Goal: Task Accomplishment & Management: Complete application form

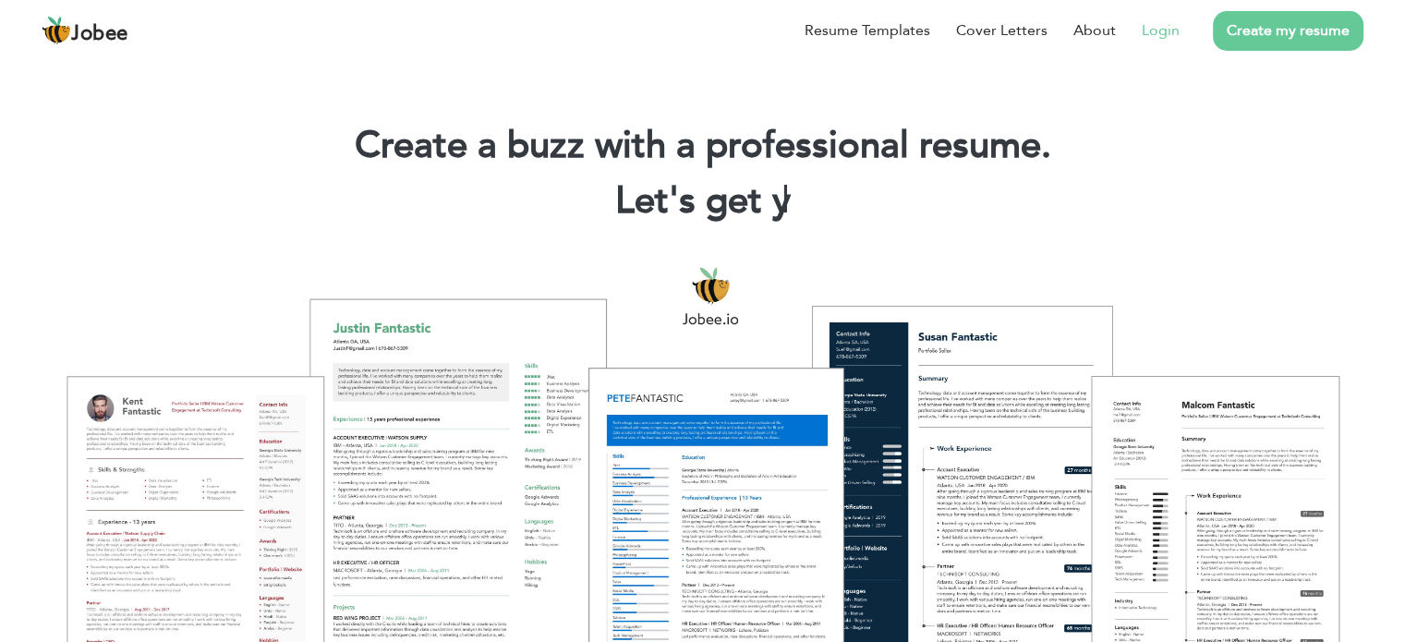
click at [1158, 25] on link "Login" at bounding box center [1161, 30] width 38 height 22
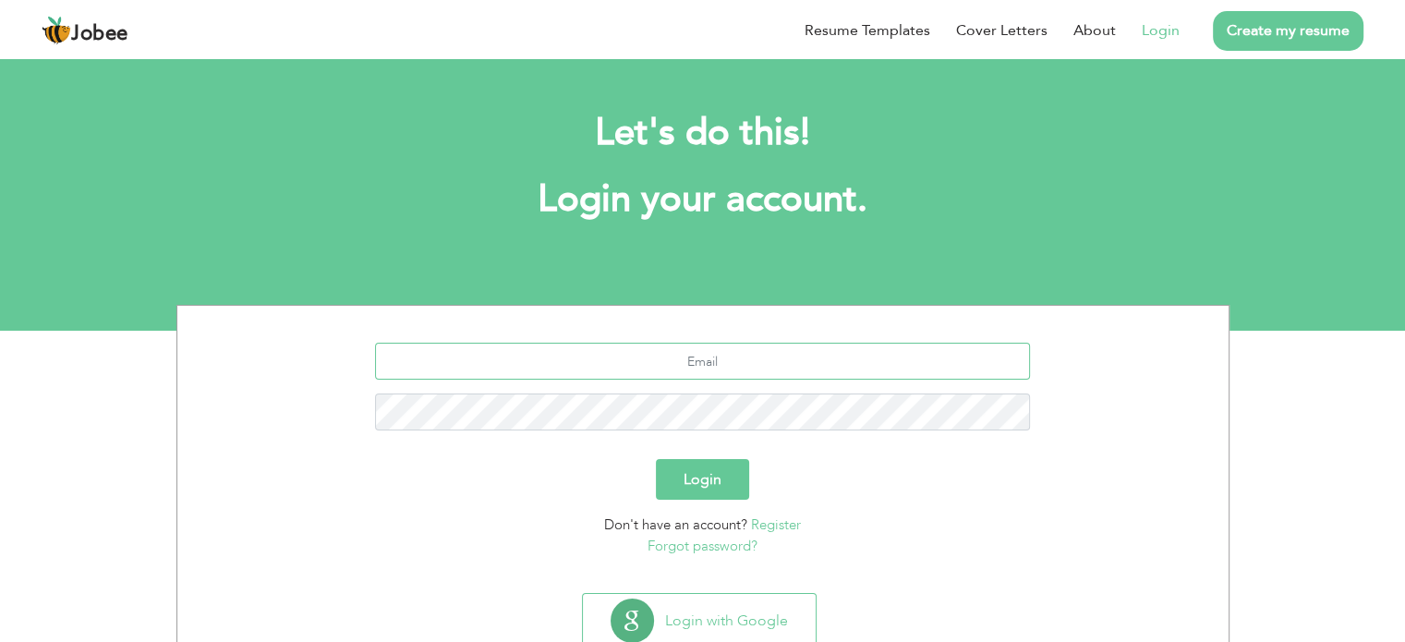
click at [771, 354] on input "text" at bounding box center [702, 361] width 655 height 37
type input "Hamza.farid22@gmail.com"
click at [656, 459] on button "Login" at bounding box center [702, 479] width 93 height 41
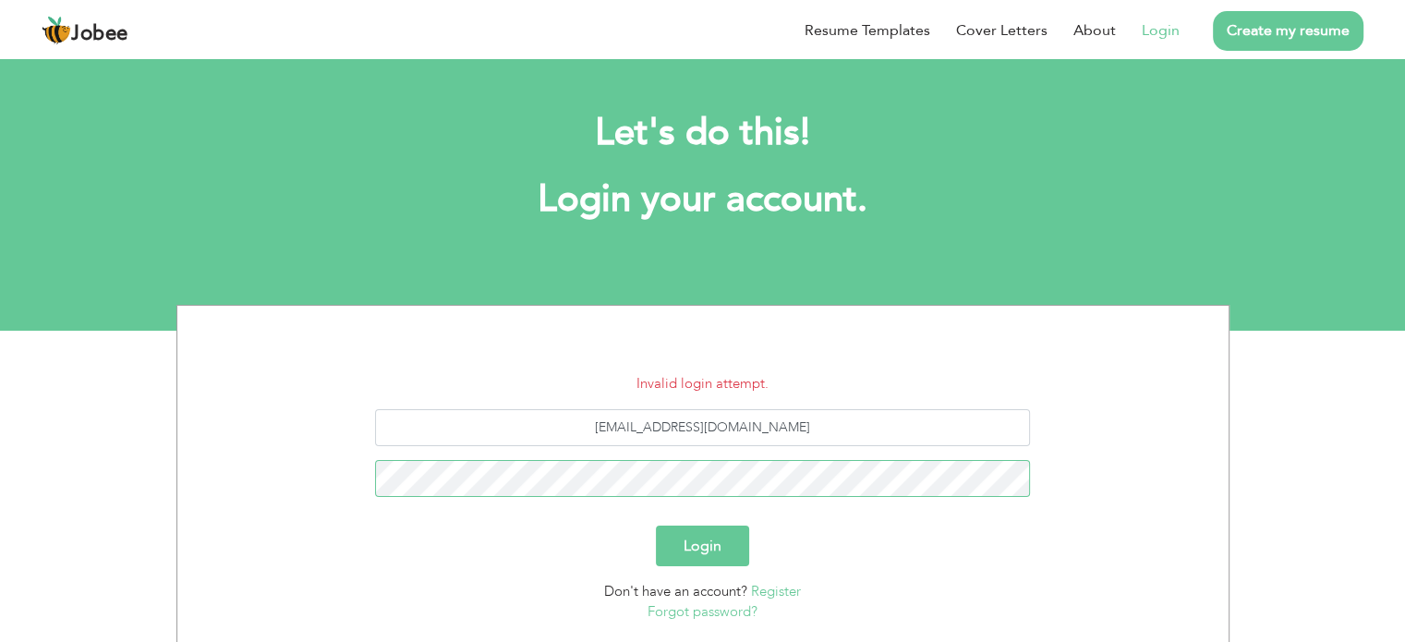
click at [656, 526] on button "Login" at bounding box center [702, 546] width 93 height 41
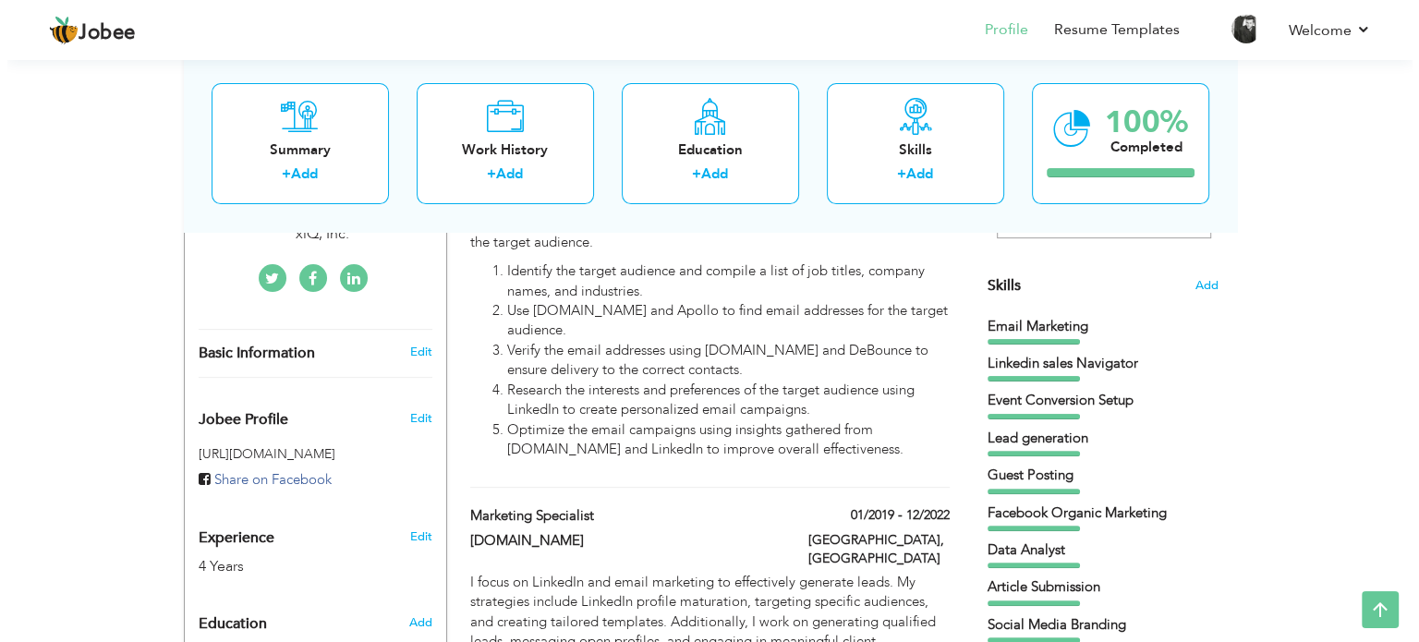
scroll to position [409, 0]
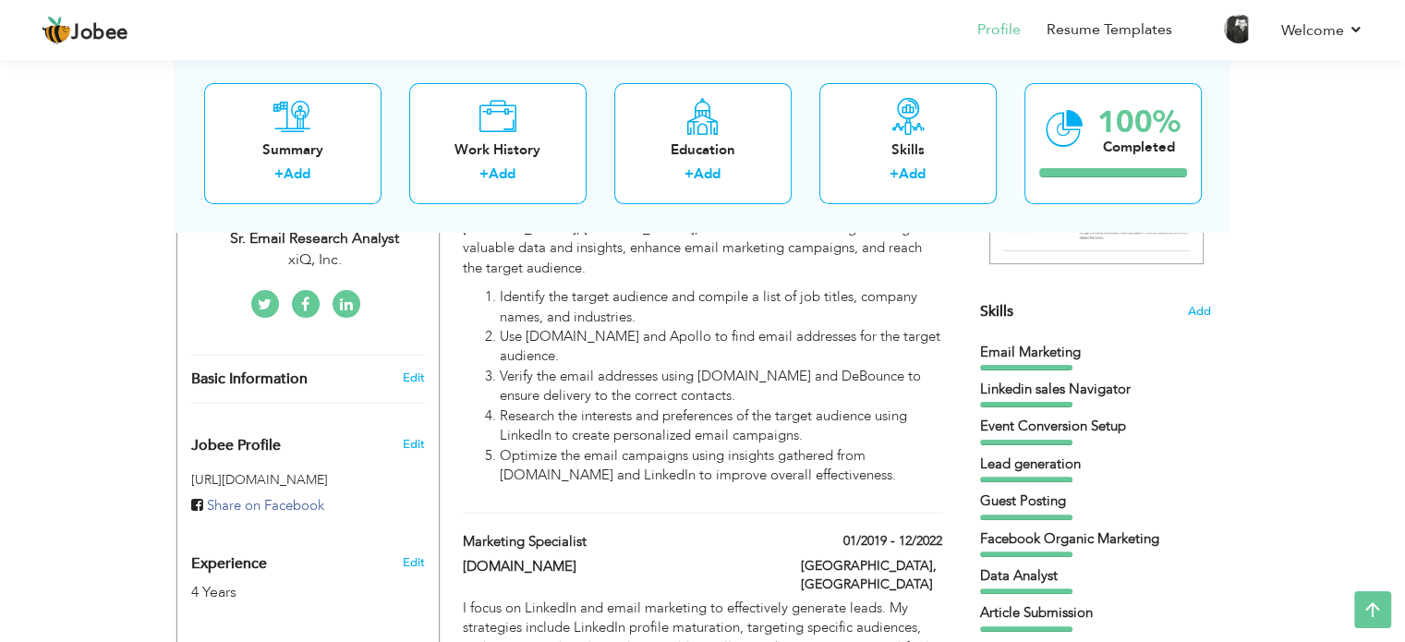
click at [994, 311] on span "Skills" at bounding box center [996, 311] width 33 height 20
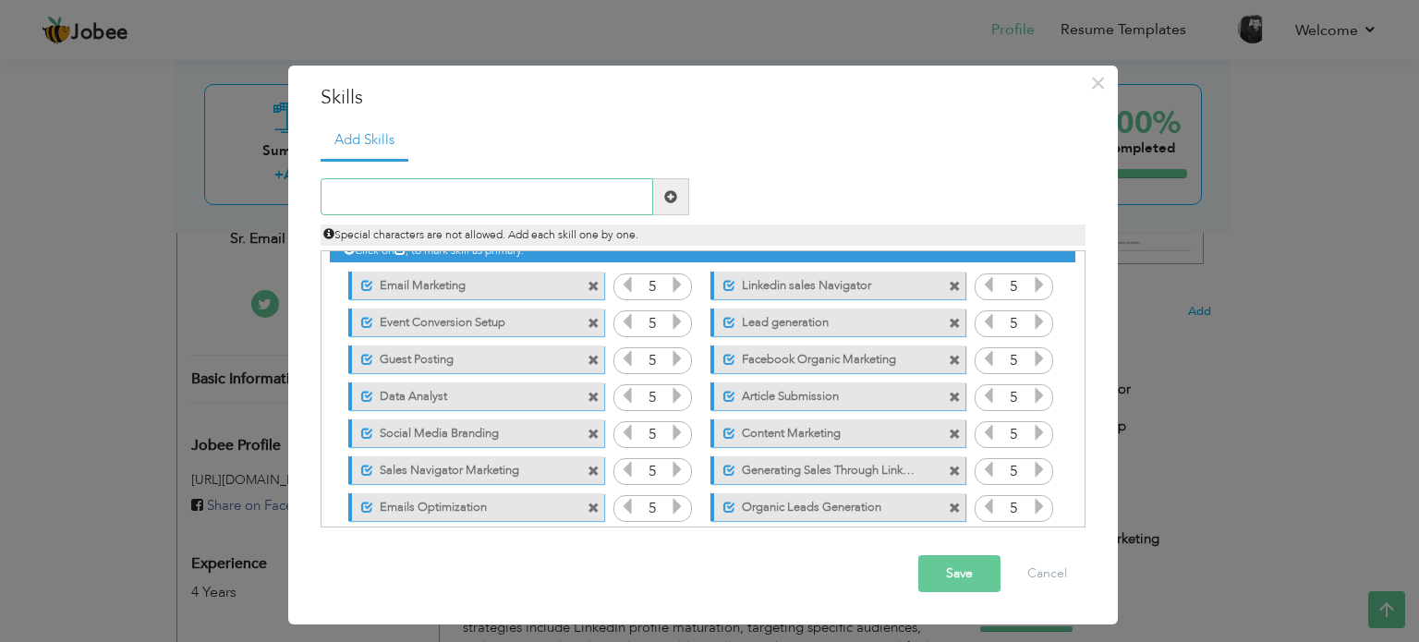
scroll to position [21, 0]
click at [592, 357] on span at bounding box center [594, 360] width 12 height 12
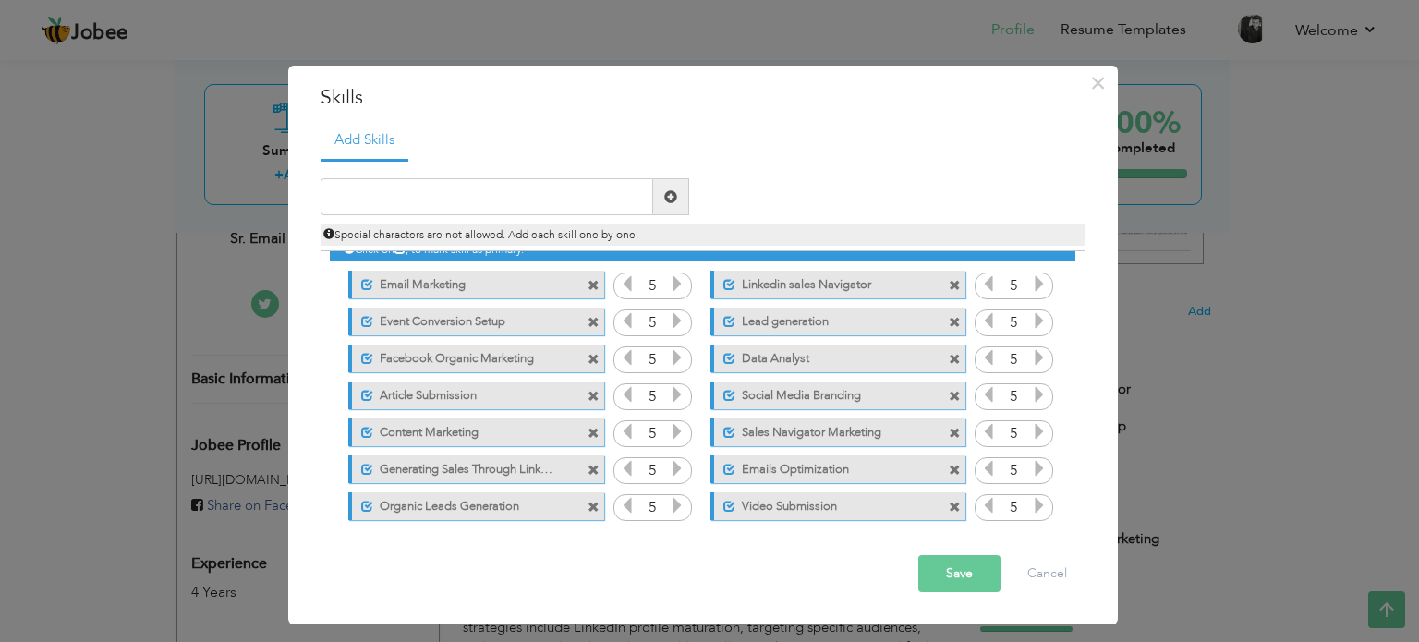
click at [591, 358] on span at bounding box center [594, 360] width 12 height 12
click at [588, 395] on span at bounding box center [594, 397] width 12 height 12
click at [594, 394] on span at bounding box center [594, 397] width 12 height 12
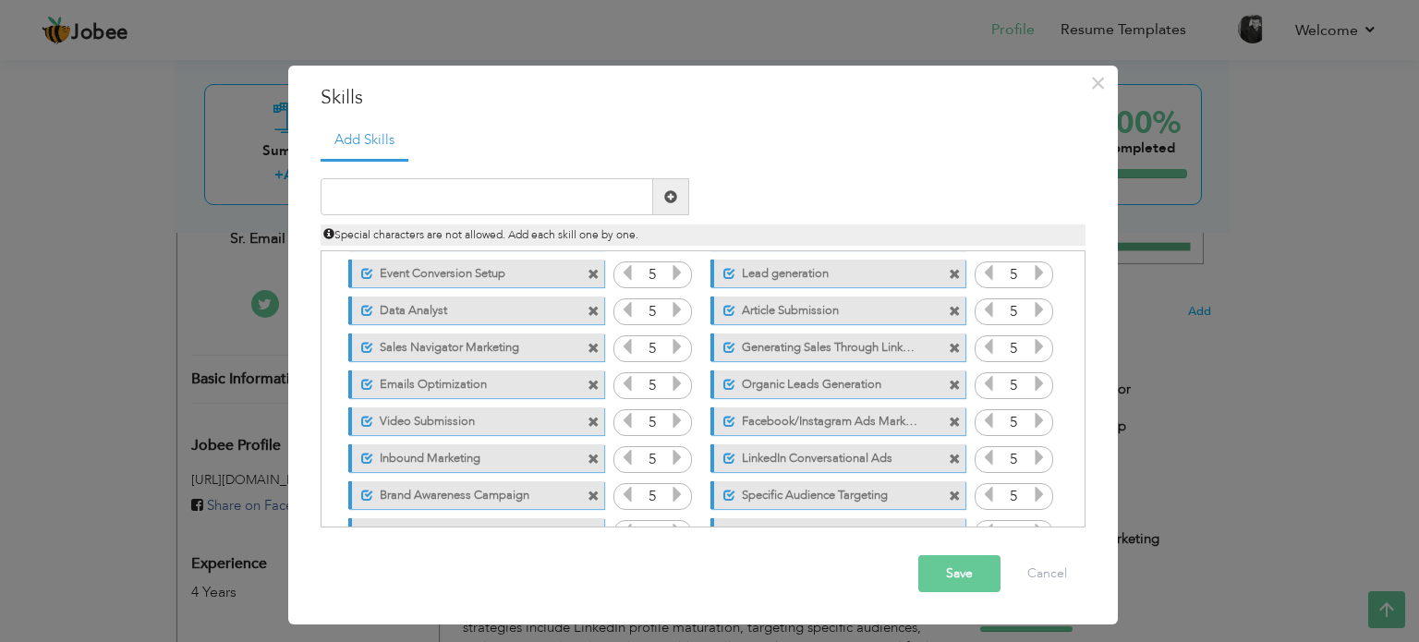
scroll to position [70, 0]
click at [590, 379] on span at bounding box center [594, 385] width 12 height 12
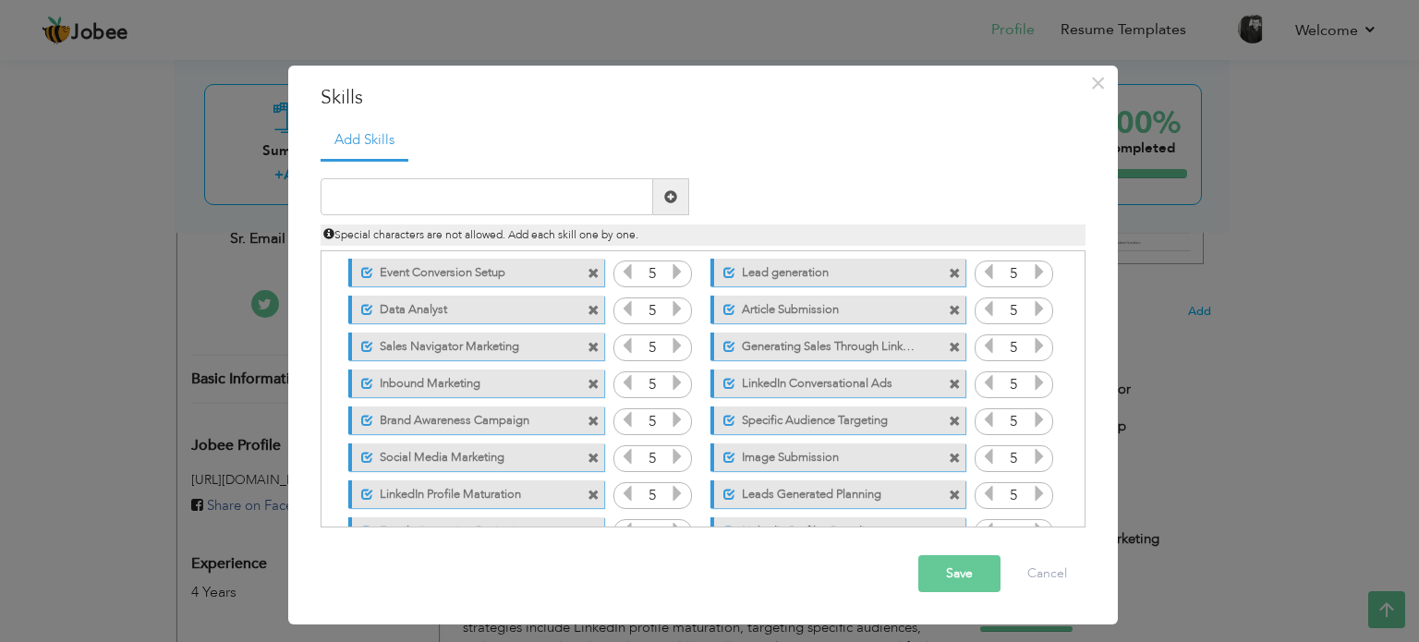
click at [590, 379] on span at bounding box center [594, 385] width 12 height 12
click at [592, 379] on span at bounding box center [594, 385] width 12 height 12
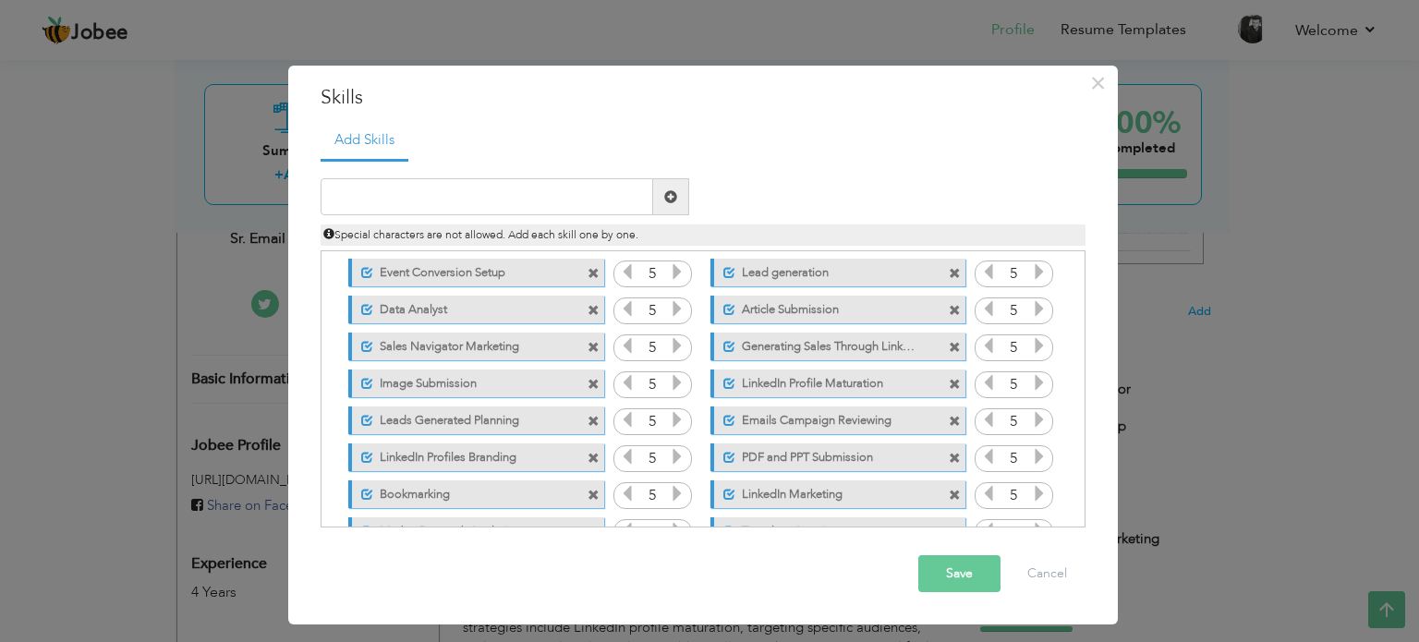
click at [592, 379] on span at bounding box center [594, 385] width 12 height 12
click at [593, 420] on span at bounding box center [594, 422] width 12 height 12
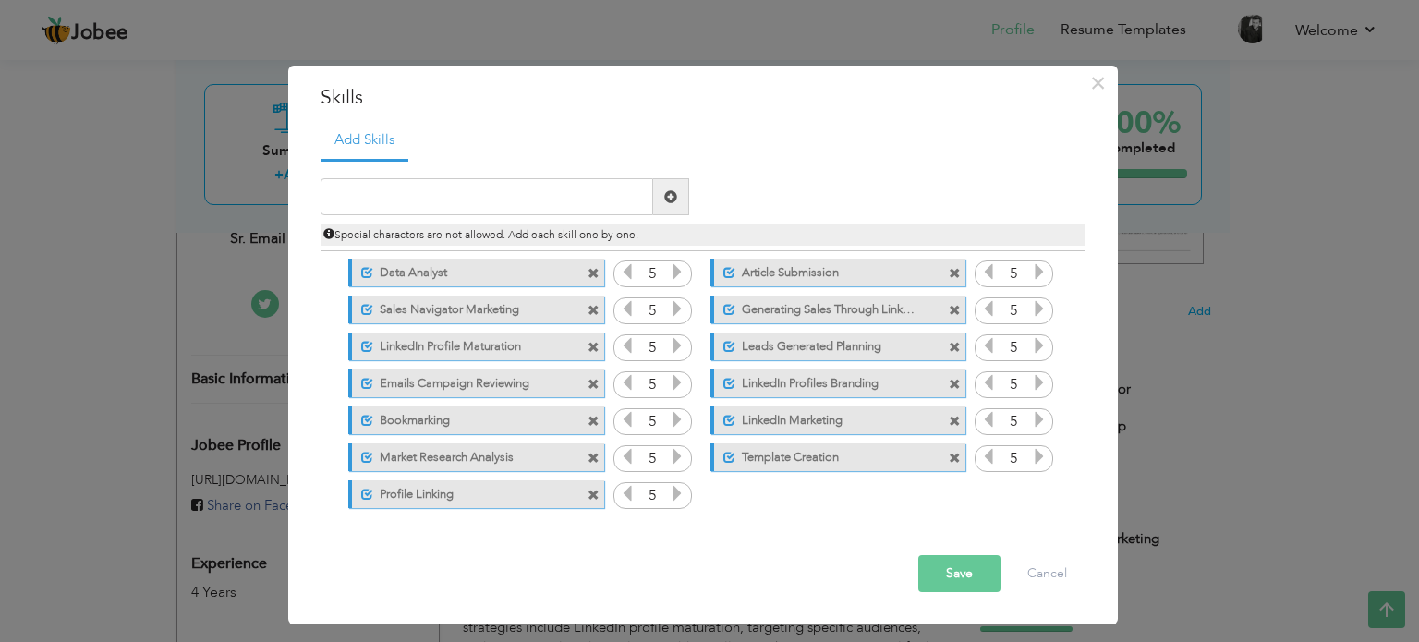
click at [593, 420] on span at bounding box center [594, 422] width 12 height 12
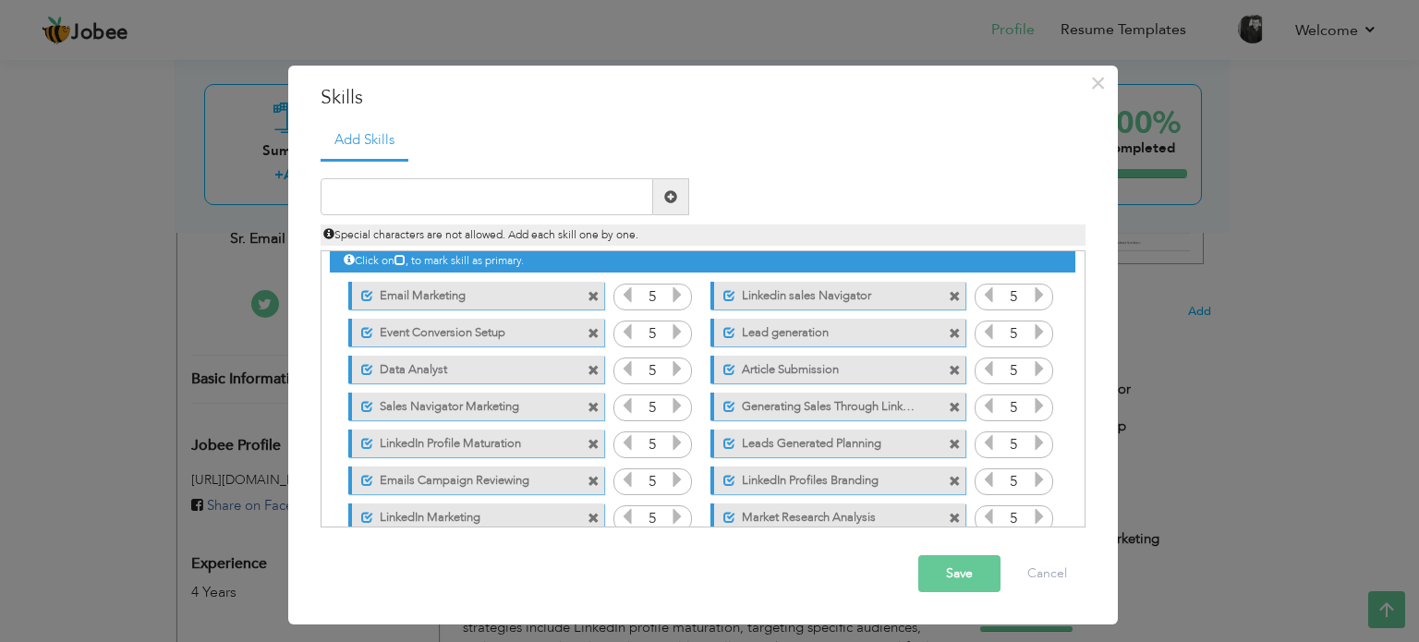
scroll to position [0, 0]
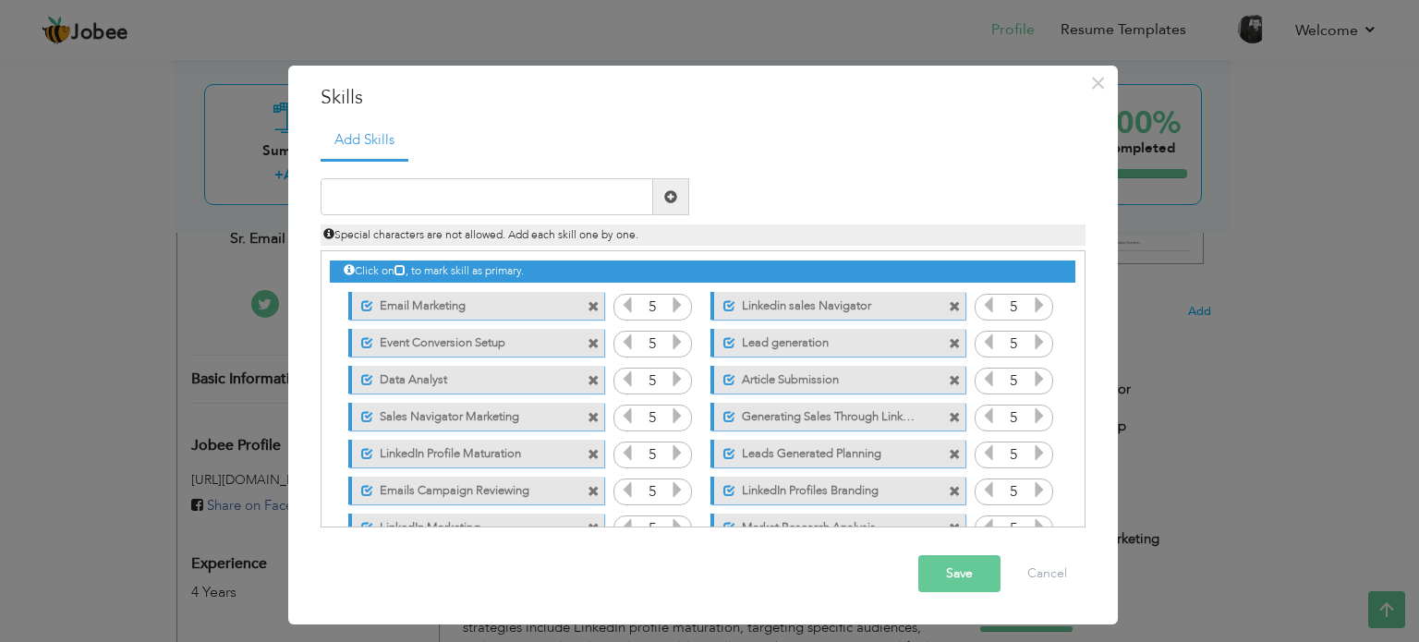
click at [588, 339] on span at bounding box center [594, 344] width 12 height 12
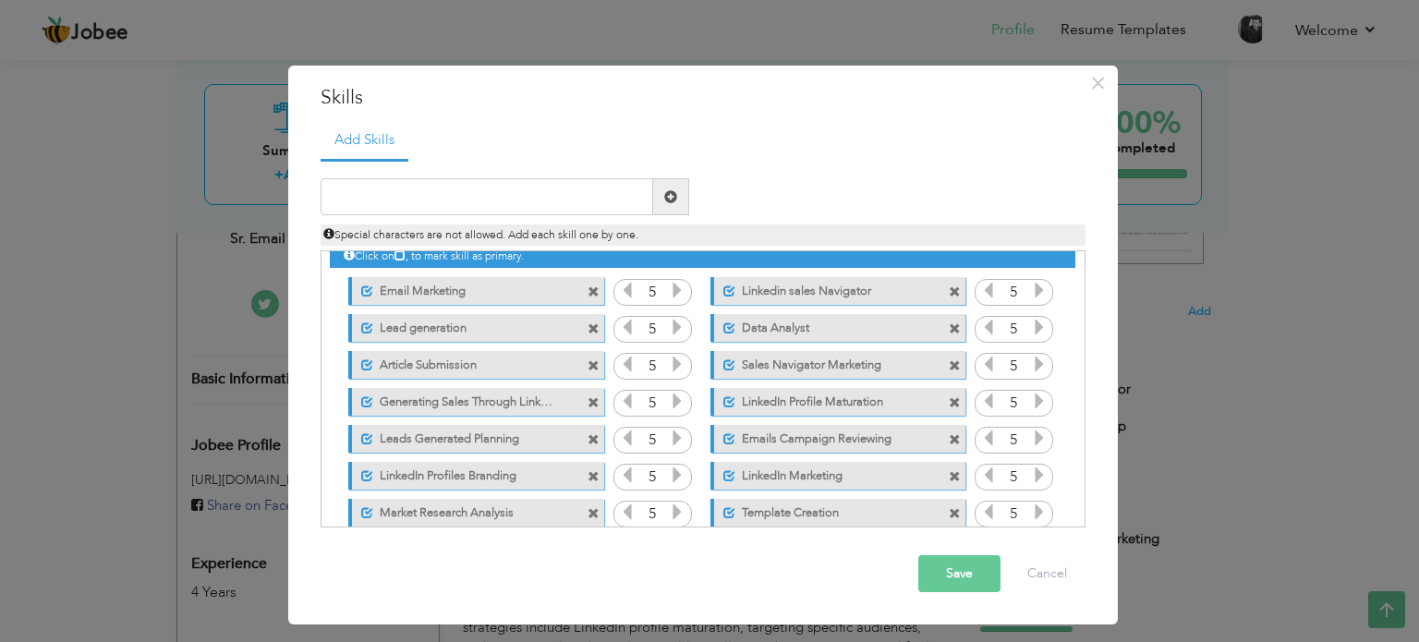
scroll to position [15, 0]
click at [953, 365] on span at bounding box center [955, 366] width 12 height 12
click at [954, 365] on span at bounding box center [955, 366] width 12 height 12
click at [953, 481] on span at bounding box center [955, 477] width 12 height 12
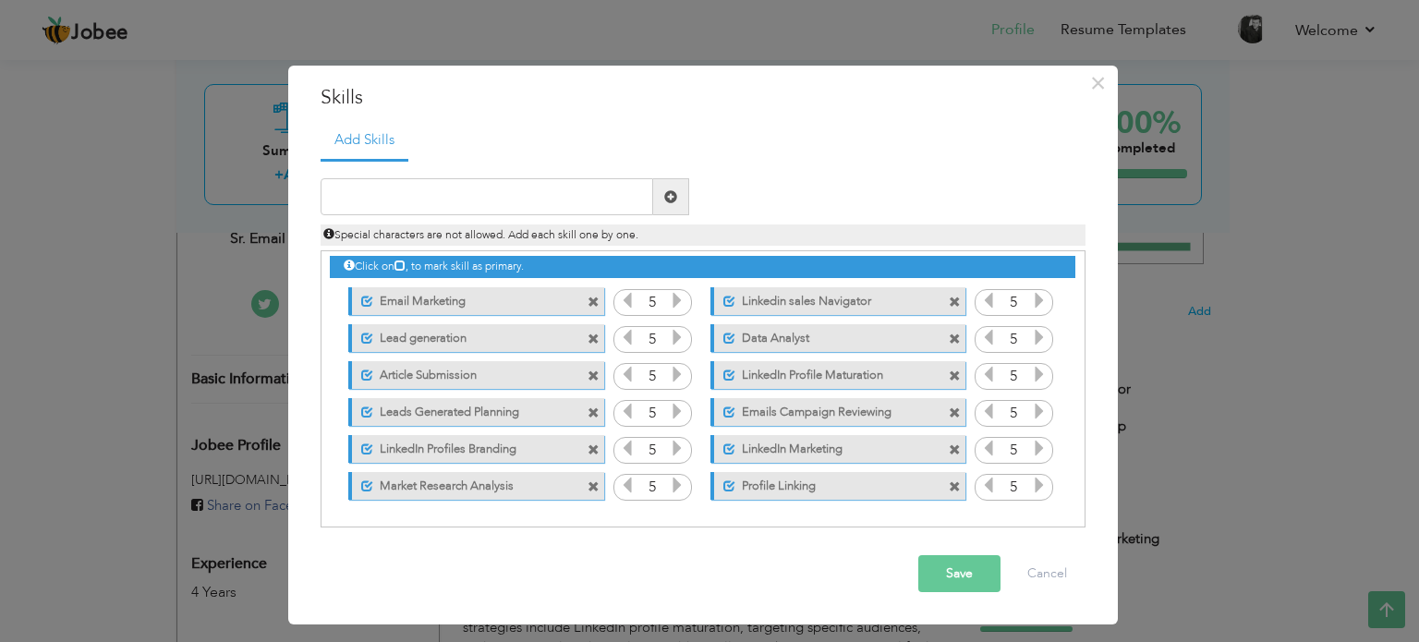
scroll to position [4, 0]
click at [961, 569] on button "Save" at bounding box center [959, 573] width 82 height 37
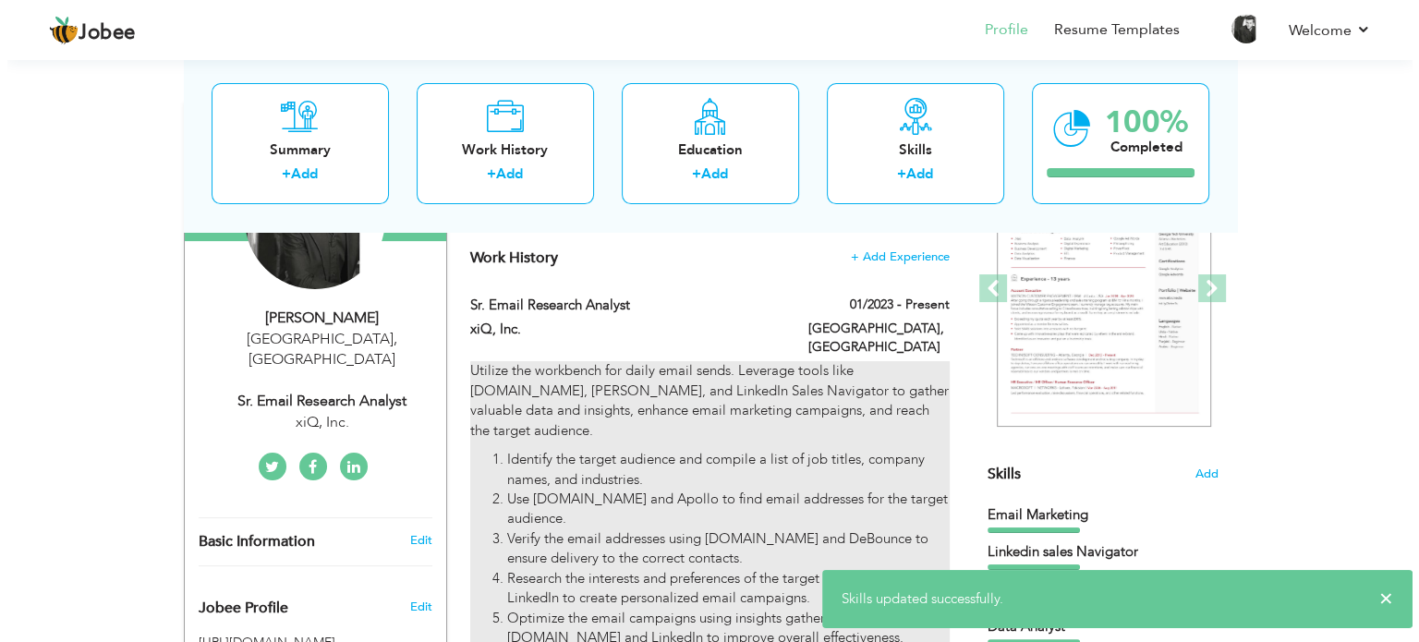
scroll to position [214, 0]
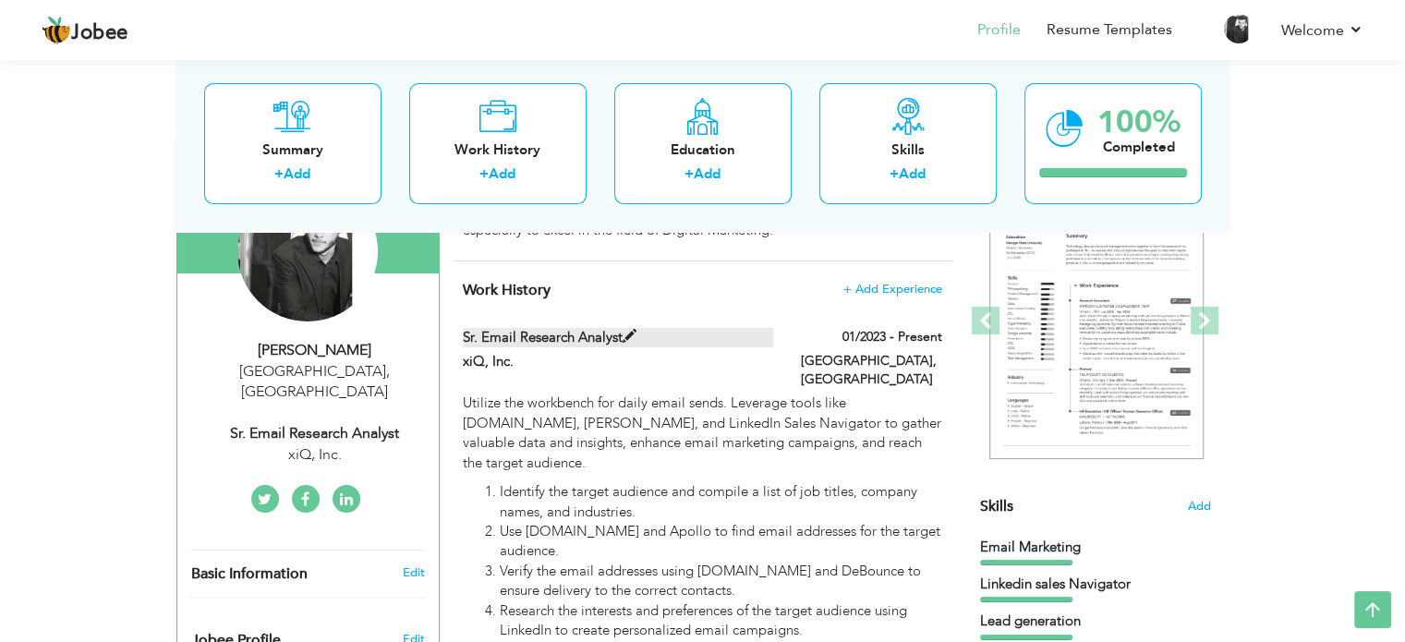
click at [577, 336] on label "Sr. Email Research Analyst" at bounding box center [618, 337] width 310 height 19
type input "Sr. Email Research Analyst"
type input "xiQ, Inc."
type input "01/2023"
type input "[GEOGRAPHIC_DATA]"
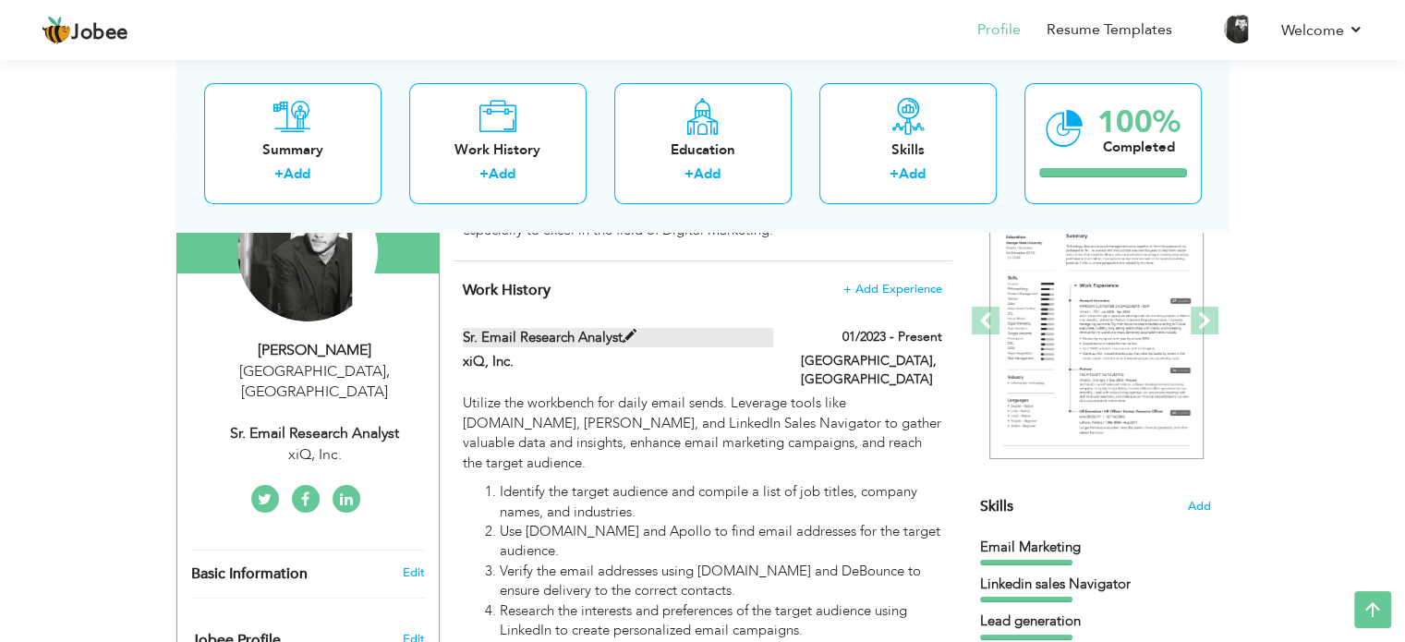
type input "[GEOGRAPHIC_DATA]"
checkbox input "true"
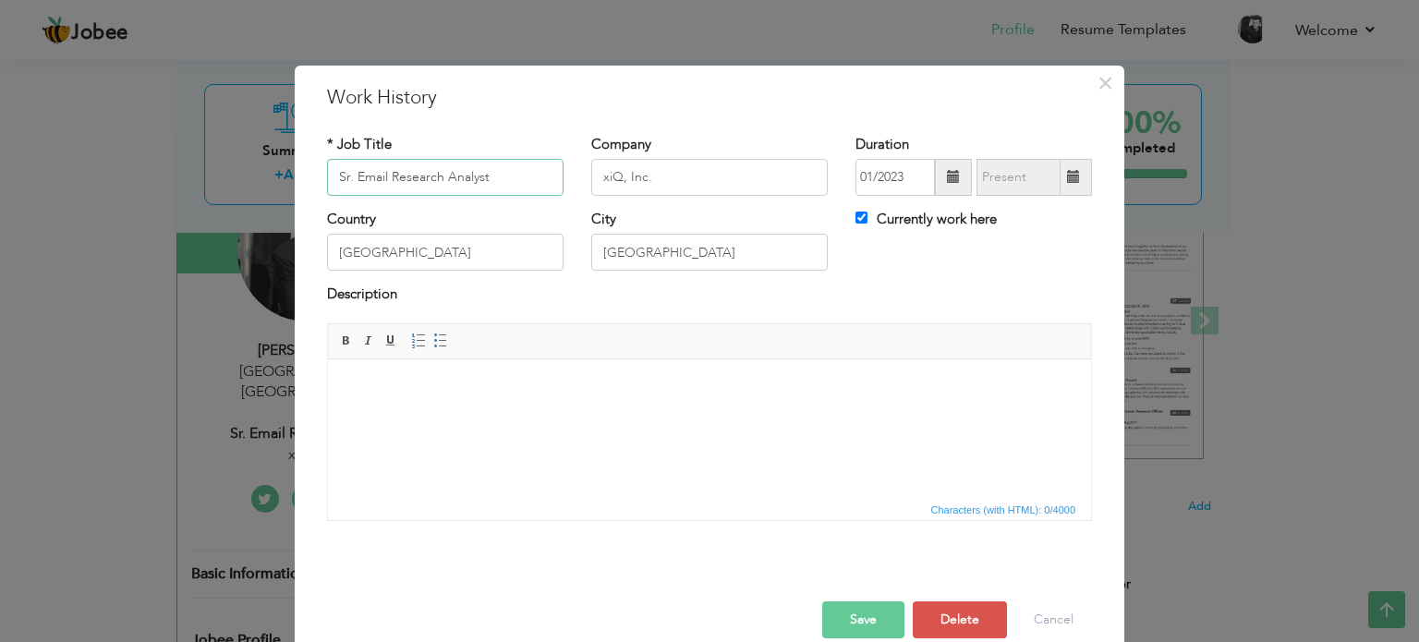
click at [473, 177] on input "Sr. Email Research Analyst" at bounding box center [445, 177] width 237 height 37
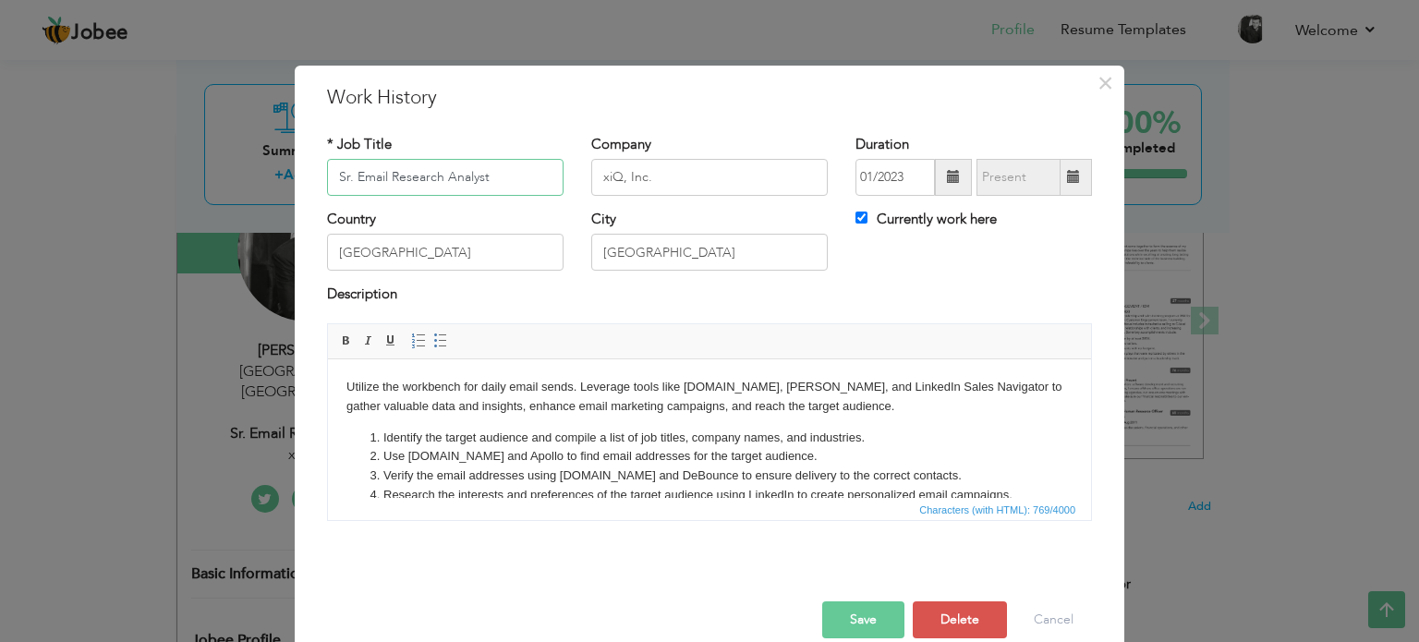
click at [473, 177] on input "Sr. Email Research Analyst" at bounding box center [445, 177] width 237 height 37
click at [601, 418] on body "Utilize the workbench for daily email sends. Leverage tools like Snov.io, Apoll…" at bounding box center [709, 459] width 726 height 165
click at [600, 398] on p "Utilize the workbench for daily email sends. Leverage tools like Snov.io, Apoll…" at bounding box center [709, 396] width 726 height 39
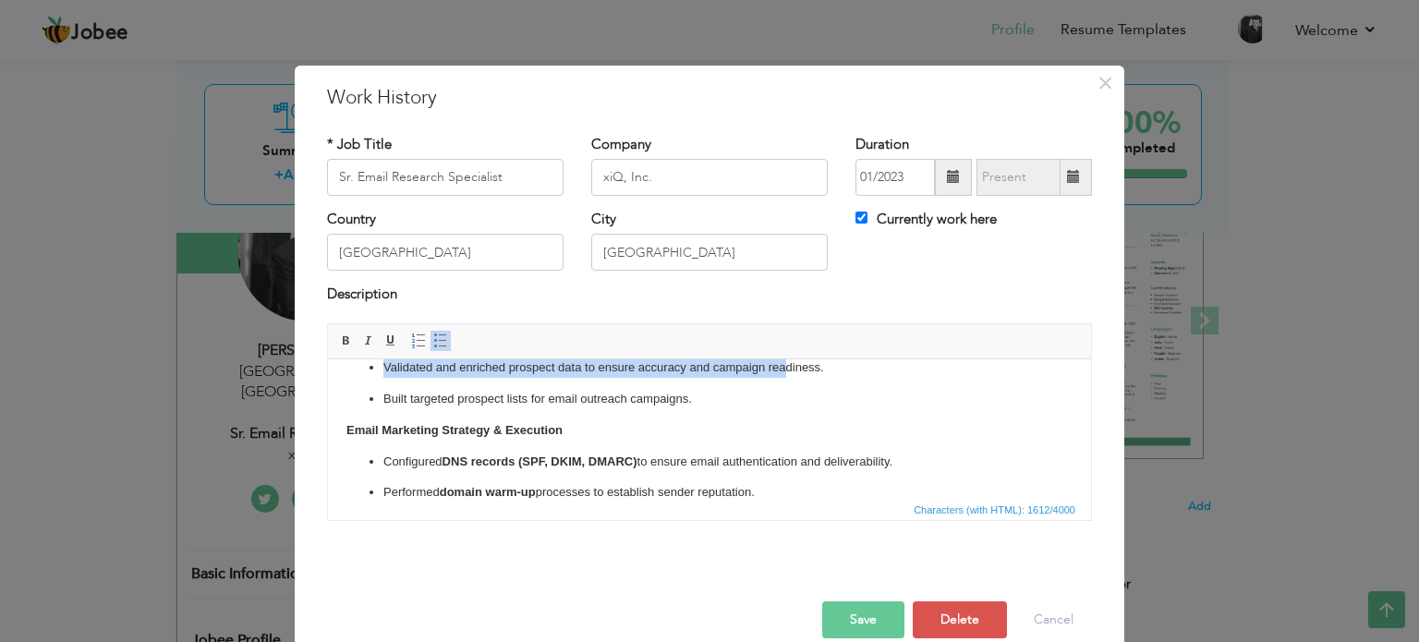
scroll to position [111, 0]
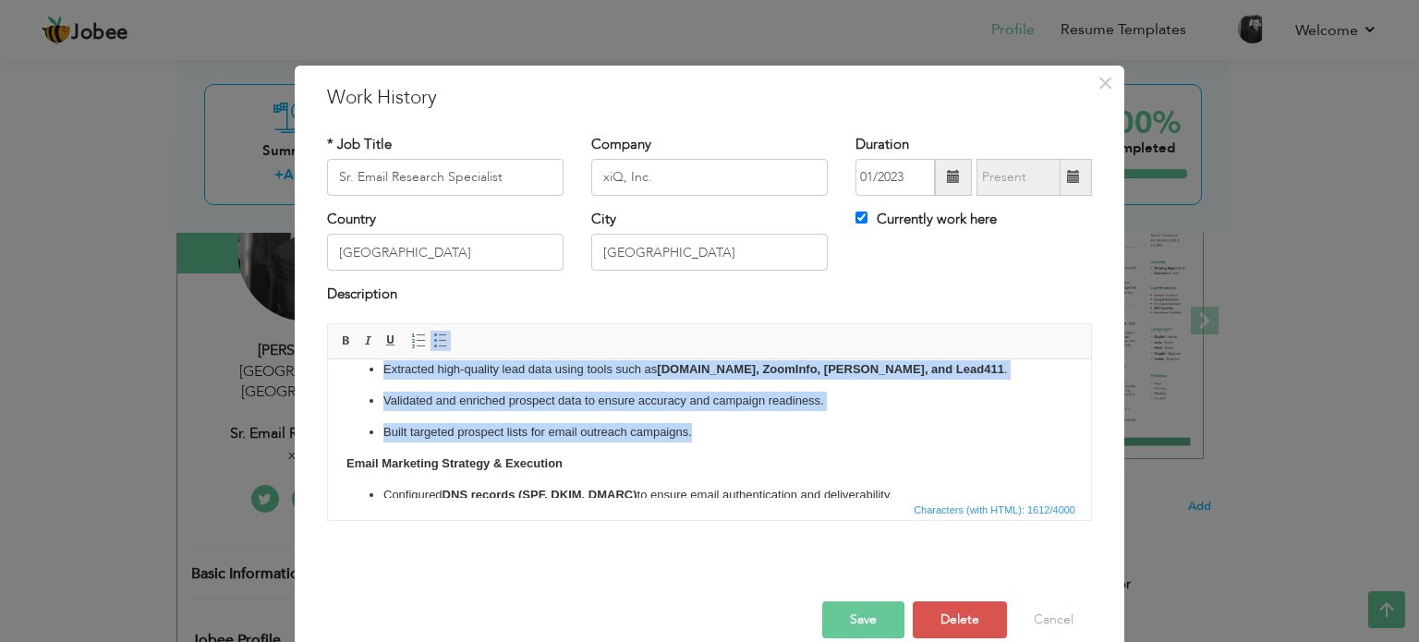
drag, startPoint x: 382, startPoint y: 395, endPoint x: 784, endPoint y: 437, distance: 404.9
click at [784, 437] on ul "Identified Ideal Customer Profiles (ICPs) based on xiQ’s product offerings and …" at bounding box center [709, 369] width 726 height 144
click at [433, 334] on span at bounding box center [440, 341] width 15 height 15
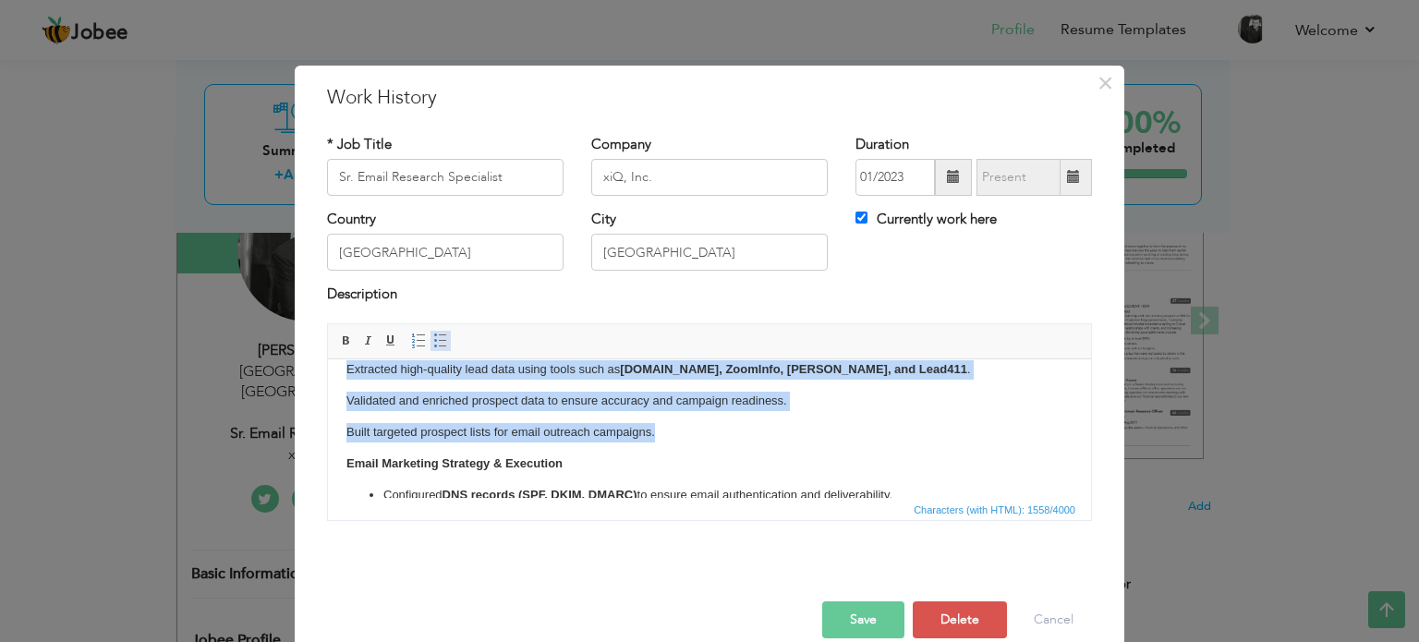
click at [433, 334] on span at bounding box center [440, 341] width 15 height 15
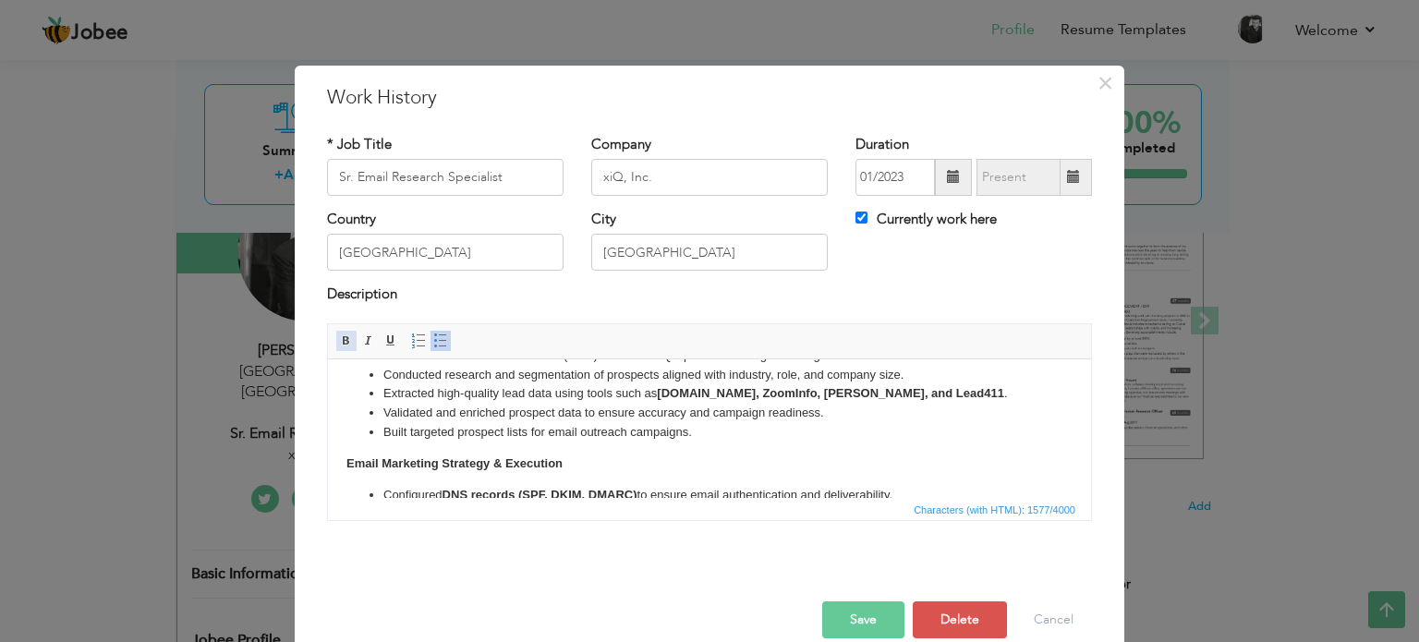
click at [340, 340] on span at bounding box center [346, 341] width 15 height 15
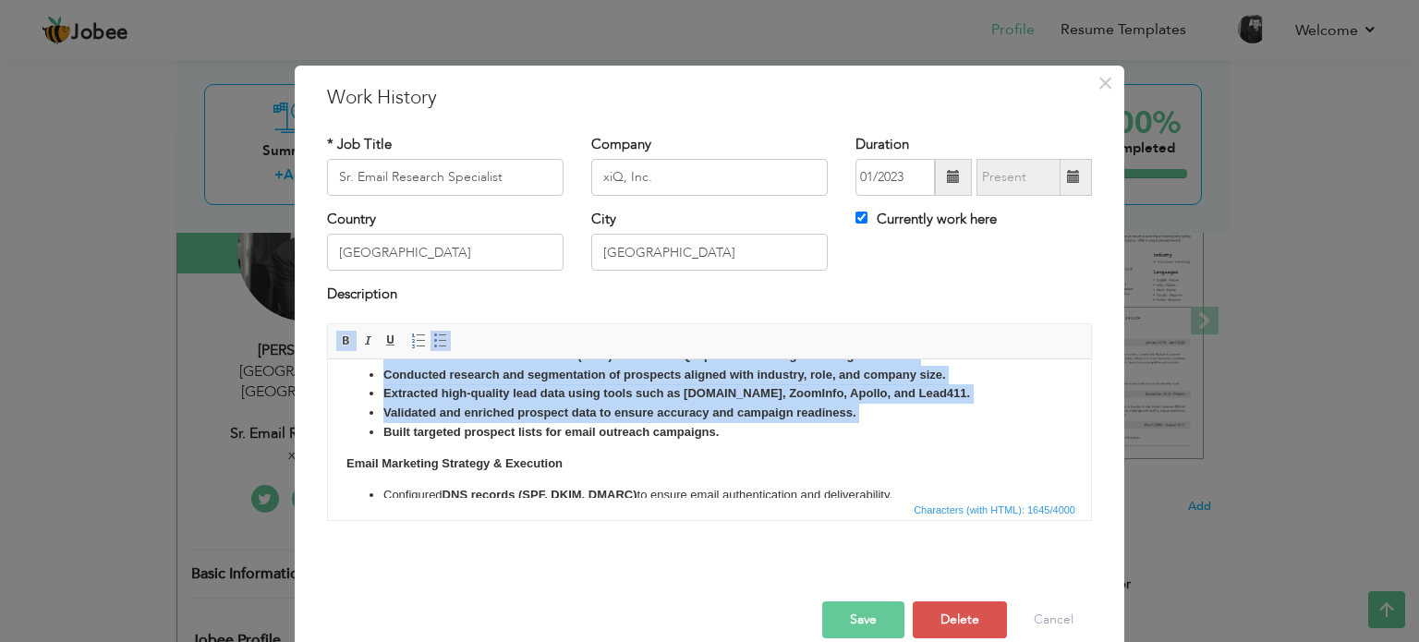
click at [340, 340] on span at bounding box center [346, 341] width 15 height 15
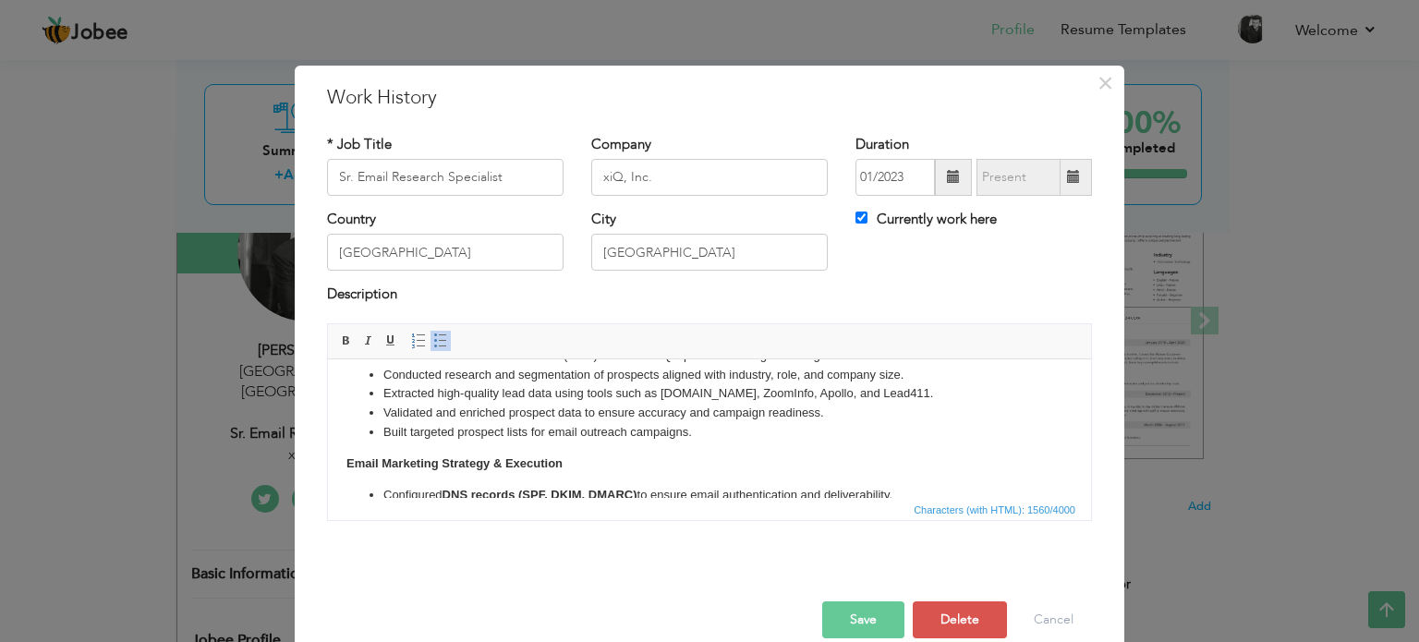
click at [623, 443] on body "Data Extraction & ICP Identification Identified Ideal Customer Profiles (ICPs) …" at bounding box center [709, 518] width 726 height 408
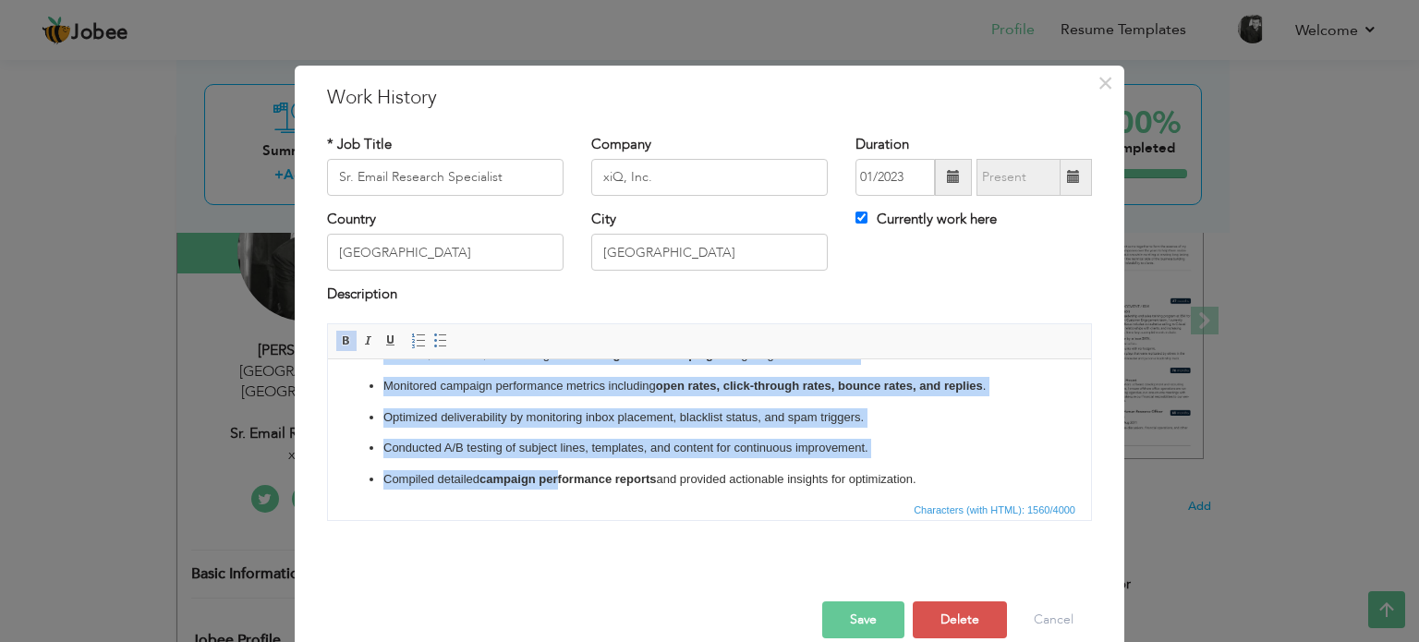
scroll to position [307, 0]
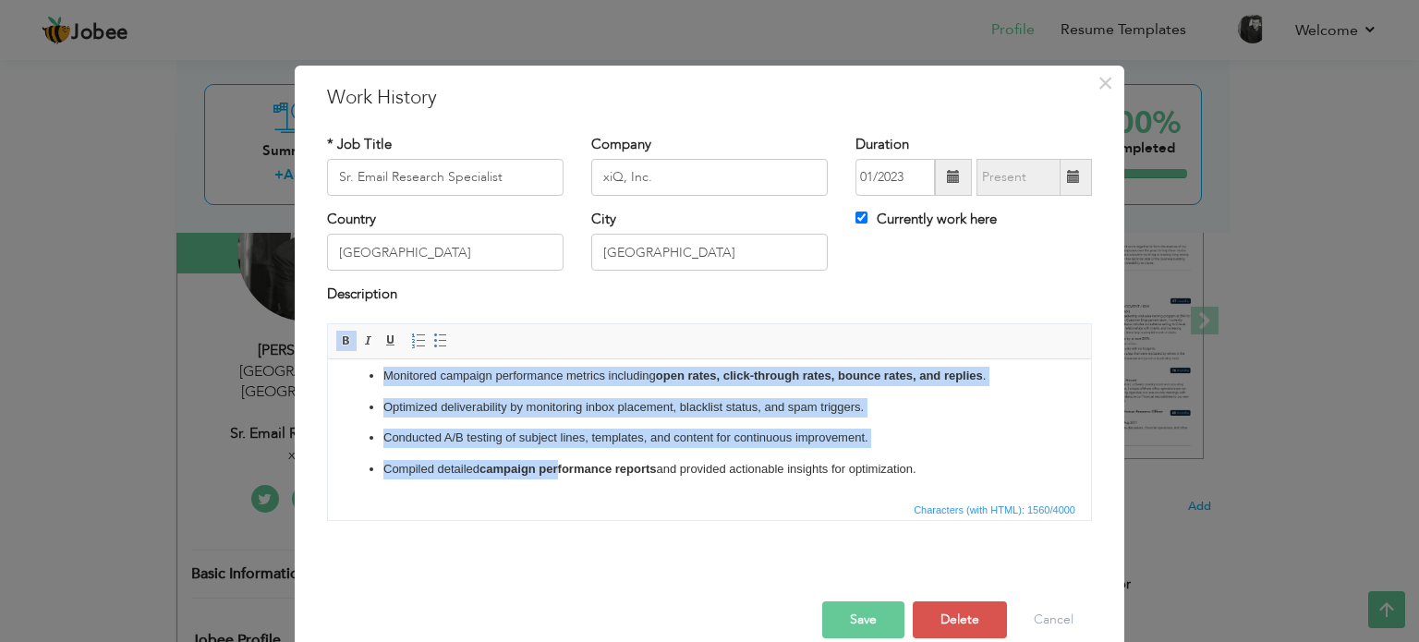
drag, startPoint x: 385, startPoint y: 395, endPoint x: 1258, endPoint y: 913, distance: 1014.8
click at [938, 497] on html "Data Extraction & ICP Identification Identified Ideal Customer Profiles (ICPs) …" at bounding box center [709, 274] width 763 height 445
click at [433, 339] on span at bounding box center [440, 341] width 15 height 15
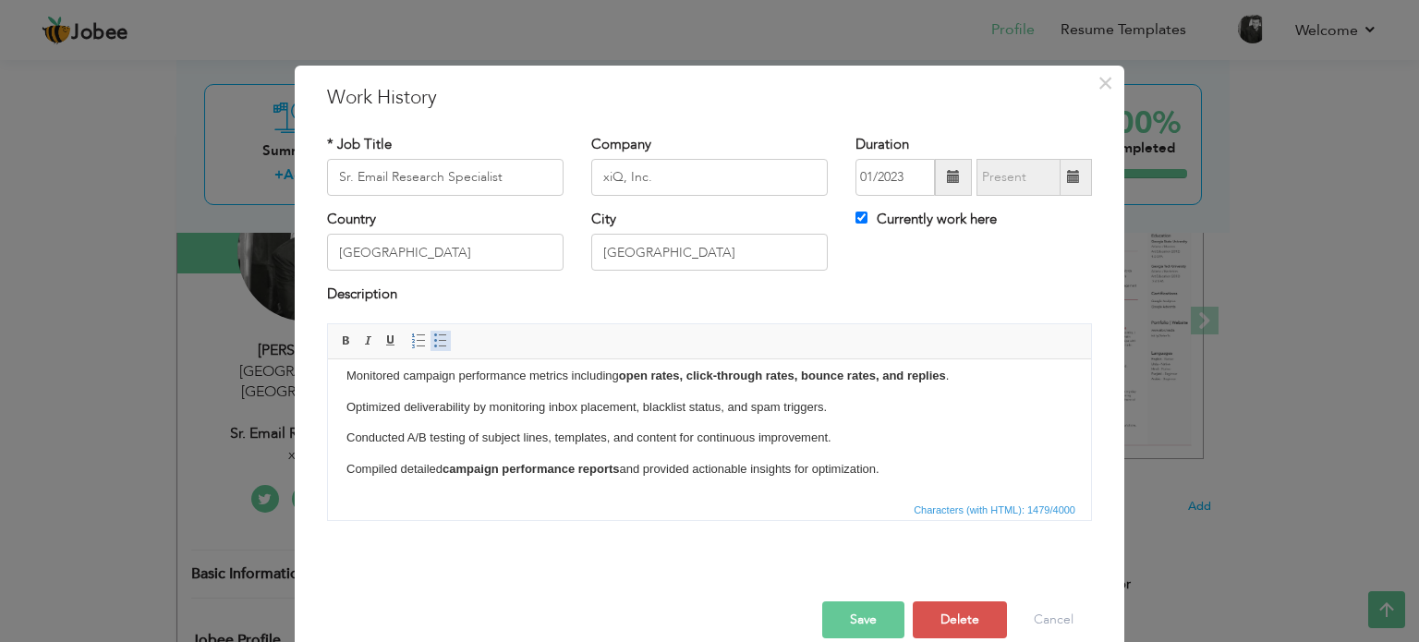
click at [433, 339] on span at bounding box center [440, 341] width 15 height 15
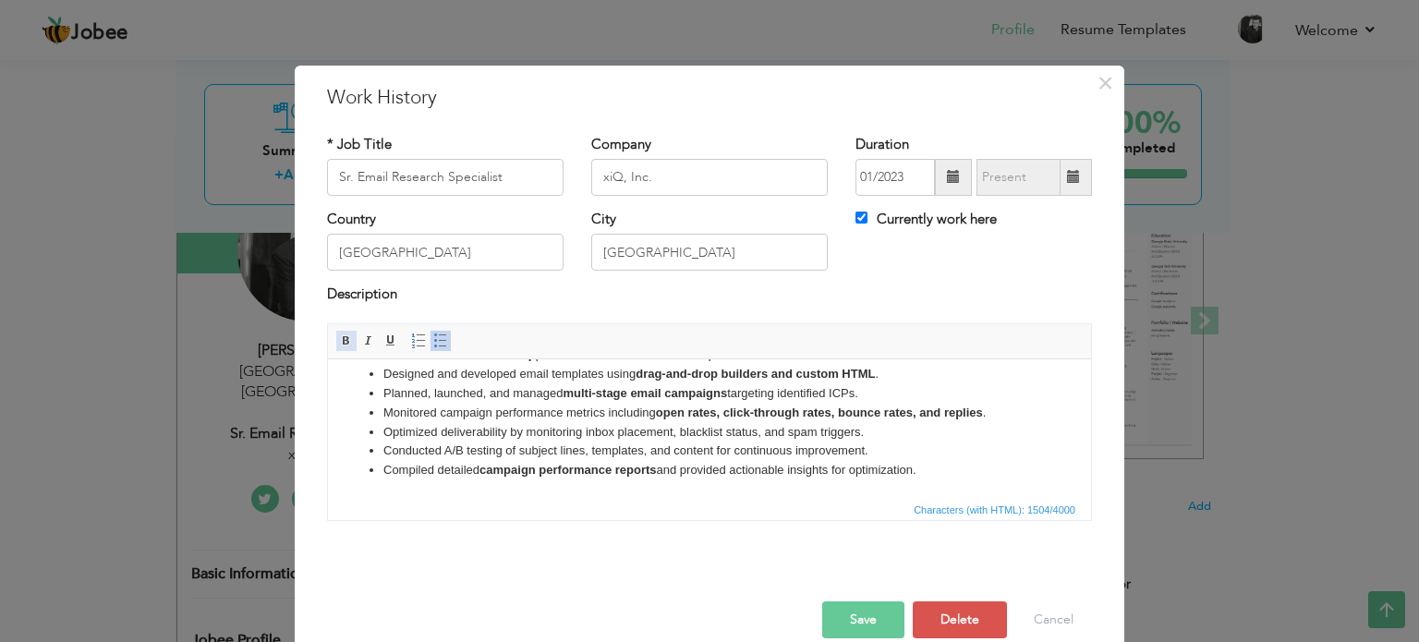
click at [339, 339] on span at bounding box center [346, 341] width 15 height 15
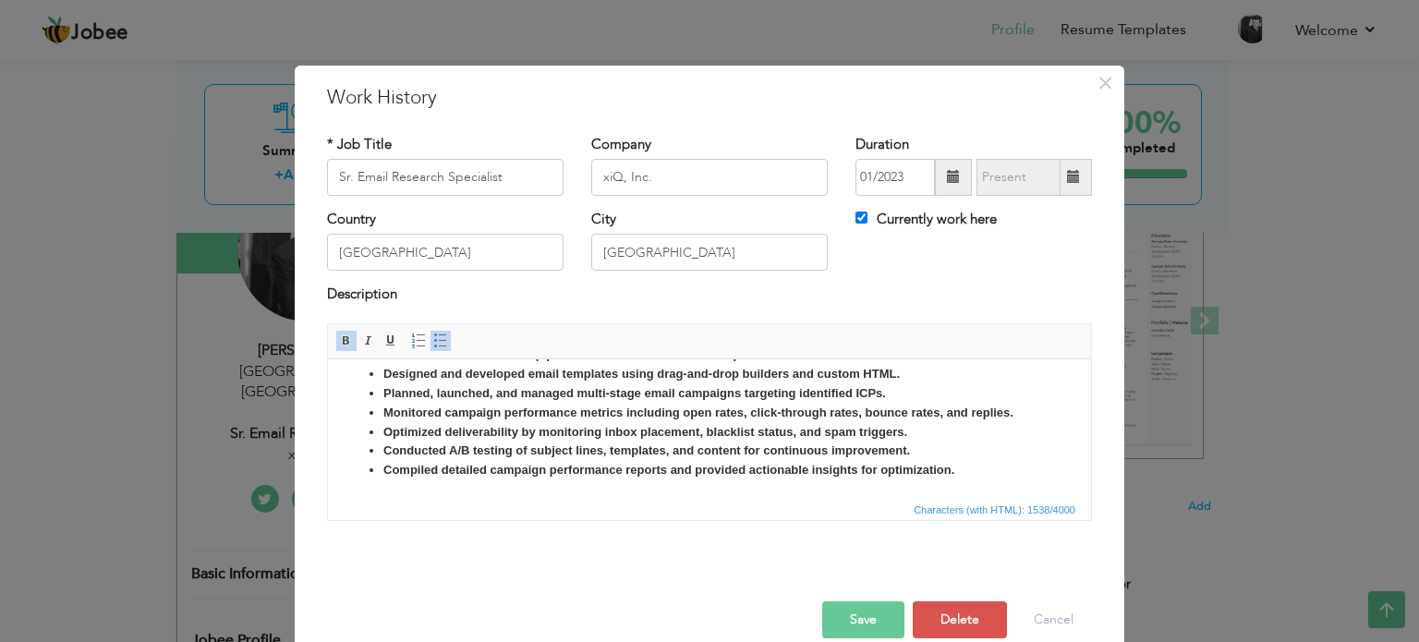
click at [339, 339] on span at bounding box center [346, 341] width 15 height 15
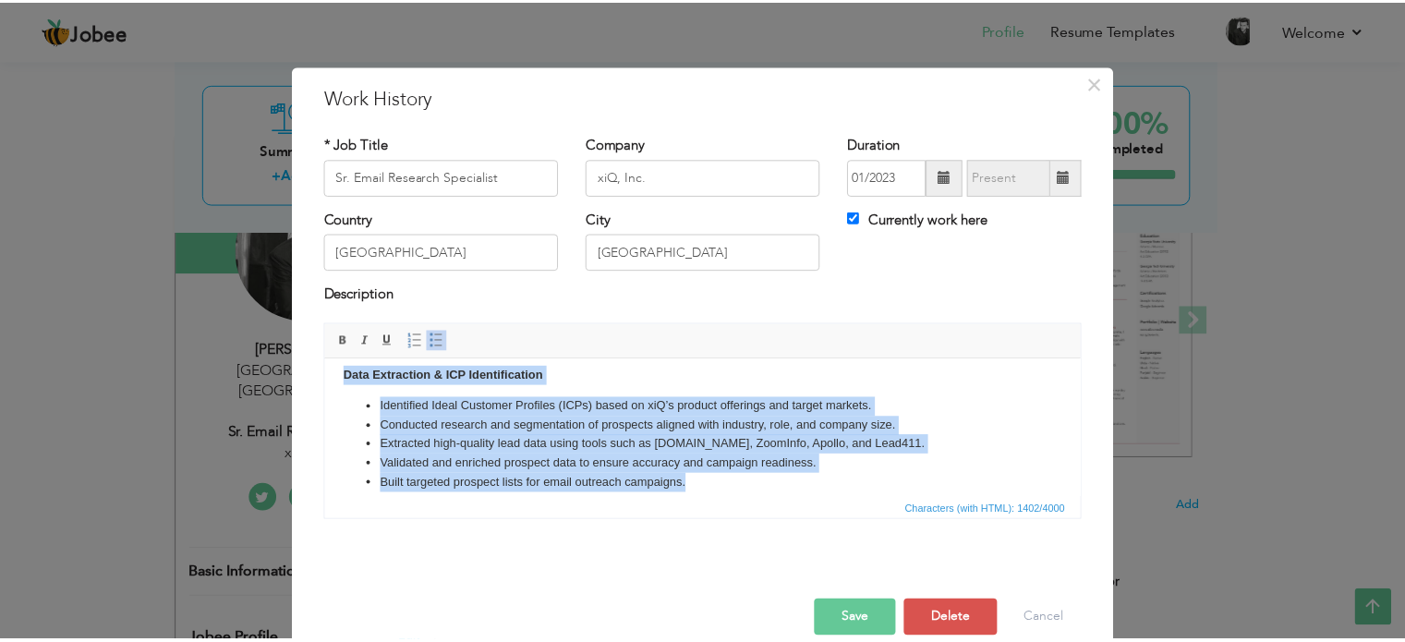
scroll to position [0, 0]
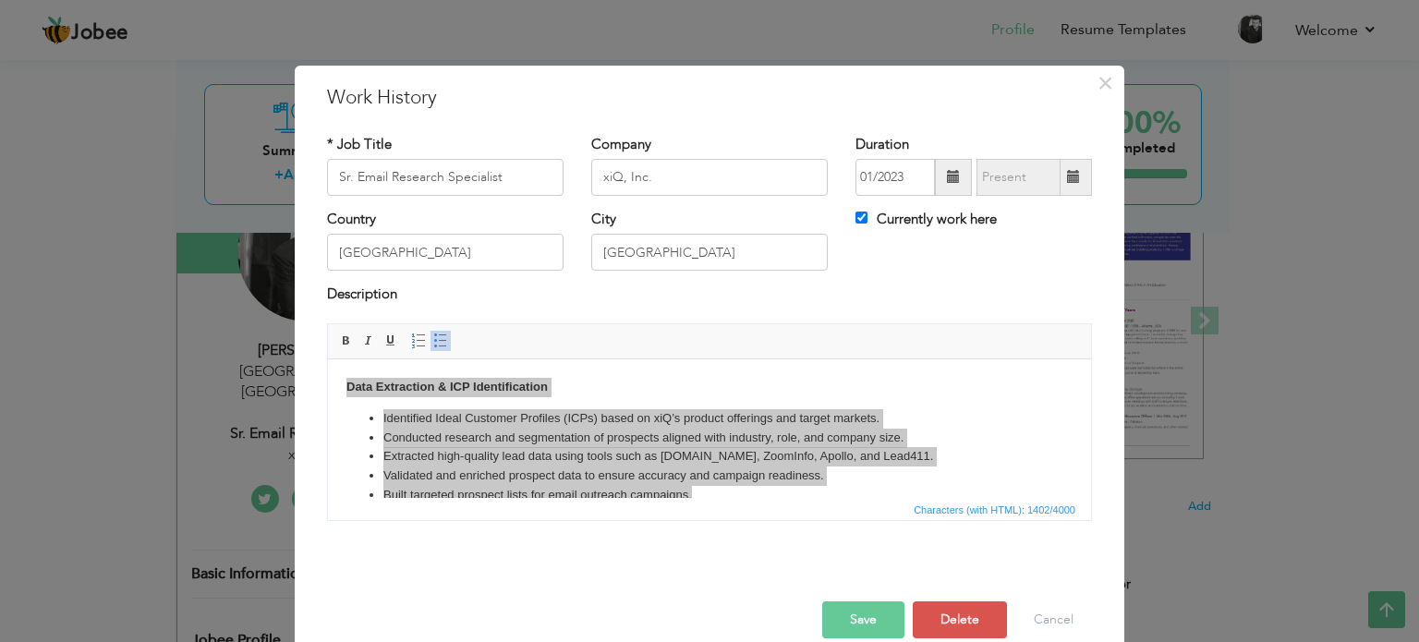
click at [858, 625] on button "Save" at bounding box center [863, 619] width 82 height 37
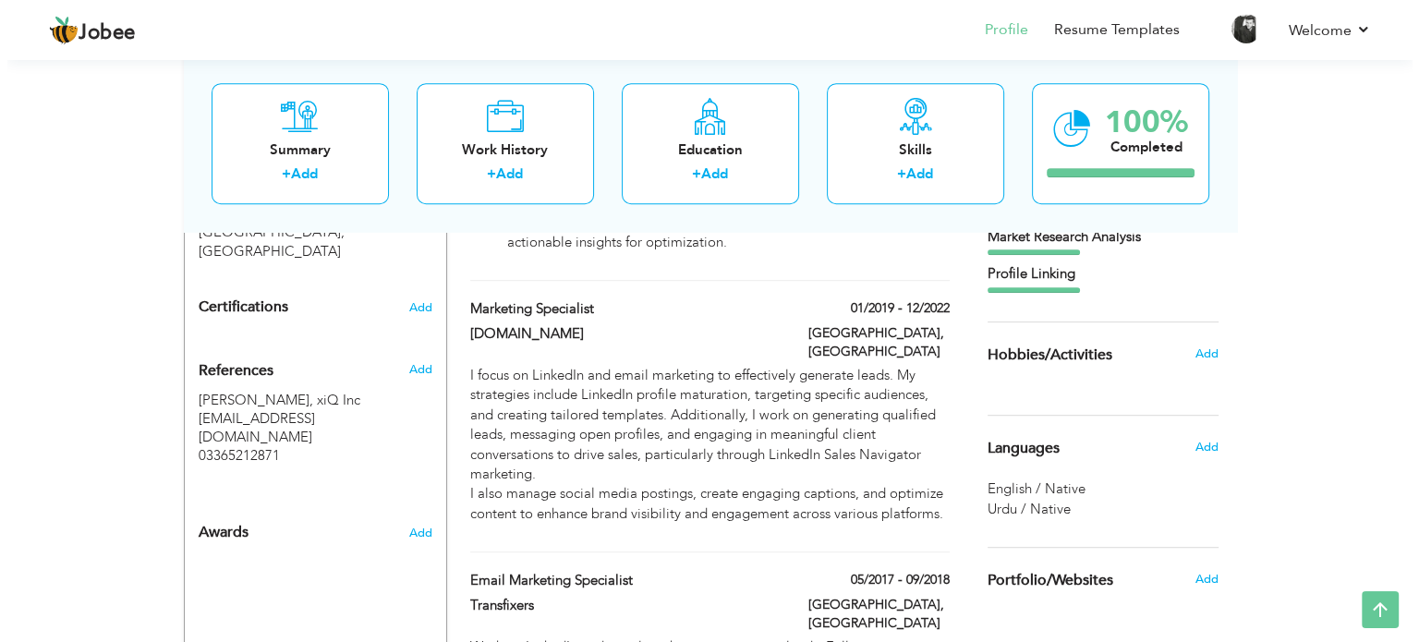
scroll to position [886, 0]
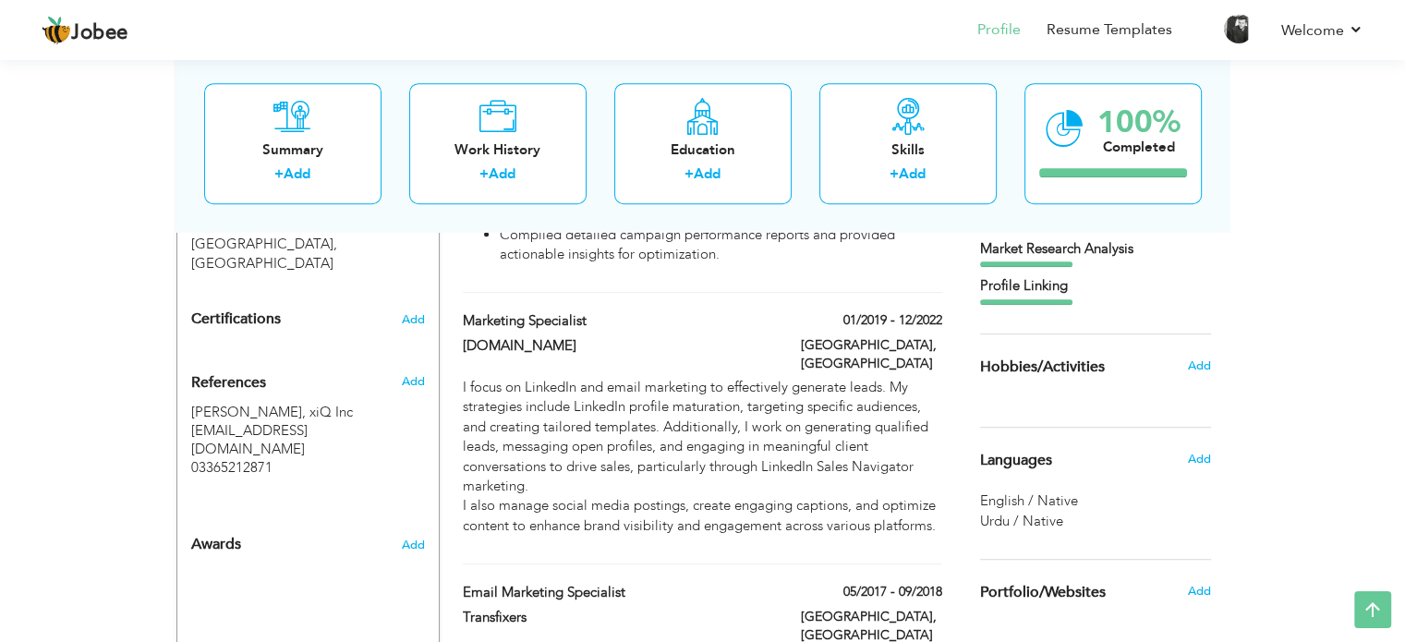
click at [779, 389] on p "I focus on LinkedIn and email marketing to effectively generate leads. My strat…" at bounding box center [702, 457] width 479 height 158
type input "Marketing Specialist"
type input "[DOMAIN_NAME]"
type input "01/2019"
type input "12/2022"
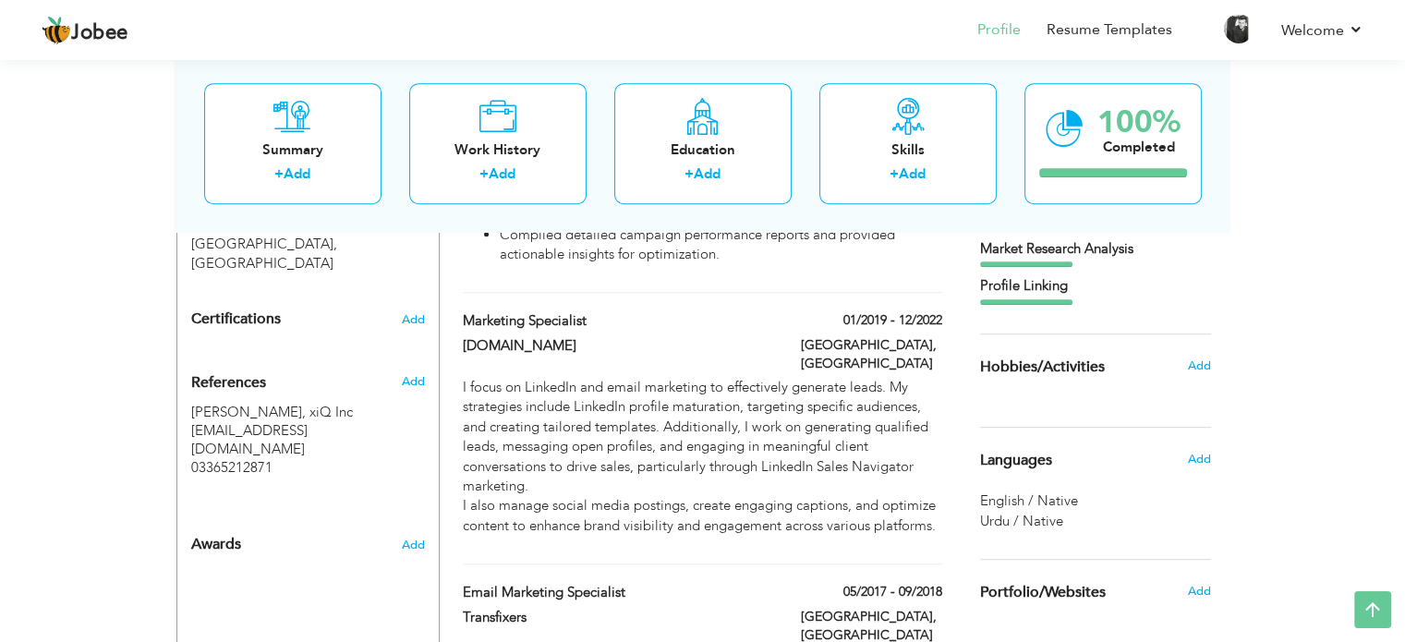
checkbox input "false"
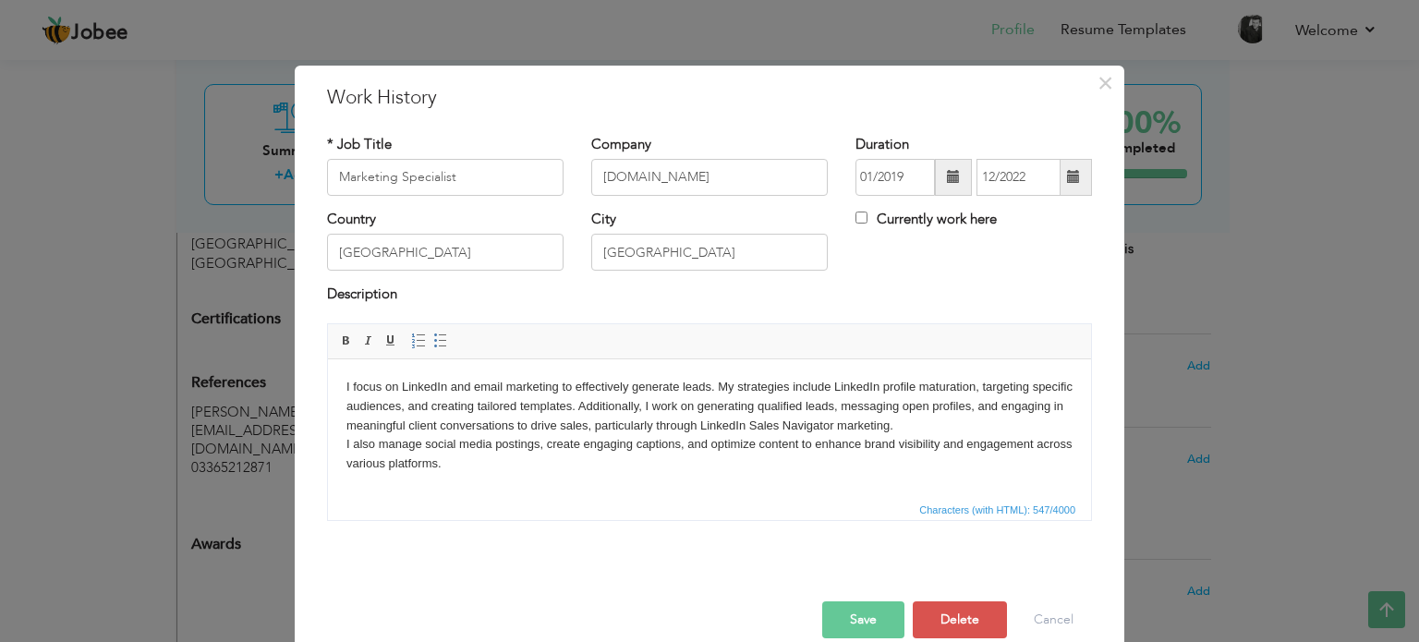
click at [631, 443] on p "I focus on LinkedIn and email marketing to effectively generate leads. My strat…" at bounding box center [709, 425] width 726 height 96
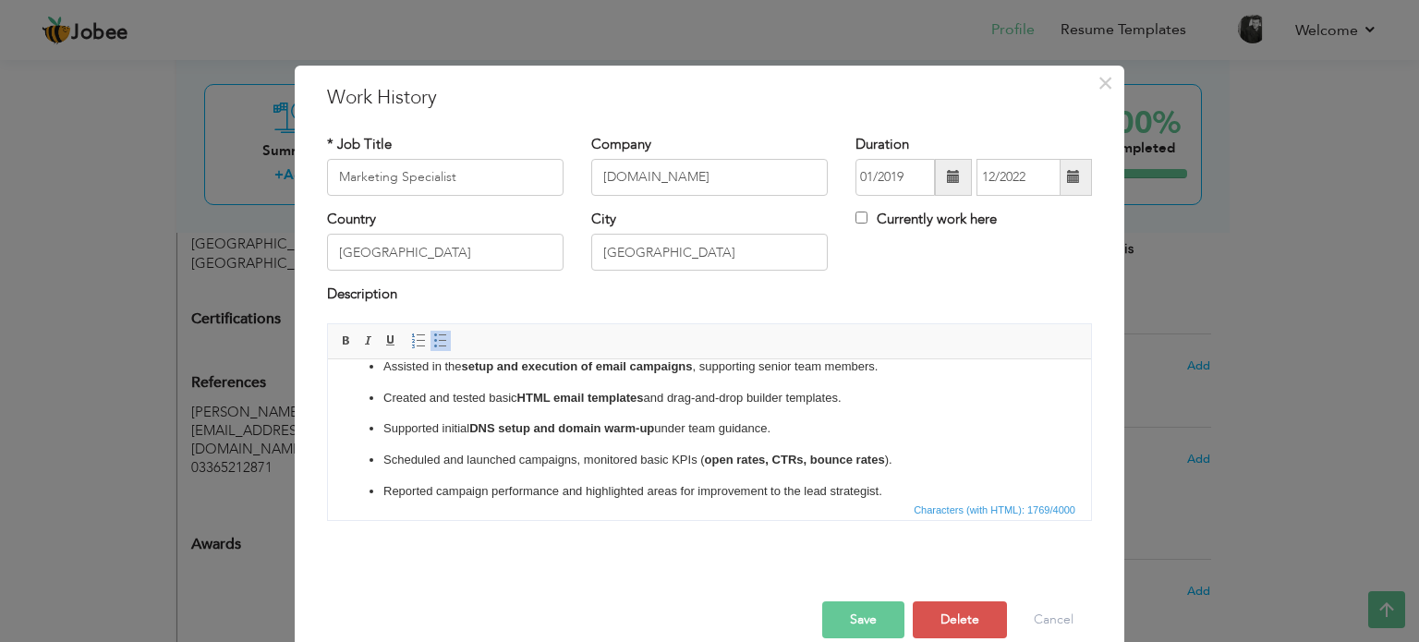
scroll to position [0, 0]
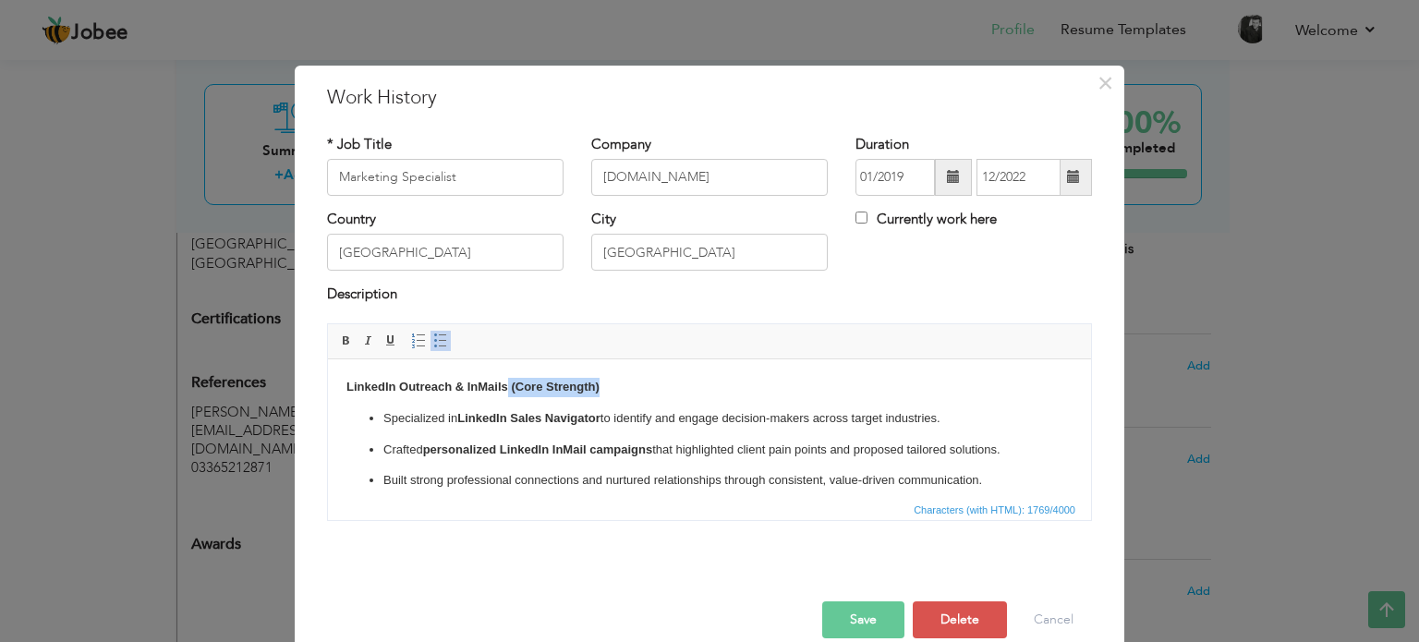
drag, startPoint x: 610, startPoint y: 382, endPoint x: 506, endPoint y: 377, distance: 103.6
click at [506, 377] on p "LinkedIn Outreach & InMails (Core Strength)" at bounding box center [709, 386] width 726 height 19
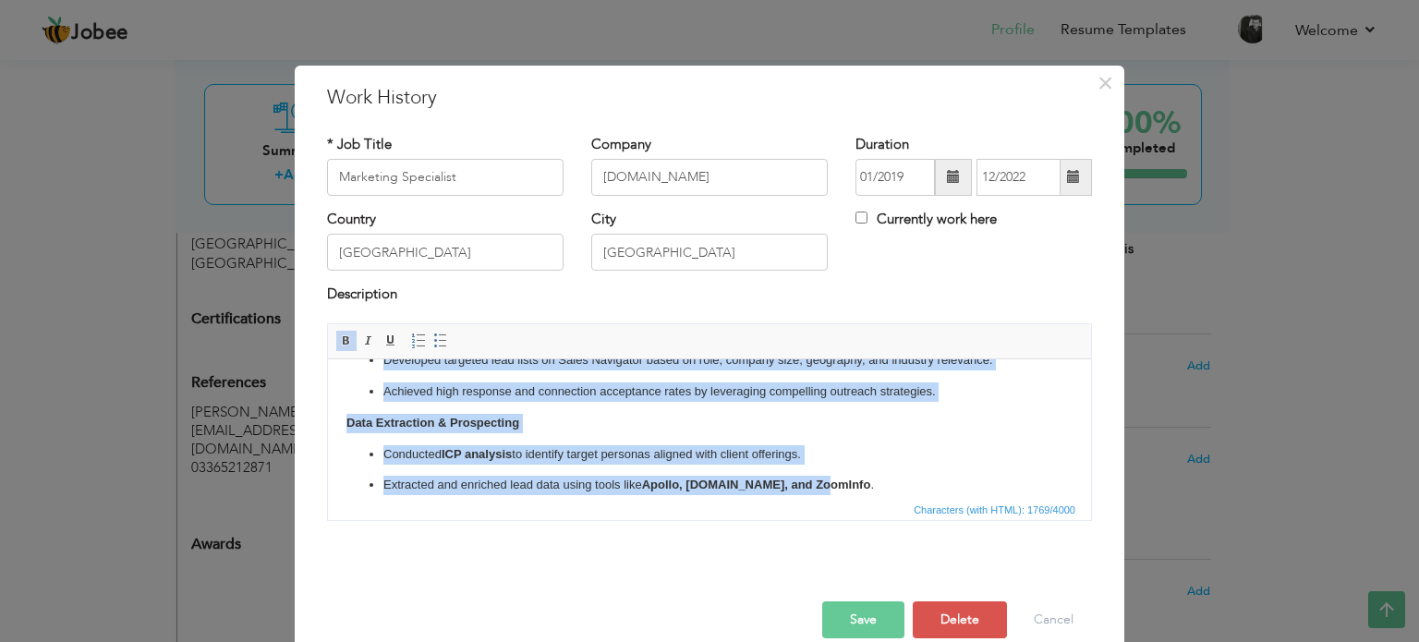
scroll to position [162, 0]
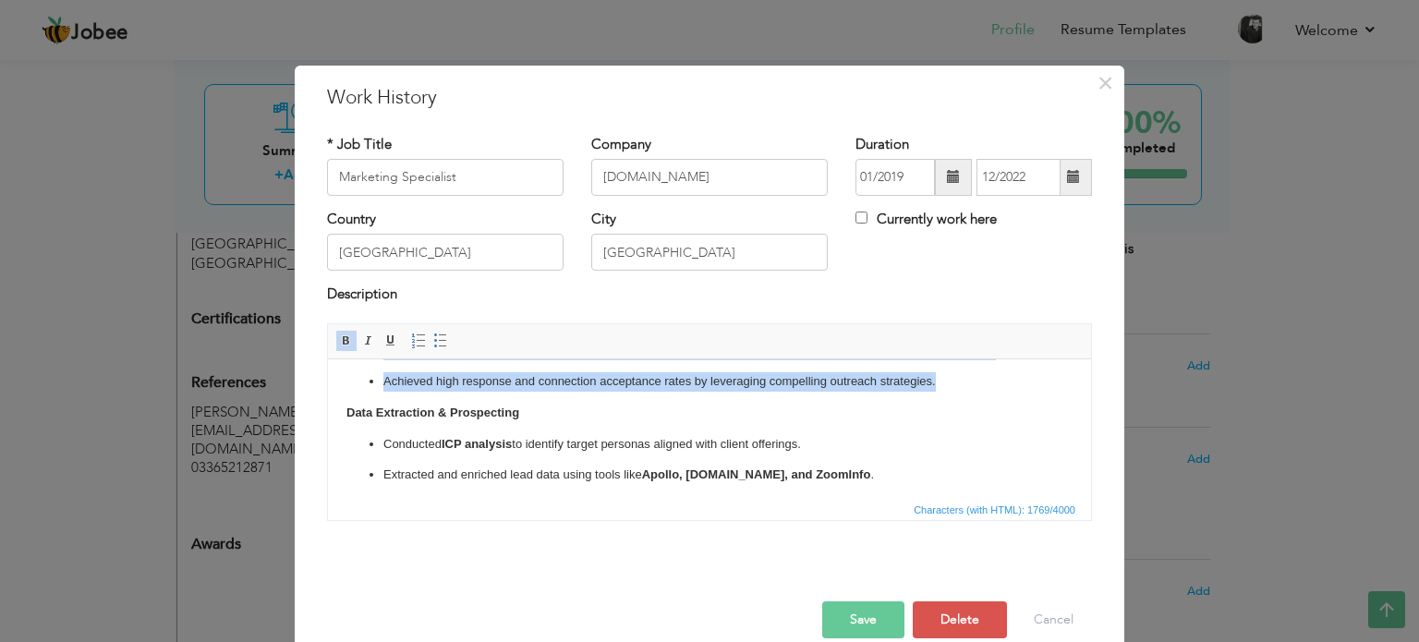
drag, startPoint x: 382, startPoint y: 376, endPoint x: 947, endPoint y: 387, distance: 565.5
click at [947, 387] on ul "Specialized in LinkedIn Sales Navigator to identify and engage decision-makers …" at bounding box center [709, 319] width 726 height 144
click at [433, 337] on span at bounding box center [440, 341] width 15 height 15
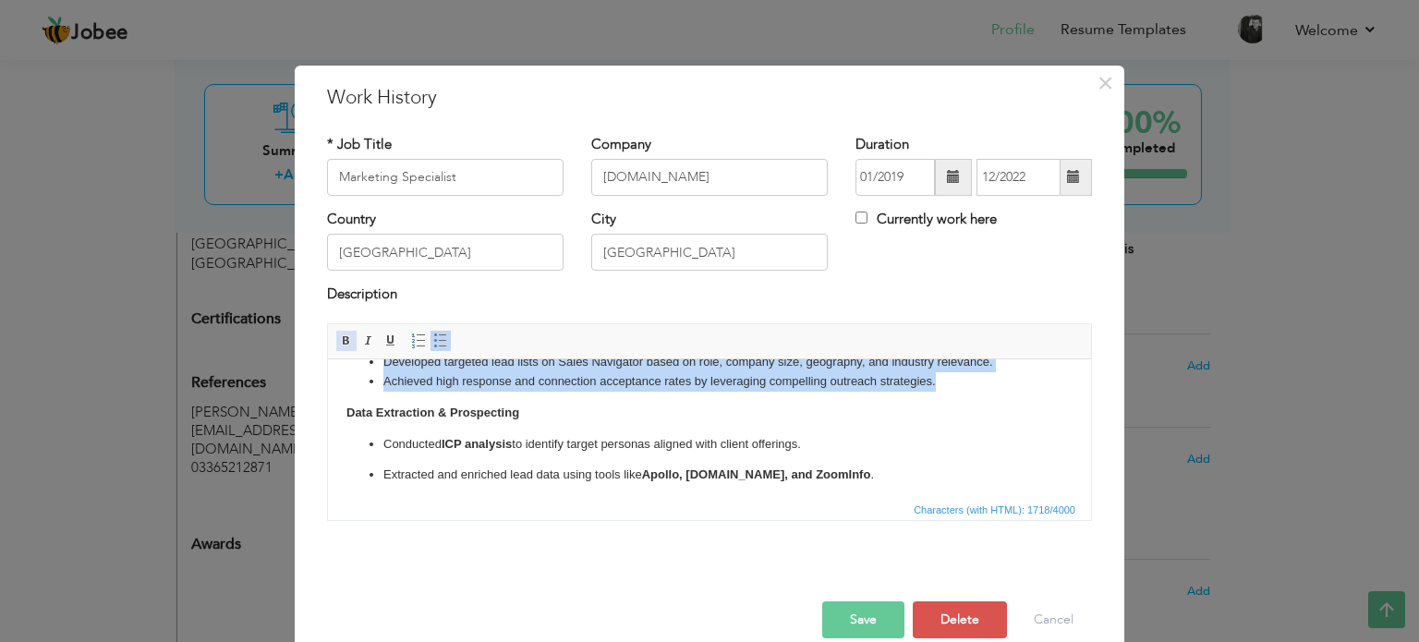
click at [339, 342] on span at bounding box center [346, 341] width 15 height 15
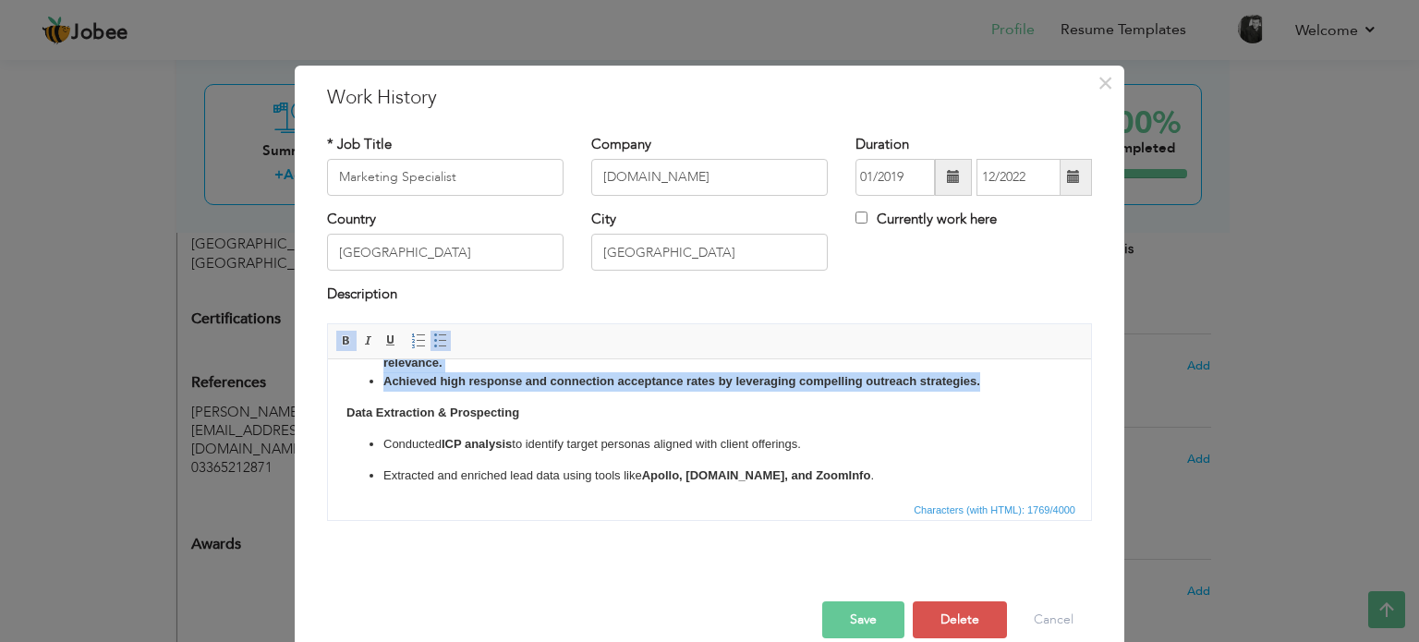
click at [339, 342] on span at bounding box center [346, 341] width 15 height 15
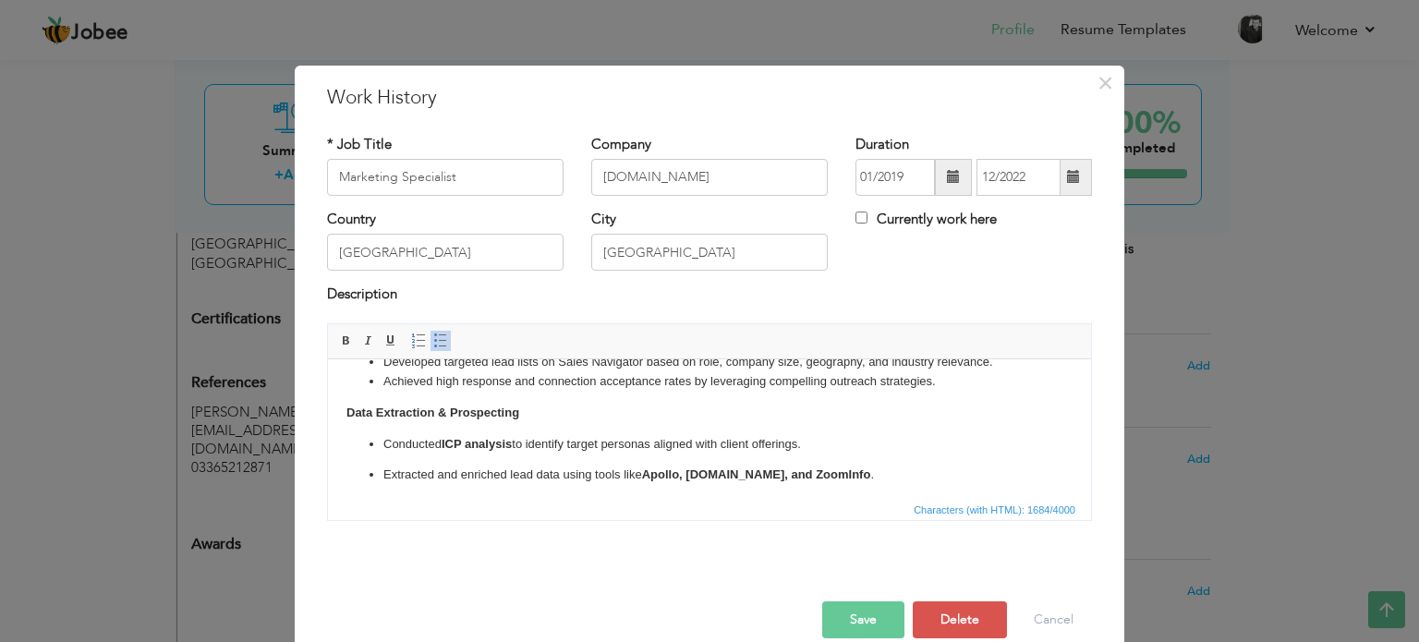
click at [482, 436] on strong "ICP analysis" at bounding box center [477, 443] width 70 height 14
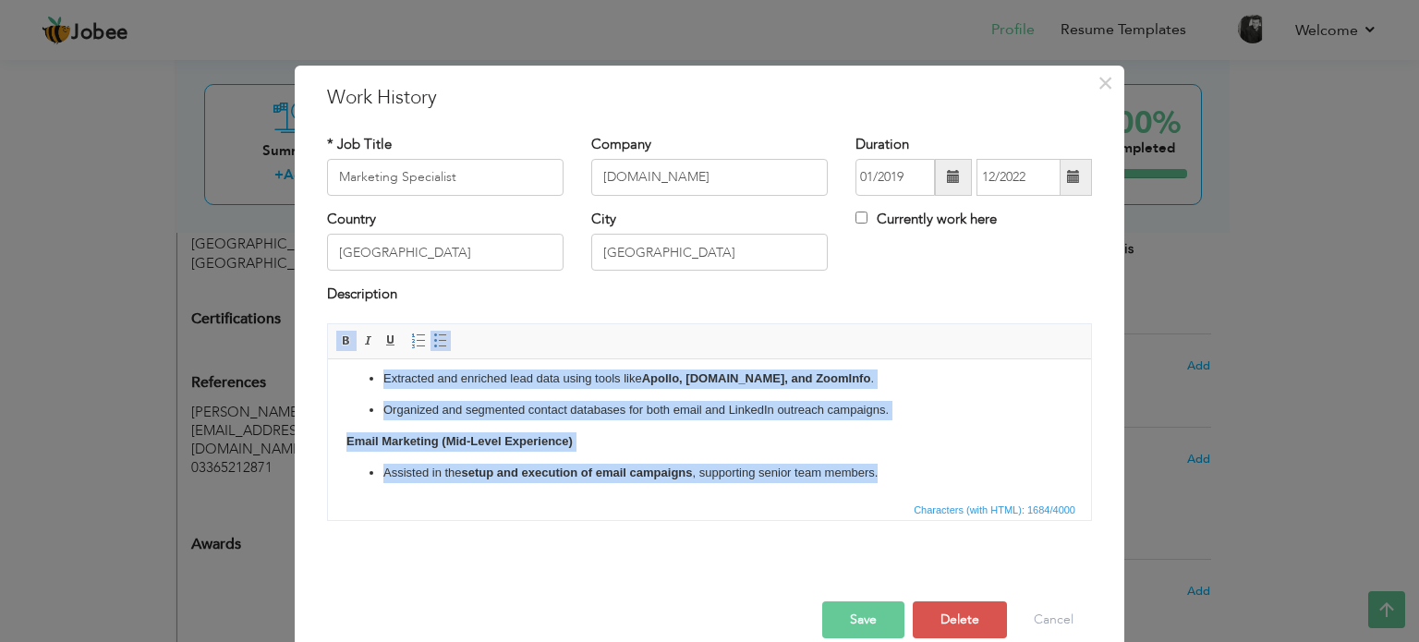
scroll to position [211, 0]
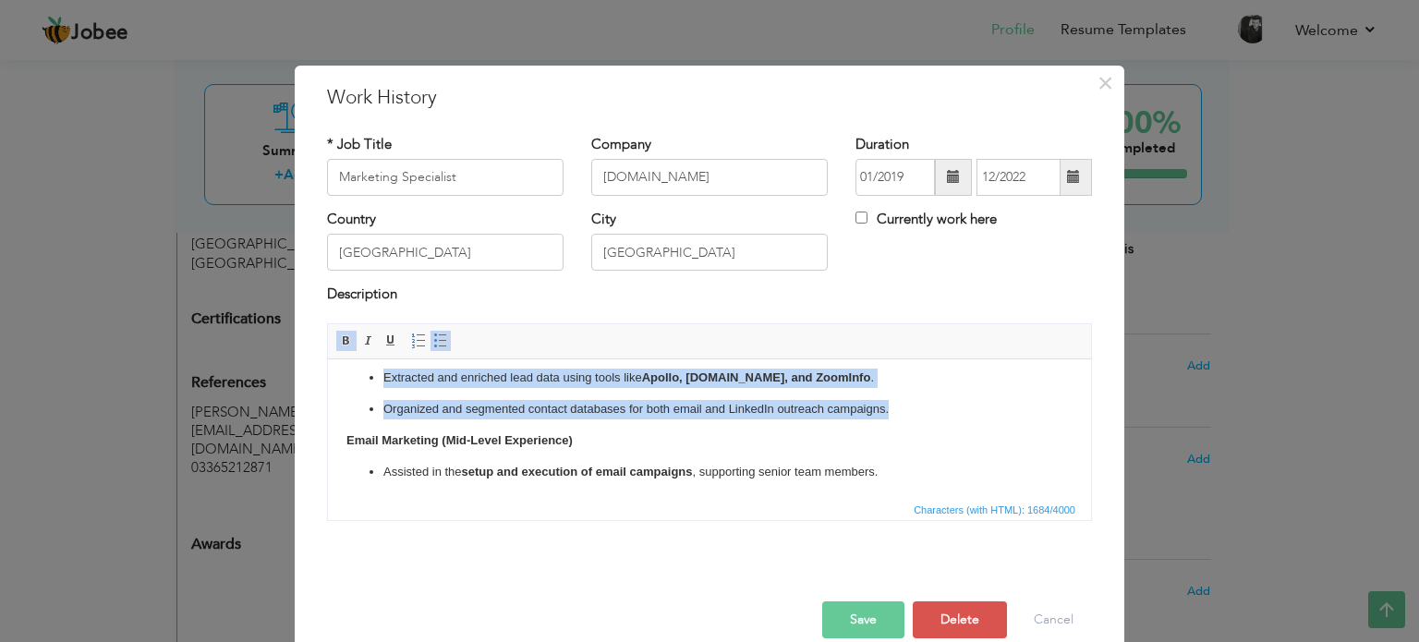
drag, startPoint x: 381, startPoint y: 397, endPoint x: 905, endPoint y: 408, distance: 524.9
click at [905, 408] on ul "Conducted ICP analysis to identify target personas aligned with client offering…" at bounding box center [709, 377] width 726 height 81
click at [433, 342] on span at bounding box center [440, 341] width 15 height 15
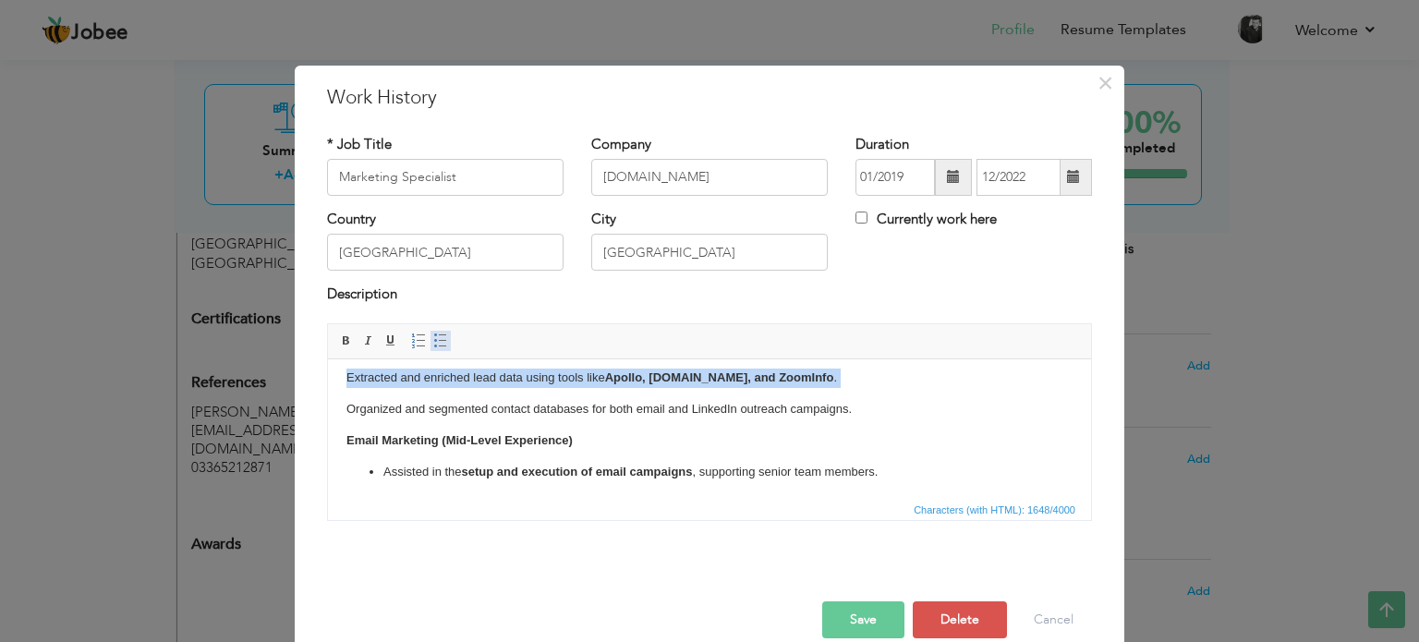
click at [433, 342] on span at bounding box center [440, 341] width 15 height 15
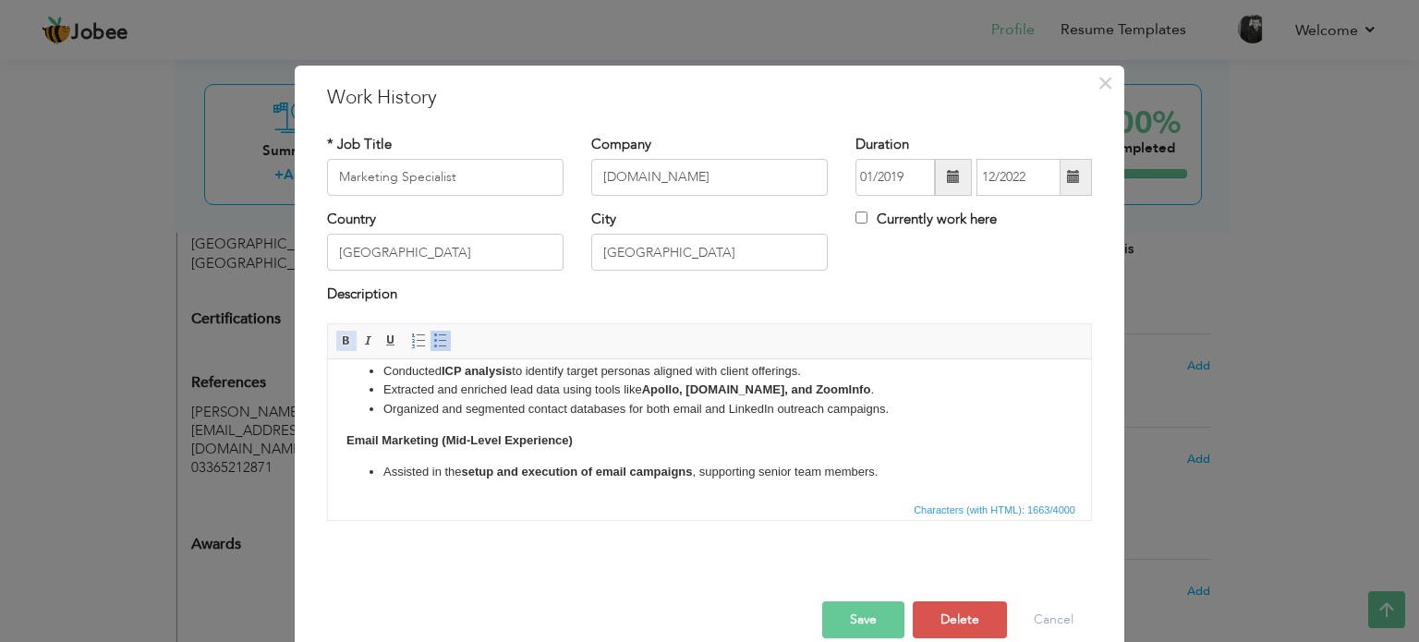
click at [339, 335] on span at bounding box center [346, 341] width 15 height 15
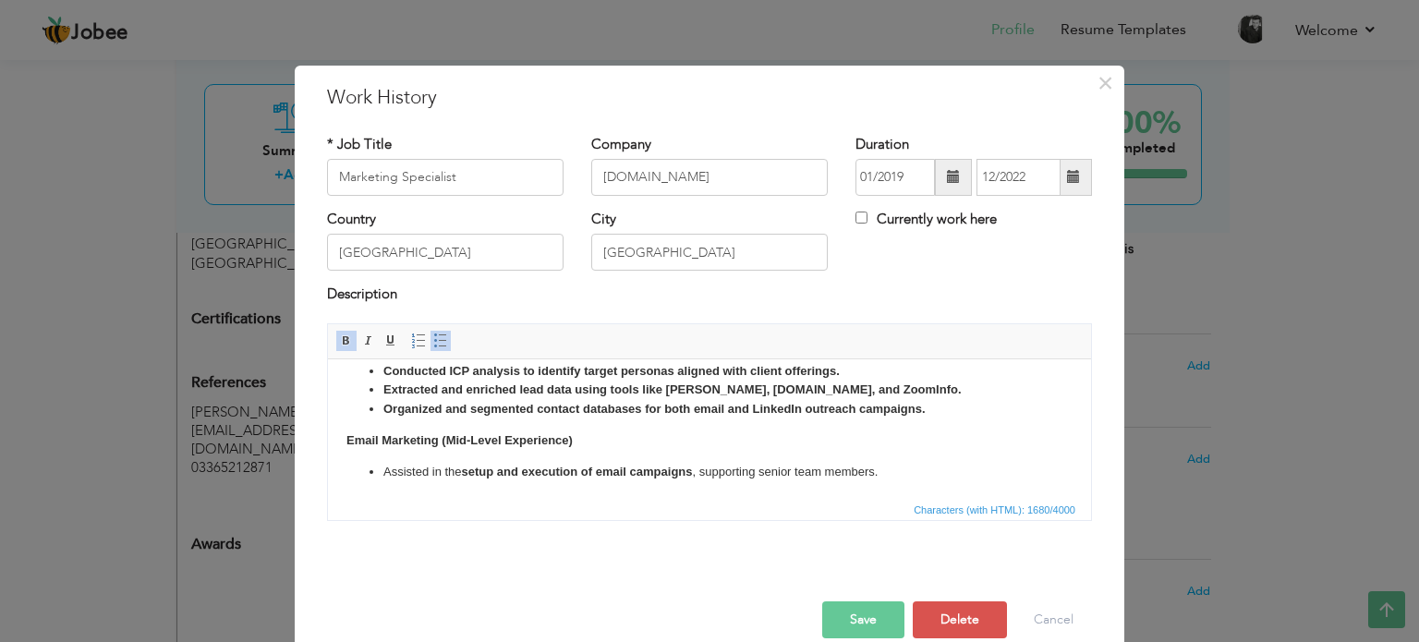
click at [339, 335] on span at bounding box center [346, 341] width 15 height 15
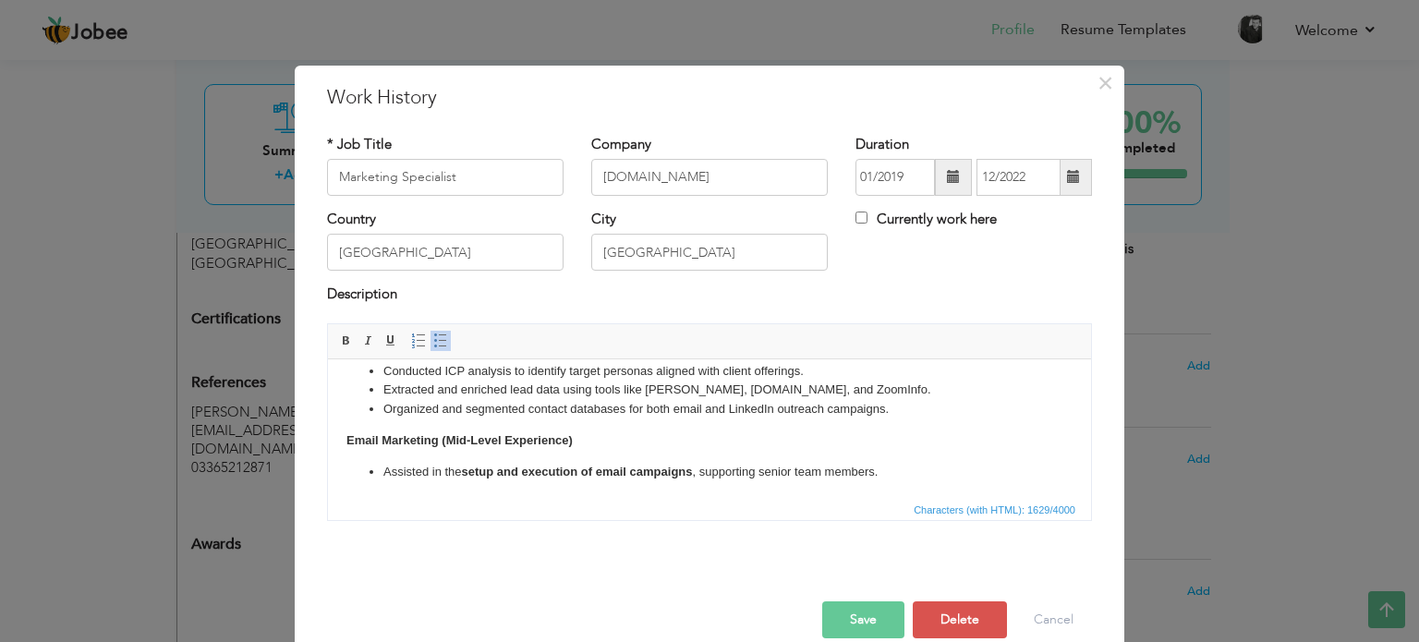
click at [746, 393] on li "Extracted and enriched lead data using tools like Apollo, Snov.io, and ZoomInfo." at bounding box center [709, 389] width 652 height 19
drag, startPoint x: 803, startPoint y: 384, endPoint x: 723, endPoint y: 383, distance: 79.5
click at [723, 383] on li "Extracted and enriched lead data using tools like Apollo, Snov.io, and ZoomInfo." at bounding box center [709, 389] width 652 height 19
click at [679, 384] on li "Extracted and enriched lead data using tools like Apollo, Snov.io." at bounding box center [709, 389] width 652 height 19
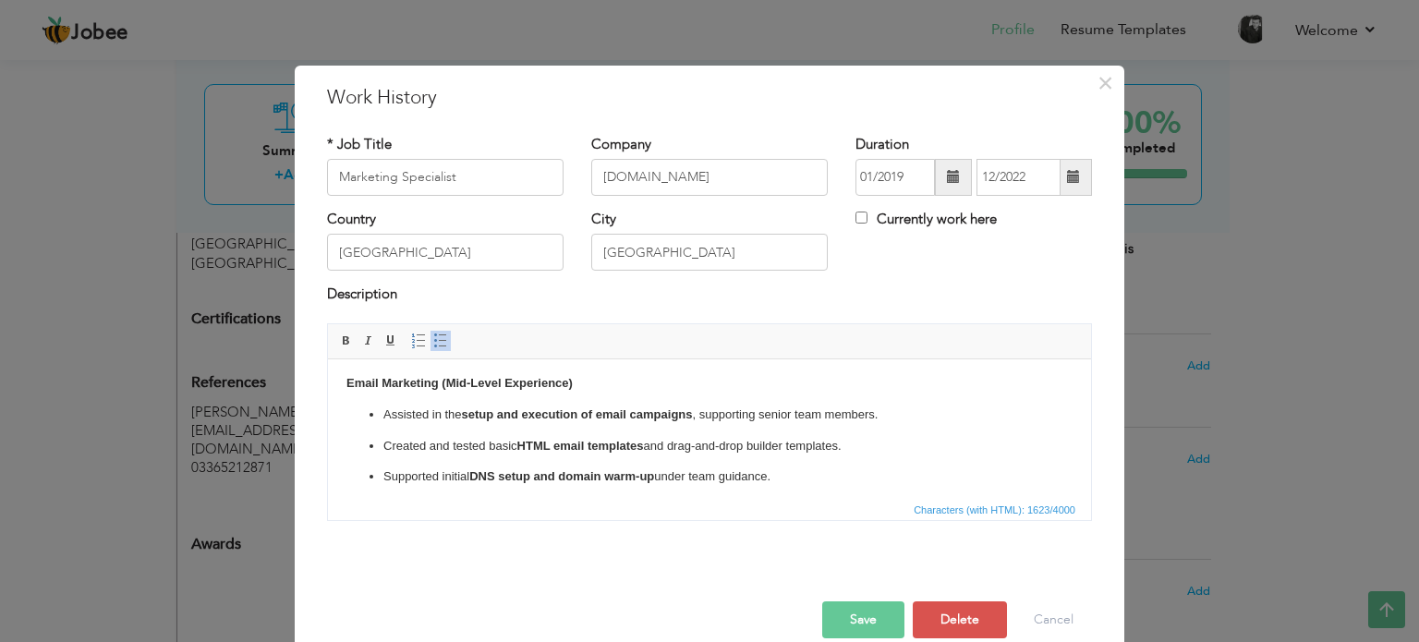
scroll to position [246, 0]
drag, startPoint x: 592, startPoint y: 380, endPoint x: 438, endPoint y: 375, distance: 154.4
click at [438, 375] on p "Email Marketing (Mid-Level Experience)" at bounding box center [709, 380] width 726 height 19
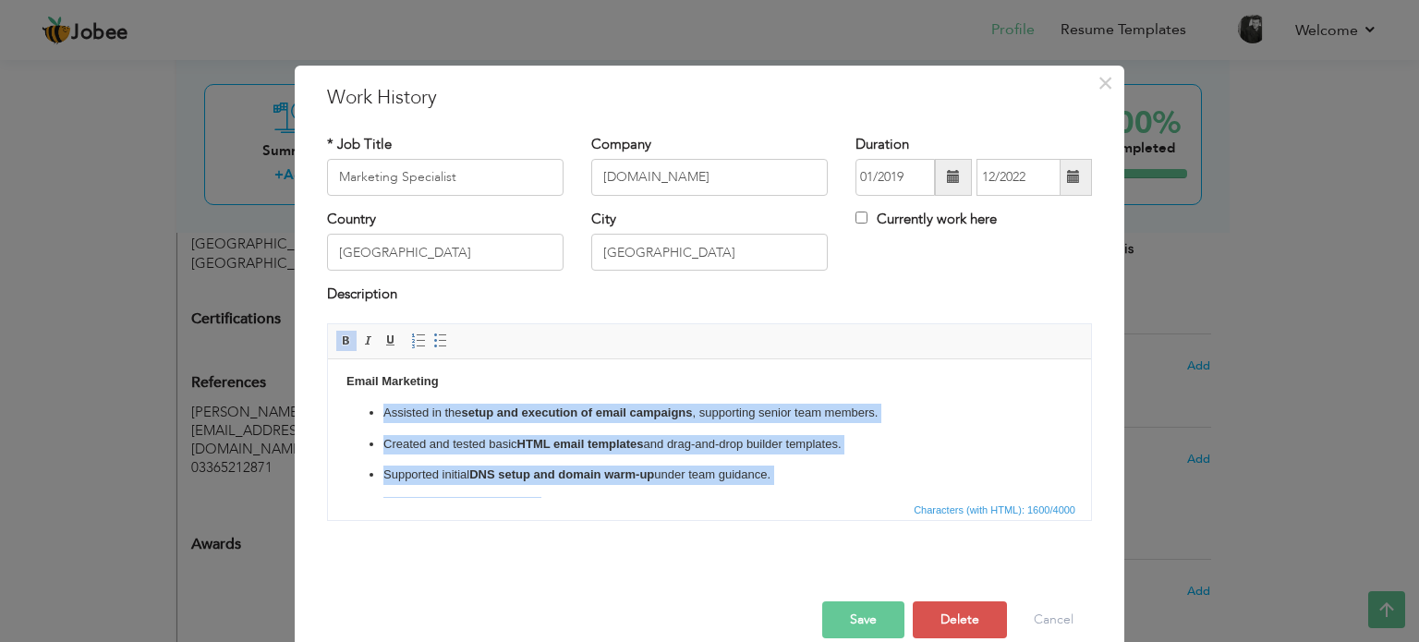
scroll to position [313, 0]
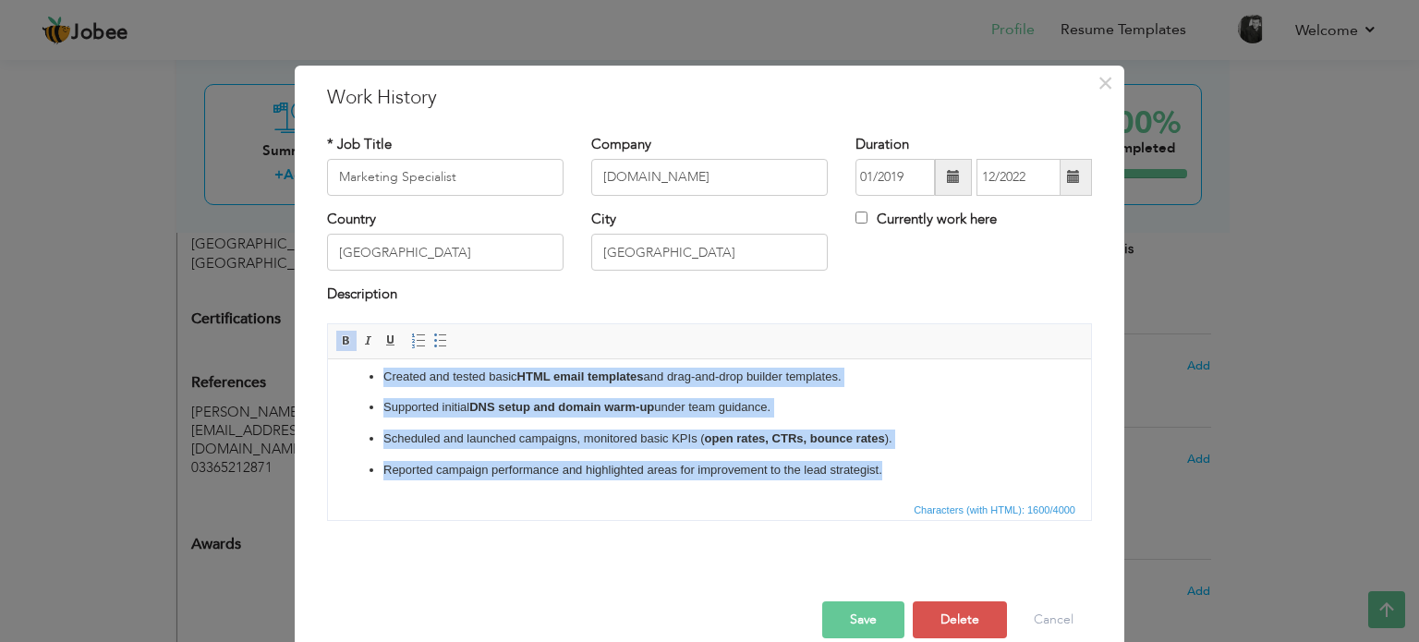
drag, startPoint x: 374, startPoint y: 400, endPoint x: 909, endPoint y: 483, distance: 541.3
click at [909, 483] on html "LinkedIn Outreach & InMails Specialized in LinkedIn Sales Navigator to identify…" at bounding box center [709, 271] width 763 height 453
click at [433, 337] on span at bounding box center [440, 341] width 15 height 15
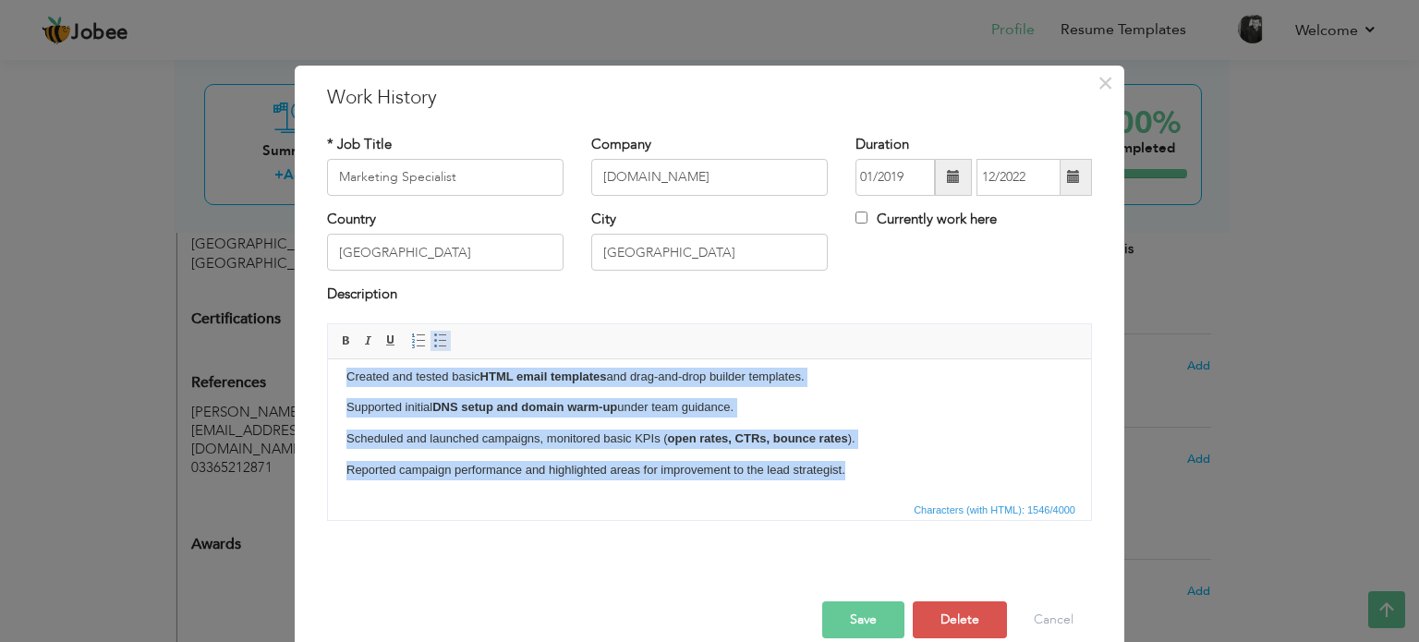
click at [433, 337] on span at bounding box center [440, 341] width 15 height 15
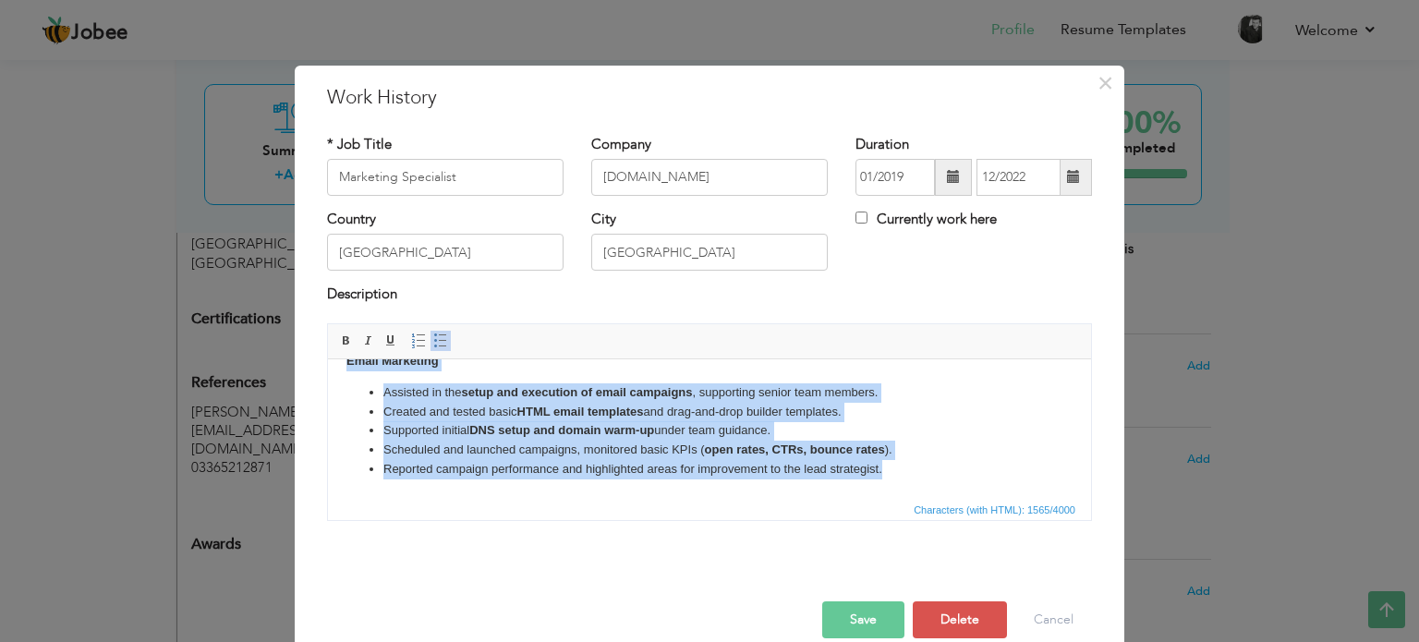
scroll to position [265, 0]
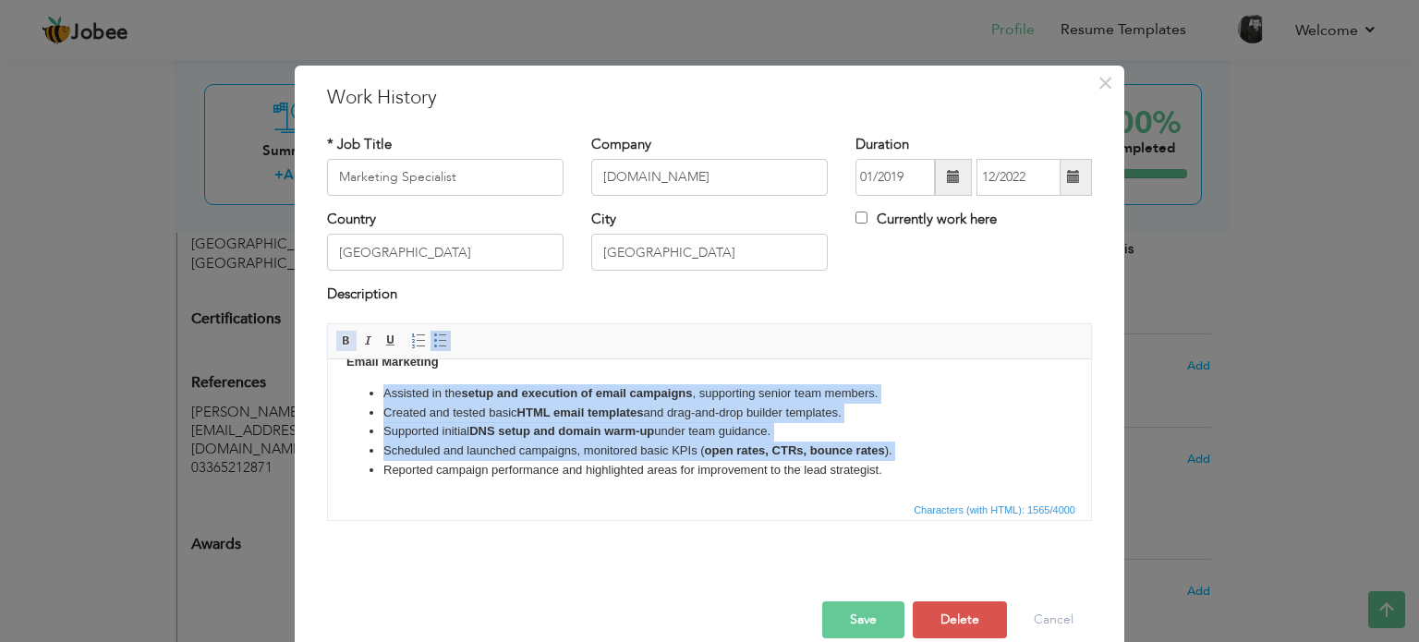
click at [339, 339] on span at bounding box center [346, 341] width 15 height 15
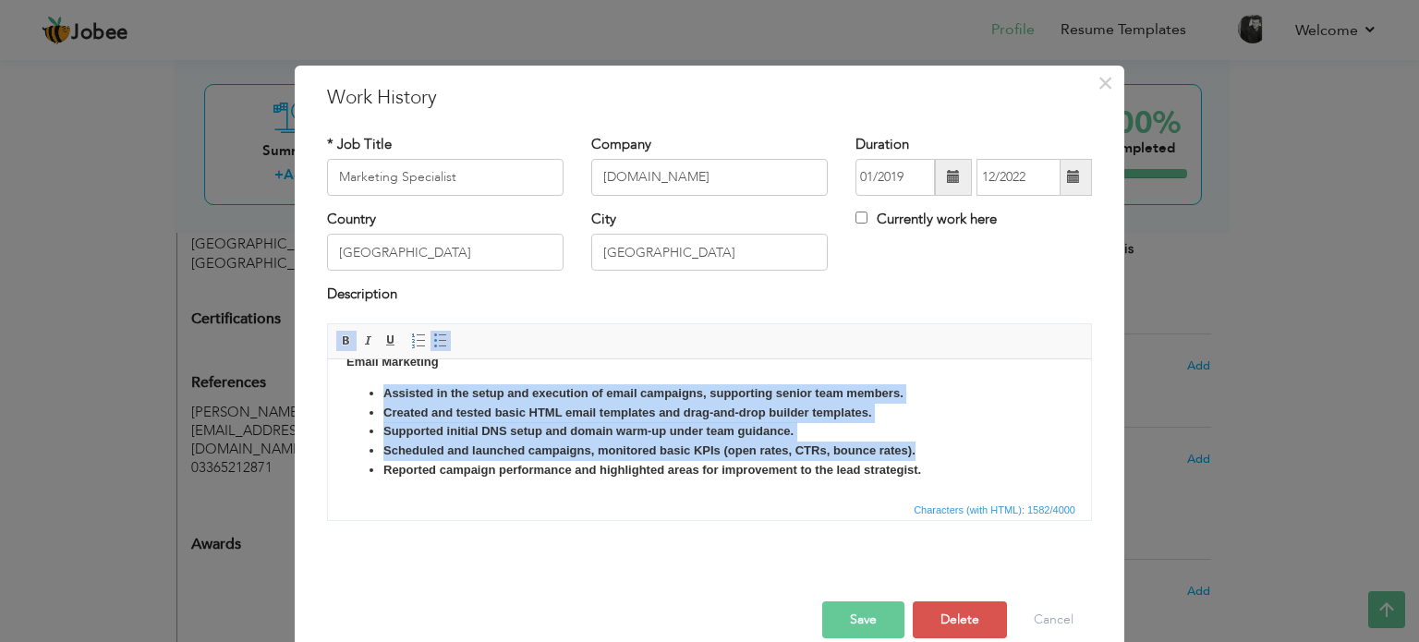
click at [339, 339] on span at bounding box center [346, 341] width 15 height 15
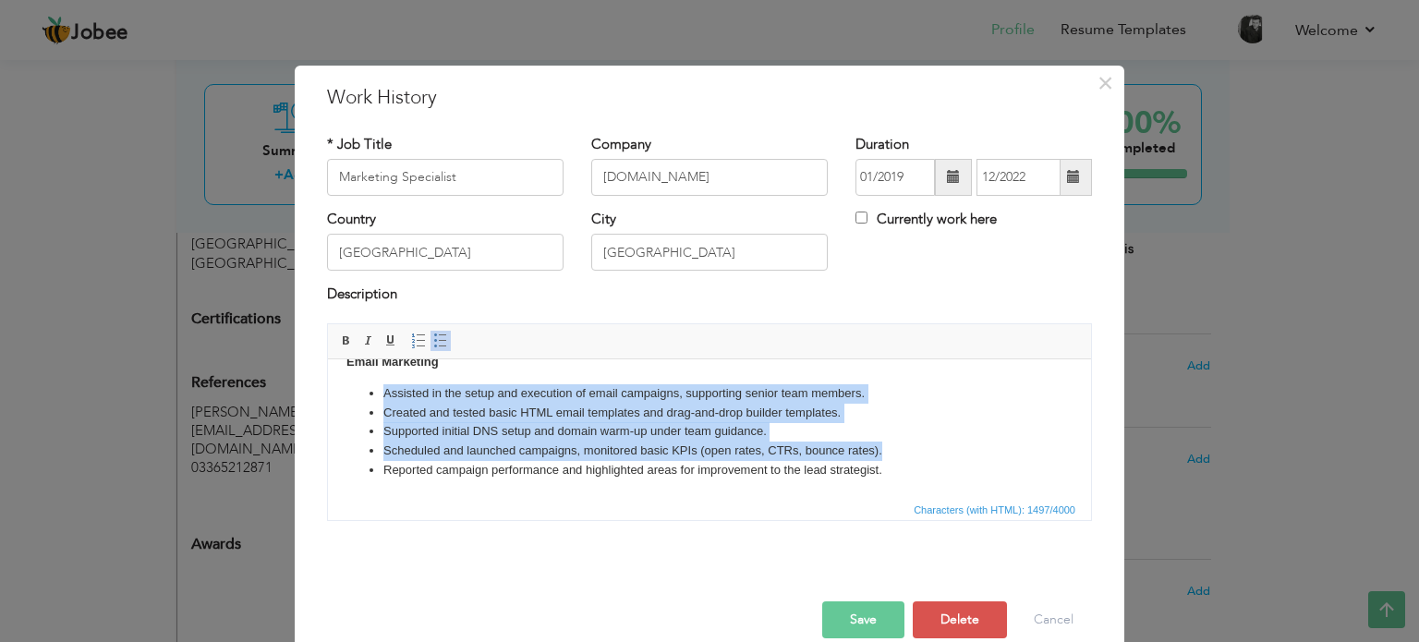
click at [950, 438] on li "Supported initial DNS setup and domain warm-up under team guidance." at bounding box center [709, 430] width 652 height 19
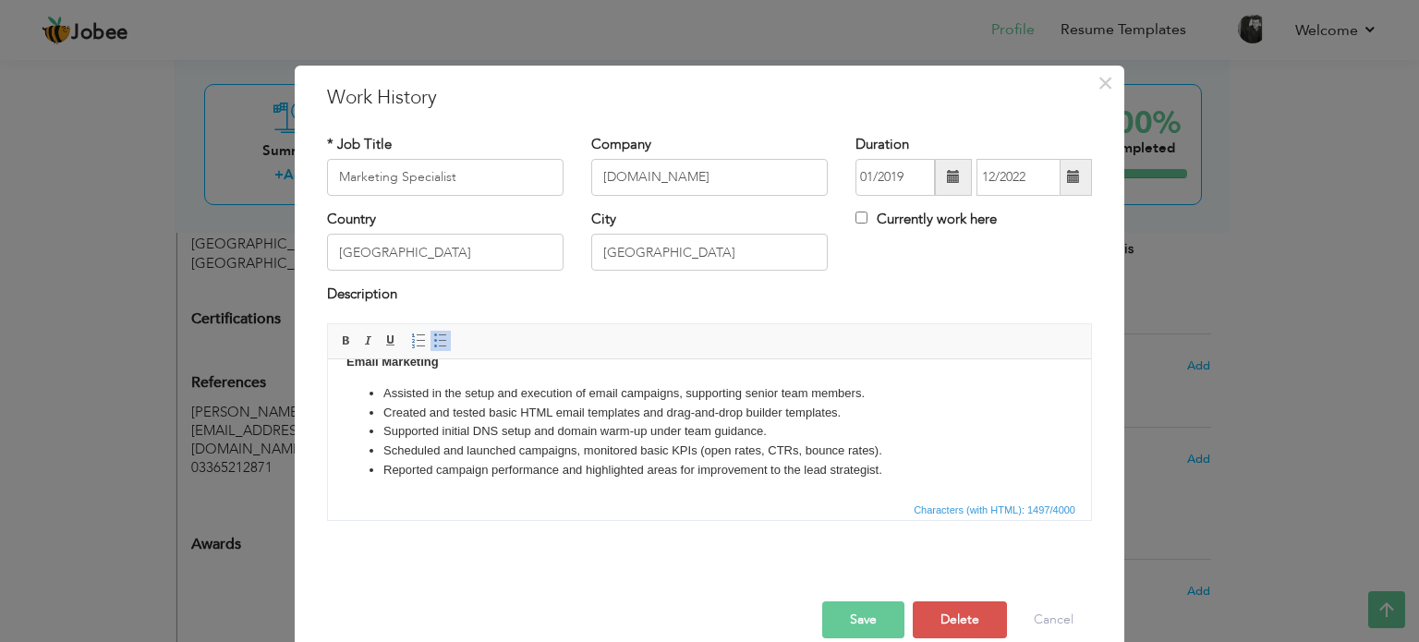
click at [854, 611] on button "Save" at bounding box center [863, 619] width 82 height 37
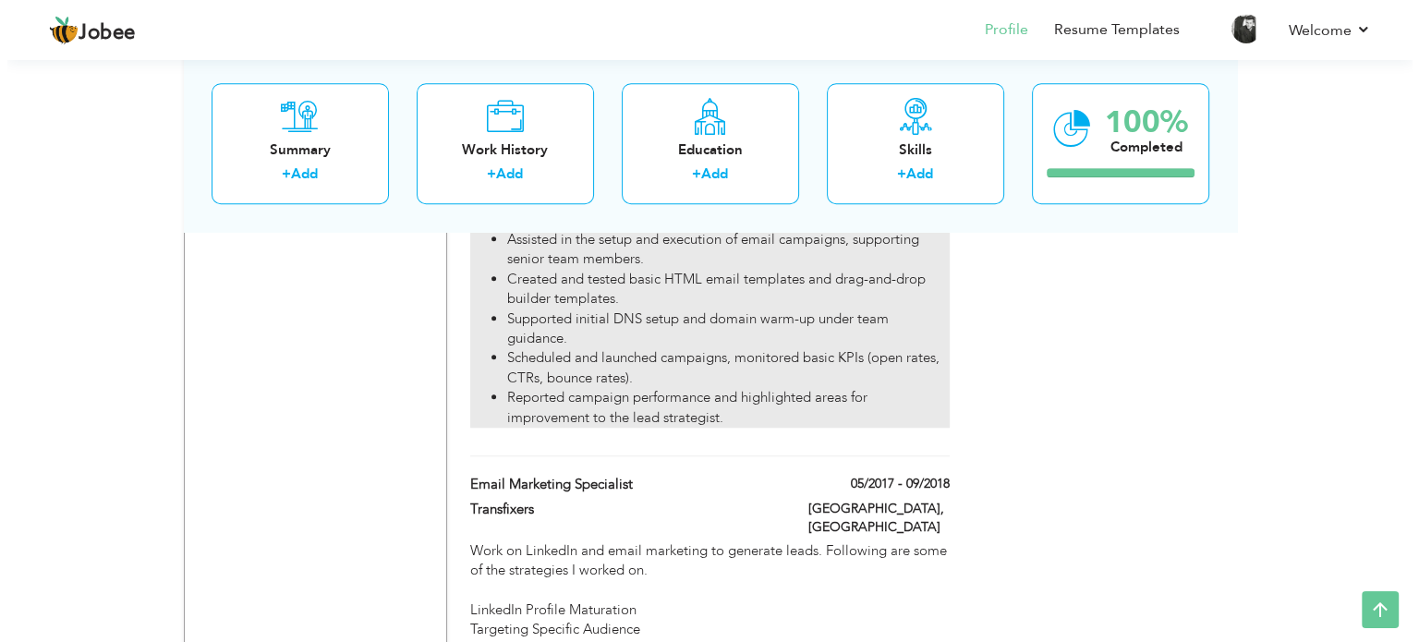
scroll to position [1449, 0]
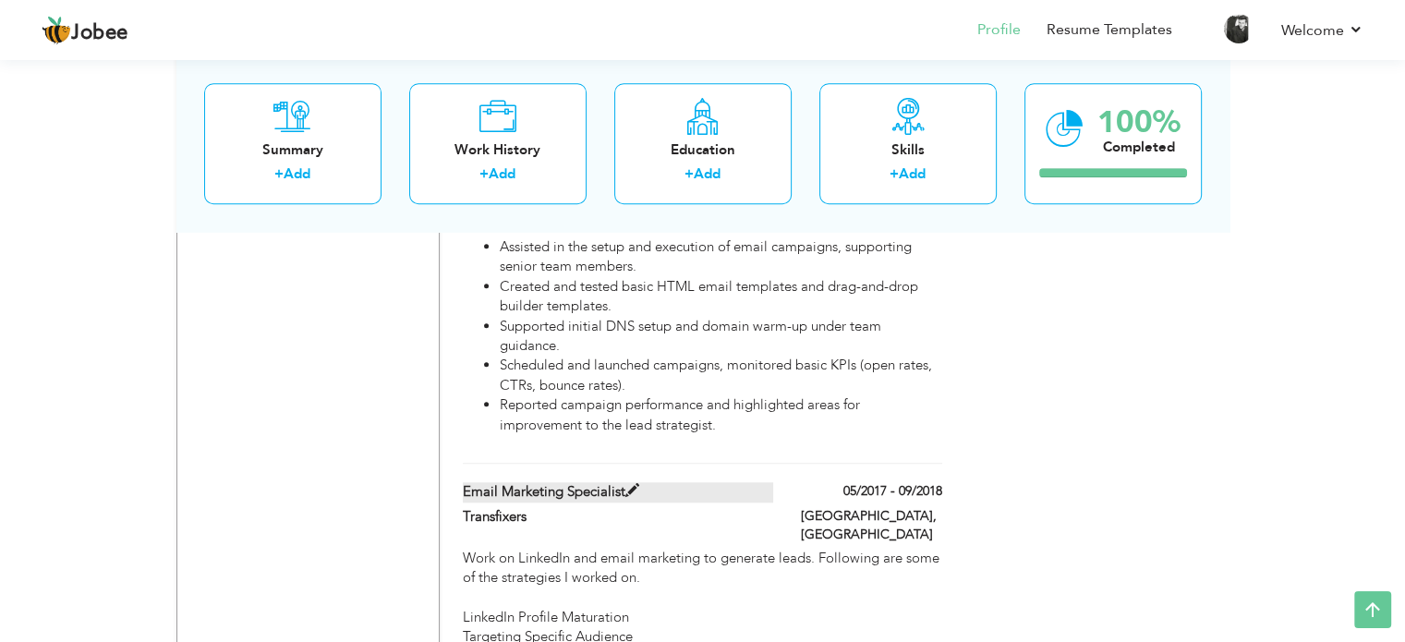
click at [631, 484] on span at bounding box center [632, 491] width 14 height 14
type input "Email Marketing Specialist"
type input "Transfixers"
type input "05/2017"
type input "09/2018"
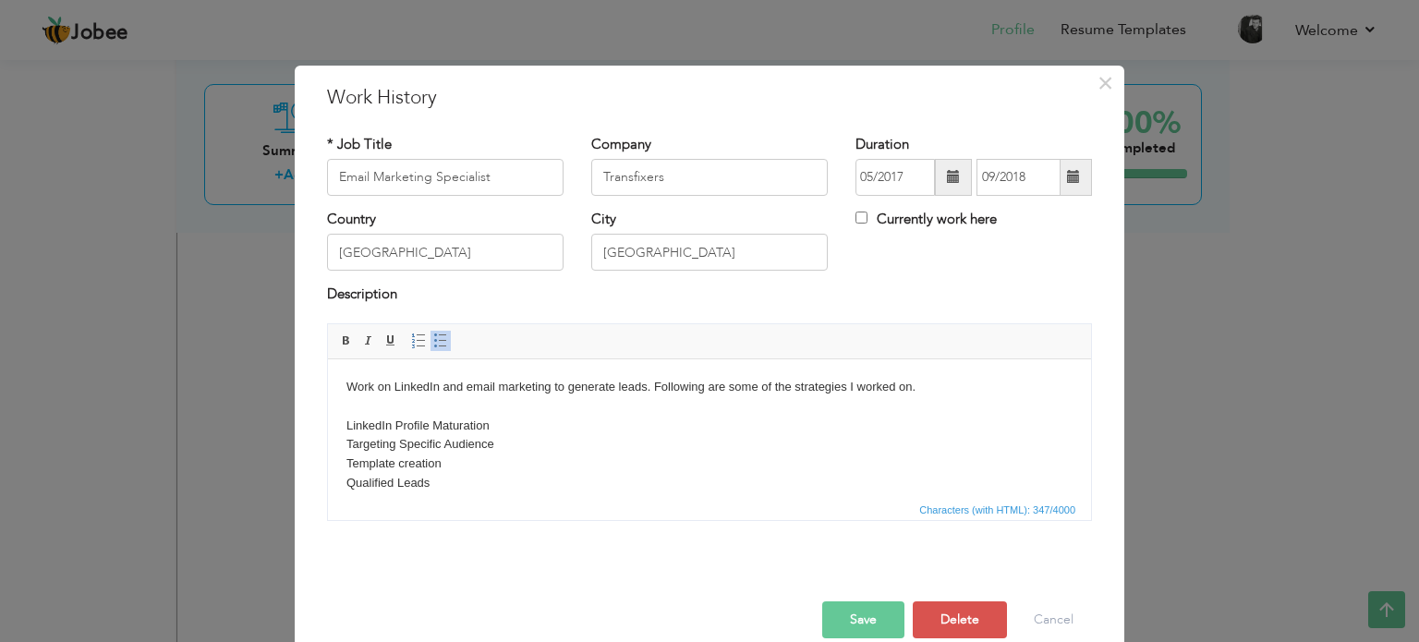
scroll to position [0, 0]
click at [940, 616] on button "Delete" at bounding box center [960, 619] width 94 height 37
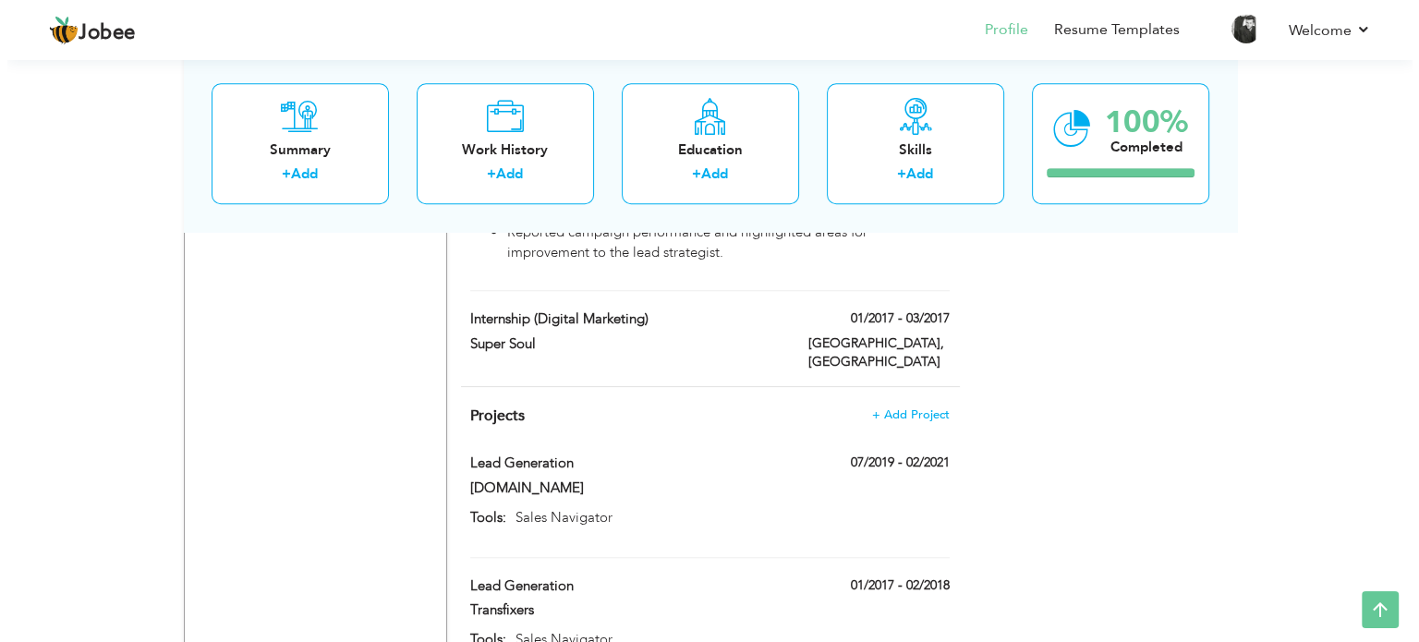
scroll to position [1620, 0]
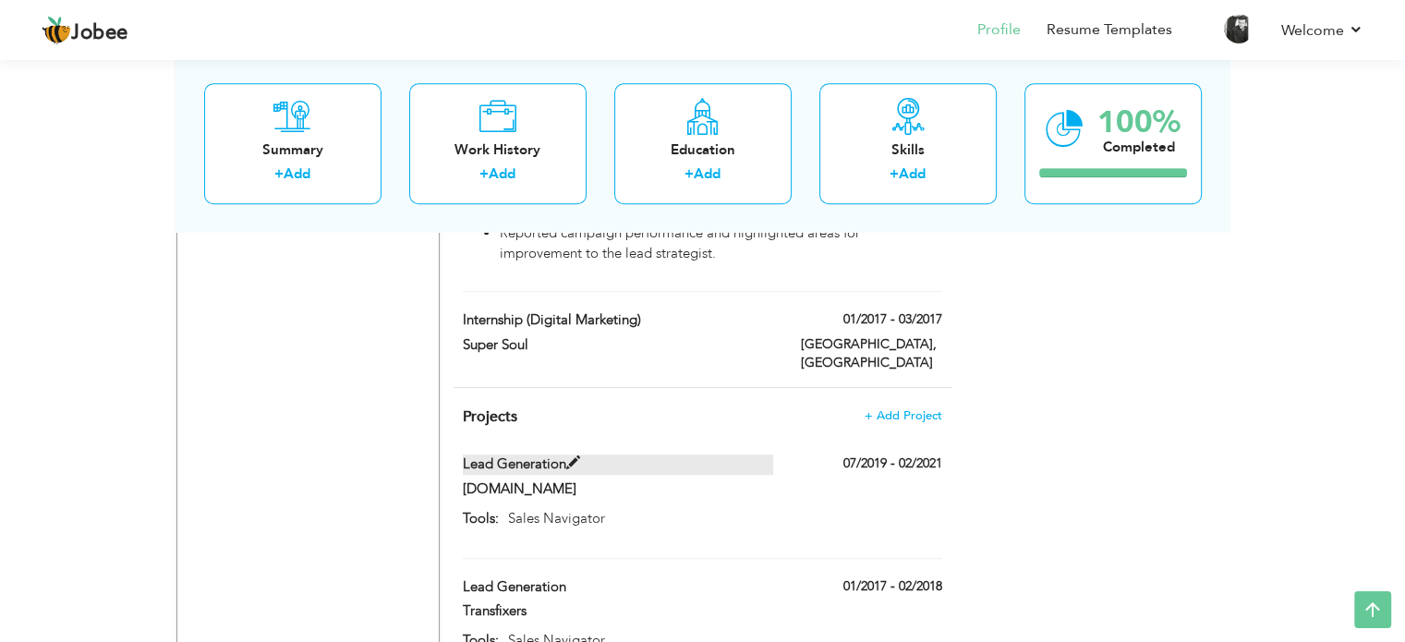
click at [519, 455] on label "Lead Generation" at bounding box center [618, 464] width 310 height 19
type input "Lead Generation"
type input "[DOMAIN_NAME]"
type input "07/2019"
type input "02/2021"
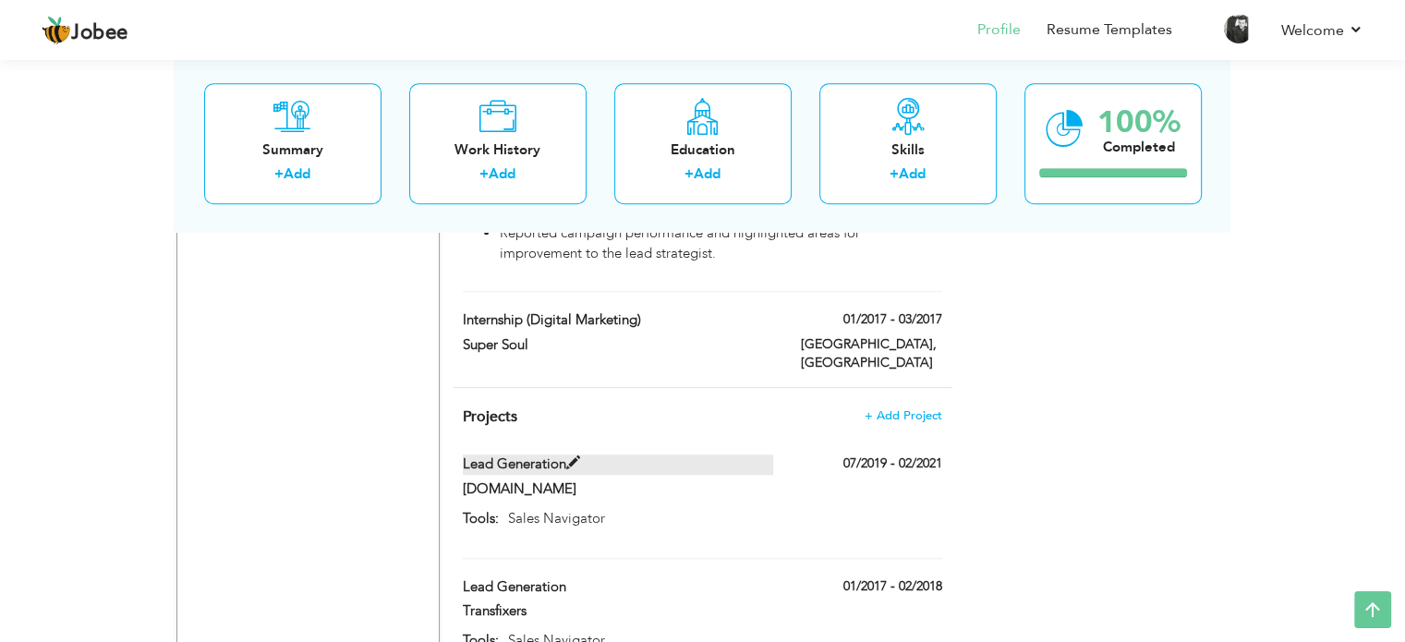
type input "Sales Navigator"
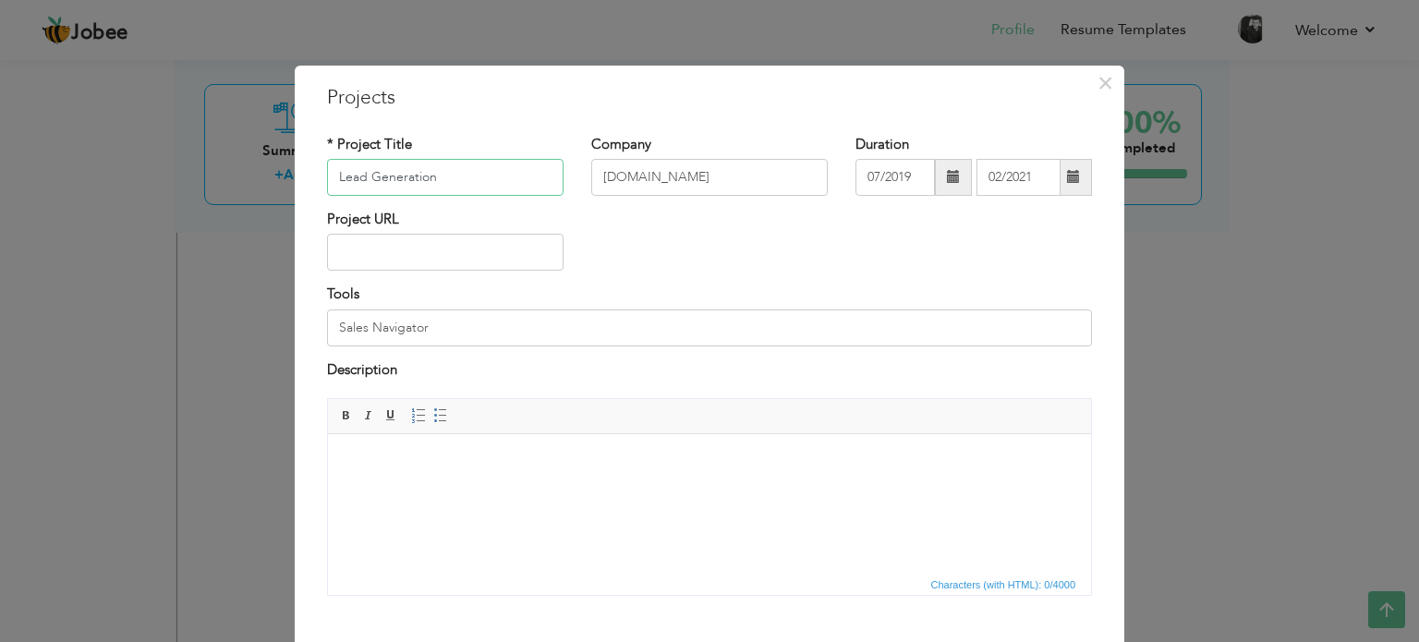
click at [470, 165] on input "Lead Generation" at bounding box center [445, 177] width 237 height 37
click at [1098, 92] on span "×" at bounding box center [1106, 83] width 16 height 33
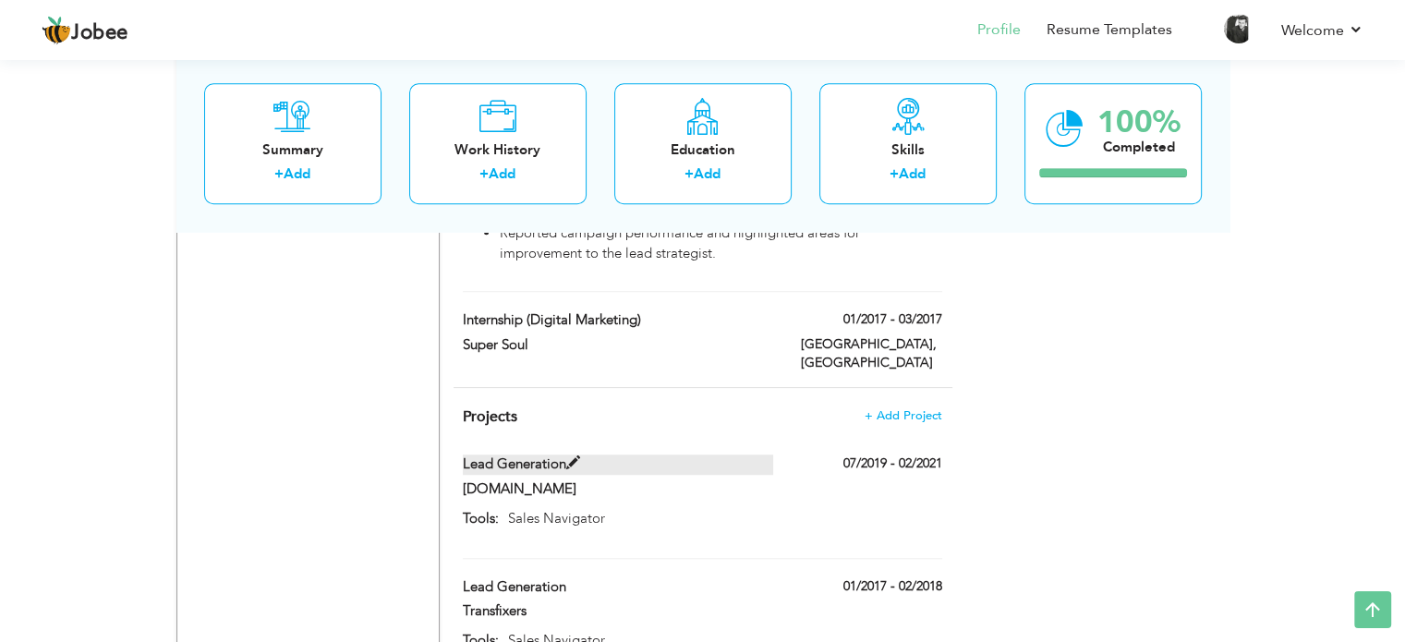
click at [528, 455] on label "Lead Generation" at bounding box center [618, 464] width 310 height 19
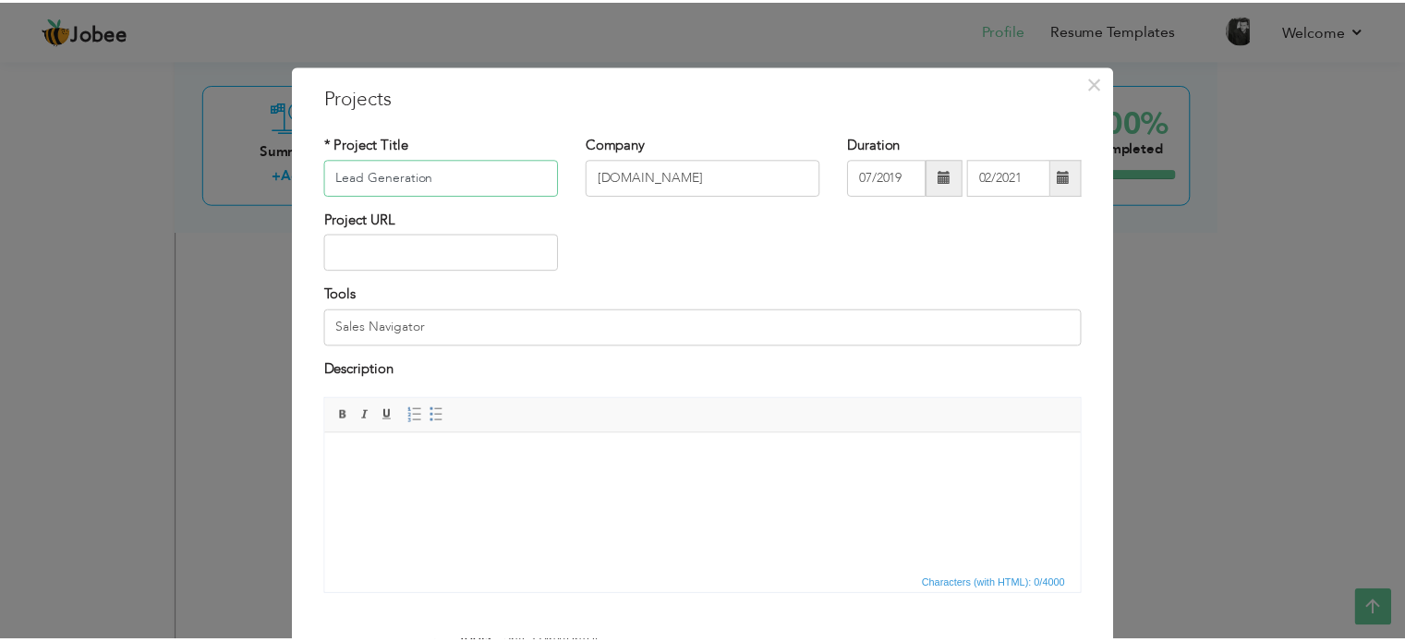
scroll to position [103, 0]
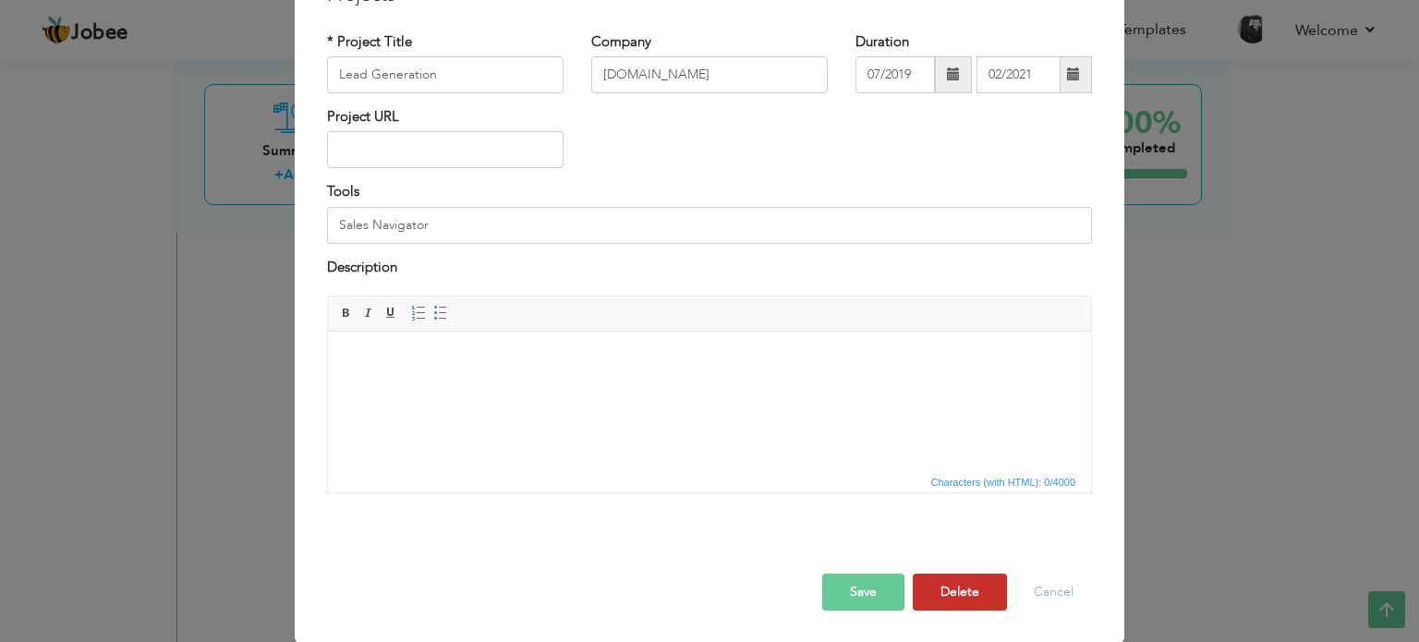
click at [941, 581] on button "Delete" at bounding box center [960, 592] width 94 height 37
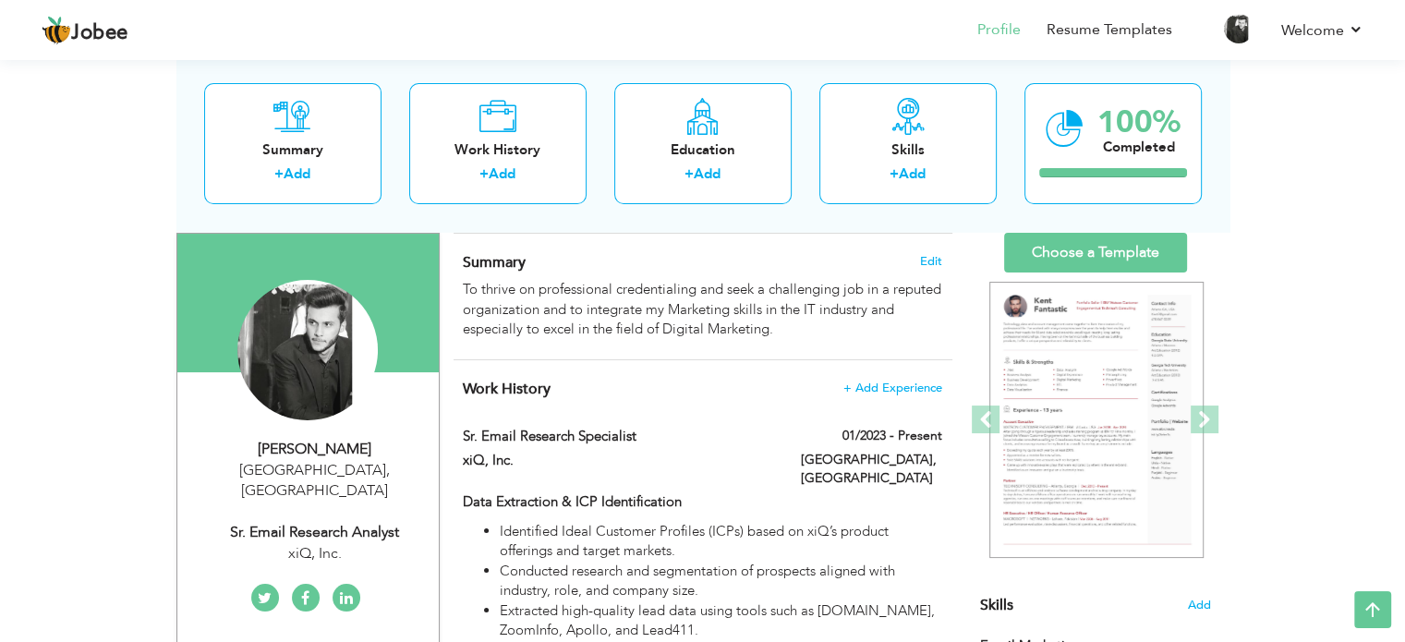
scroll to position [0, 0]
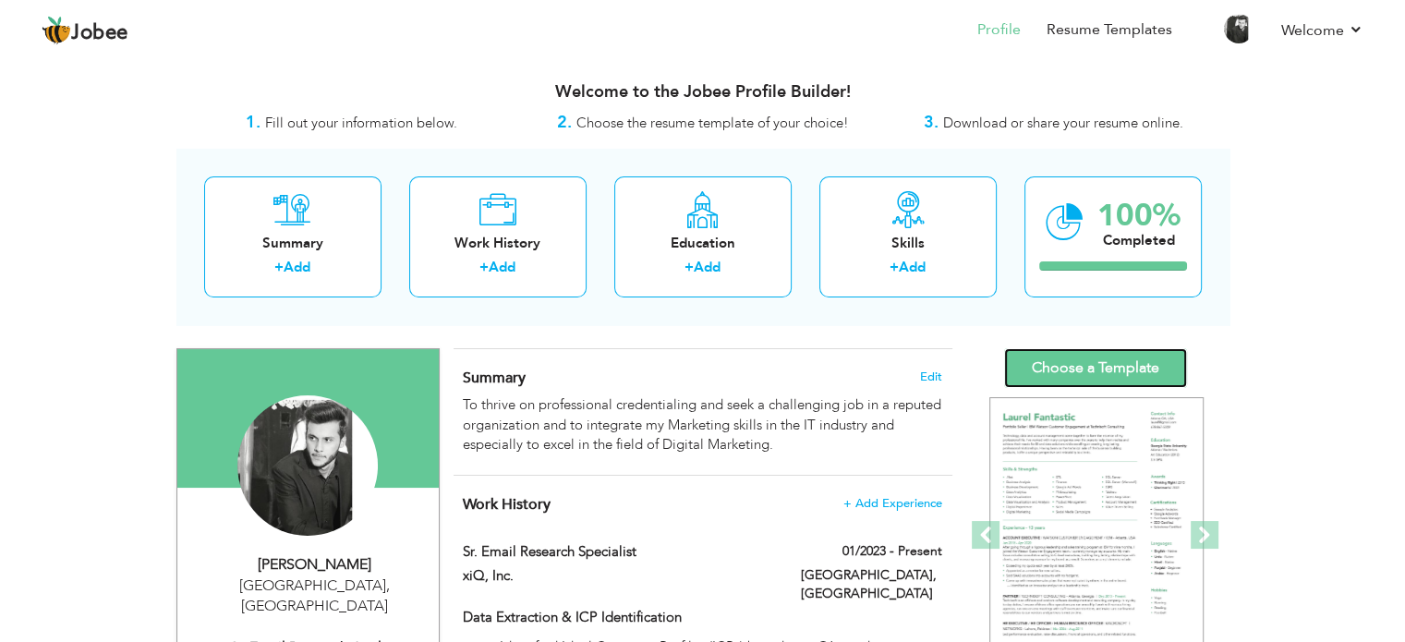
click at [1061, 376] on link "Choose a Template" at bounding box center [1095, 368] width 183 height 40
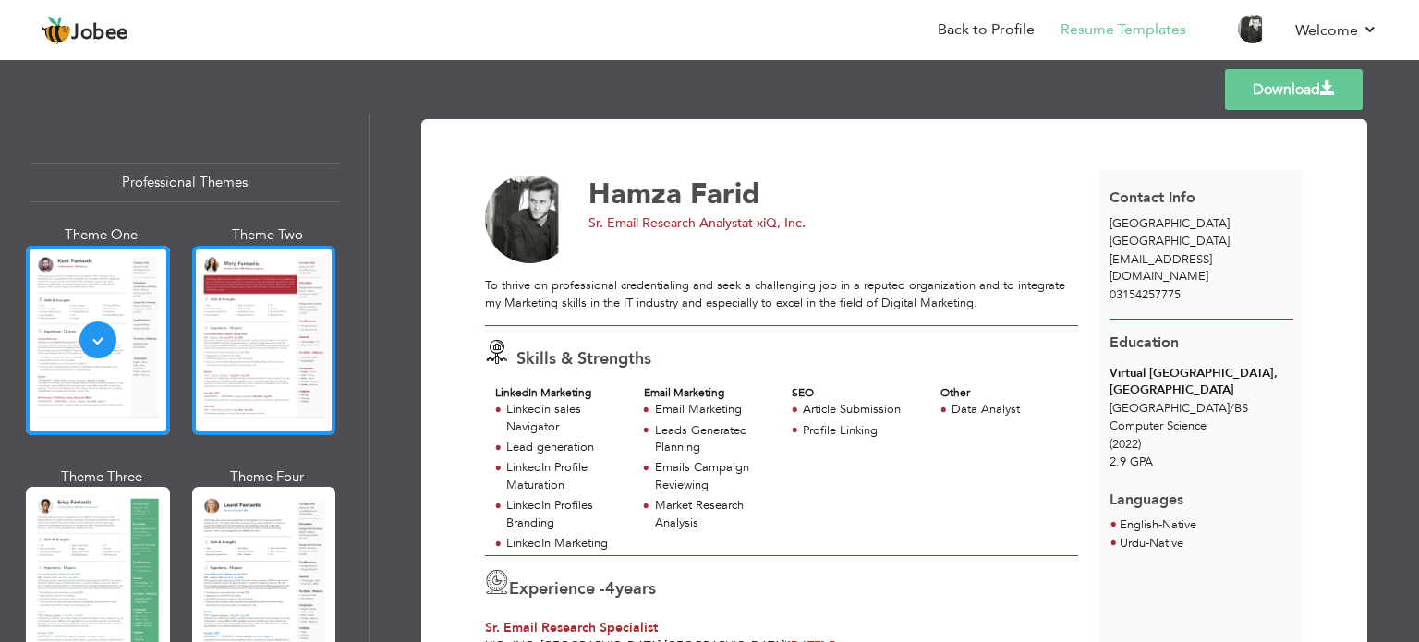
click at [288, 383] on div at bounding box center [264, 340] width 144 height 189
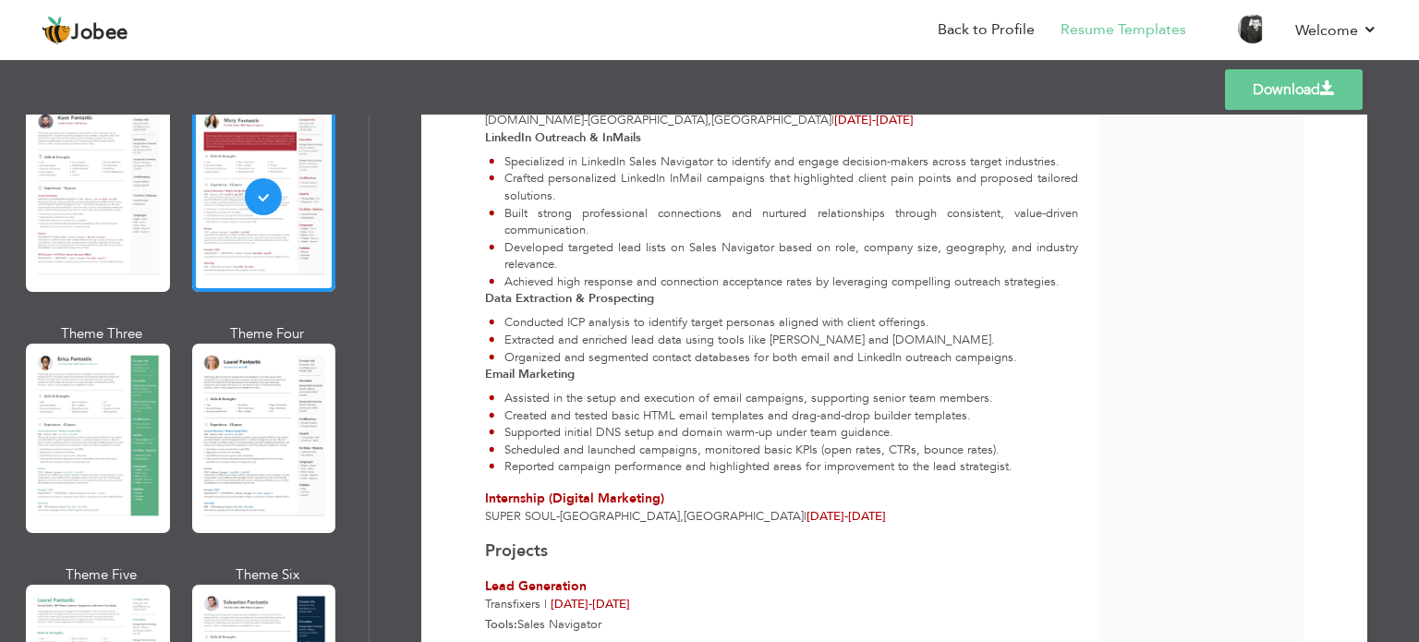
scroll to position [876, 0]
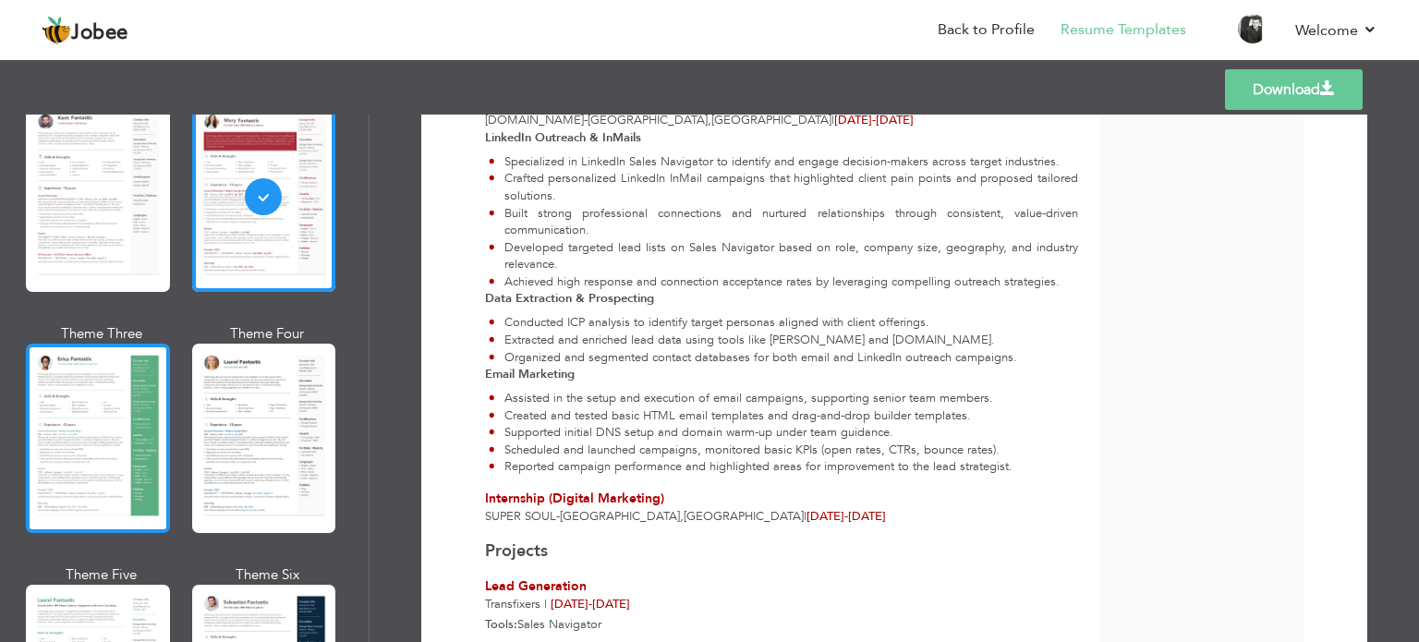
click at [78, 393] on div at bounding box center [98, 438] width 144 height 189
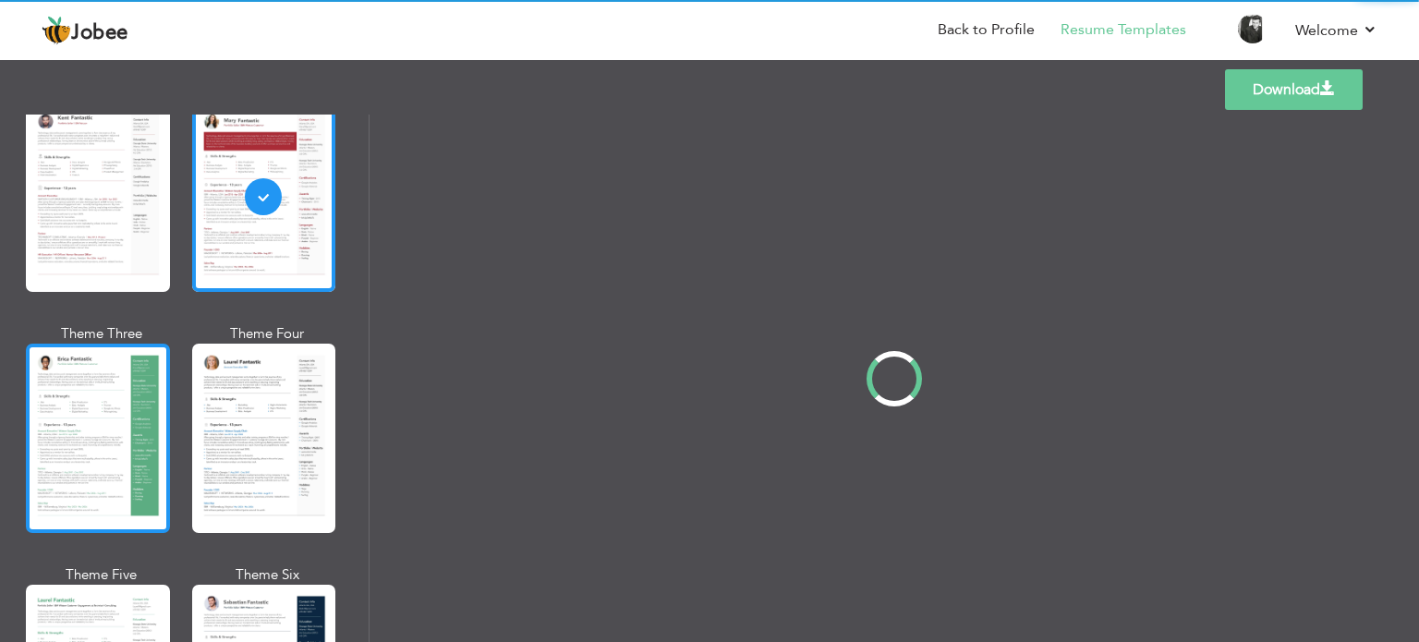
scroll to position [0, 0]
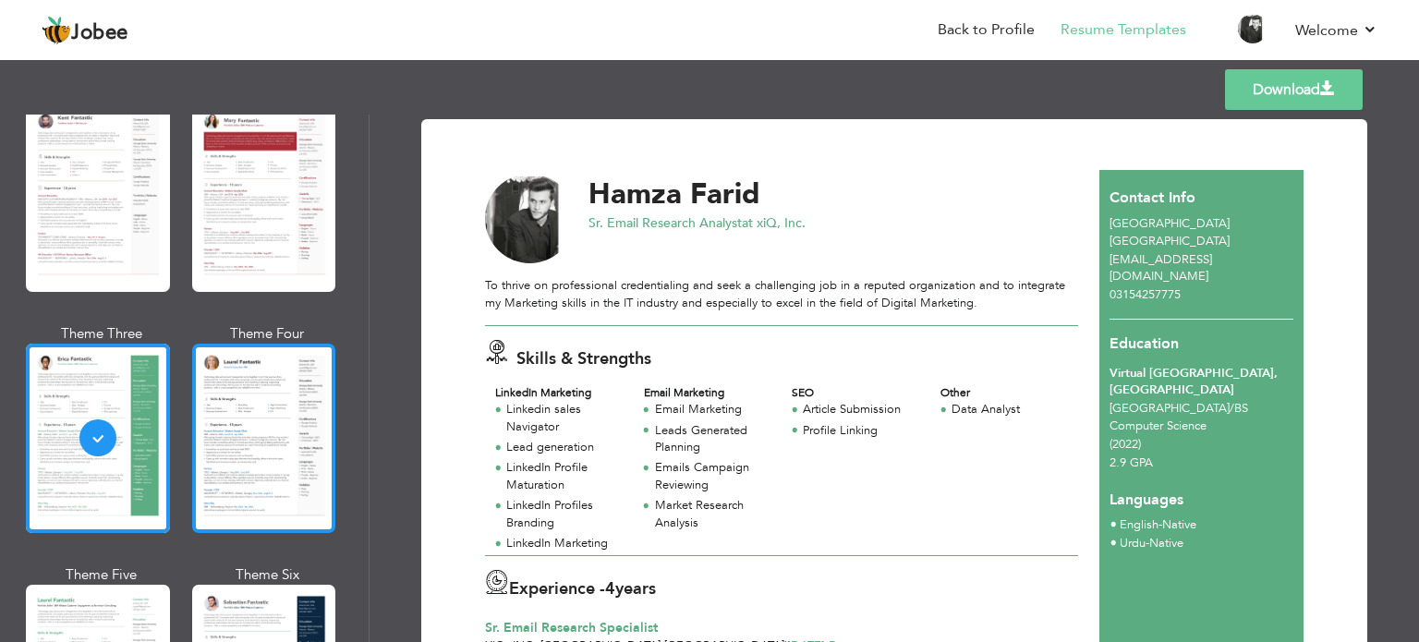
click at [213, 441] on div at bounding box center [264, 438] width 144 height 189
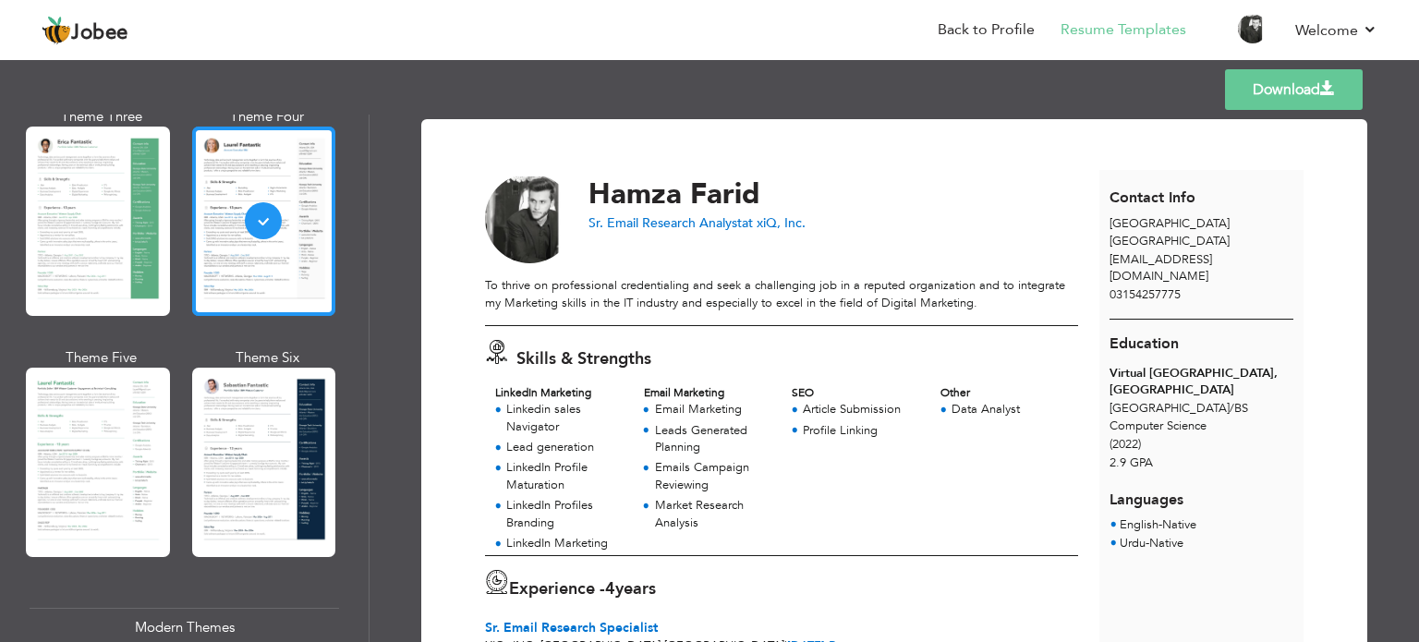
scroll to position [368, 0]
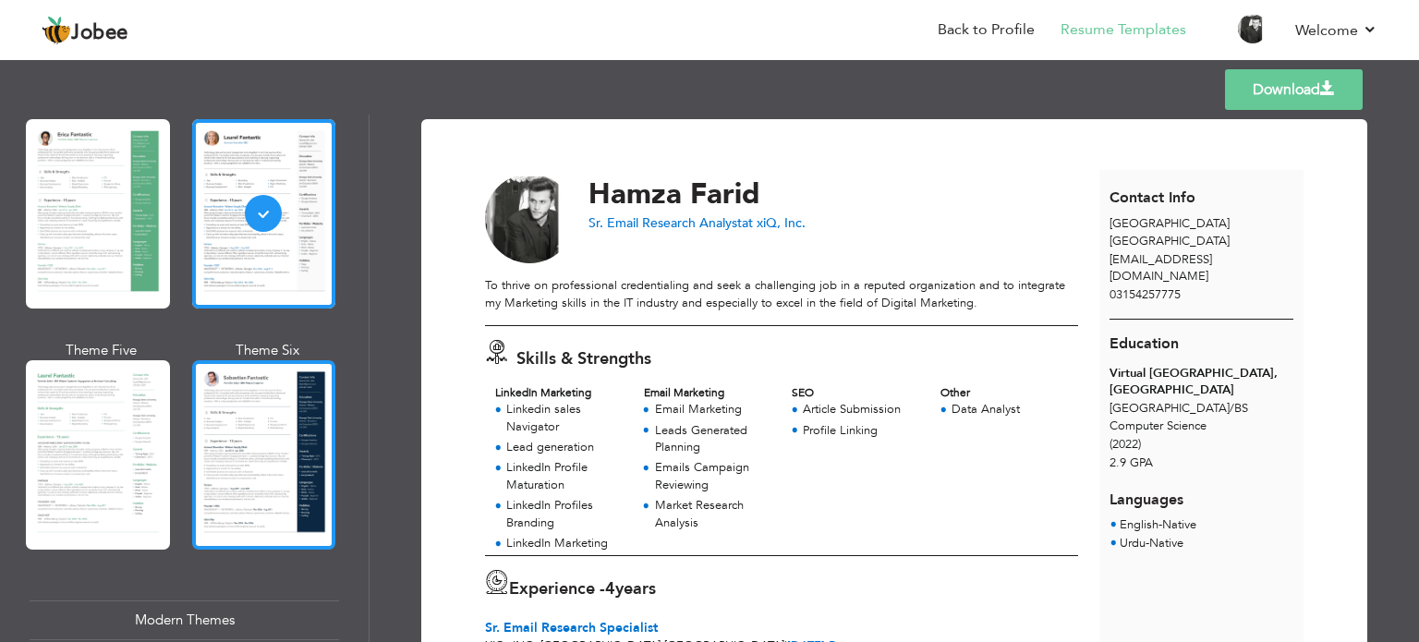
click at [212, 453] on div at bounding box center [264, 454] width 144 height 189
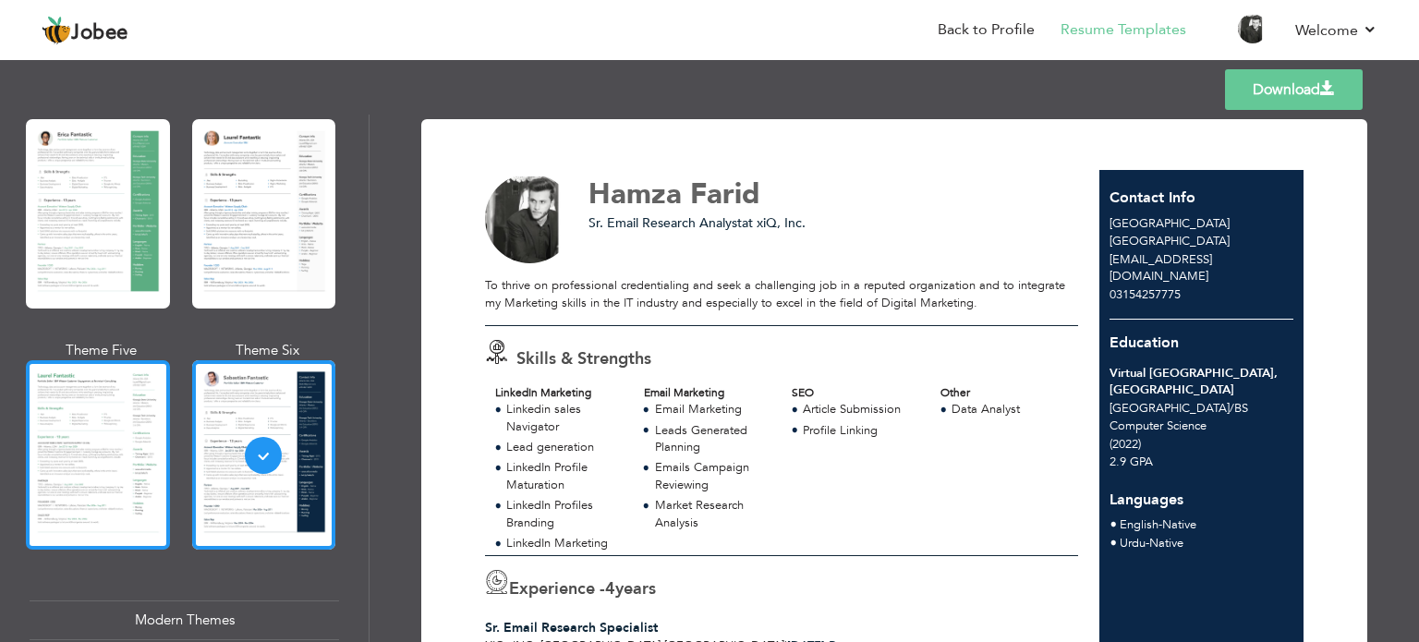
click at [90, 437] on div at bounding box center [98, 454] width 144 height 189
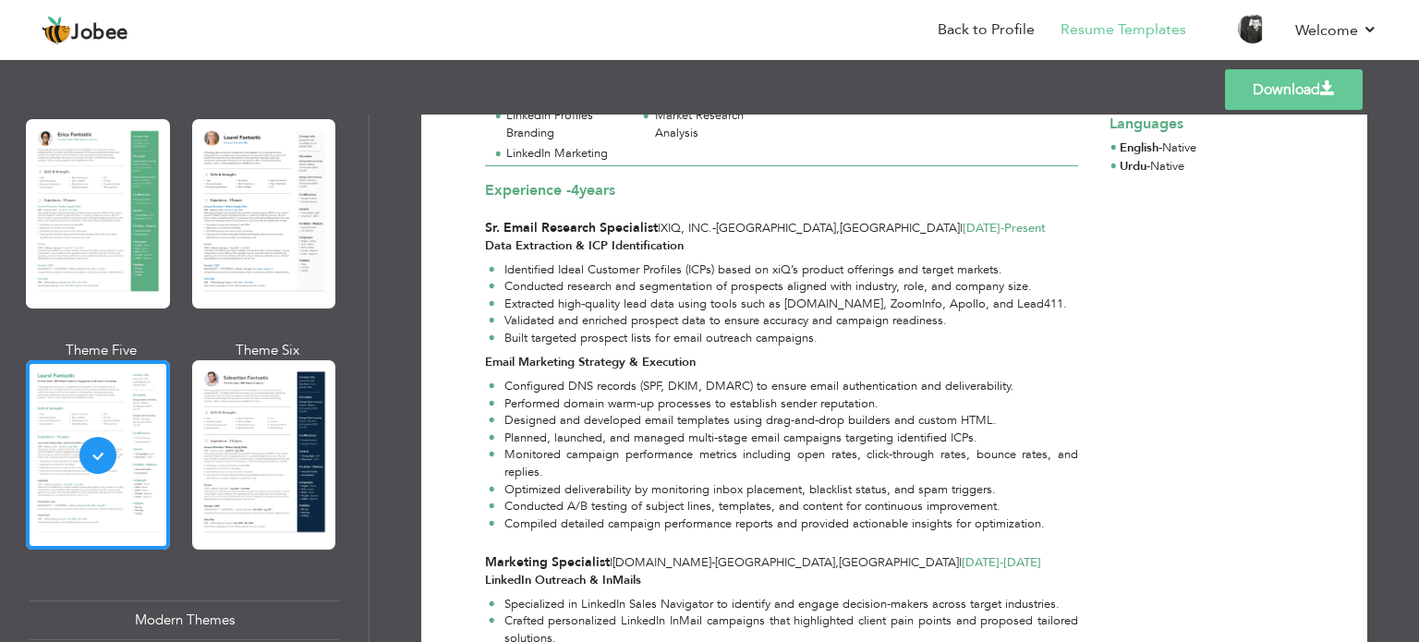
scroll to position [348, 0]
click at [198, 609] on div "Modern Themes" at bounding box center [184, 620] width 309 height 40
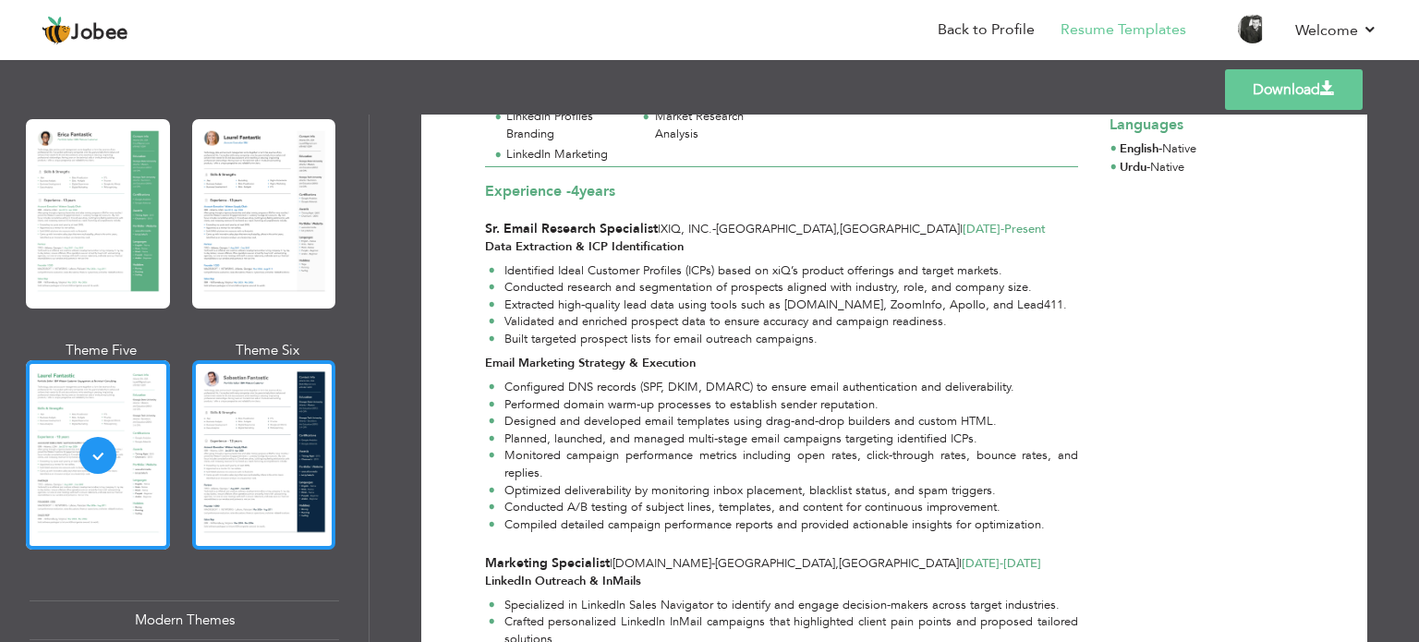
click at [250, 515] on div at bounding box center [264, 454] width 144 height 189
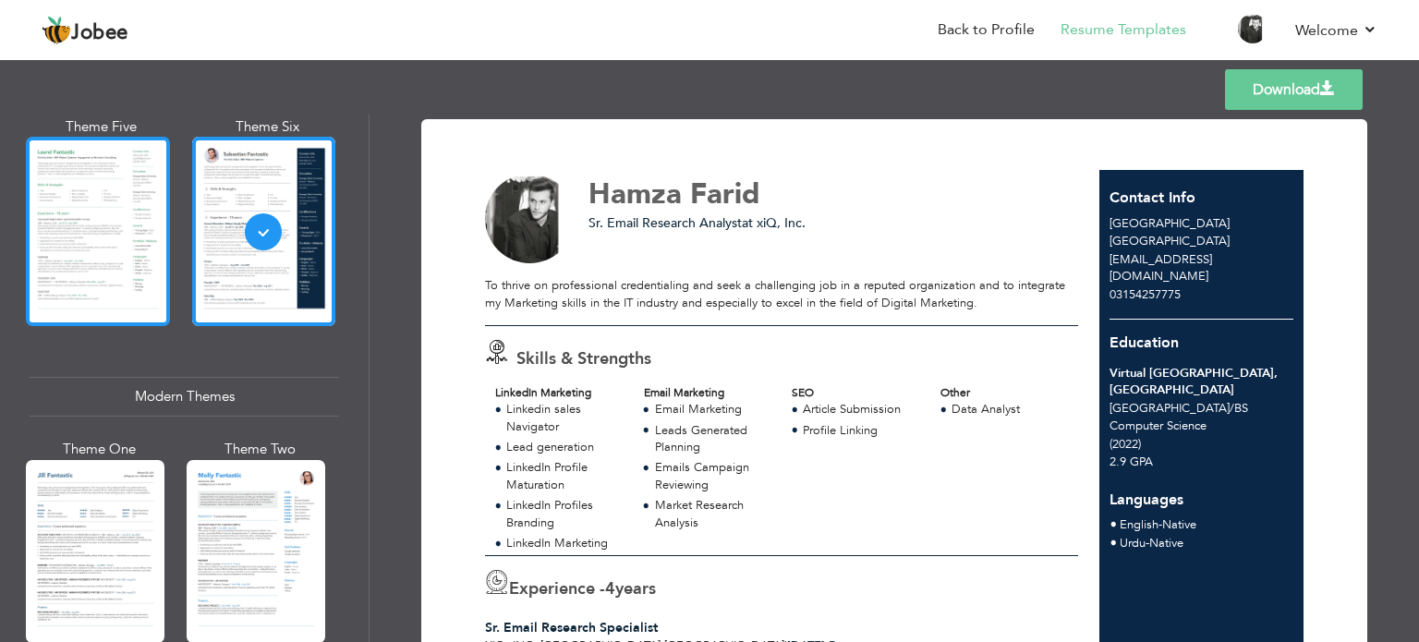
scroll to position [612, 0]
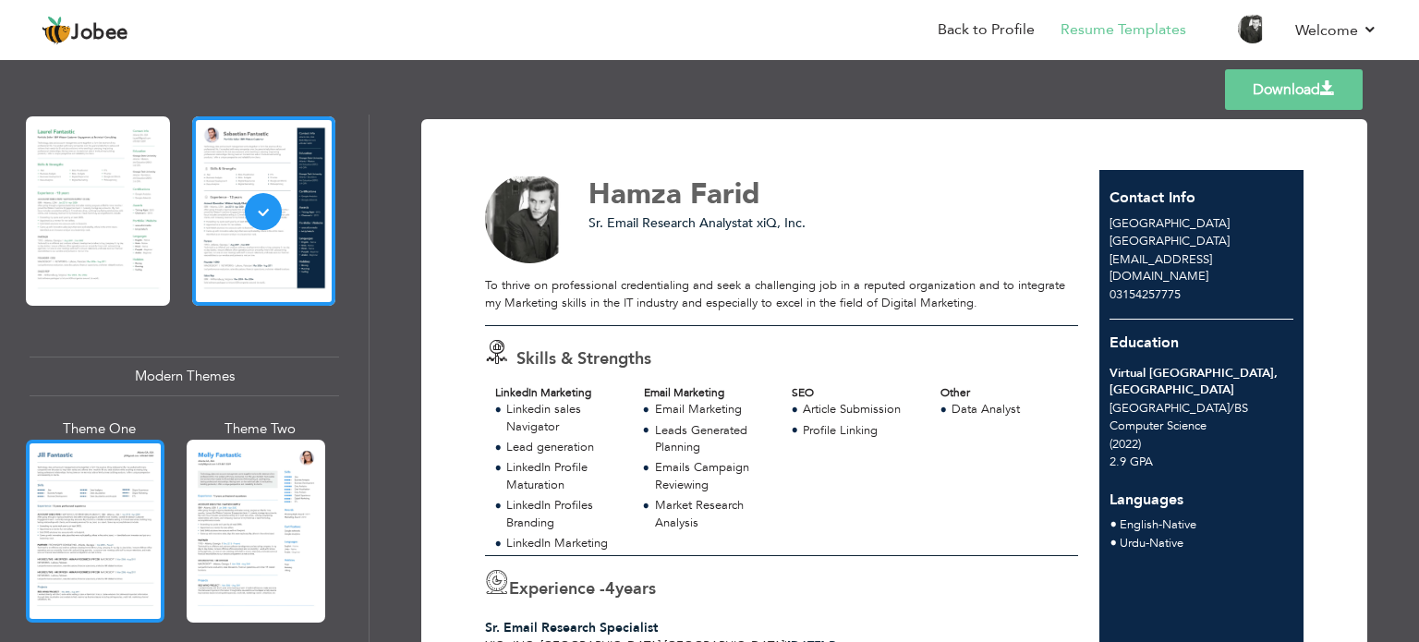
click at [88, 513] on div at bounding box center [95, 531] width 139 height 183
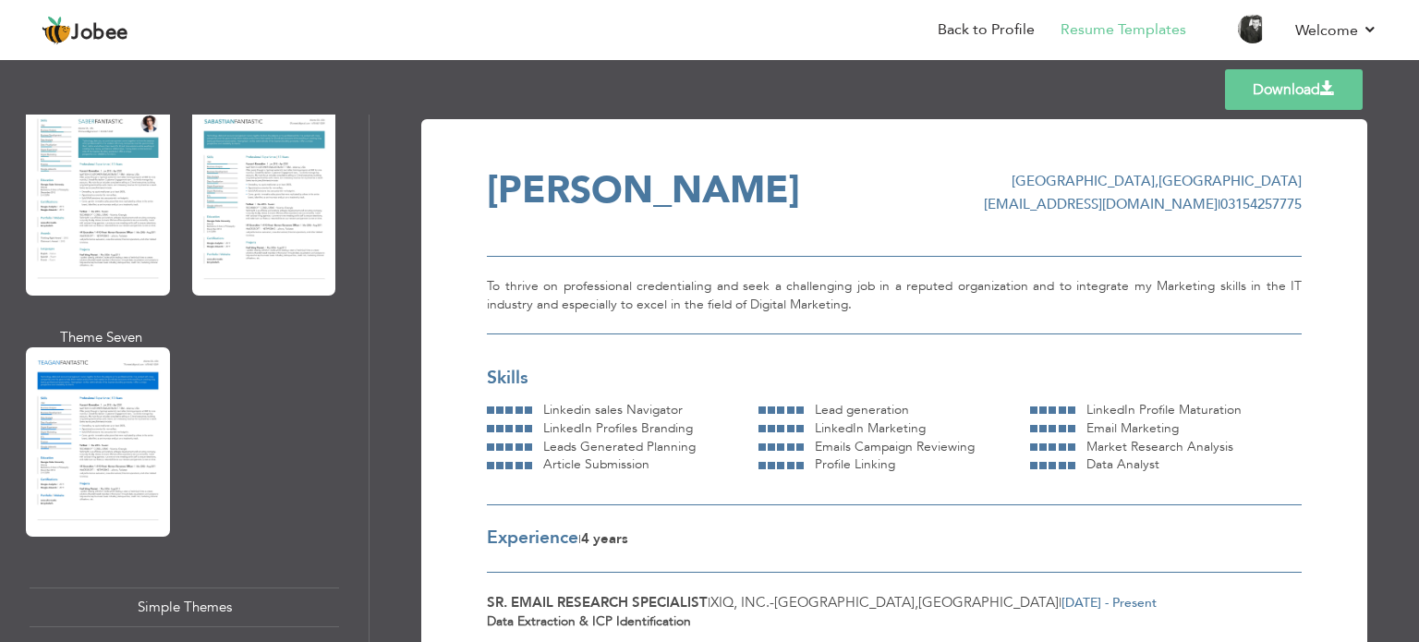
scroll to position [3242, 0]
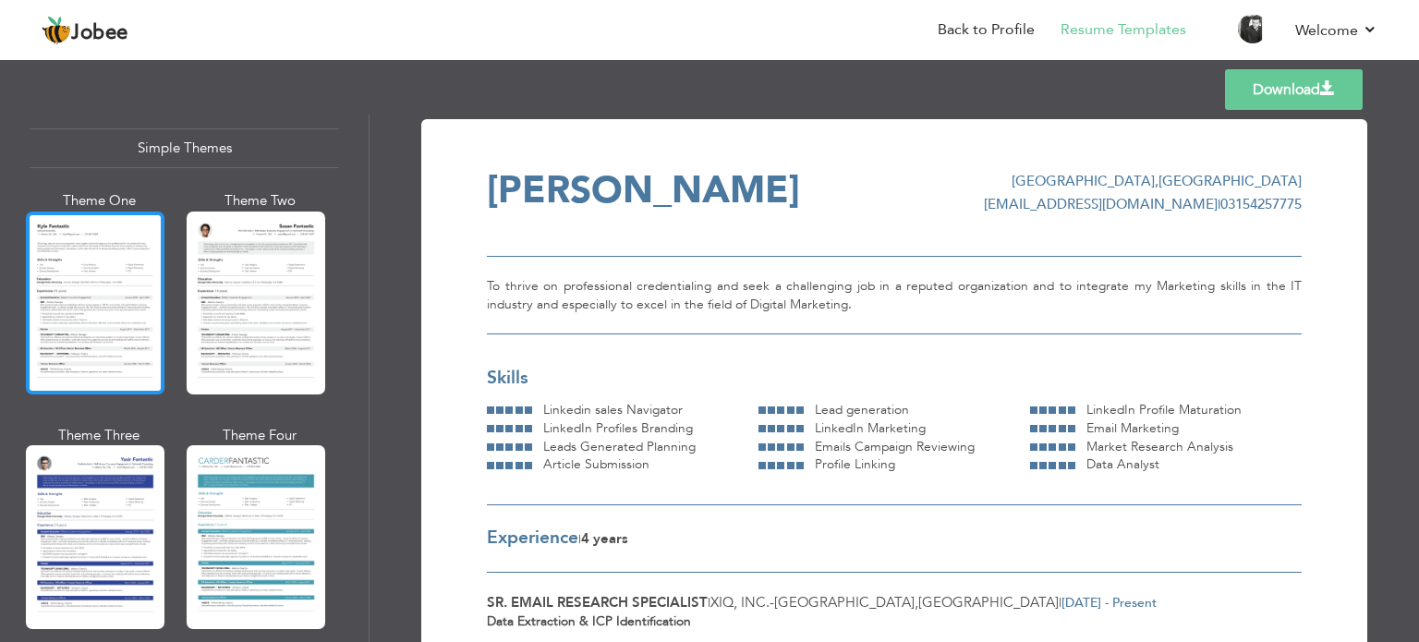
click at [106, 324] on div at bounding box center [95, 303] width 139 height 183
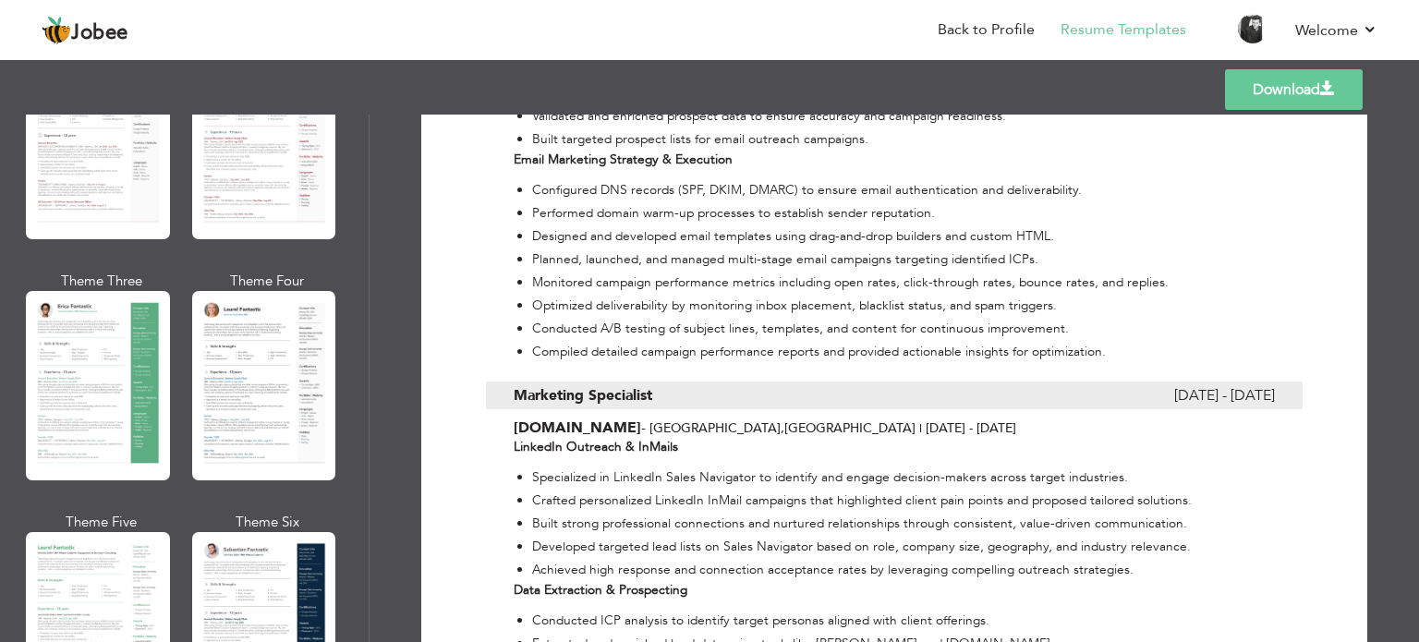
scroll to position [250, 0]
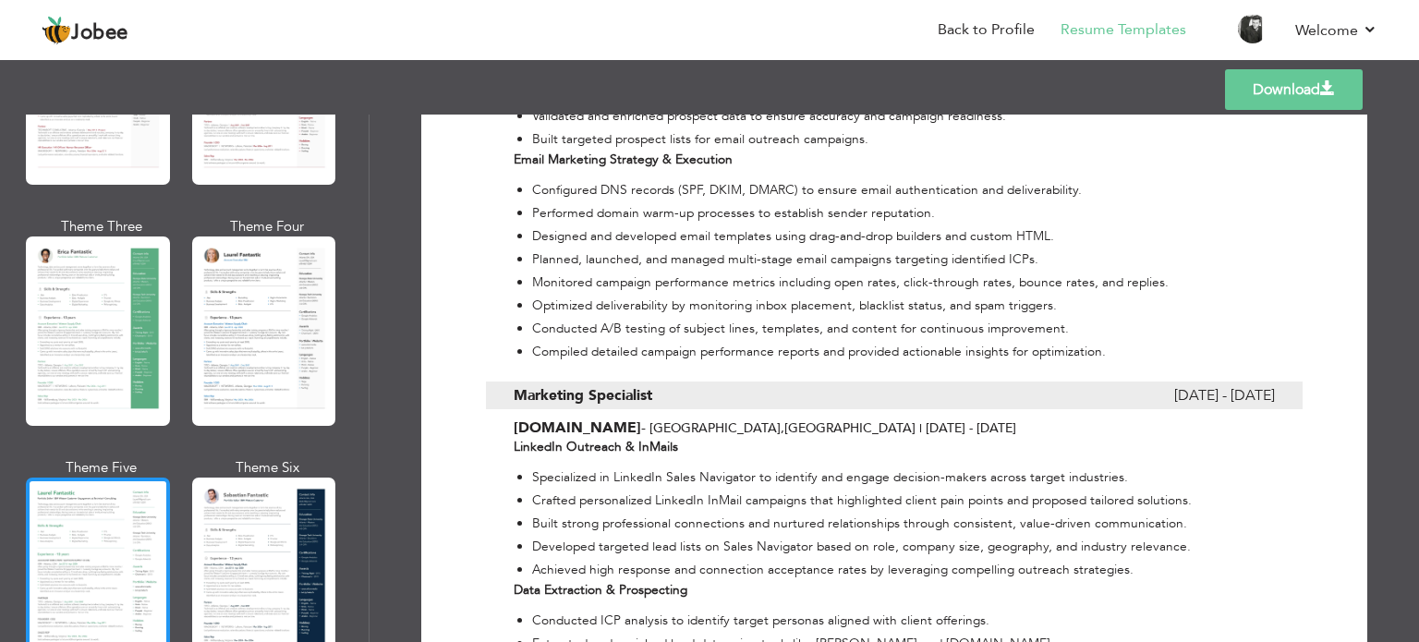
click at [78, 532] on div at bounding box center [98, 572] width 144 height 189
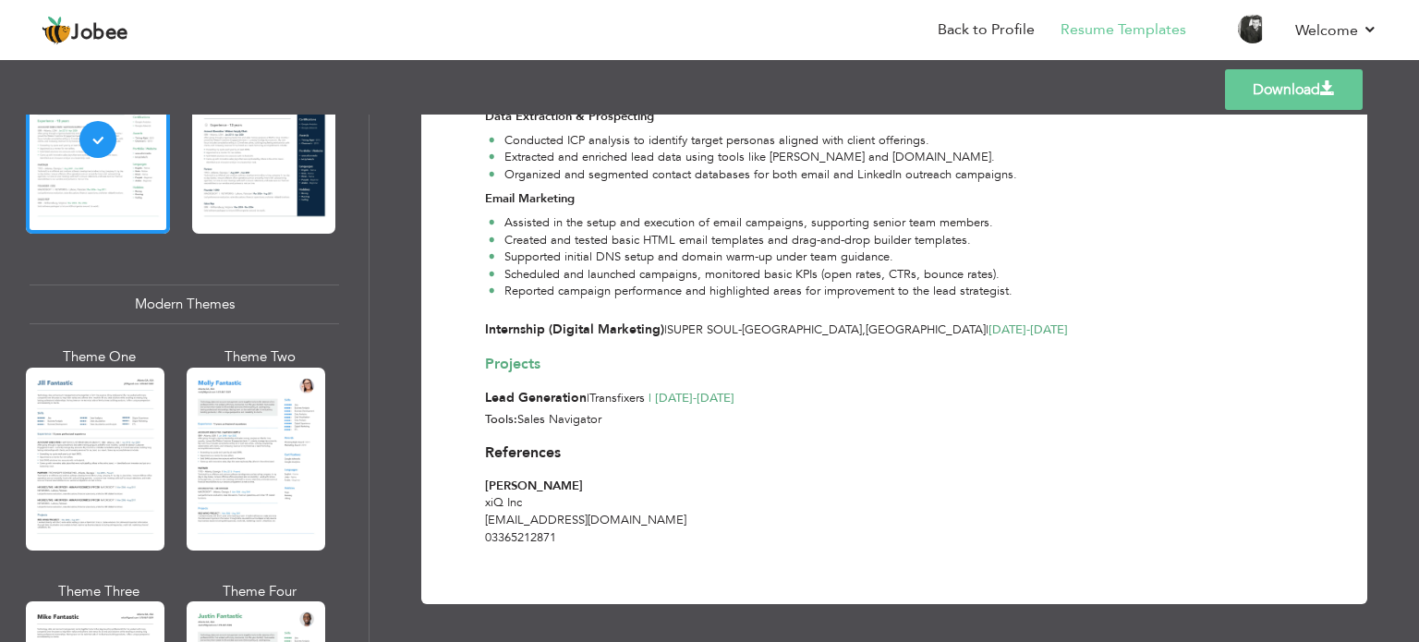
scroll to position [684, 0]
click at [265, 453] on div at bounding box center [256, 459] width 139 height 183
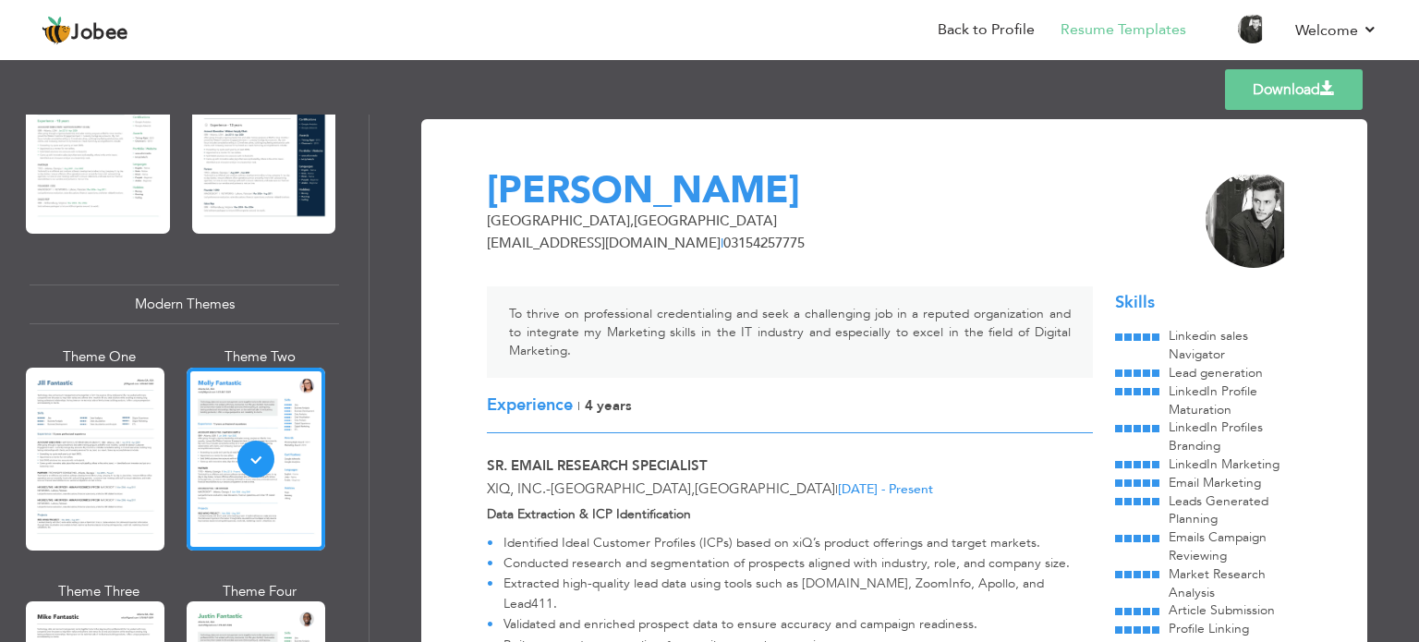
scroll to position [212, 0]
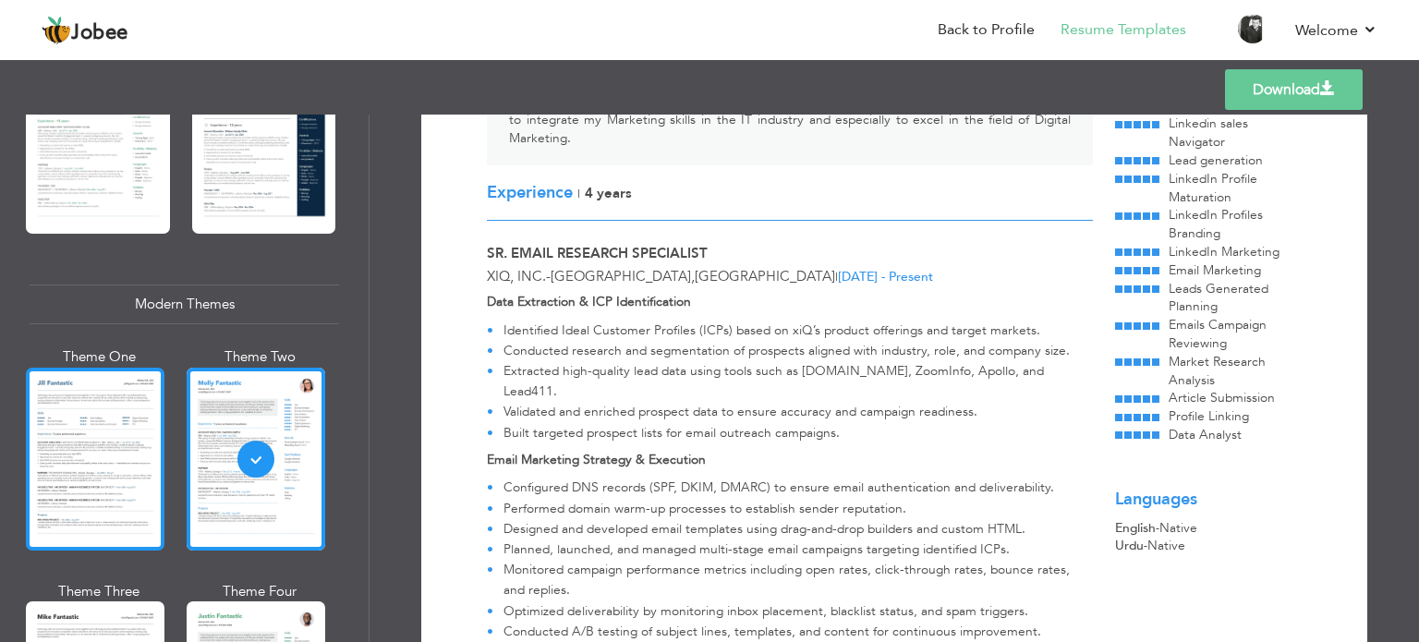
click at [108, 439] on div at bounding box center [95, 459] width 139 height 183
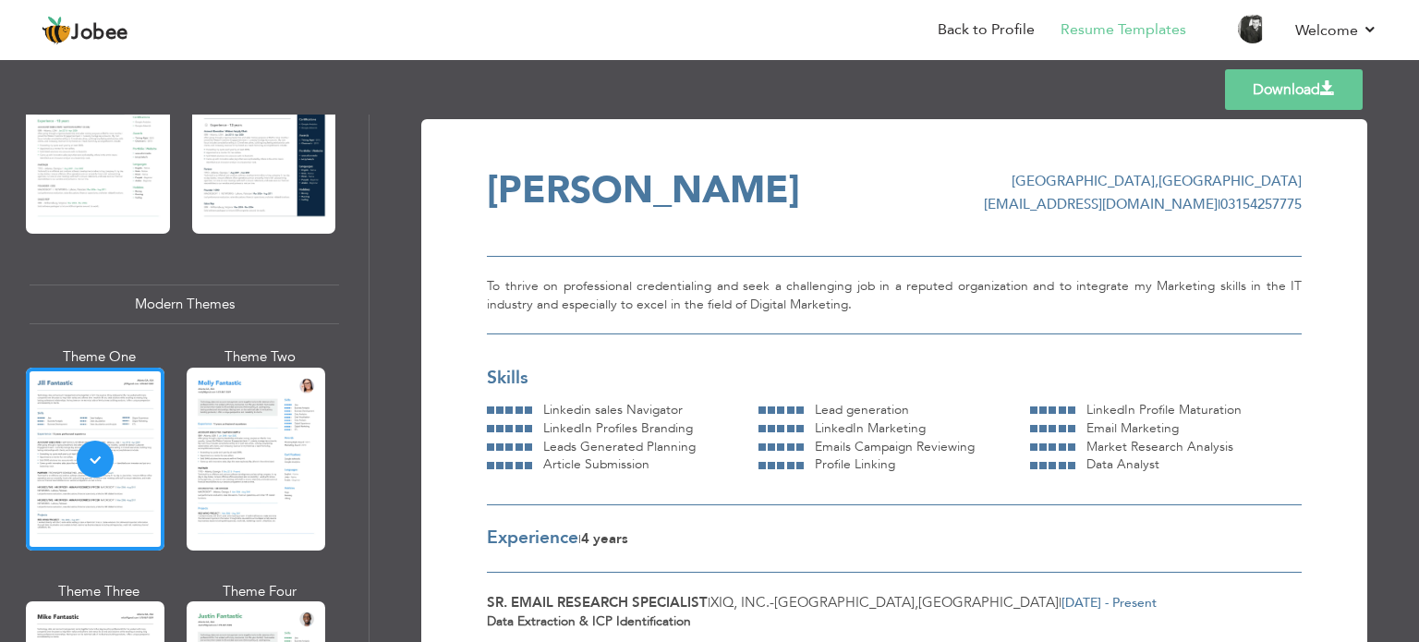
scroll to position [870, 0]
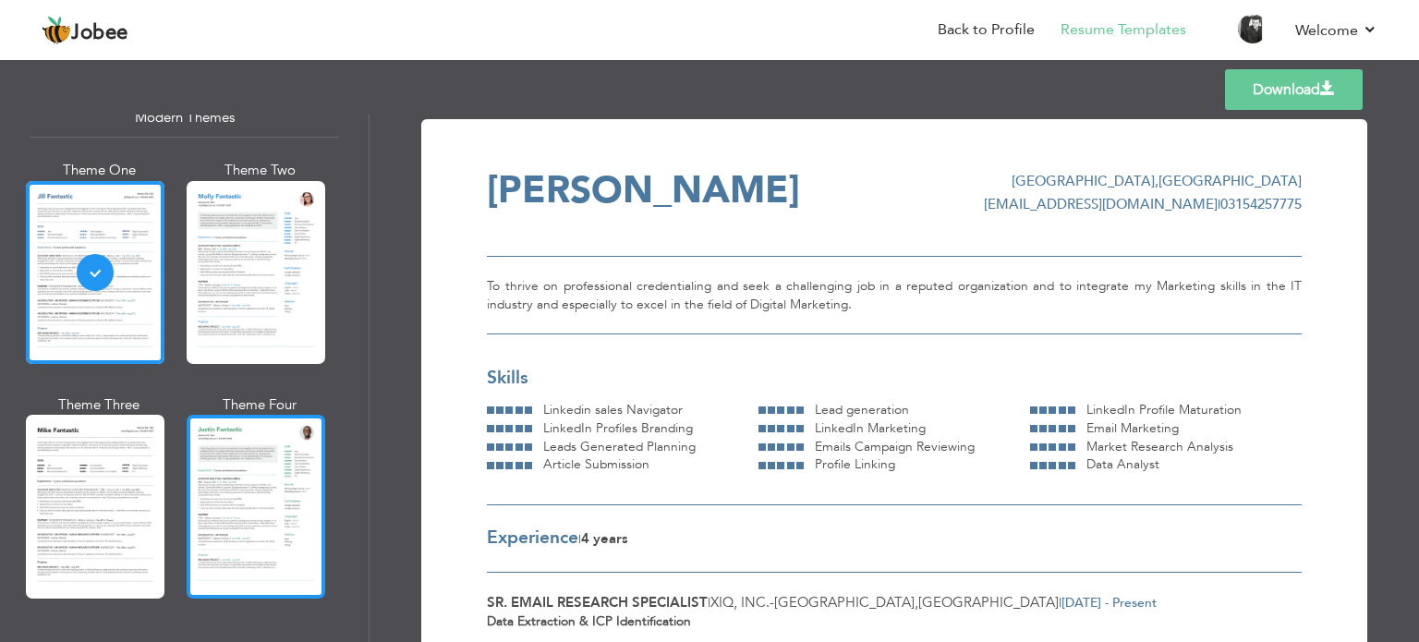
click at [233, 478] on div at bounding box center [256, 506] width 139 height 183
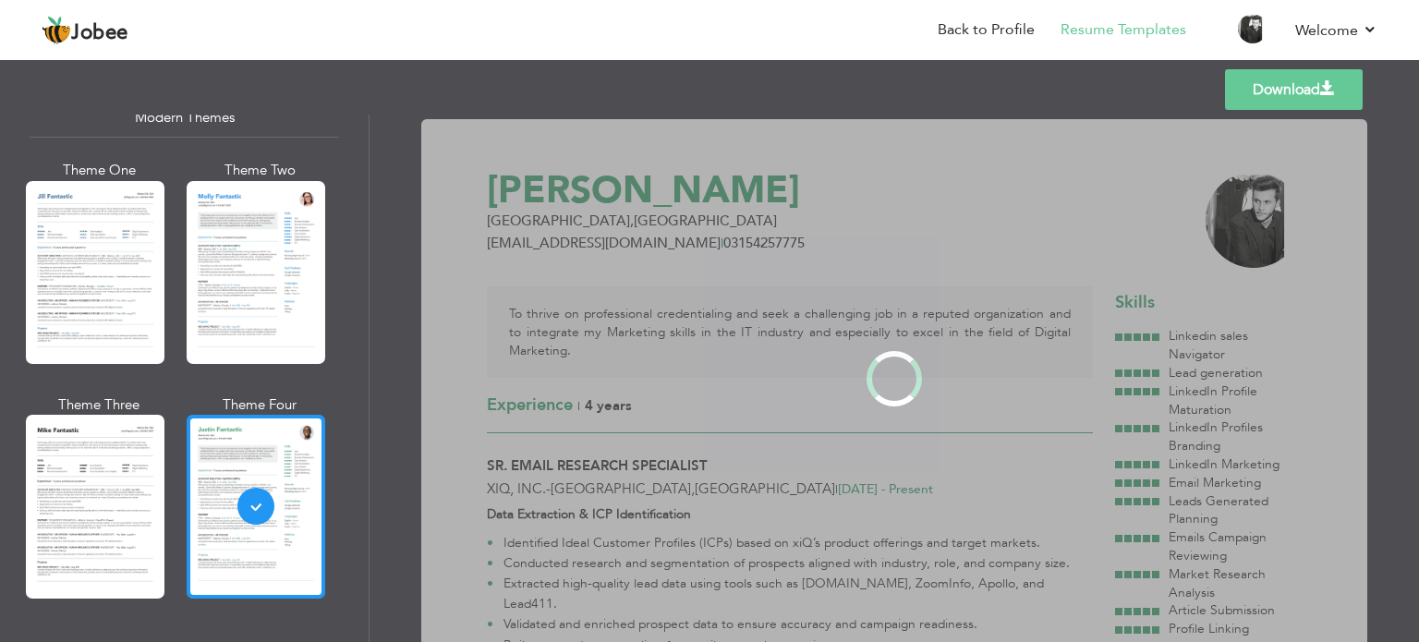
scroll to position [0, 0]
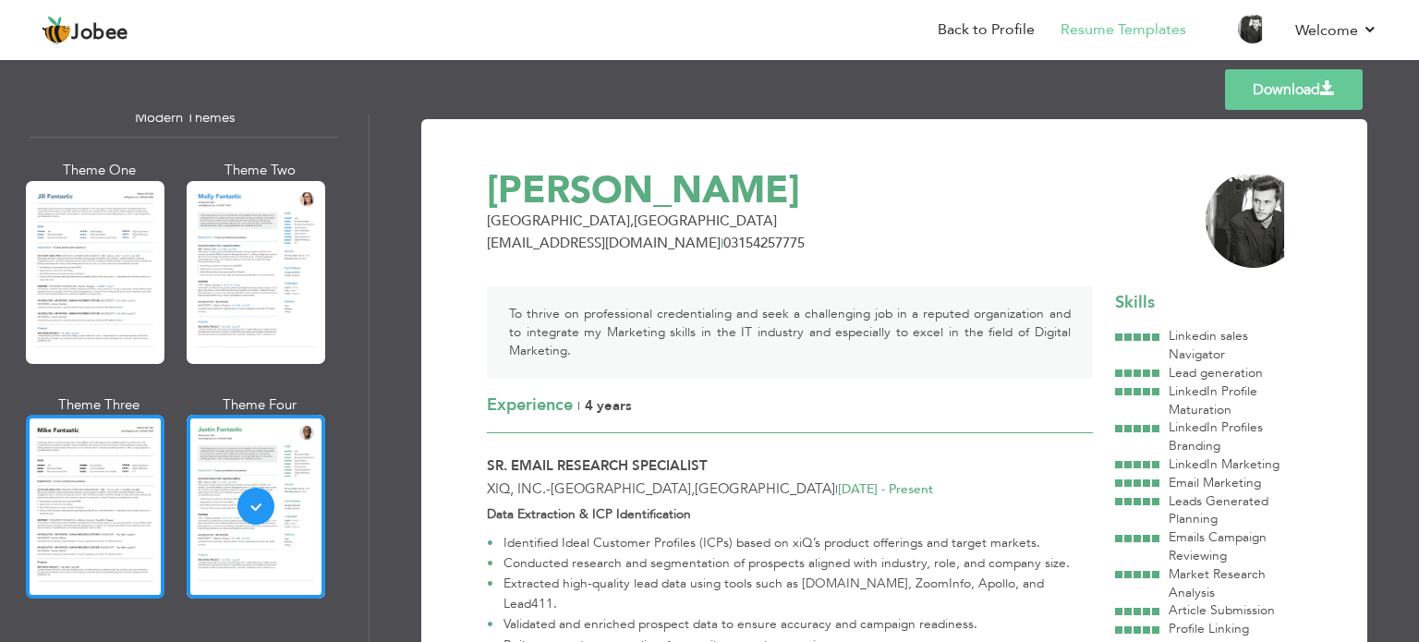
click at [129, 477] on div at bounding box center [95, 506] width 139 height 183
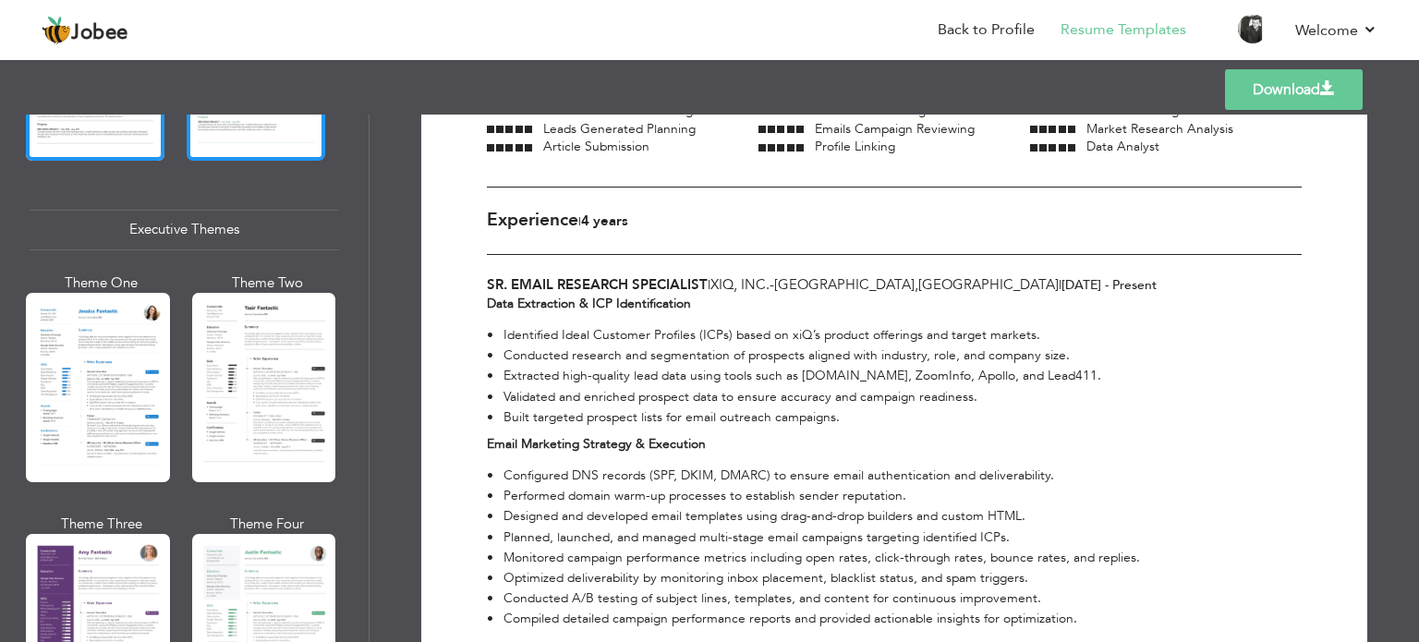
scroll to position [1310, 0]
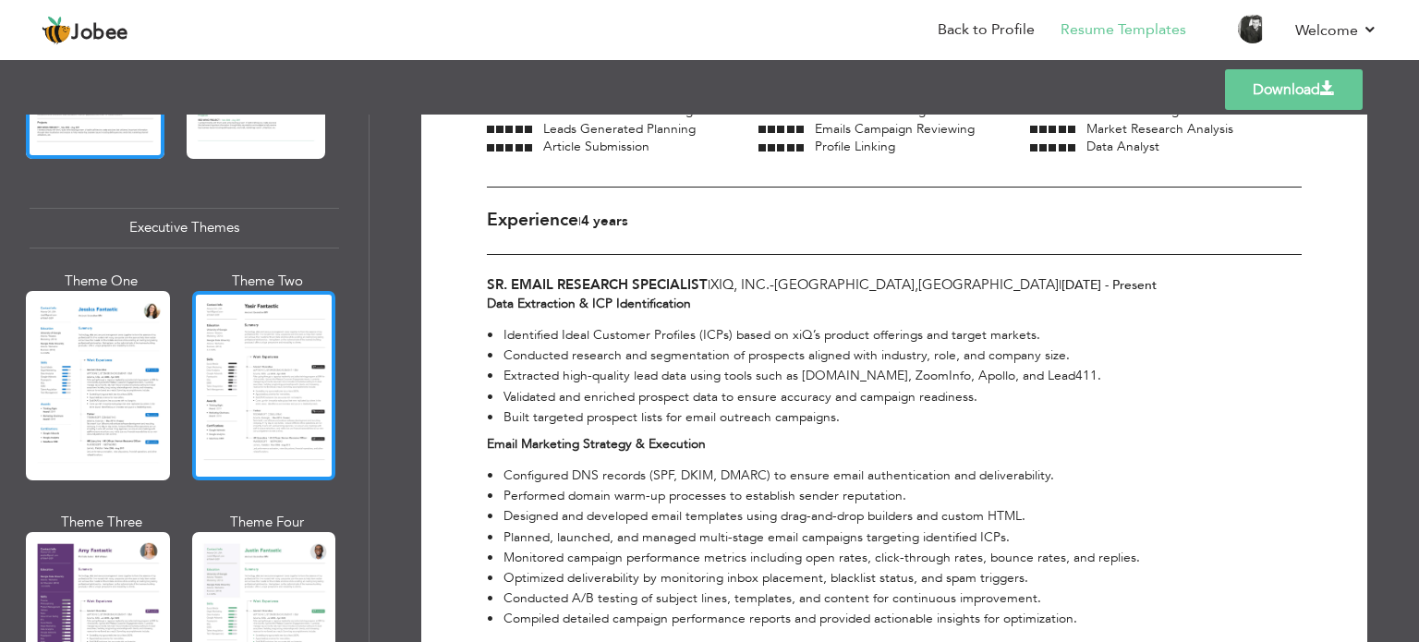
click at [255, 341] on div at bounding box center [264, 385] width 144 height 189
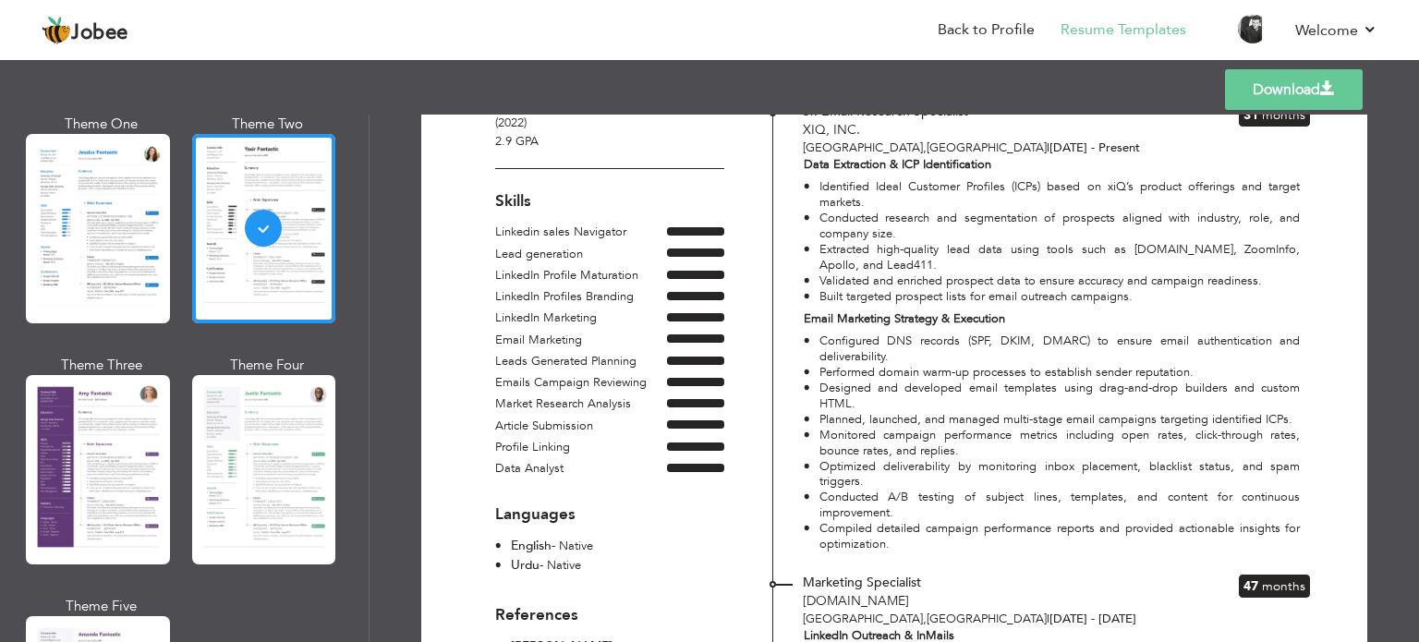
scroll to position [1469, 0]
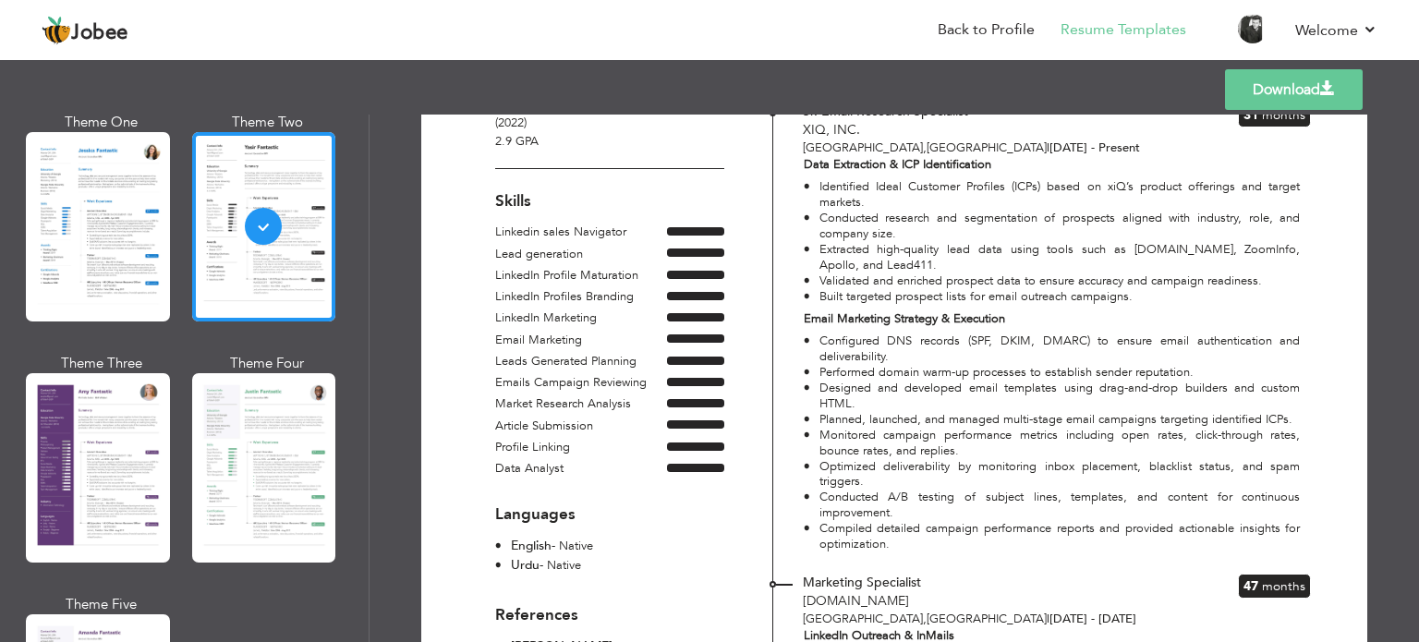
click at [262, 509] on div at bounding box center [264, 467] width 144 height 189
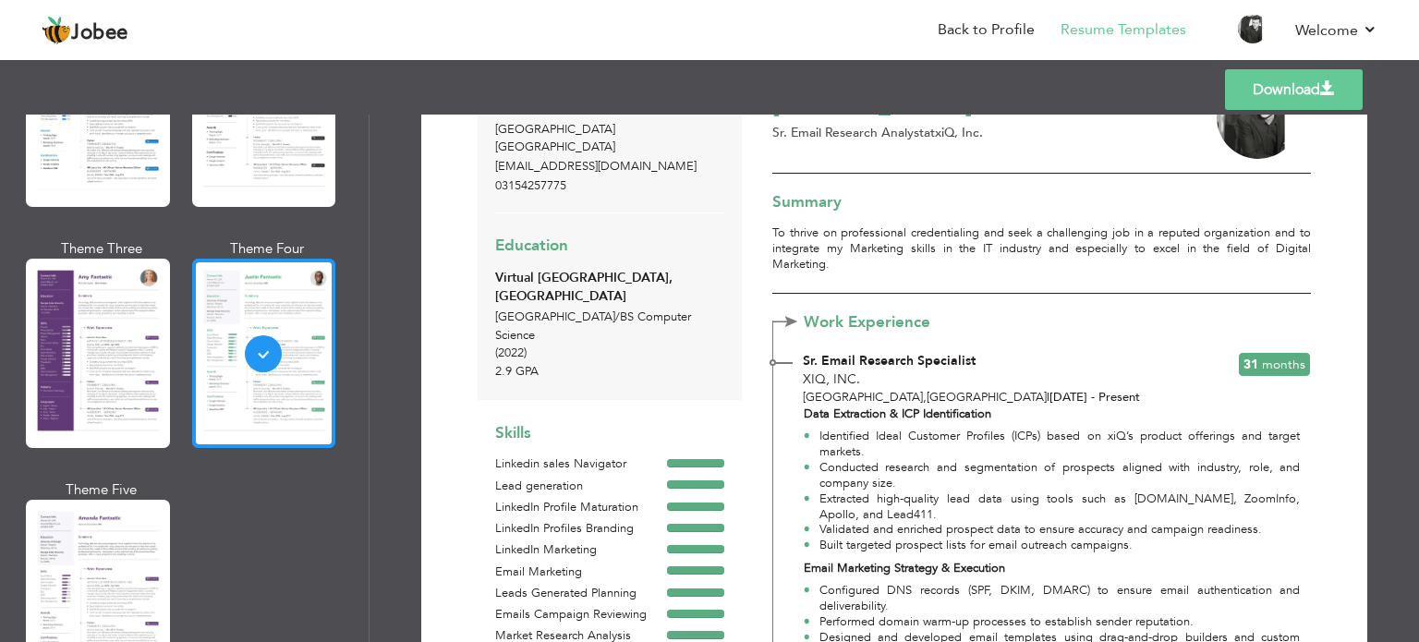
scroll to position [0, 0]
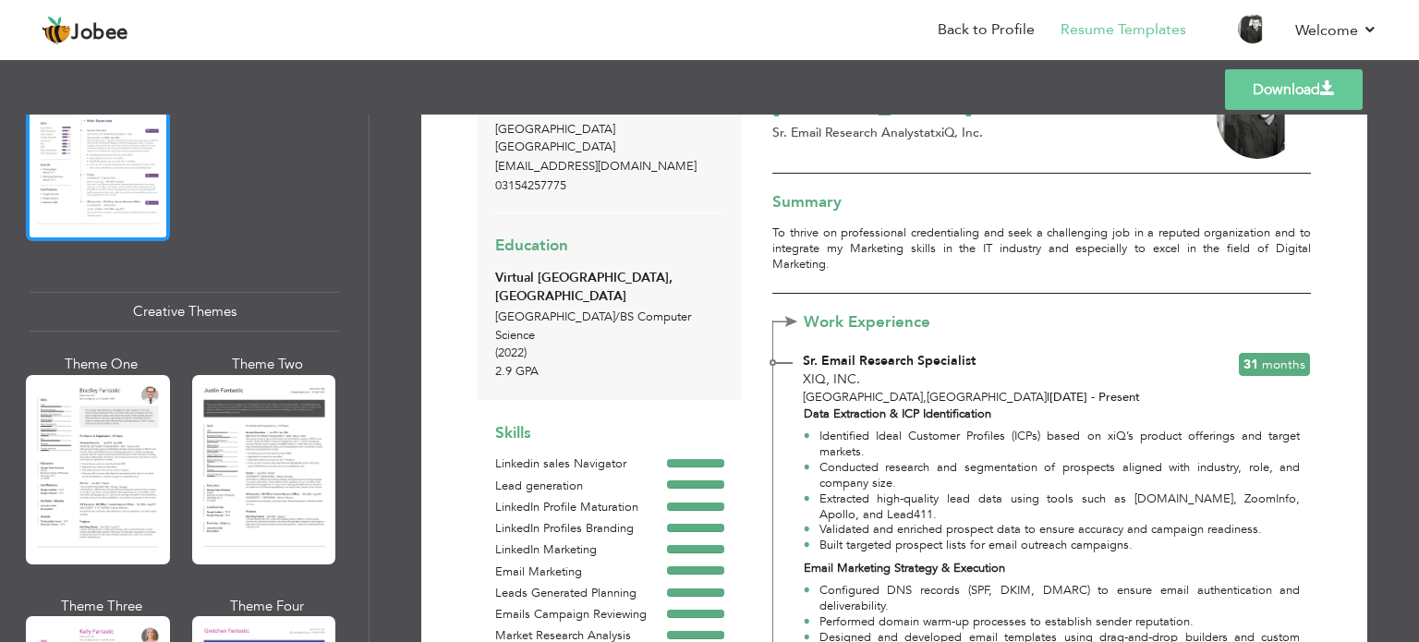
click at [127, 519] on div at bounding box center [98, 469] width 144 height 189
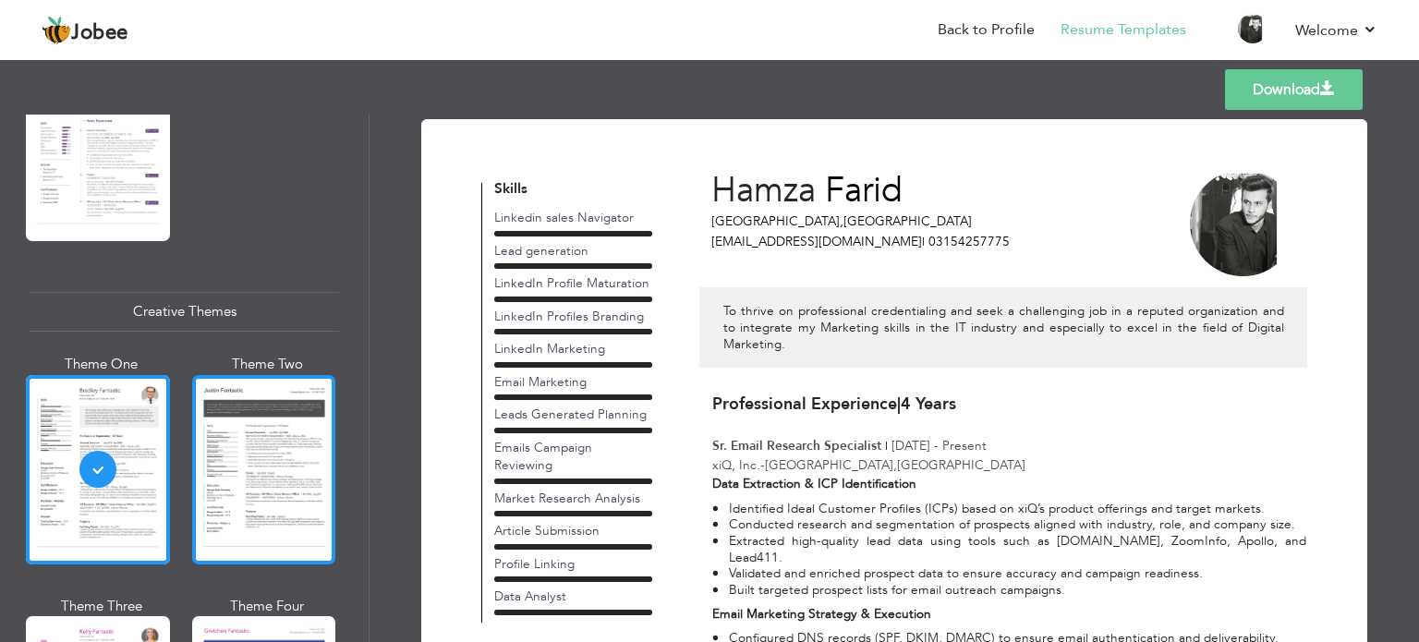
click at [279, 465] on div at bounding box center [264, 469] width 144 height 189
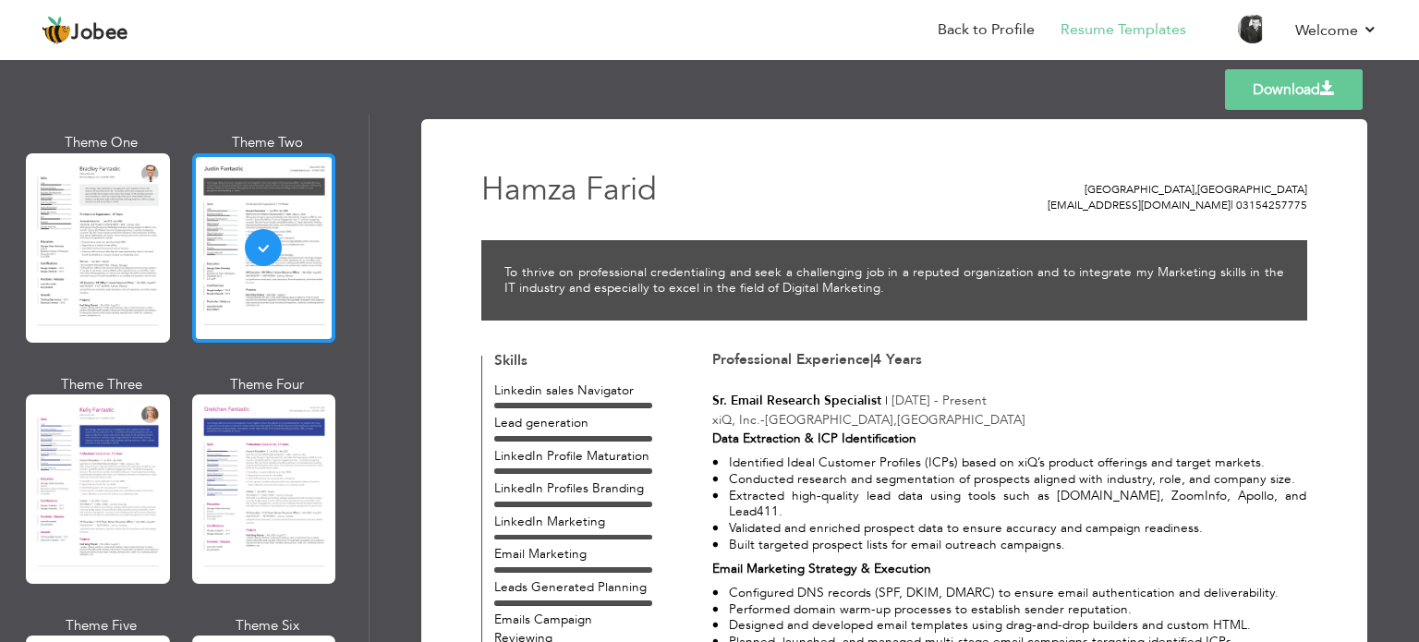
click at [279, 465] on div at bounding box center [264, 488] width 144 height 189
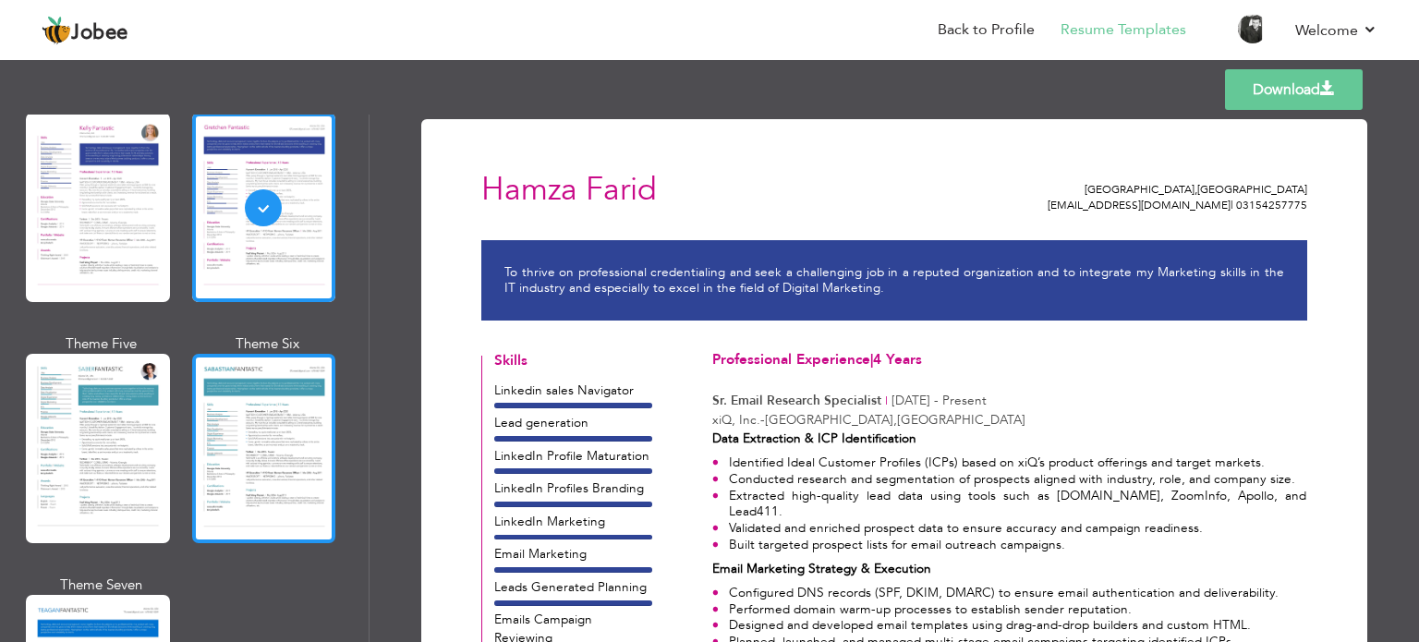
click at [246, 442] on div at bounding box center [264, 448] width 144 height 189
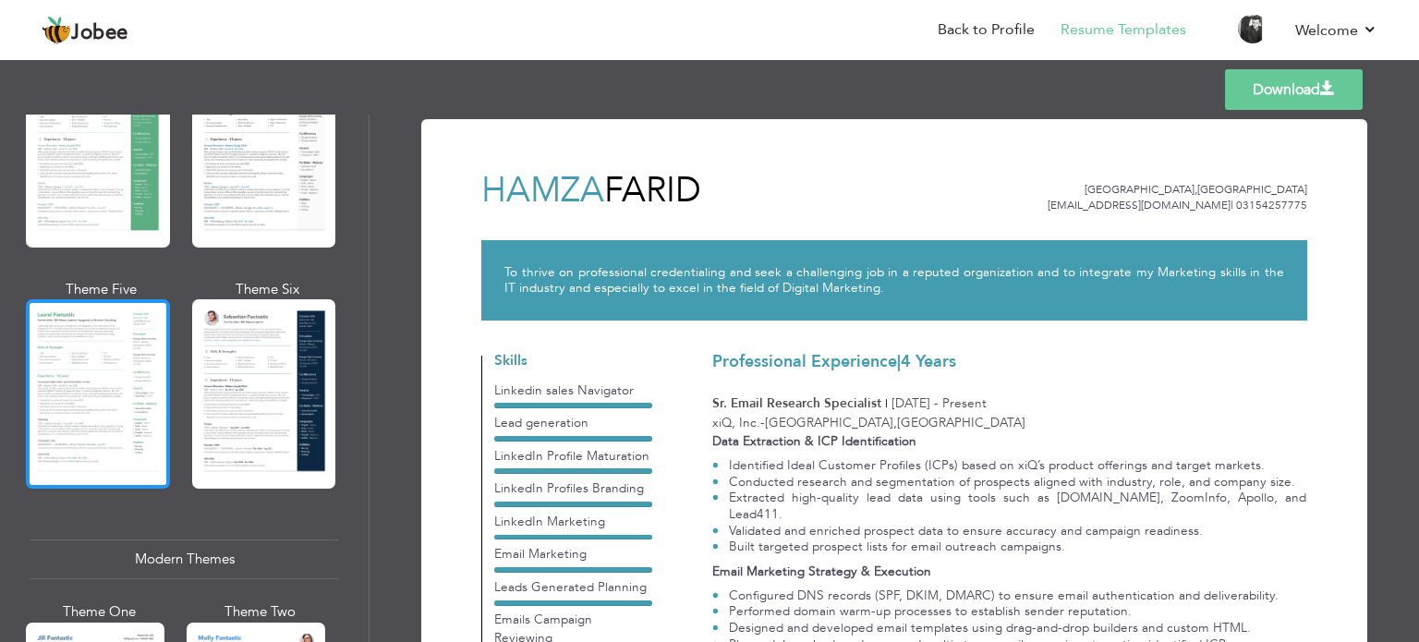
click at [134, 370] on div at bounding box center [98, 393] width 144 height 189
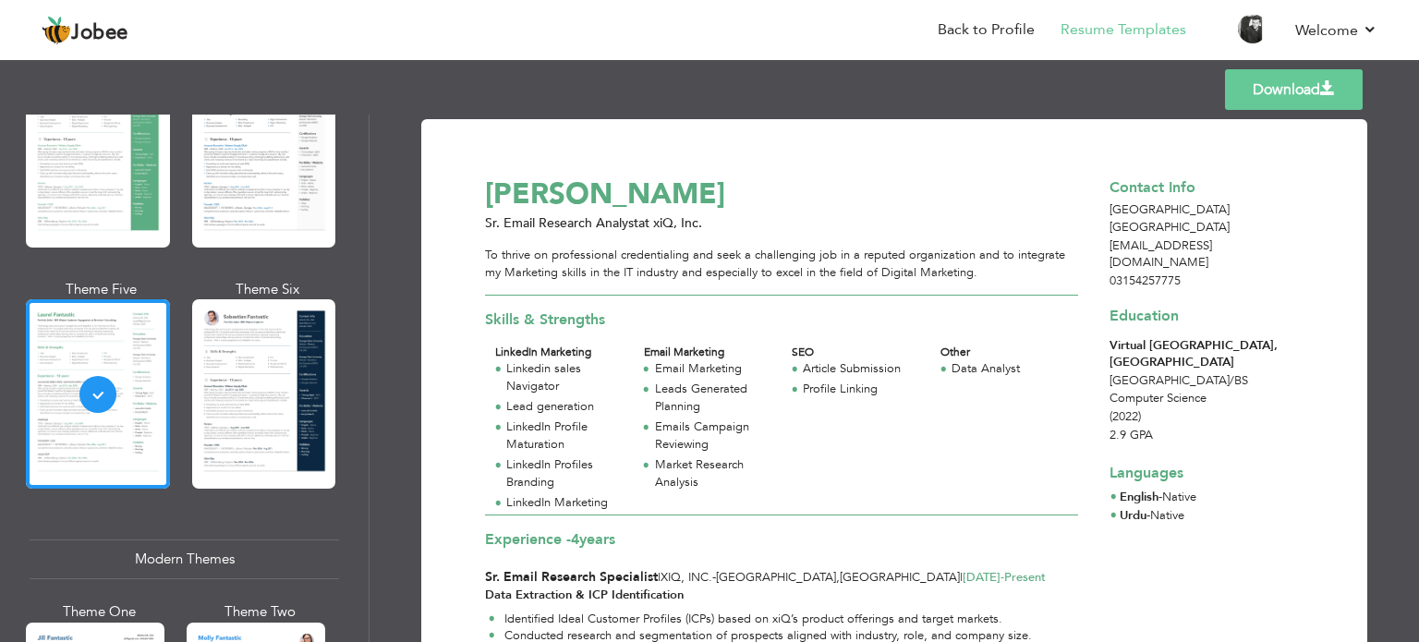
click at [1288, 87] on link "Download" at bounding box center [1294, 89] width 138 height 41
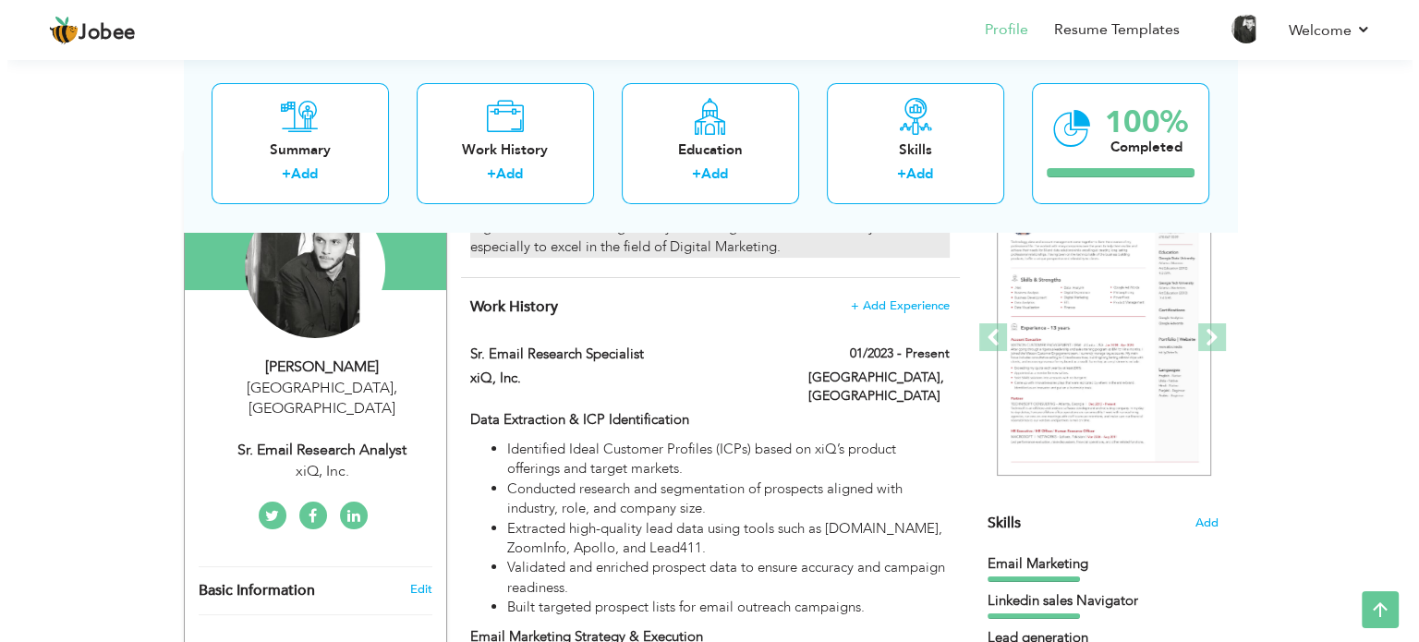
scroll to position [168, 0]
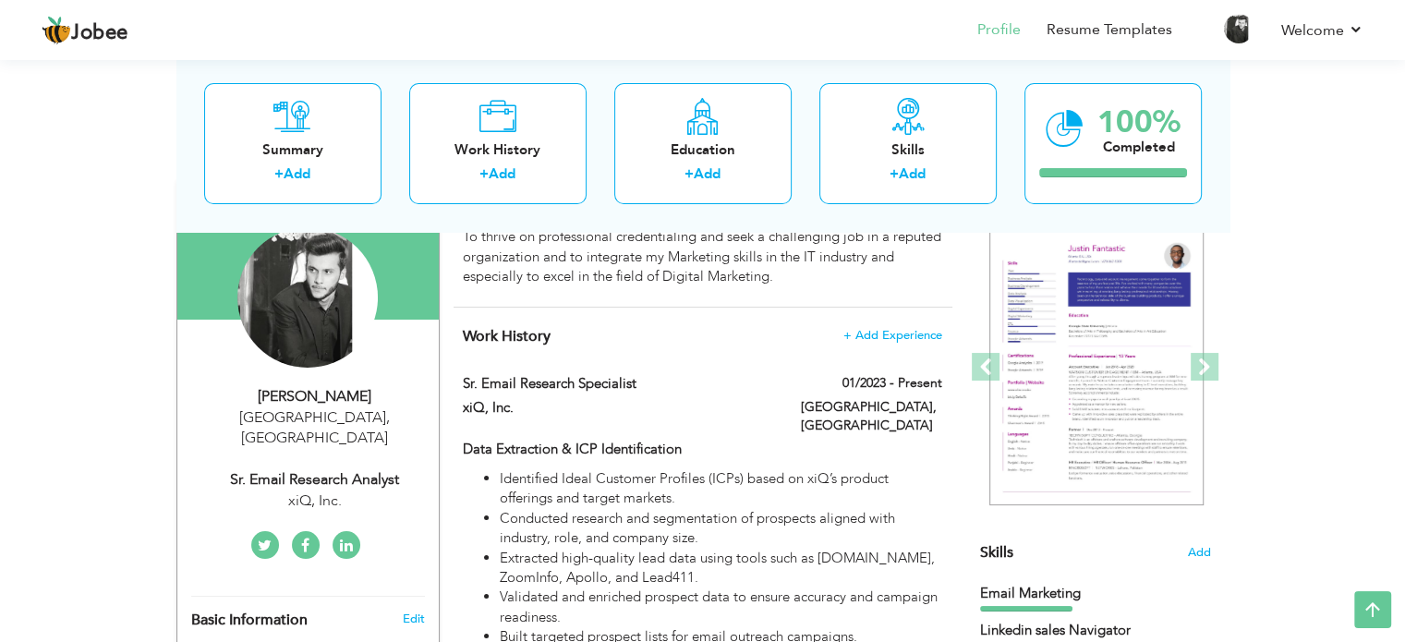
click at [987, 547] on span "Skills" at bounding box center [996, 552] width 33 height 20
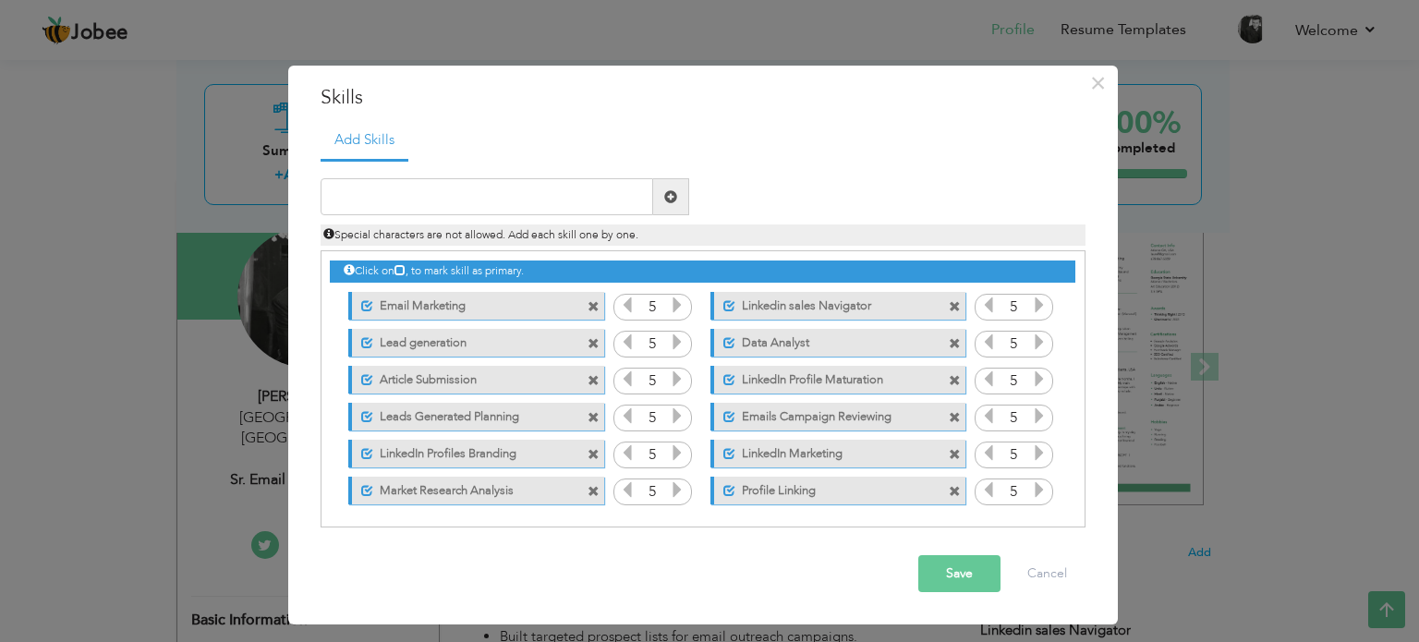
click at [588, 302] on span at bounding box center [594, 307] width 12 height 12
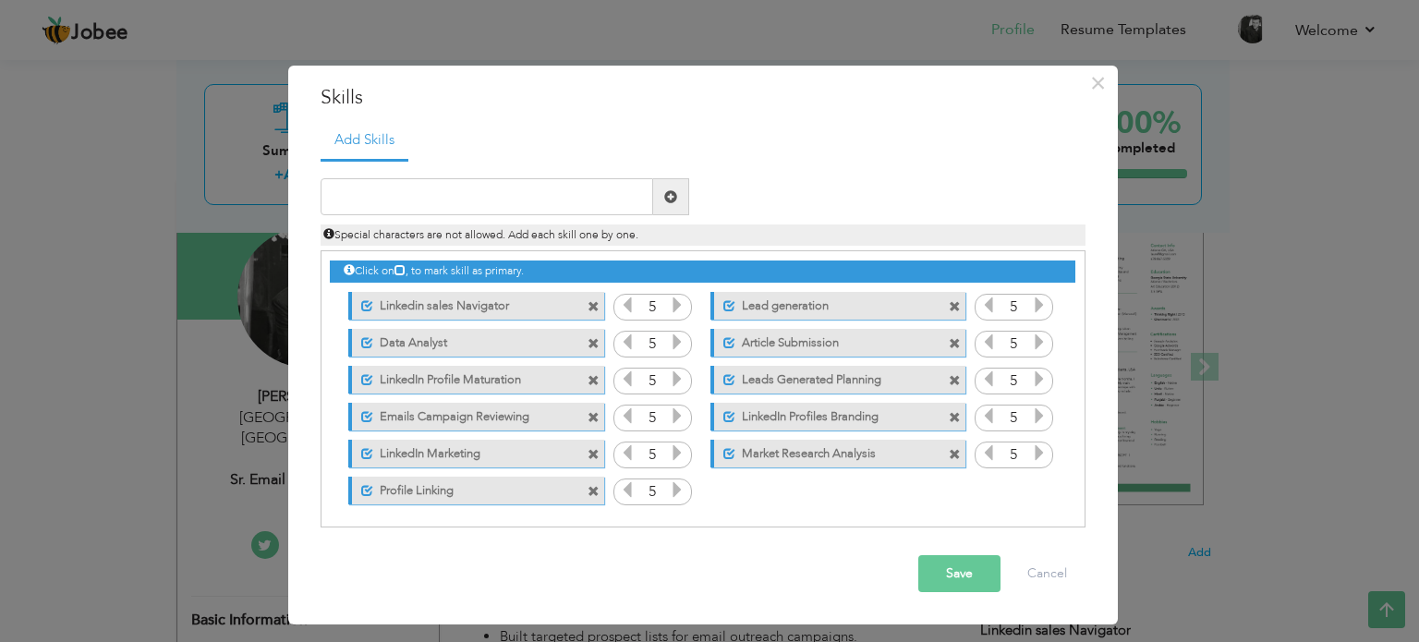
click at [588, 302] on span at bounding box center [594, 307] width 12 height 12
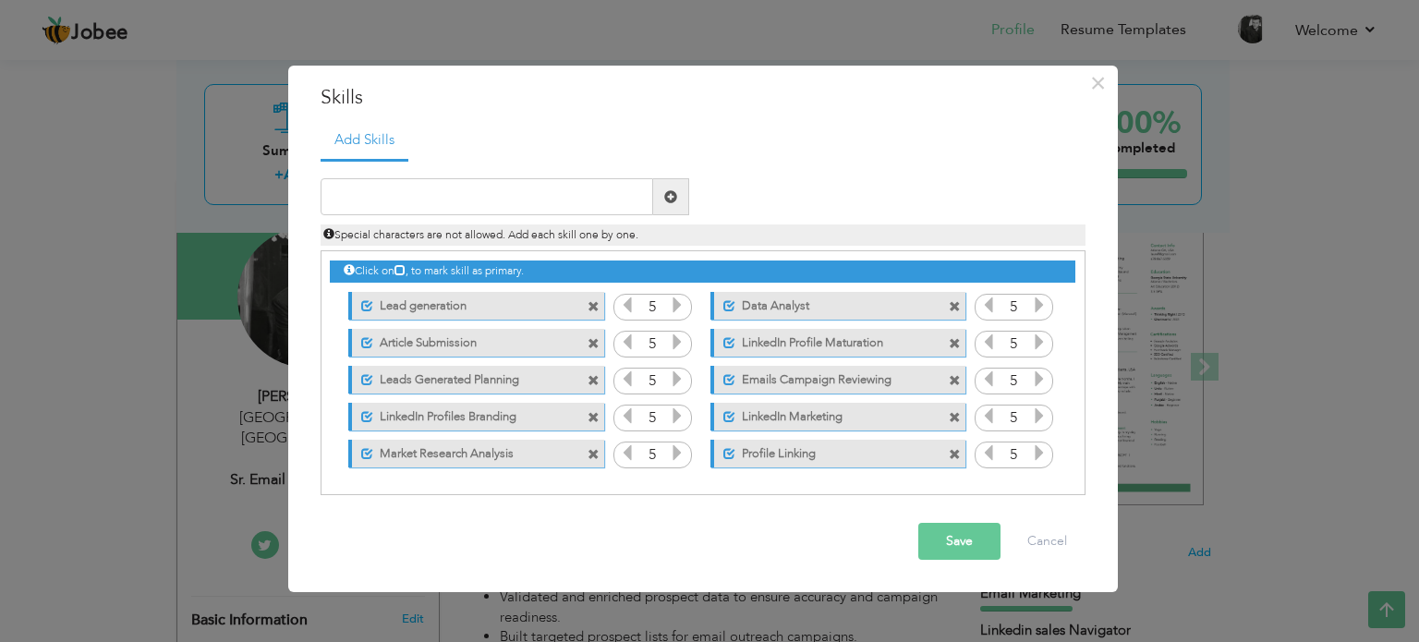
click at [588, 302] on div "Unmark as primary skill. Lead generation" at bounding box center [475, 306] width 255 height 28
click at [591, 304] on span at bounding box center [594, 307] width 12 height 12
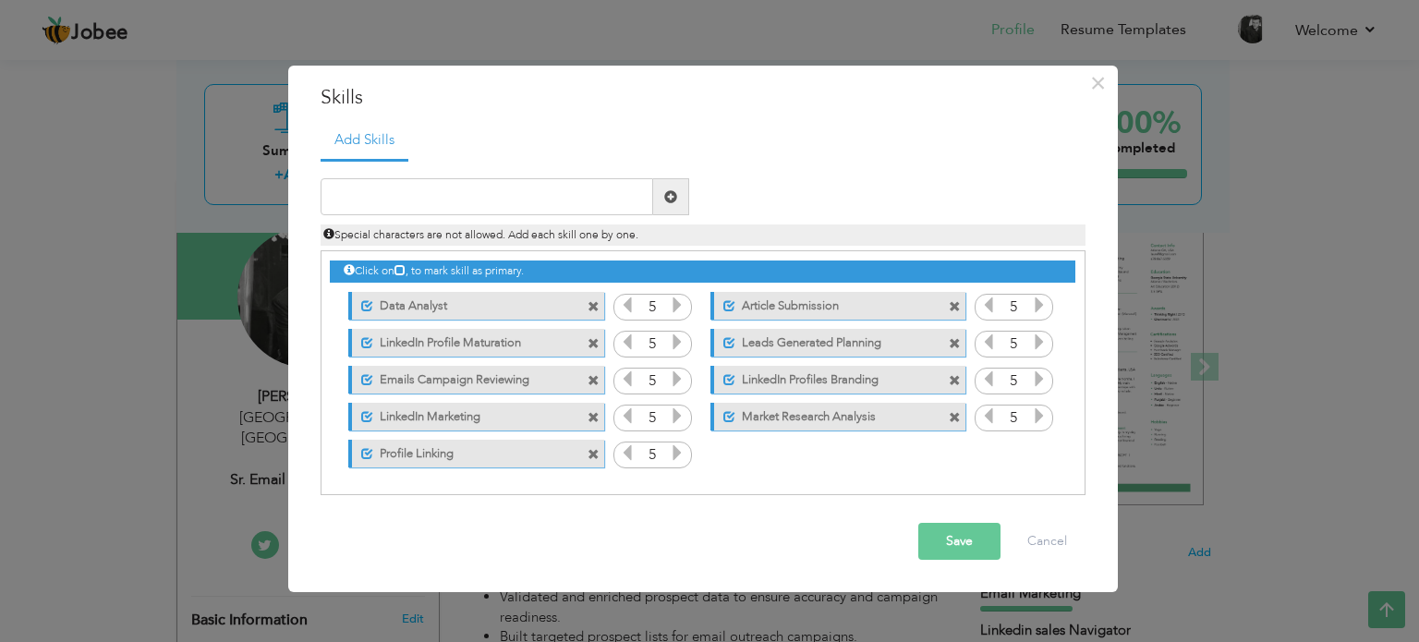
click at [591, 304] on span at bounding box center [594, 307] width 12 height 12
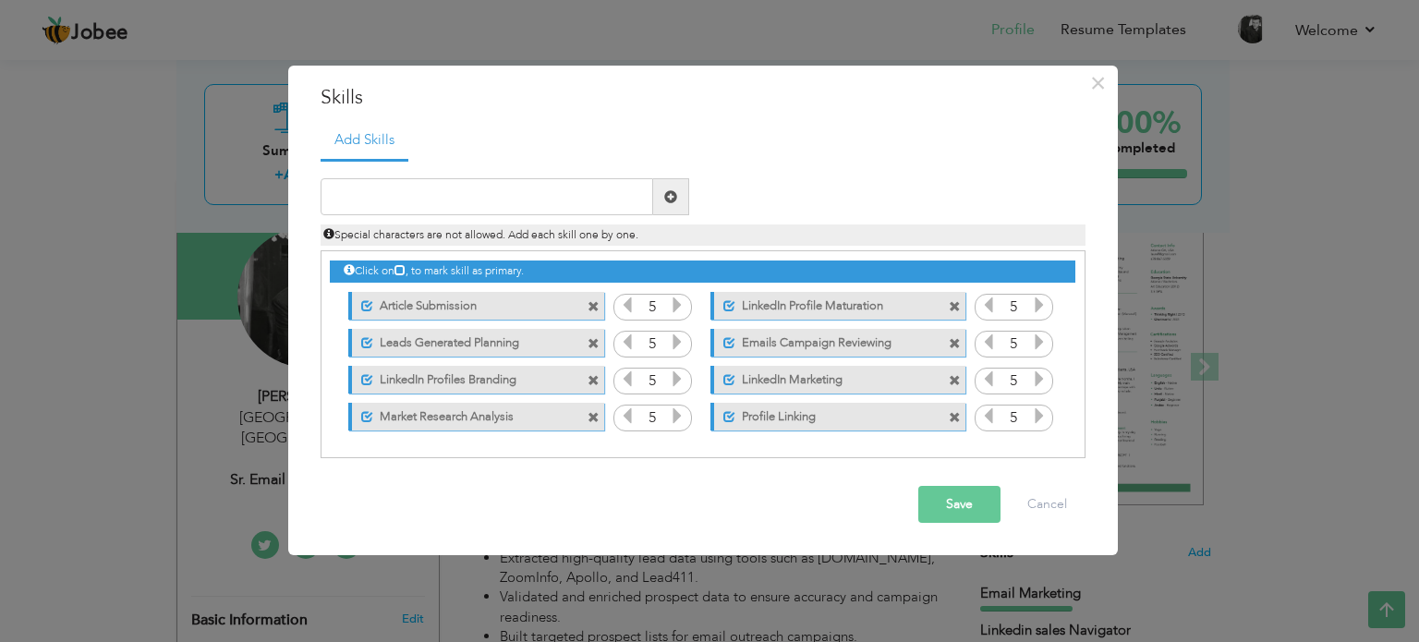
click at [591, 304] on span at bounding box center [594, 307] width 12 height 12
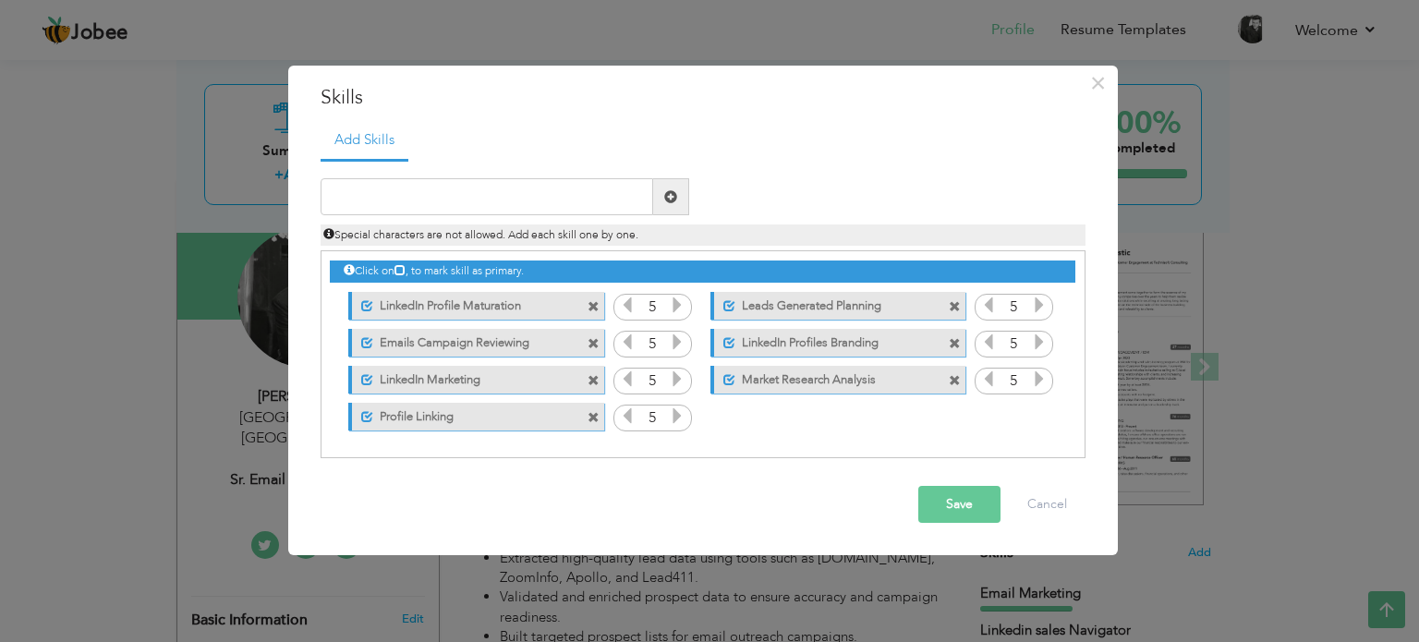
click at [591, 304] on span at bounding box center [594, 307] width 12 height 12
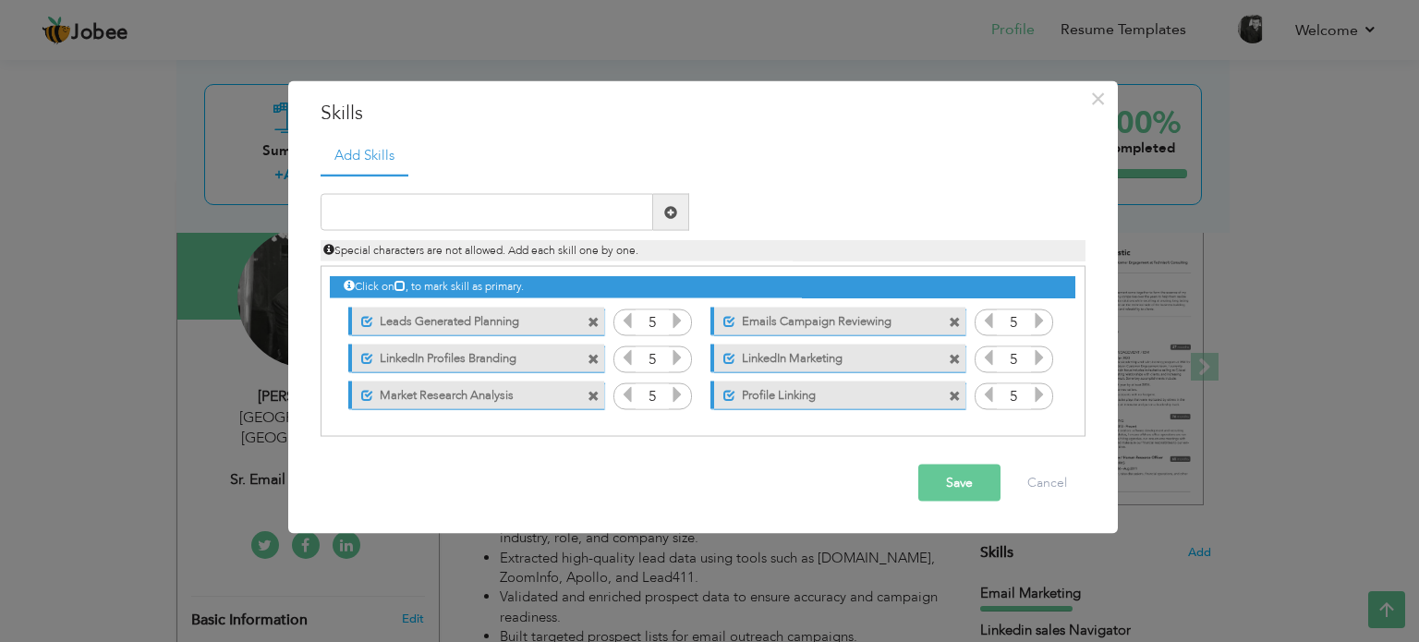
click at [591, 304] on div "Unmark as primary skill. Leads Generated Planning" at bounding box center [471, 320] width 283 height 37
click at [595, 313] on span at bounding box center [596, 316] width 17 height 19
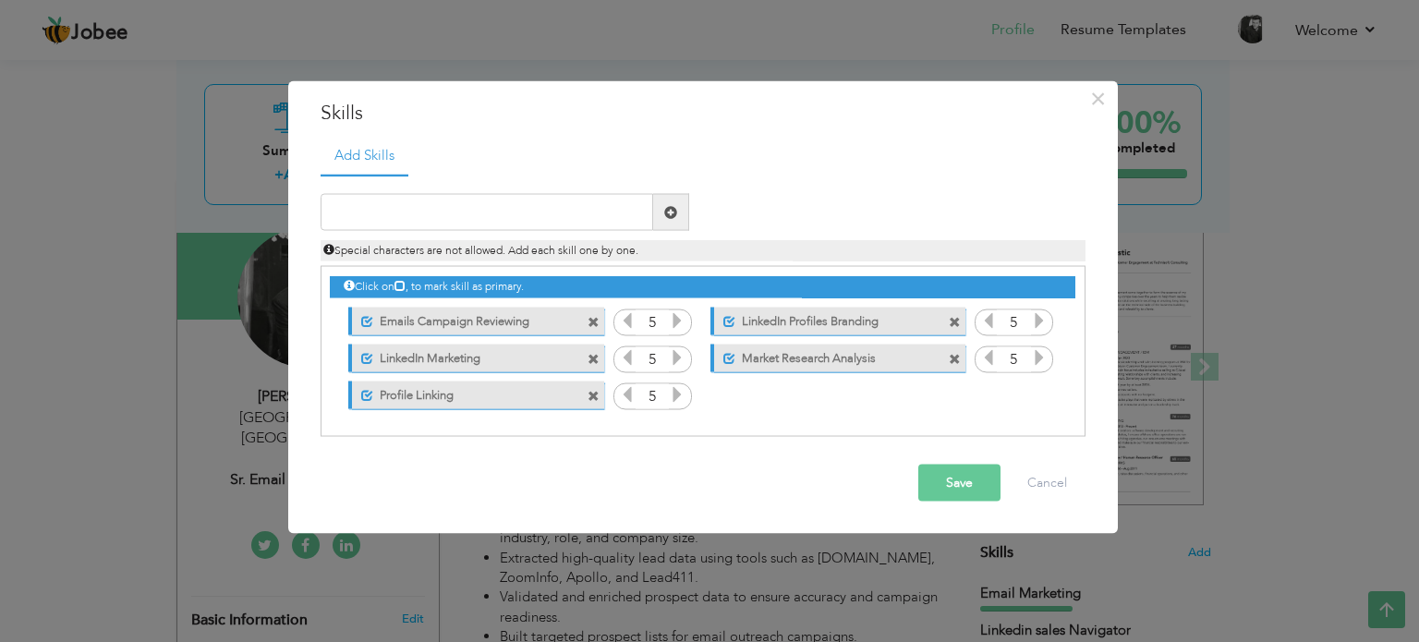
click at [593, 321] on span at bounding box center [594, 322] width 12 height 12
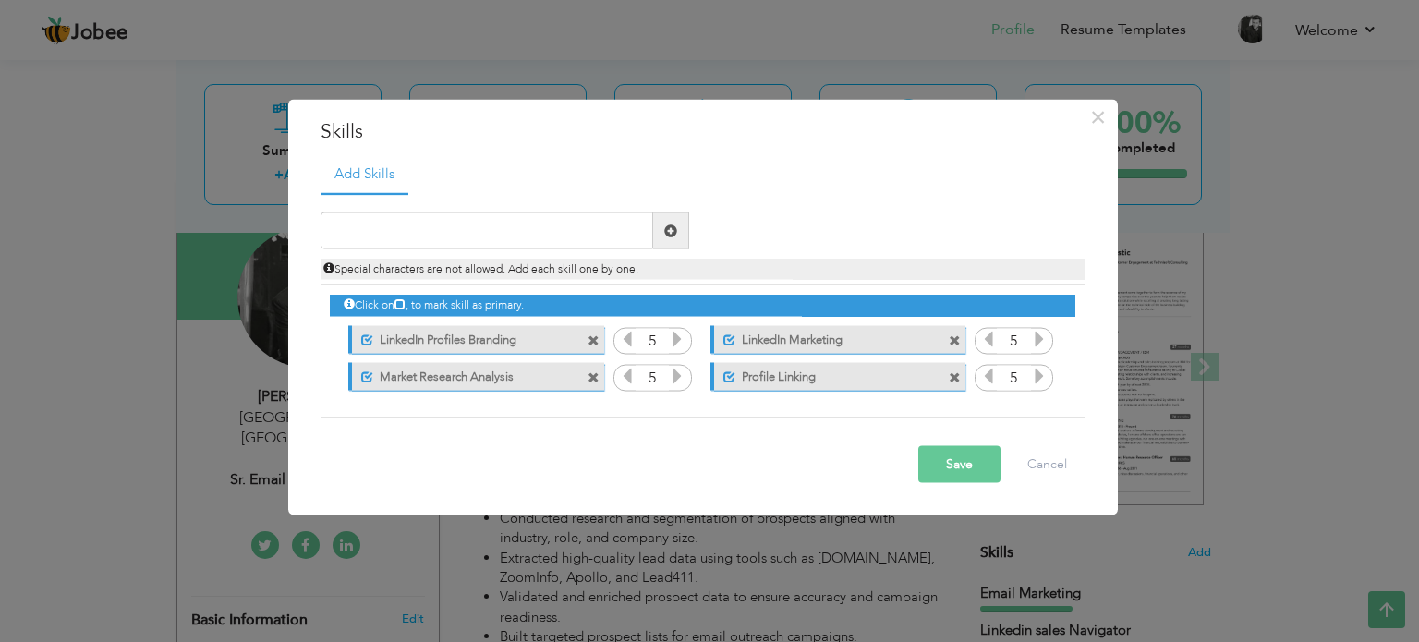
click at [591, 335] on span at bounding box center [594, 340] width 12 height 12
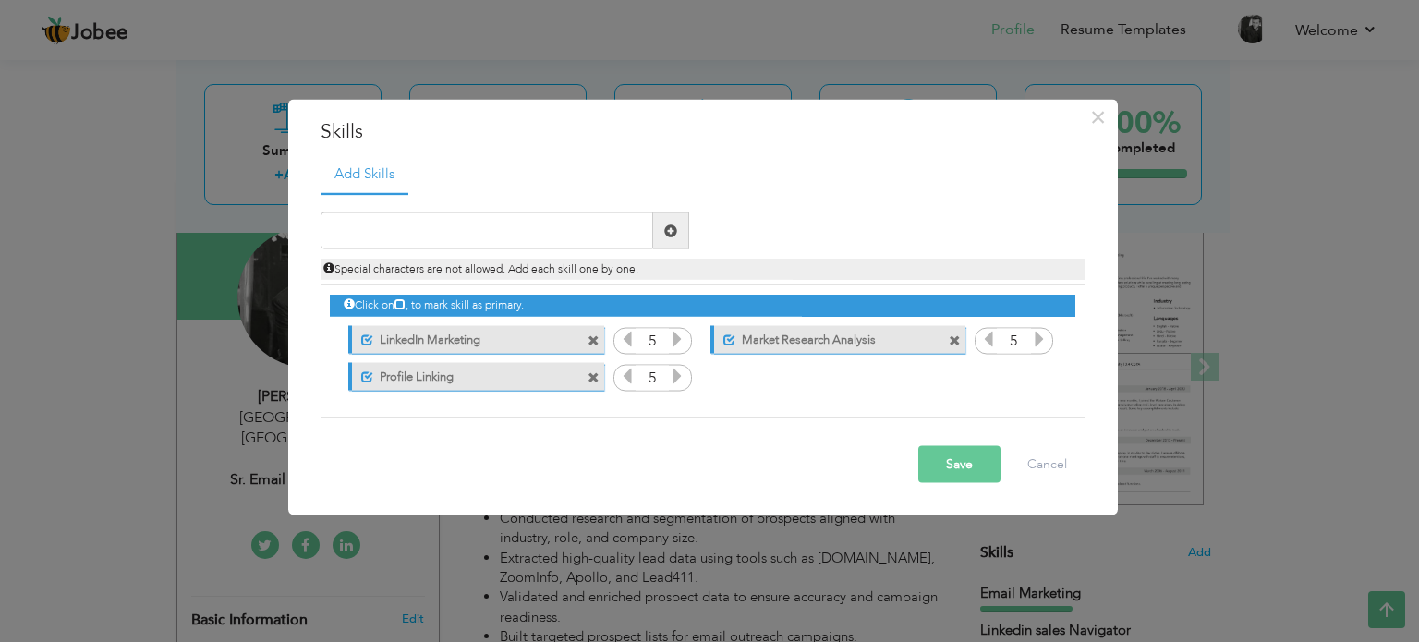
click at [592, 338] on span at bounding box center [594, 340] width 12 height 12
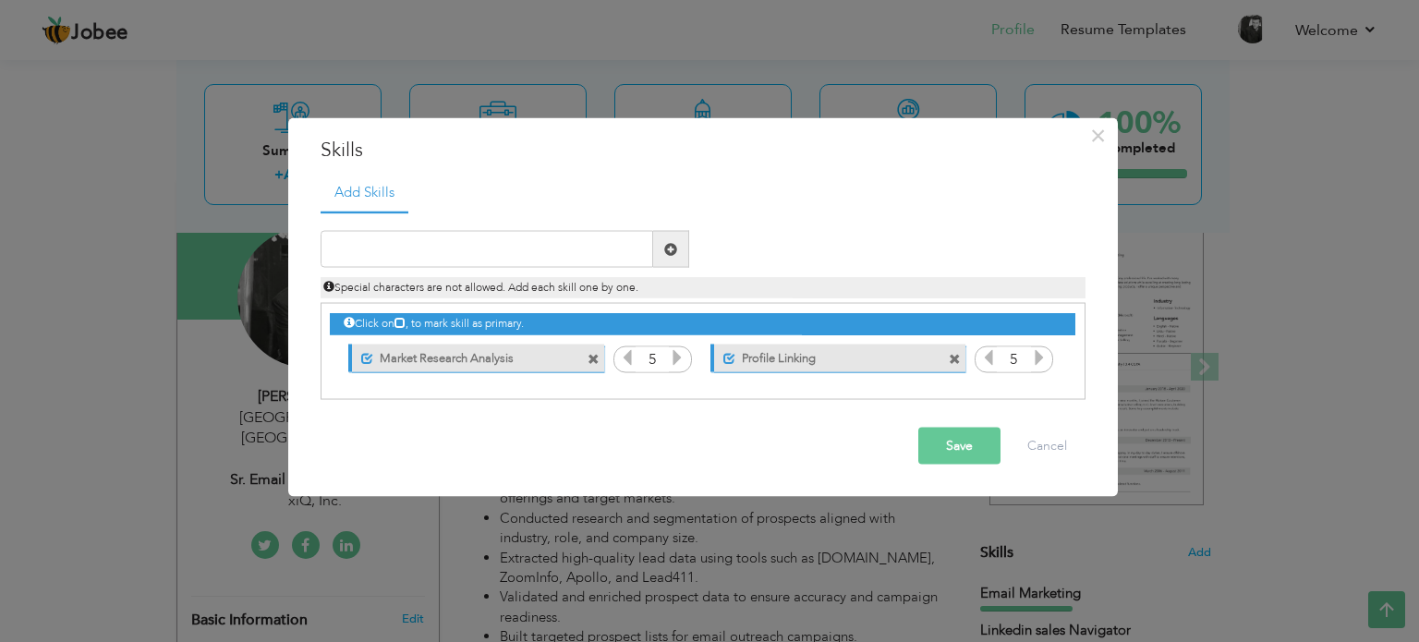
click at [591, 356] on span at bounding box center [594, 359] width 12 height 12
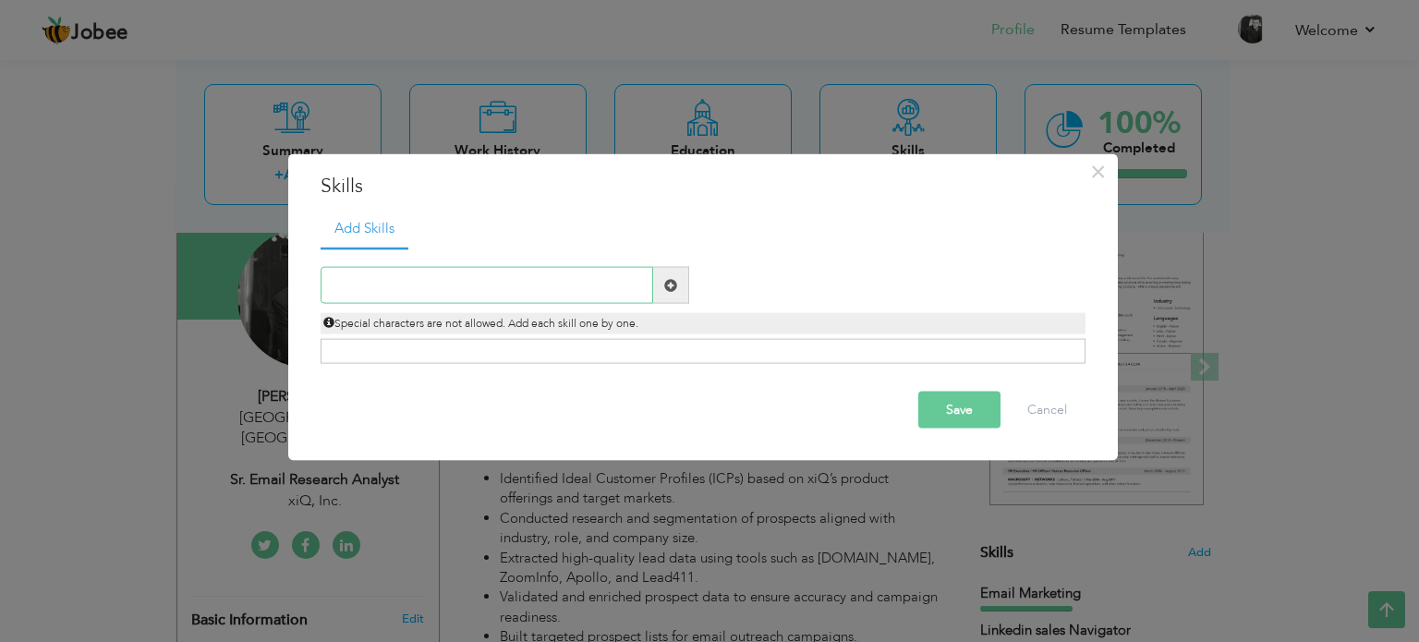
click at [455, 291] on input "text" at bounding box center [487, 285] width 333 height 37
paste input "Email Marketing & Deliverability"
type input "Email Marketing & Deliverability"
click at [677, 285] on span at bounding box center [671, 285] width 36 height 37
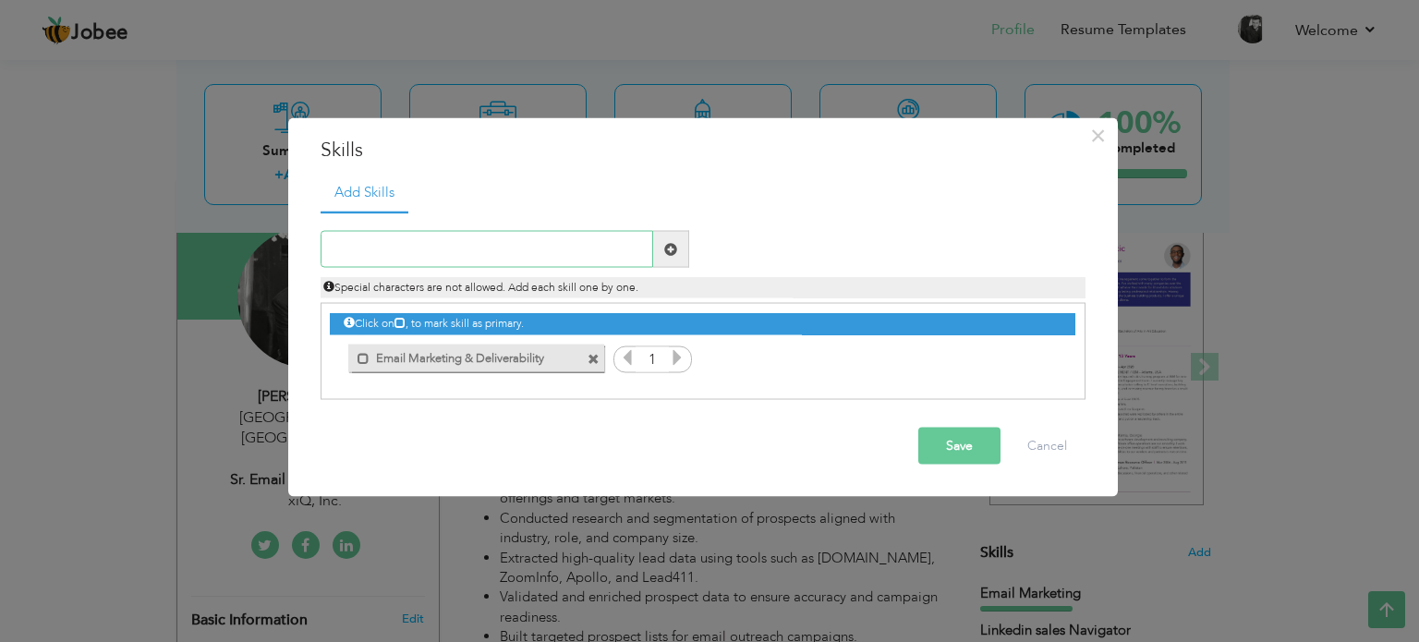
click at [504, 252] on input "text" at bounding box center [487, 249] width 333 height 37
paste input "Email Campaign Management"
type input "Email Campaign Management"
click at [671, 253] on span at bounding box center [670, 248] width 13 height 13
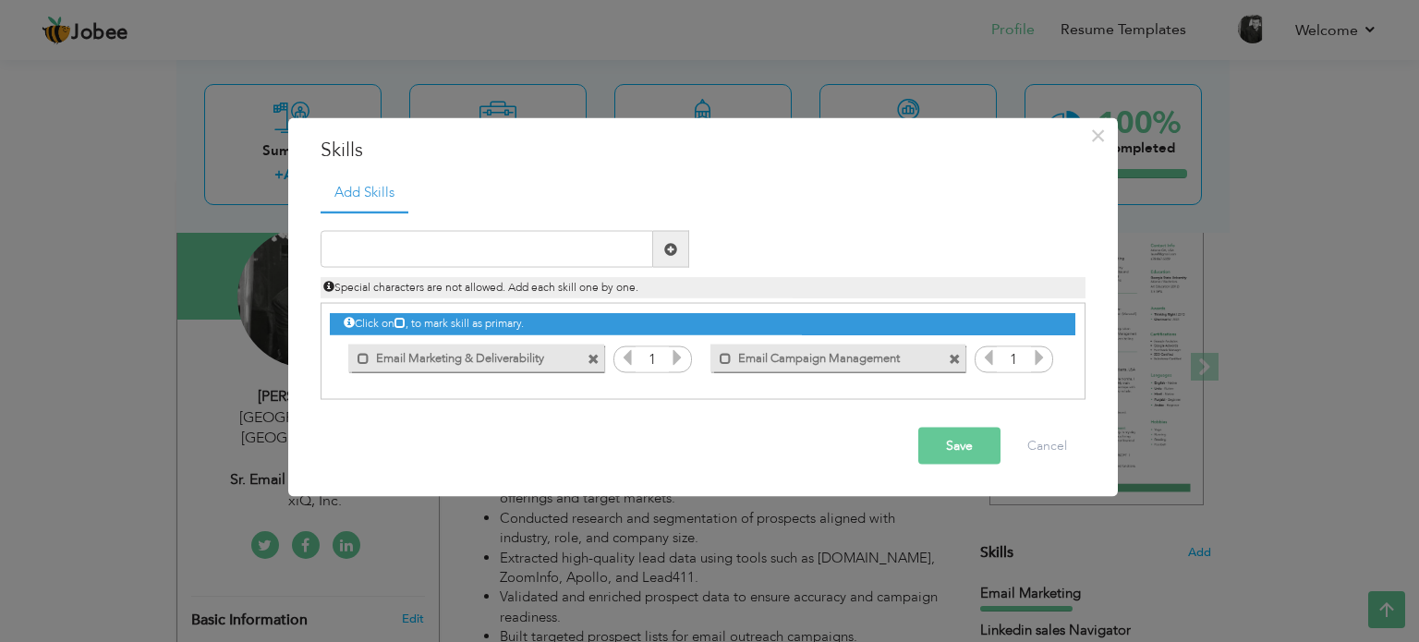
click at [592, 356] on span at bounding box center [594, 359] width 12 height 12
click at [485, 254] on input "text" at bounding box center [487, 249] width 333 height 37
paste input "Email Deliverability Optimization"
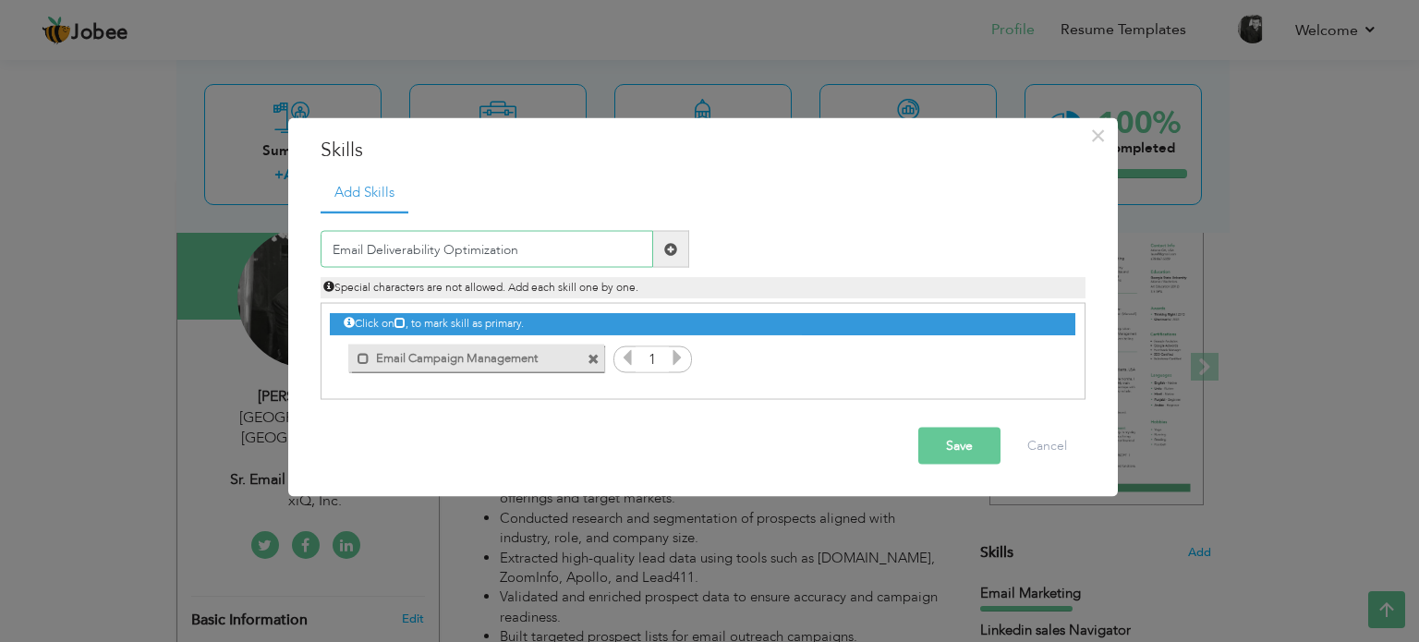
type input "Email Deliverability Optimization"
click at [675, 243] on span at bounding box center [670, 248] width 13 height 13
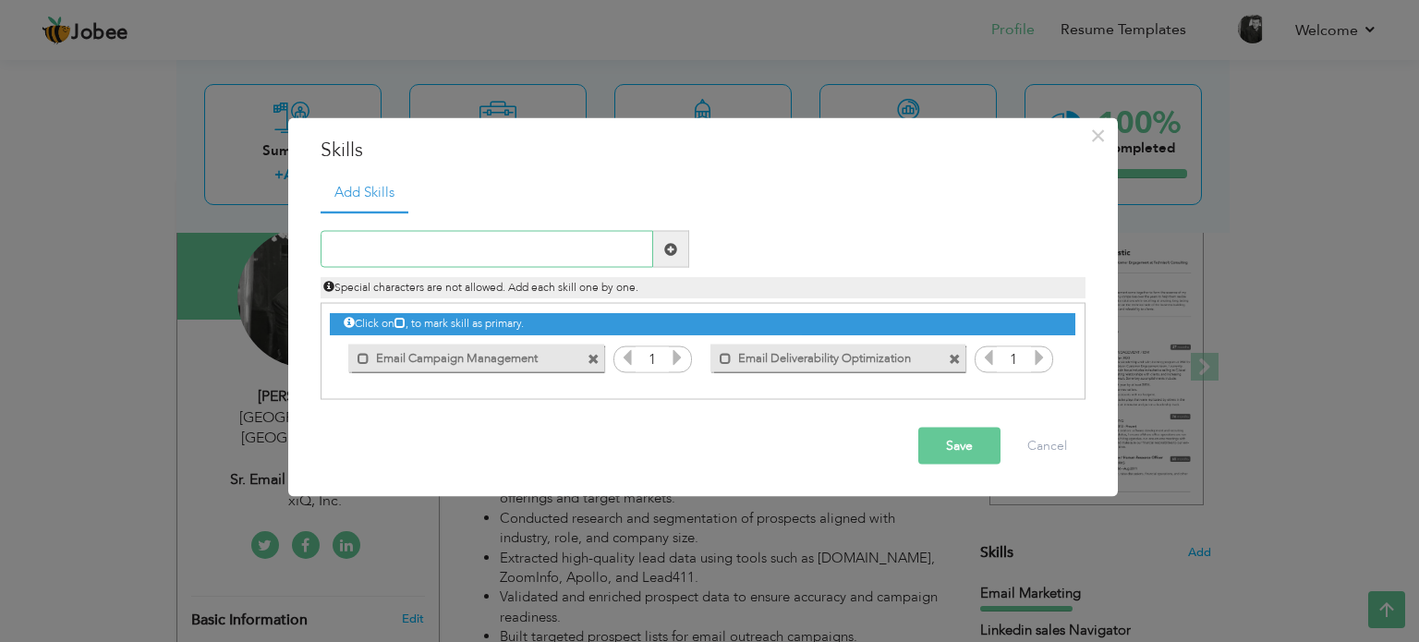
click at [533, 247] on input "text" at bounding box center [487, 249] width 333 height 37
paste input "DNS Configuration (SPF, DKIM, DMARC)"
type input "DNS Configuration (SPF, DKIM, DMARC)"
click at [674, 247] on span at bounding box center [670, 248] width 13 height 13
click at [479, 239] on input "text" at bounding box center [487, 249] width 333 height 37
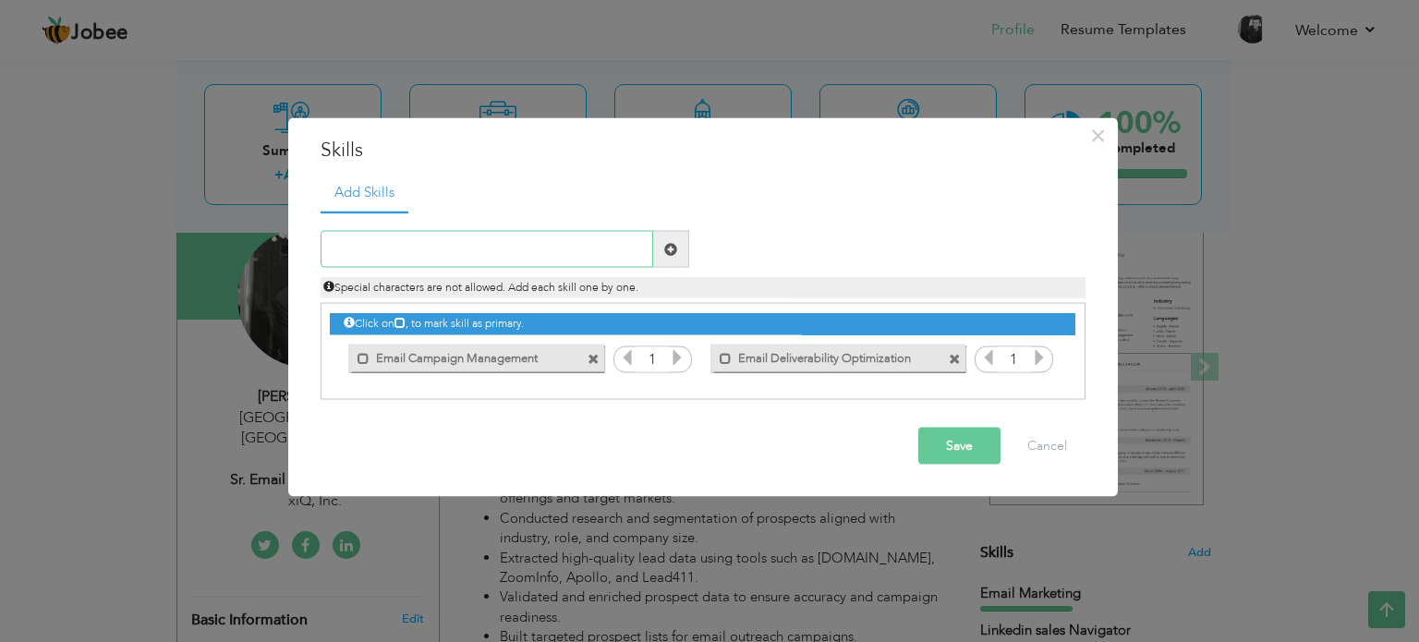
paste input "DNS Configuration (SPF, DKIM, DMARC)"
click at [447, 245] on input "DNS Configuration (SPF, DKIM, DMARC)" at bounding box center [487, 249] width 333 height 37
click at [599, 246] on input "DNS Configuration SPF, DKIM, DMARC)" at bounding box center [487, 249] width 333 height 37
type input "DNS Configuration SPF, DKIM, DMARC"
click at [678, 243] on span at bounding box center [671, 249] width 36 height 37
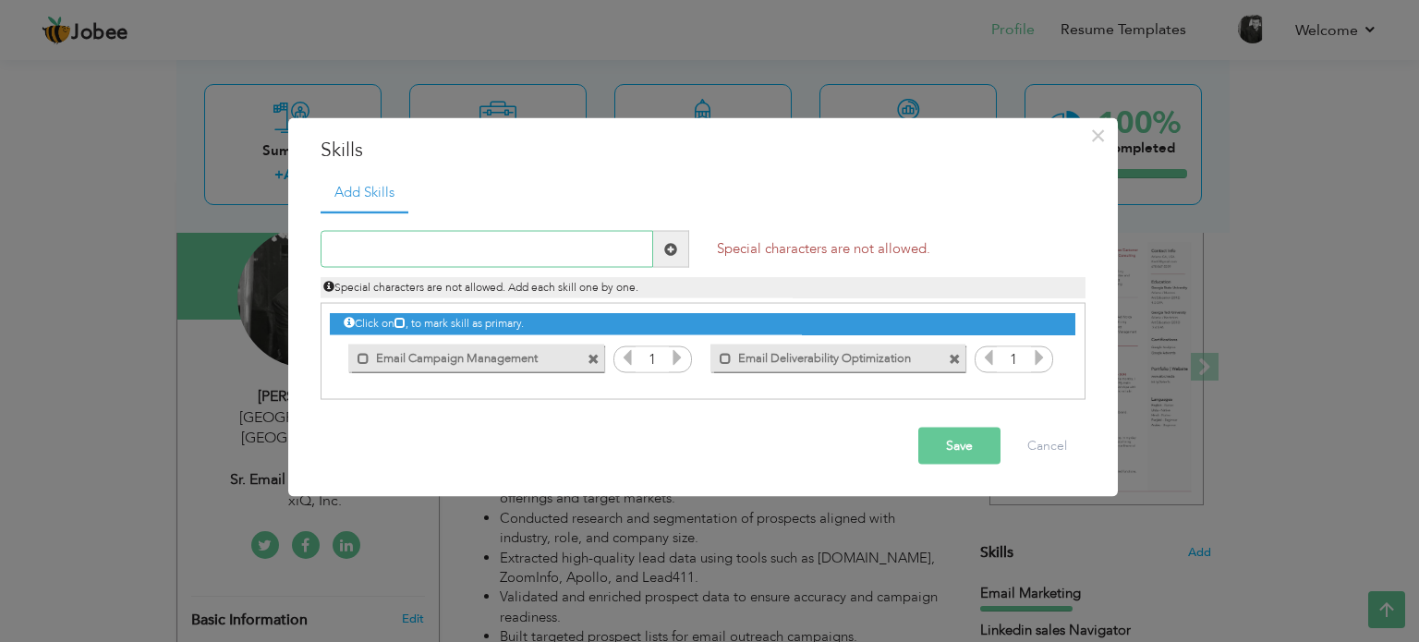
click at [554, 248] on input "text" at bounding box center [487, 249] width 333 height 37
paste input "DNS Configuration (SPF, DKIM, DMARC)"
click at [449, 248] on input "DNS Configuration (SPF, DKIM, DMARC)" at bounding box center [487, 249] width 333 height 37
drag, startPoint x: 446, startPoint y: 245, endPoint x: 617, endPoint y: 241, distance: 171.0
click at [617, 241] on input "DNS Configuration SPF, DKIM, DMARC)" at bounding box center [487, 249] width 333 height 37
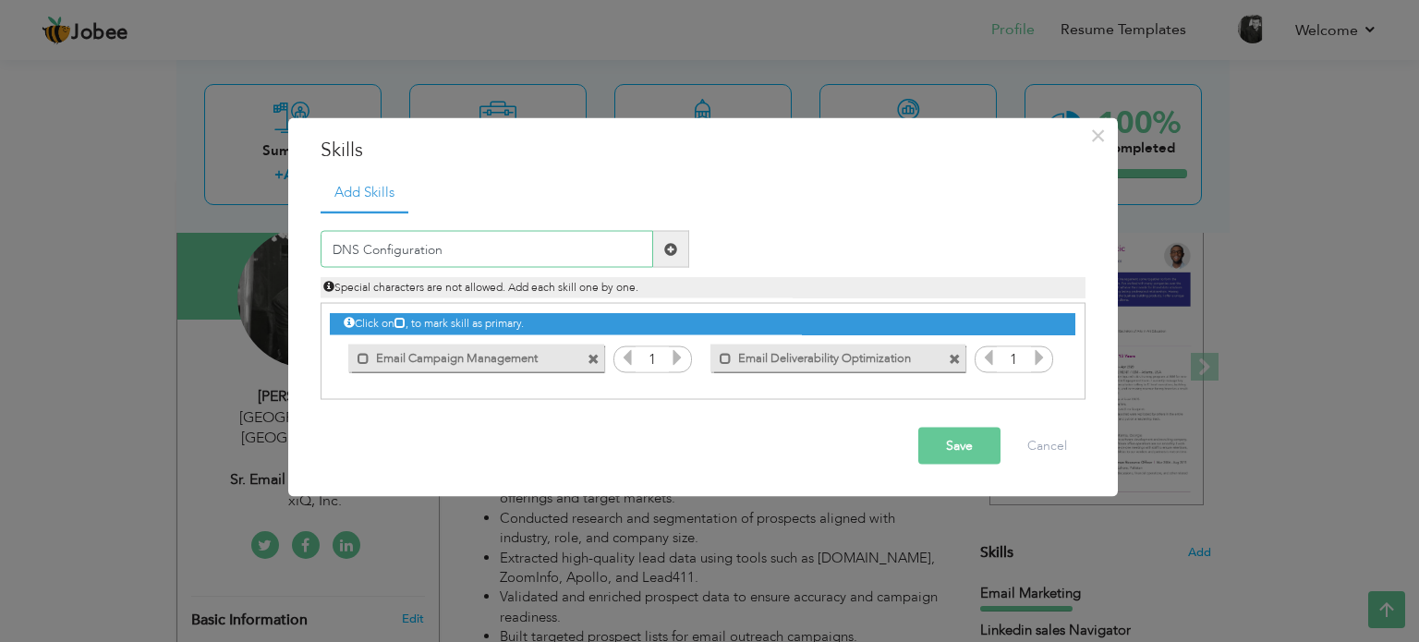
type input "DNS Configuration"
click at [682, 250] on span at bounding box center [671, 249] width 36 height 37
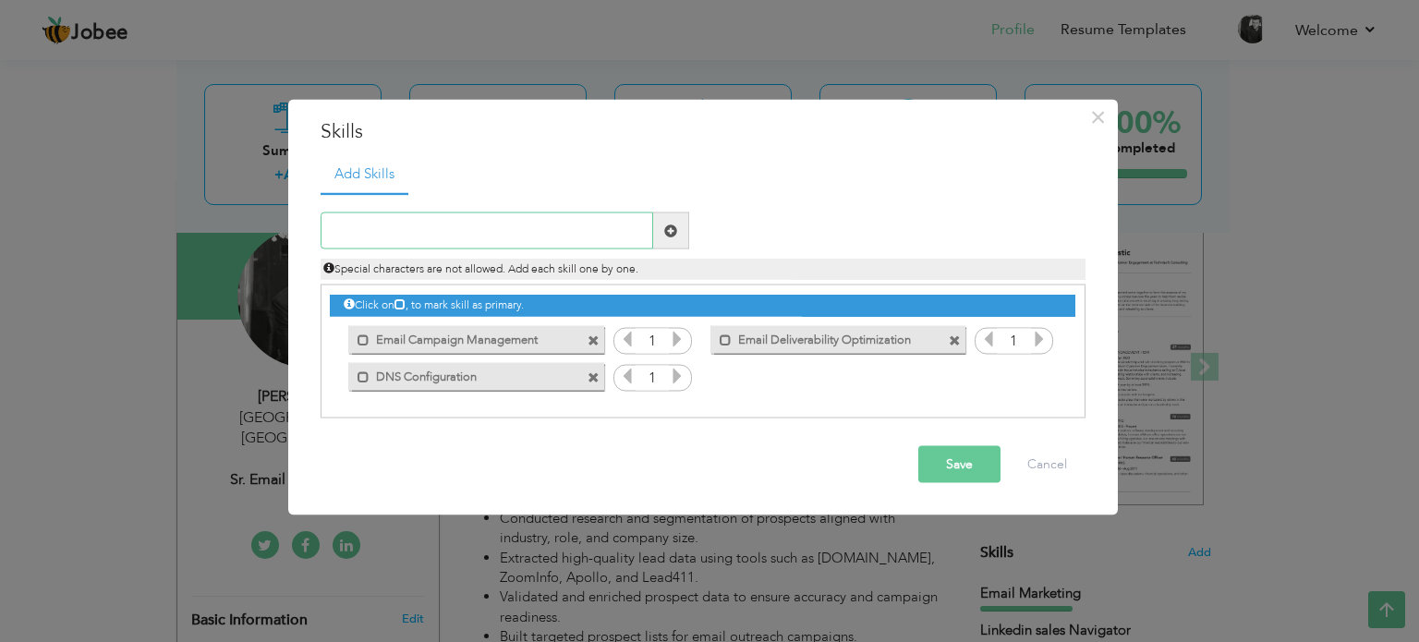
click at [484, 239] on input "text" at bounding box center [487, 230] width 333 height 37
paste input "Domain Warm-Up & Reputation Management"
type input "Domain Warm-Up & Reputation Management"
paste input "Email Template Creation (HTML & Builders)"
type input "Email Template Creation (HTML & Builders)"
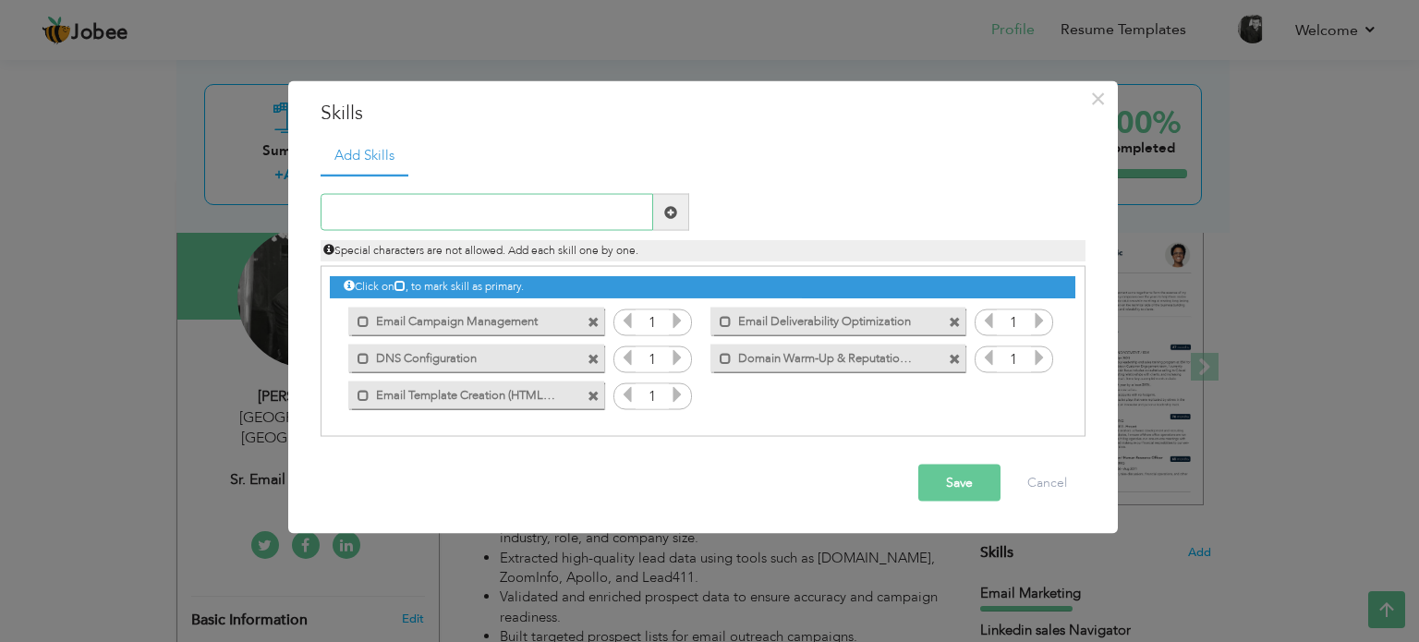
paste input "Campaign Performance Analysis & Reporting"
type input "Campaign Performance Analysis & Reporting"
click at [673, 205] on span at bounding box center [670, 211] width 13 height 13
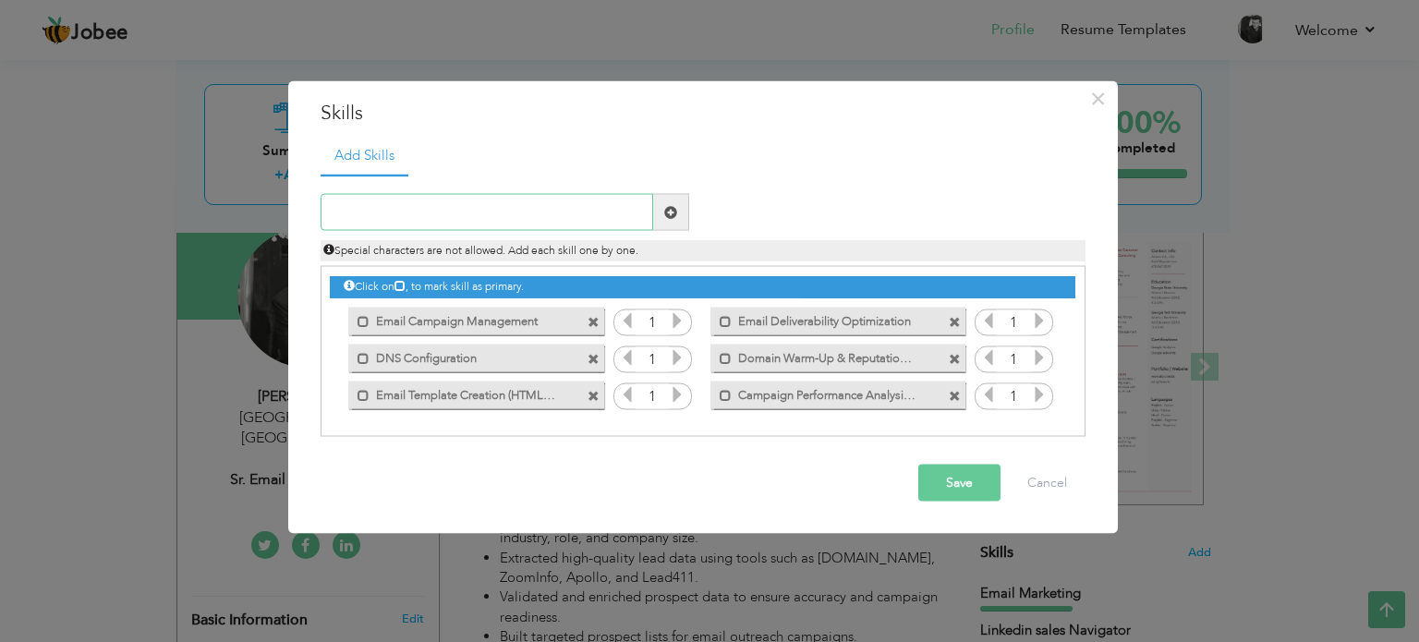
click at [490, 220] on input "text" at bounding box center [487, 212] width 333 height 37
paste input "ICP (Ideal Customer Profile) Development"
type input "ICP (Ideal Customer Profile) Development"
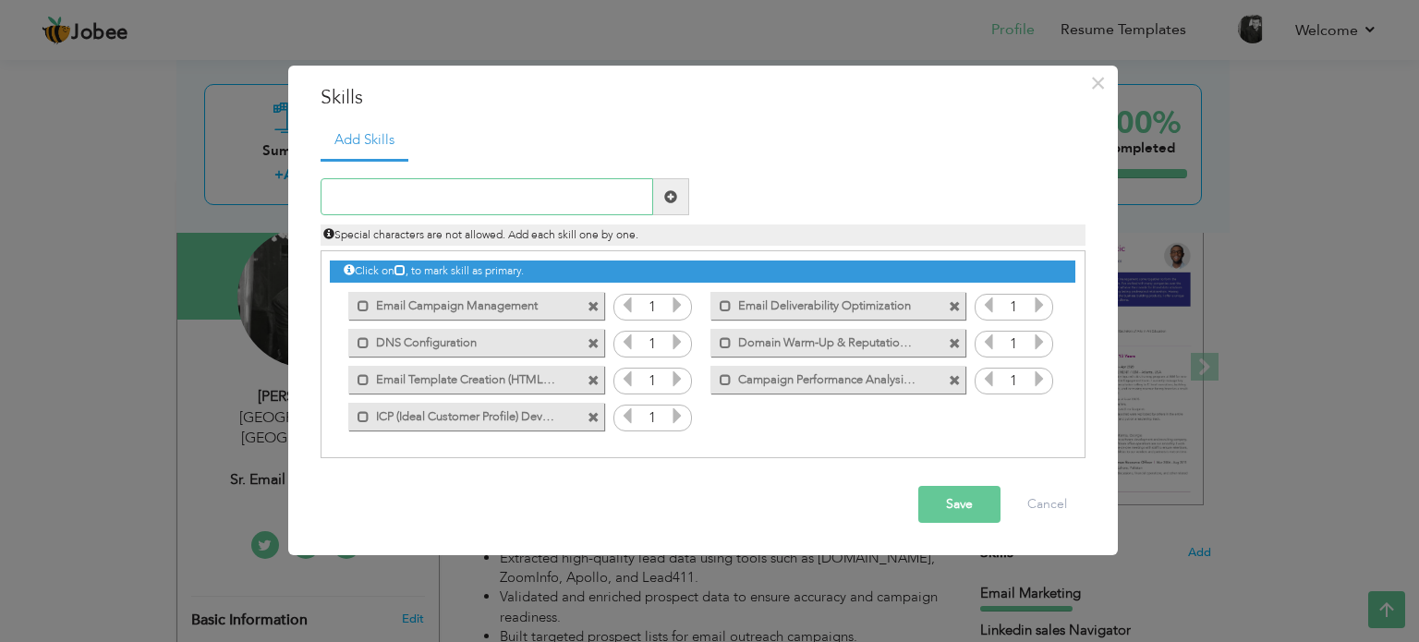
paste input "Data Mining & Enrichment"
type input "Data Mining & Enrichment"
click at [668, 191] on span at bounding box center [670, 196] width 13 height 13
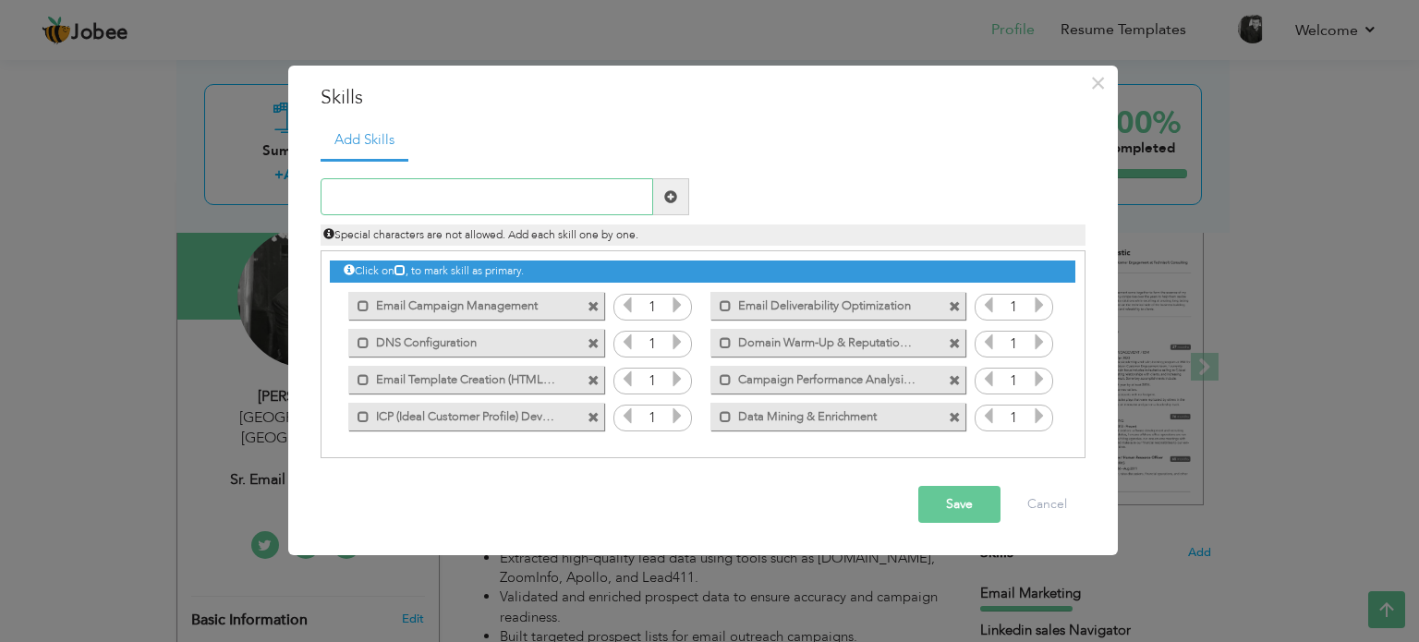
click at [566, 195] on input "text" at bounding box center [487, 196] width 333 height 37
paste input "Database Segmentation & Validation"
type input "Database Segmentation & Validation"
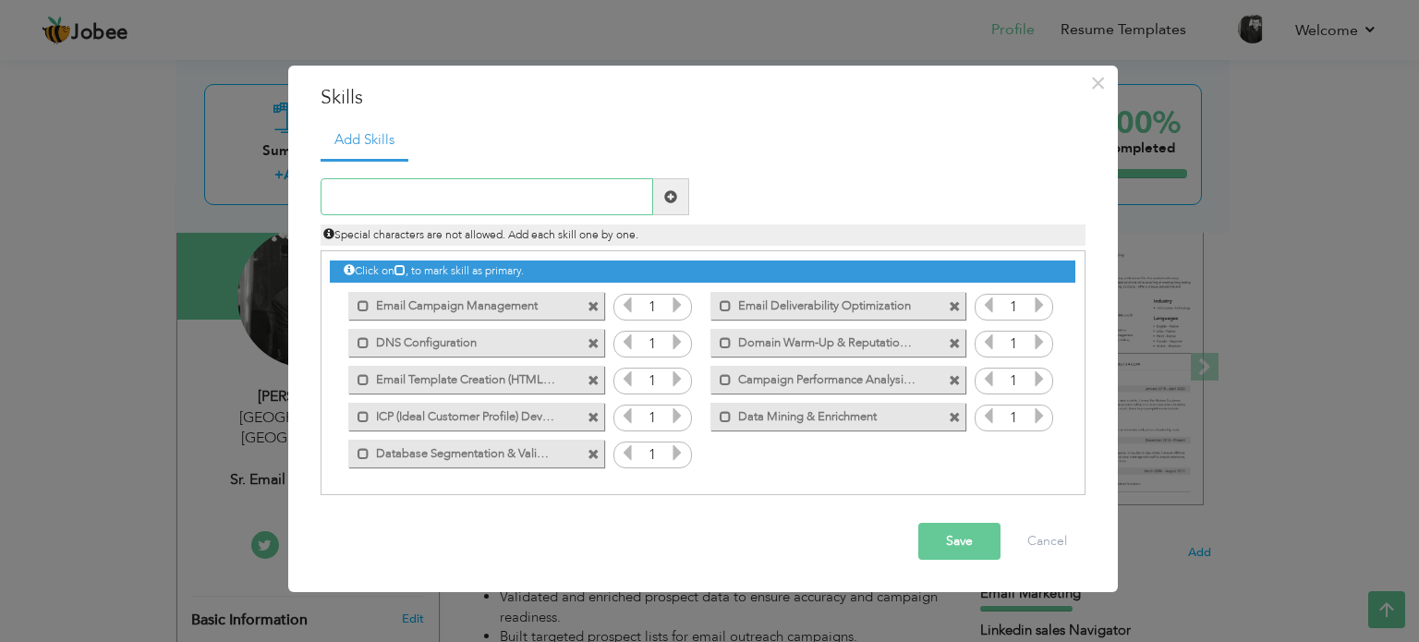
paste input "LinkedIn Sales Navigator"
type input "LinkedIn Sales Navigator"
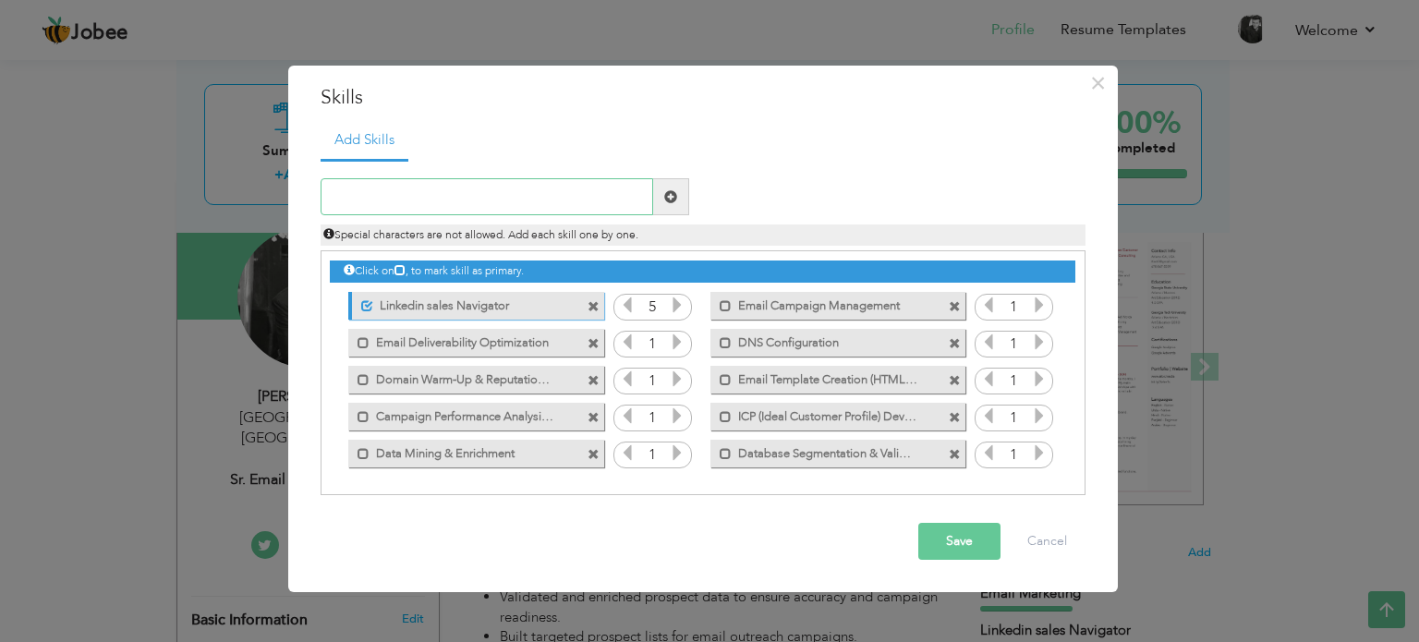
paste input "Personalized InMail Campaigns"
type input "Personalized InMail Campaigns"
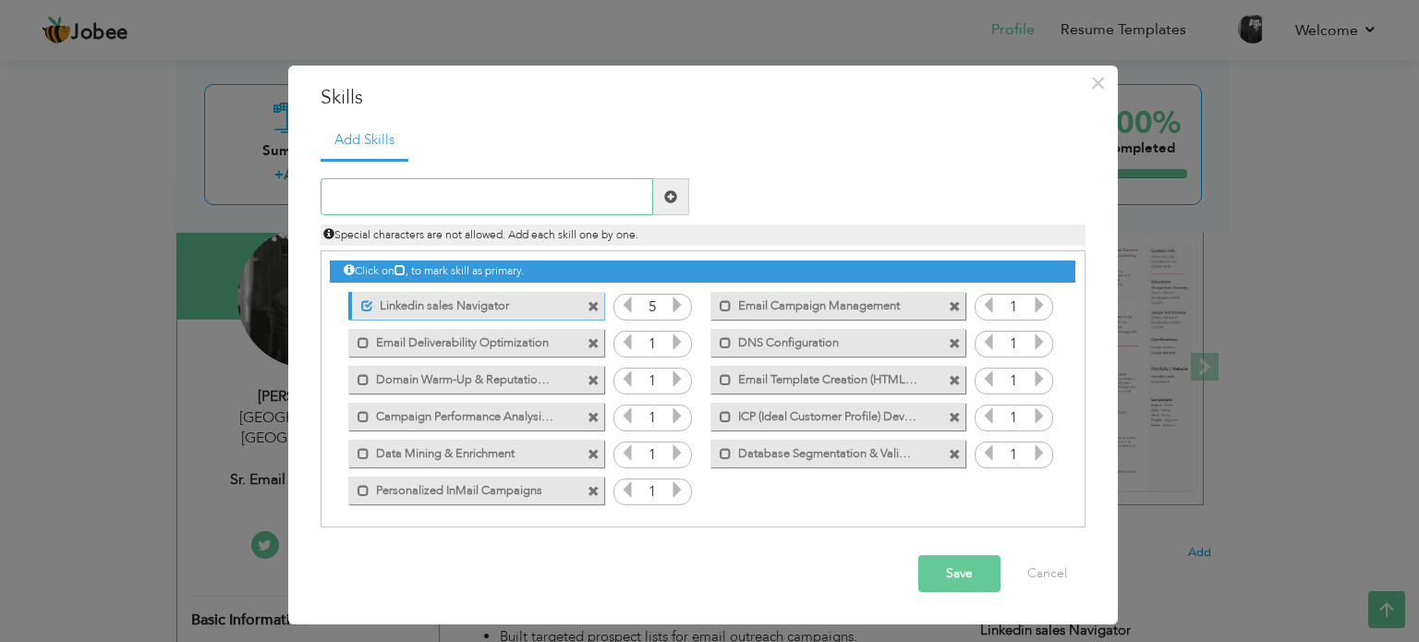
paste input "LinkedIn Lead Generation"
type input "LinkedIn Lead Generation"
paste input "Social Selling & Professional Networking"
type input "Social Selling & Professional Networking"
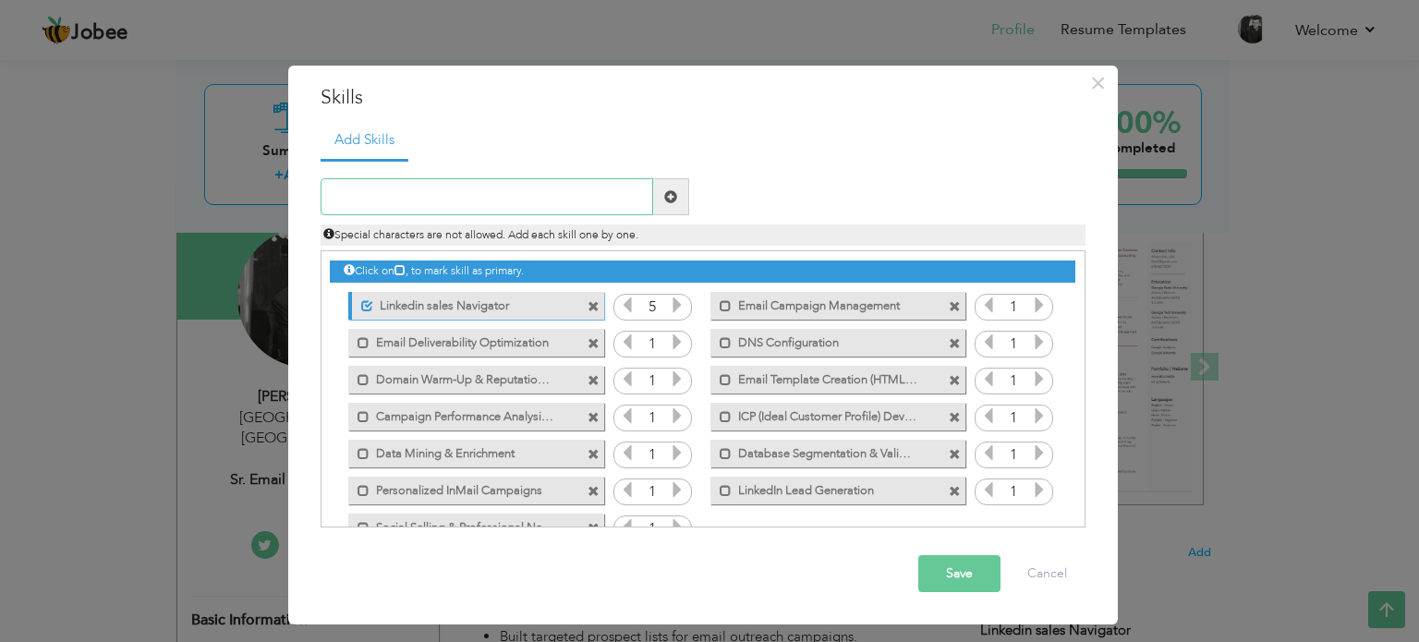
paste input "Connection Growth & Relationship Building"
type input "Connection Growth & Relationship Building"
paste input "Market Research & Competitive Analysis"
type input "Market Research & Competitive Analysis"
paste input "Campaign Optimization Strategies"
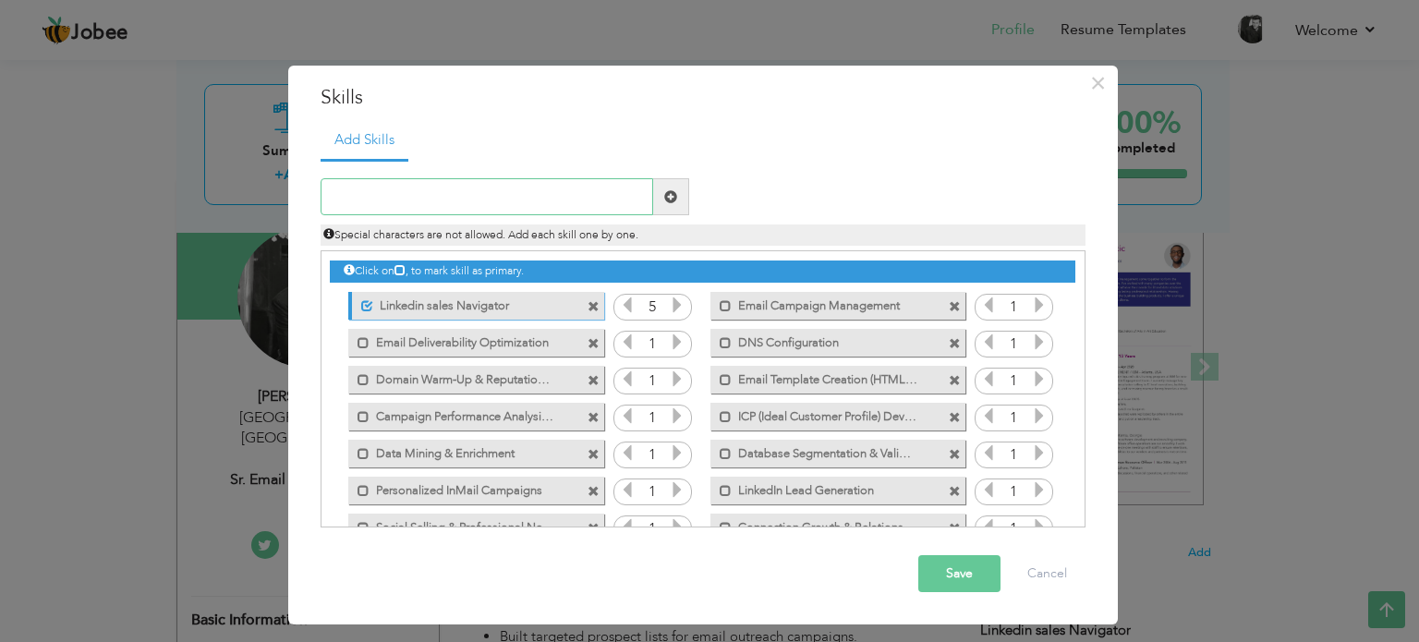
type input "Campaign Optimization Strategies"
click at [673, 339] on icon at bounding box center [677, 342] width 17 height 17
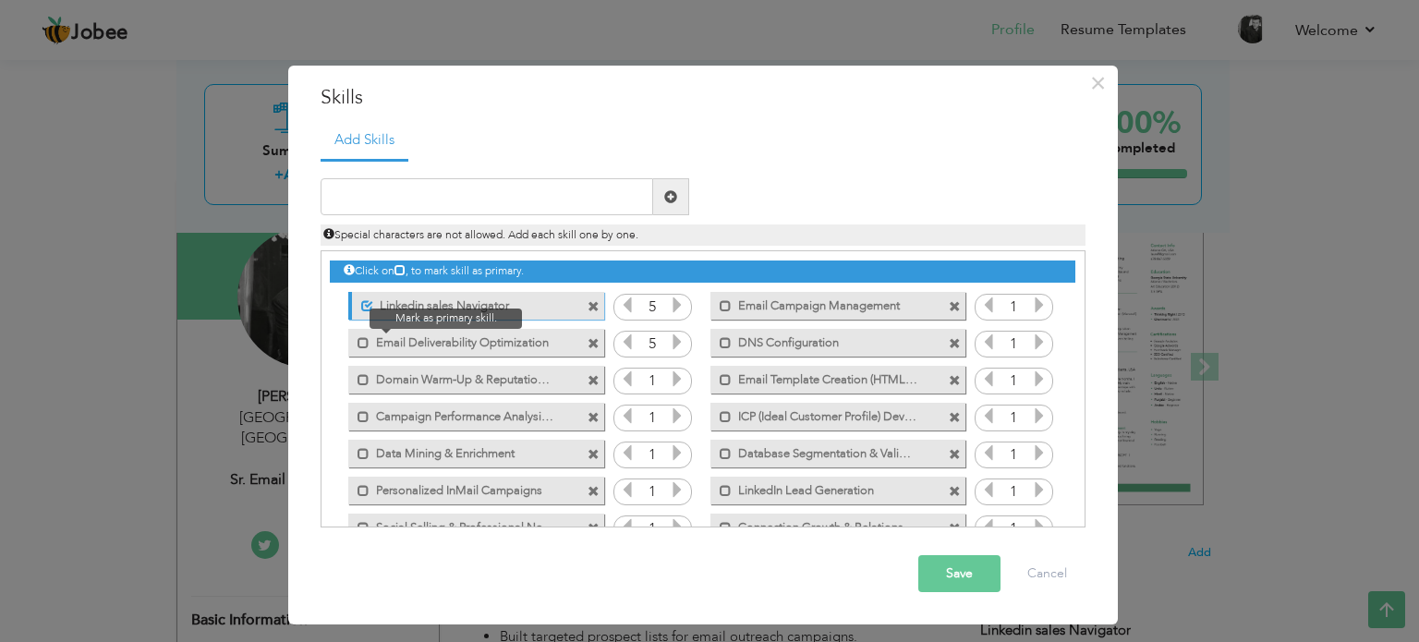
click at [356, 345] on span at bounding box center [358, 338] width 21 height 18
click at [358, 374] on span at bounding box center [364, 380] width 12 height 12
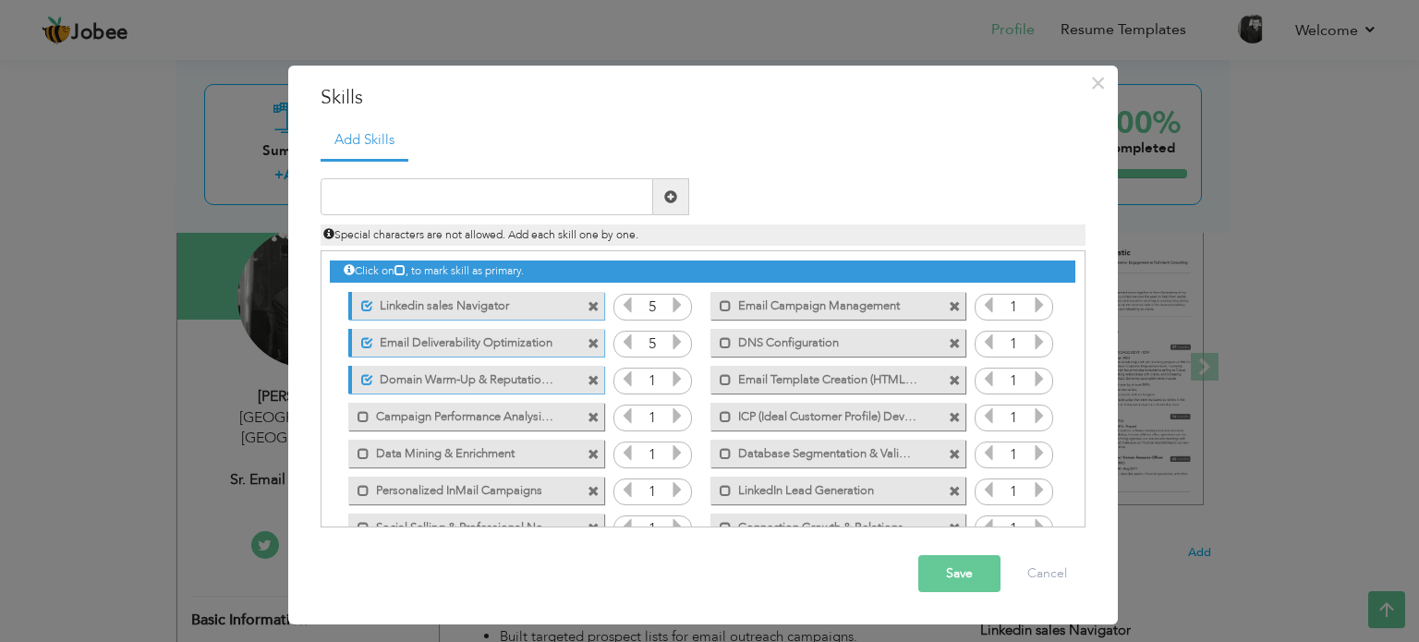
click at [674, 381] on icon at bounding box center [677, 378] width 17 height 17
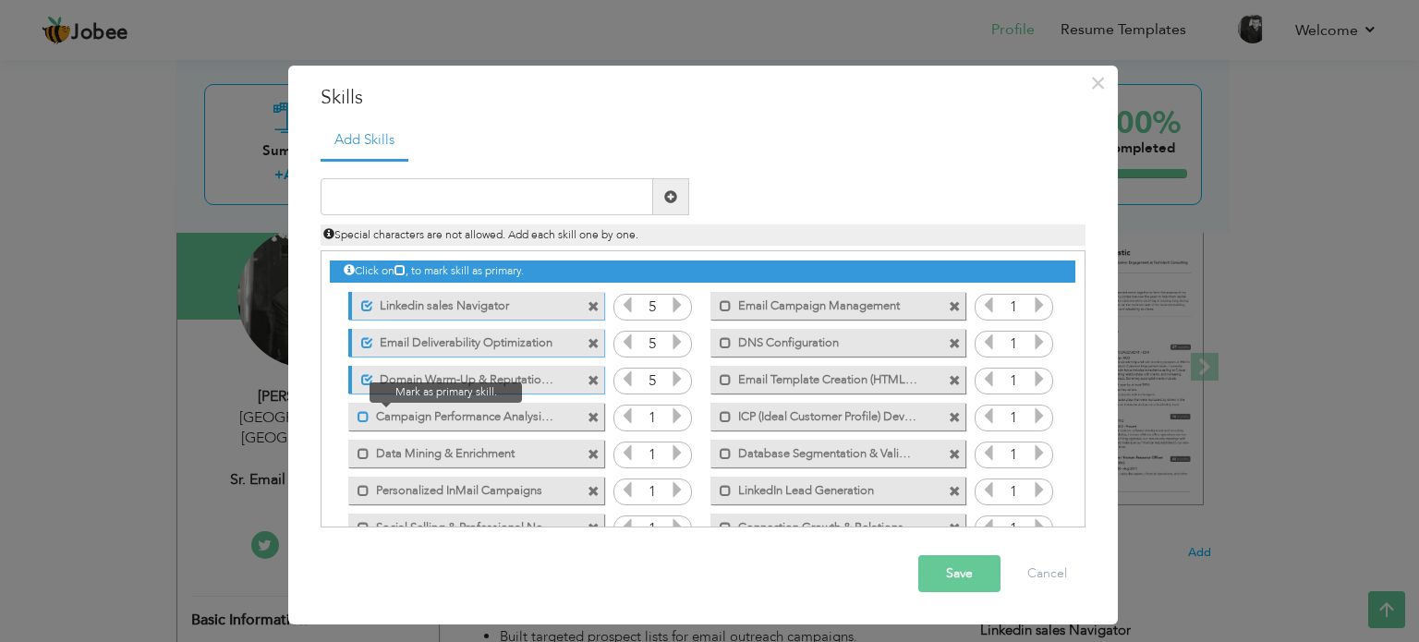
click at [363, 417] on span at bounding box center [364, 417] width 12 height 12
click at [676, 415] on icon at bounding box center [677, 415] width 17 height 17
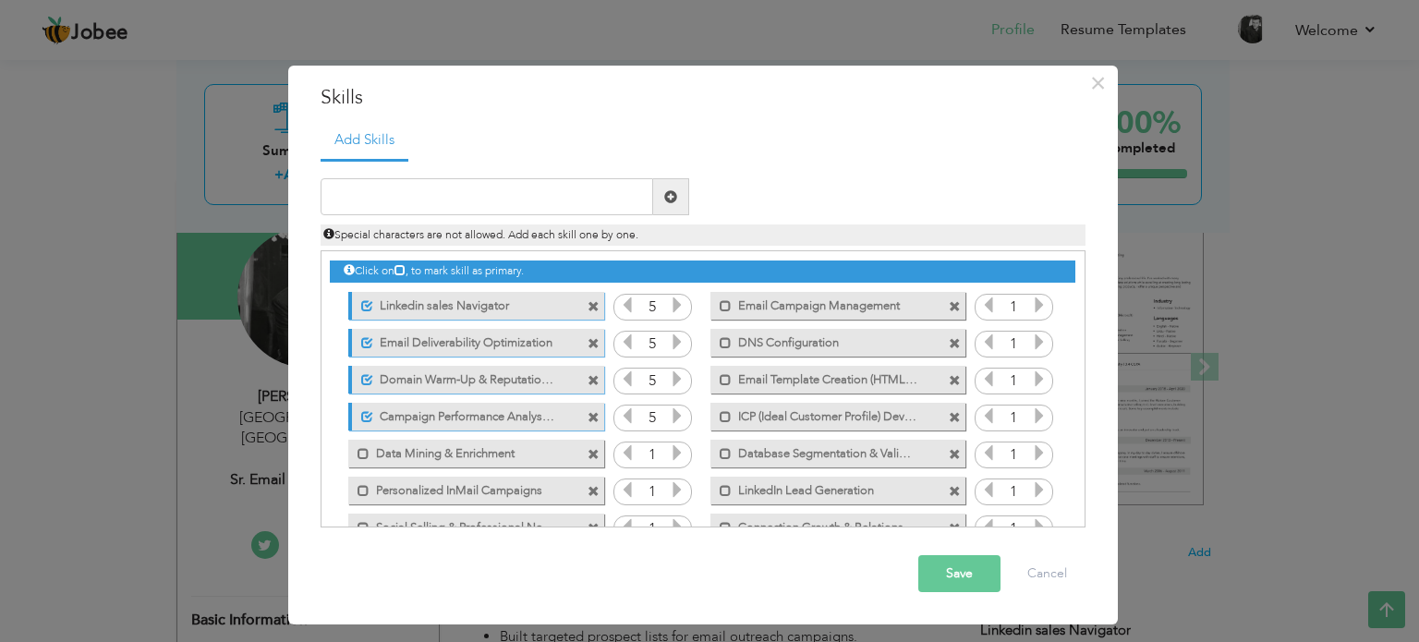
click at [676, 415] on icon at bounding box center [677, 415] width 17 height 17
click at [359, 450] on span at bounding box center [364, 454] width 12 height 12
click at [673, 450] on icon at bounding box center [677, 452] width 17 height 17
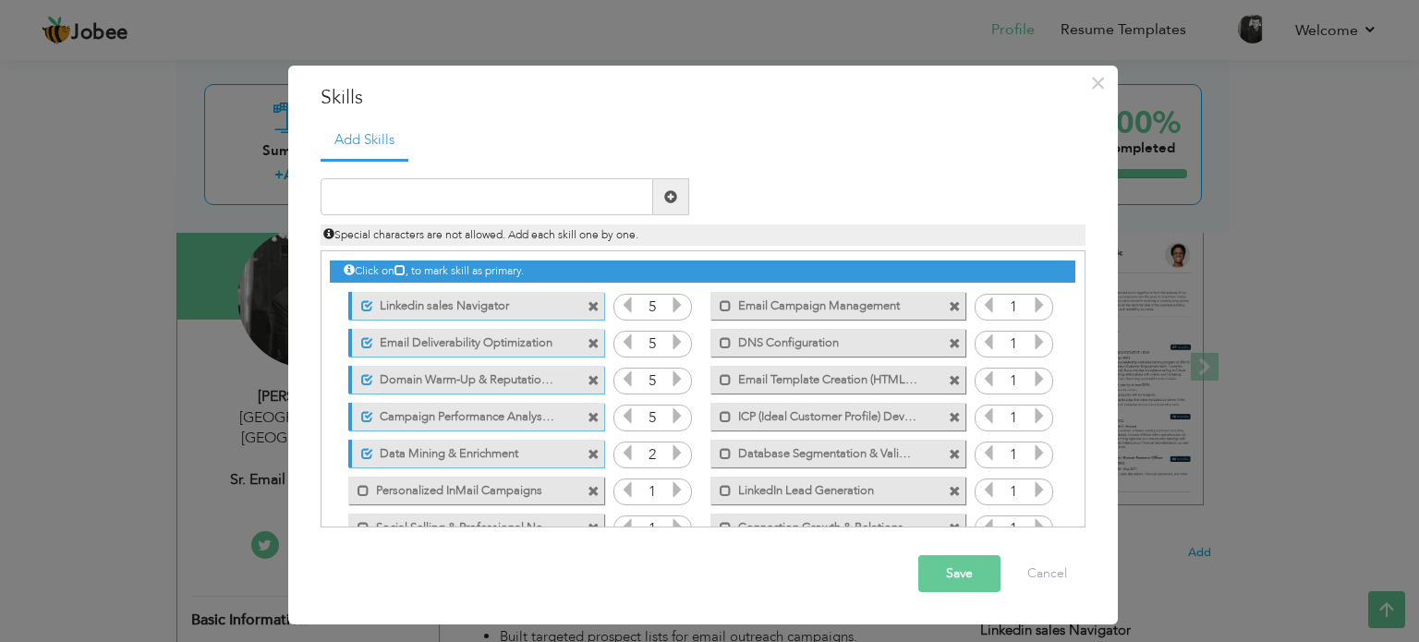
click at [673, 450] on icon at bounding box center [677, 452] width 17 height 17
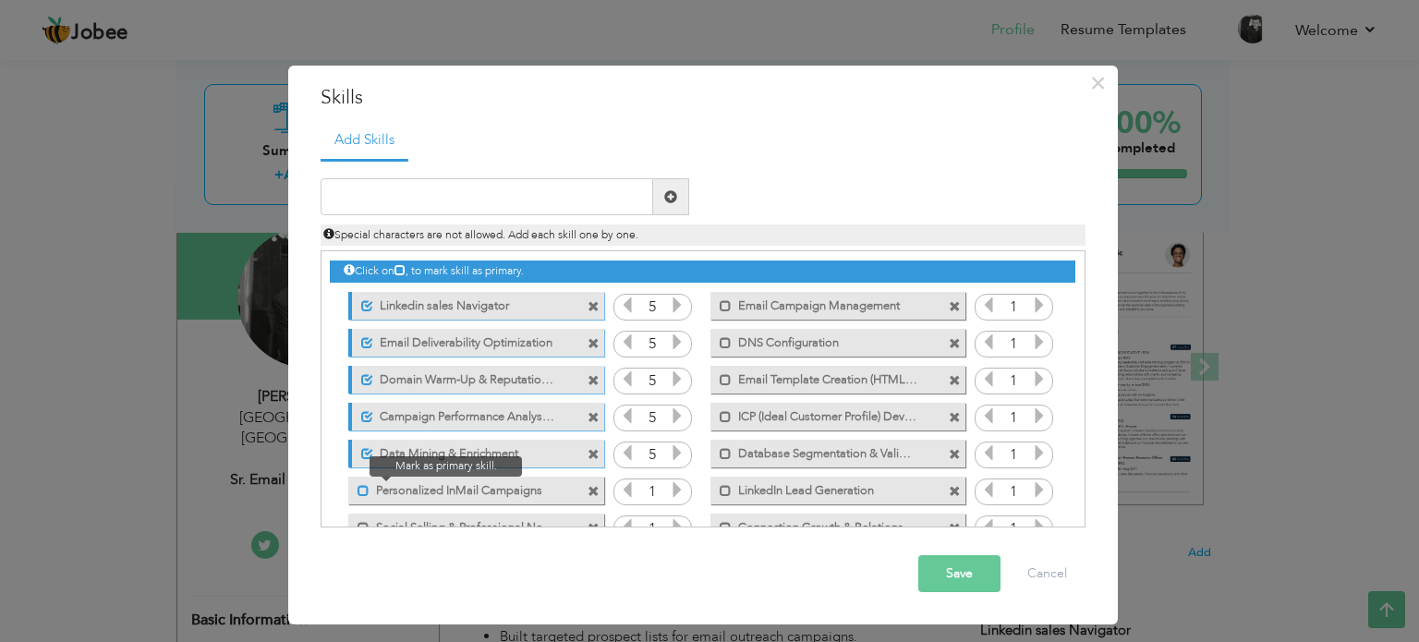
click at [367, 492] on span at bounding box center [364, 491] width 12 height 12
click at [673, 491] on icon at bounding box center [677, 489] width 17 height 17
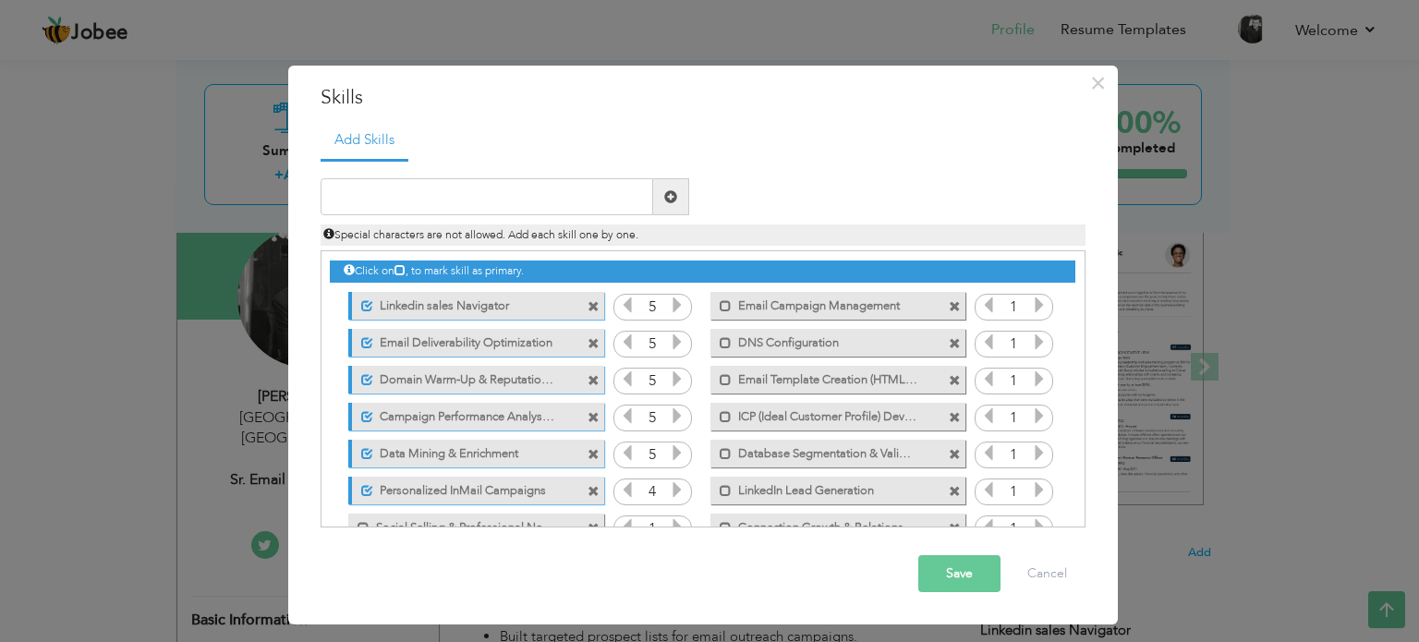
click at [673, 491] on icon at bounding box center [677, 489] width 17 height 17
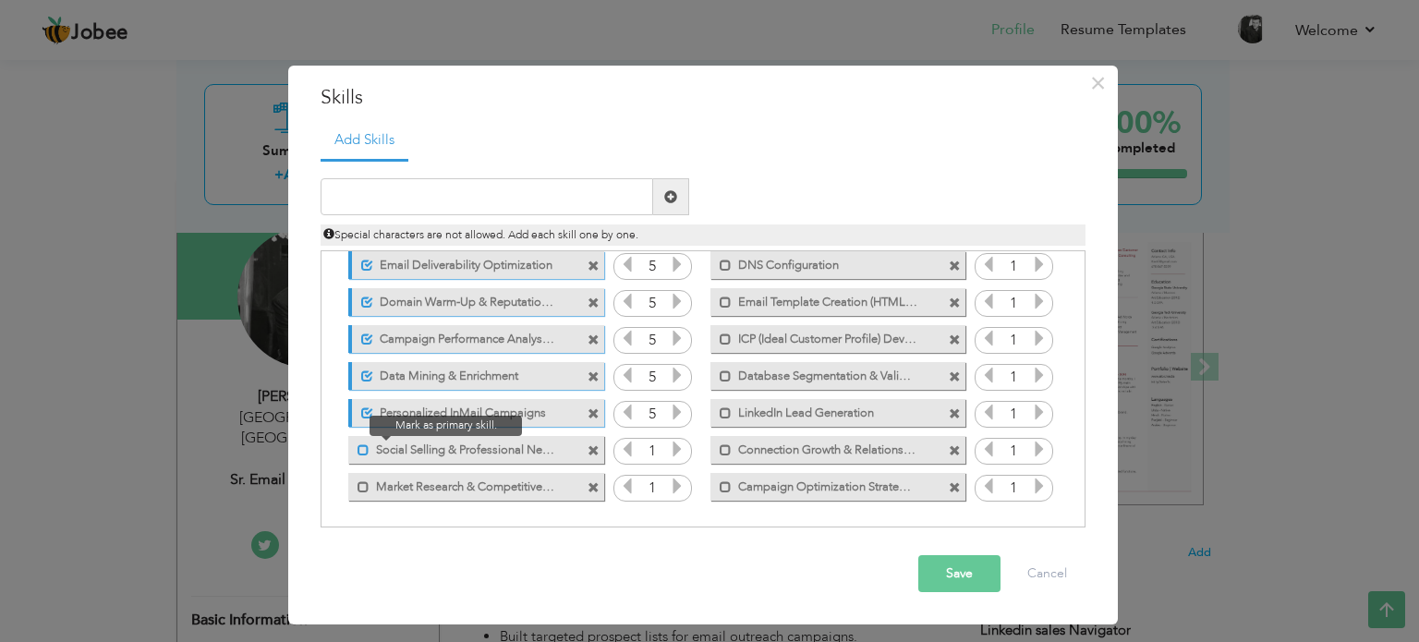
click at [362, 447] on span at bounding box center [364, 450] width 12 height 12
click at [676, 452] on icon at bounding box center [677, 449] width 17 height 17
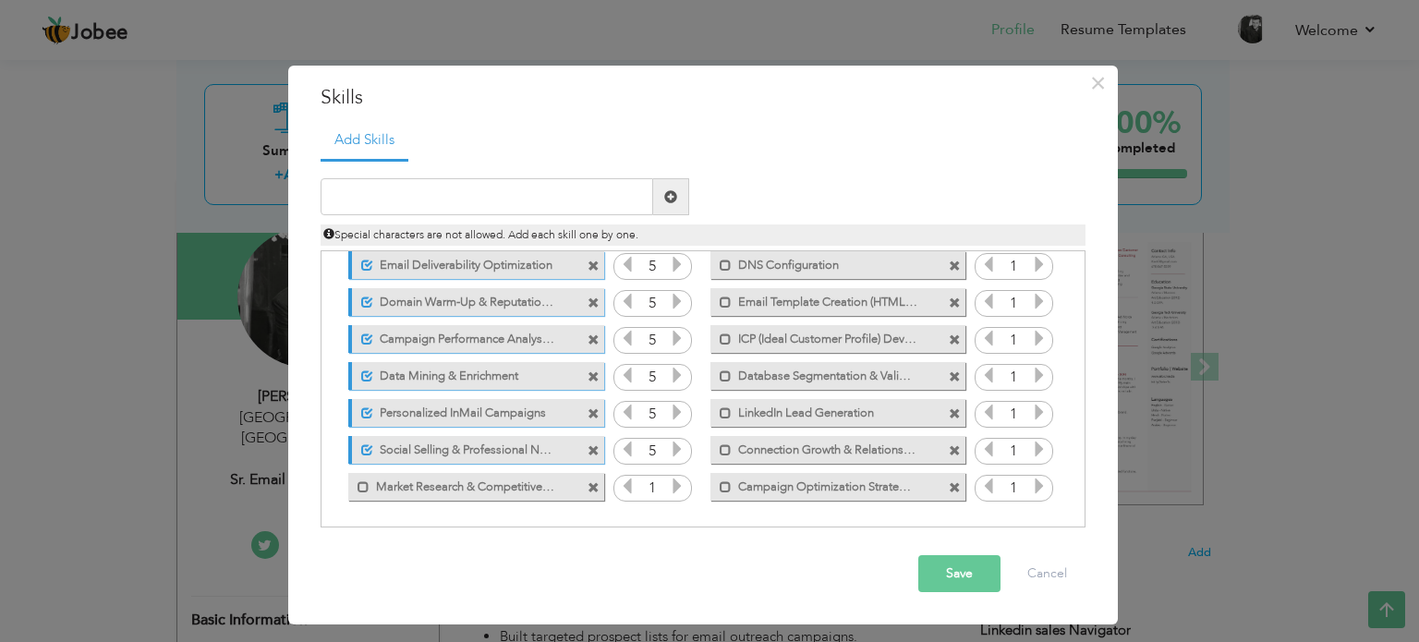
click at [676, 452] on icon at bounding box center [677, 449] width 17 height 17
click at [363, 485] on span at bounding box center [364, 487] width 12 height 12
click at [676, 489] on icon at bounding box center [677, 486] width 17 height 17
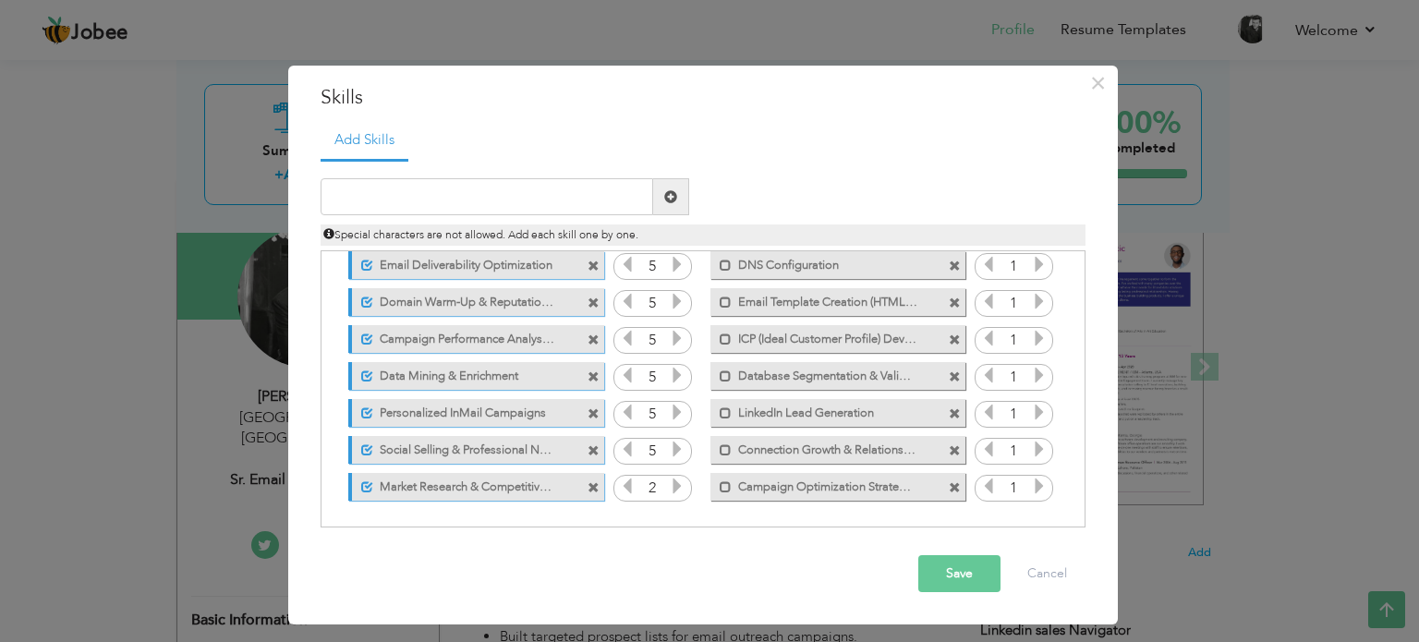
click at [676, 489] on icon at bounding box center [677, 486] width 17 height 17
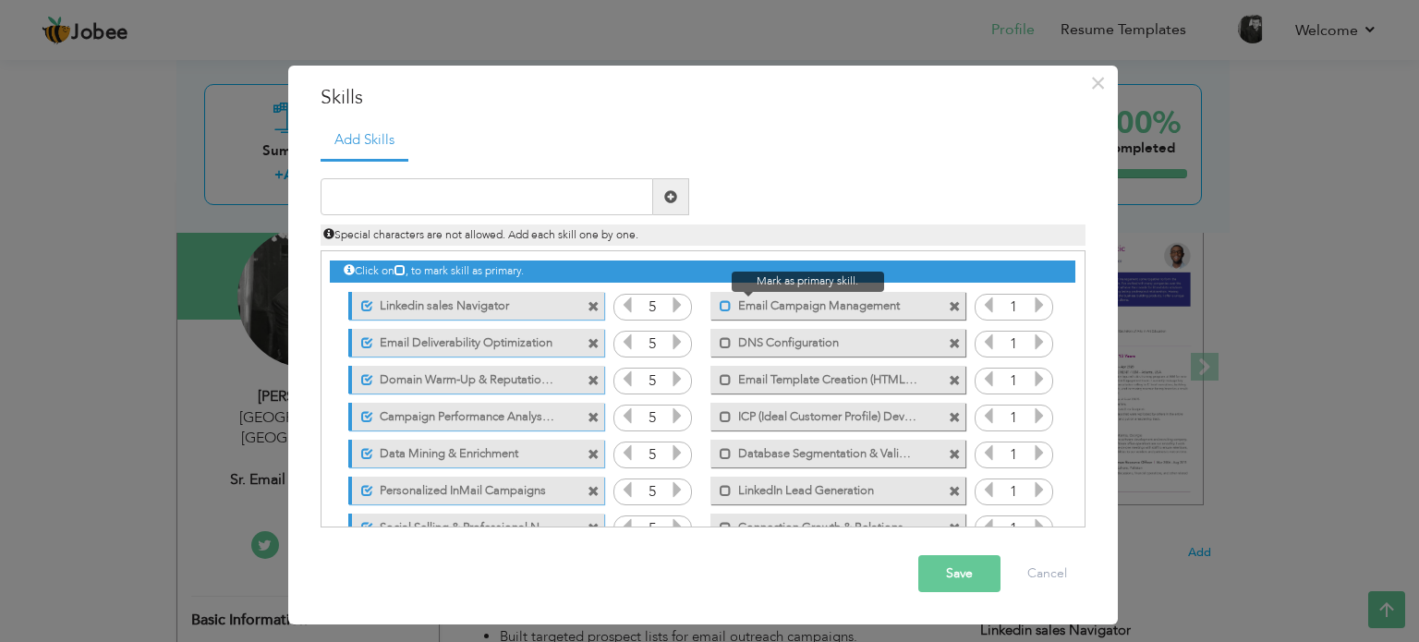
click at [725, 300] on span at bounding box center [726, 306] width 12 height 12
click at [1039, 305] on icon at bounding box center [1039, 305] width 17 height 17
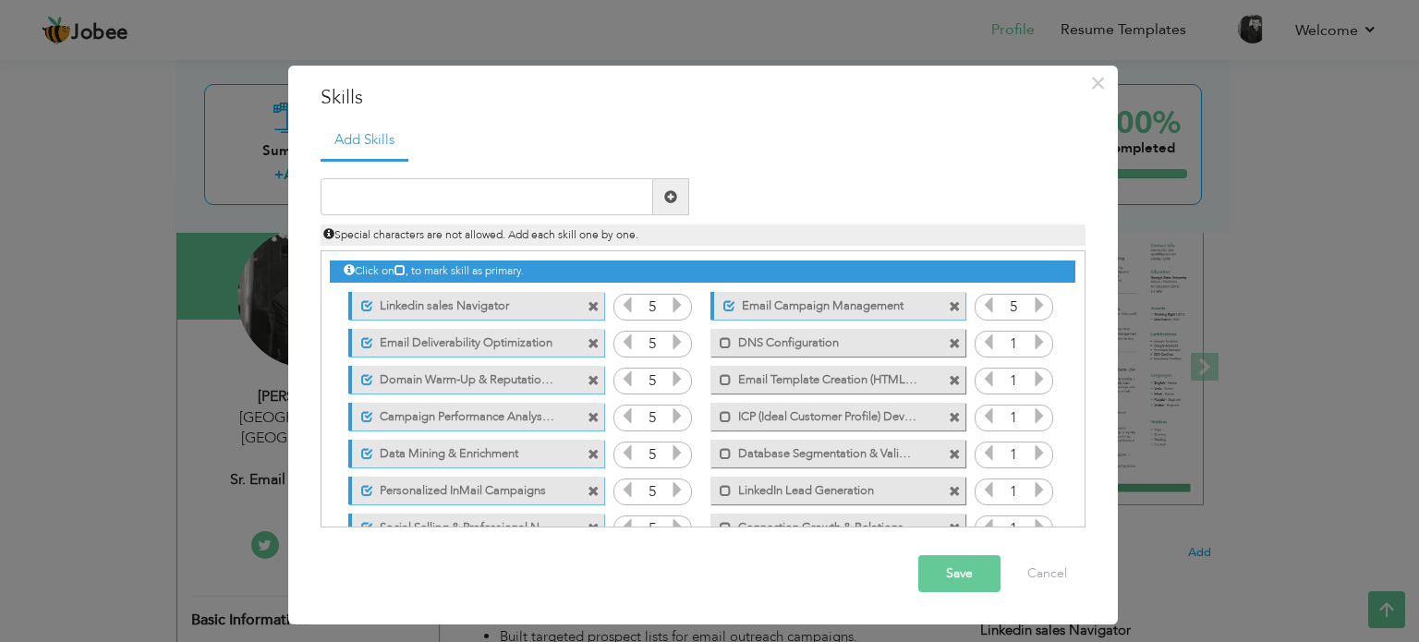
click at [1039, 305] on icon at bounding box center [1039, 305] width 17 height 17
click at [716, 336] on span at bounding box center [720, 338] width 21 height 18
click at [1031, 344] on icon at bounding box center [1039, 342] width 17 height 17
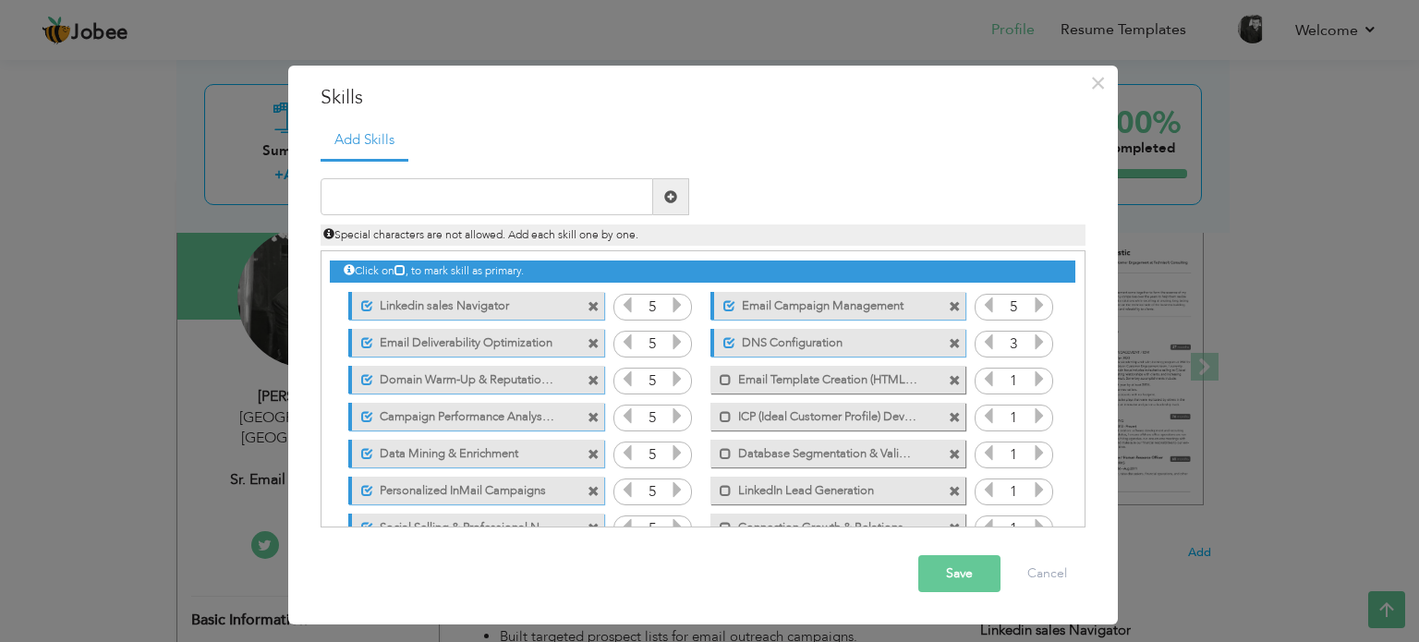
click at [1031, 344] on icon at bounding box center [1039, 342] width 17 height 17
click at [724, 376] on span at bounding box center [726, 380] width 12 height 12
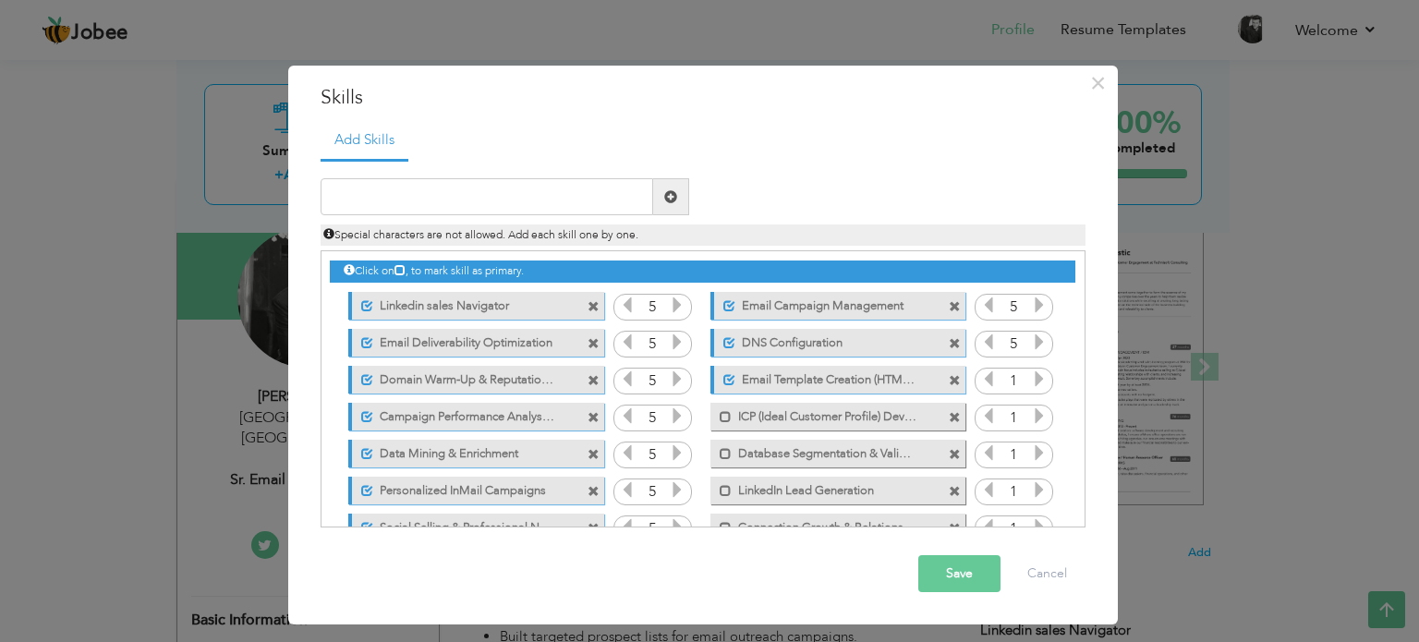
click at [1034, 375] on icon at bounding box center [1039, 378] width 17 height 17
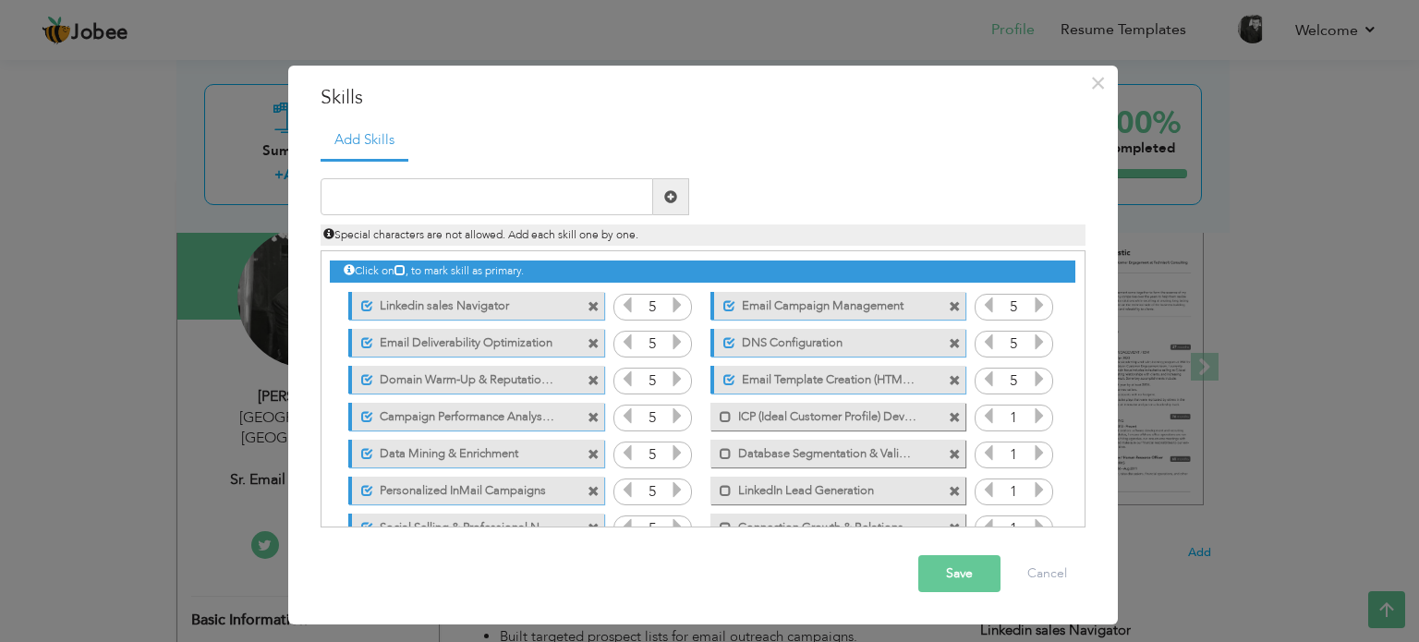
click at [1034, 375] on icon at bounding box center [1039, 378] width 17 height 17
click at [726, 412] on span at bounding box center [726, 417] width 12 height 12
click at [1035, 410] on icon at bounding box center [1039, 415] width 17 height 17
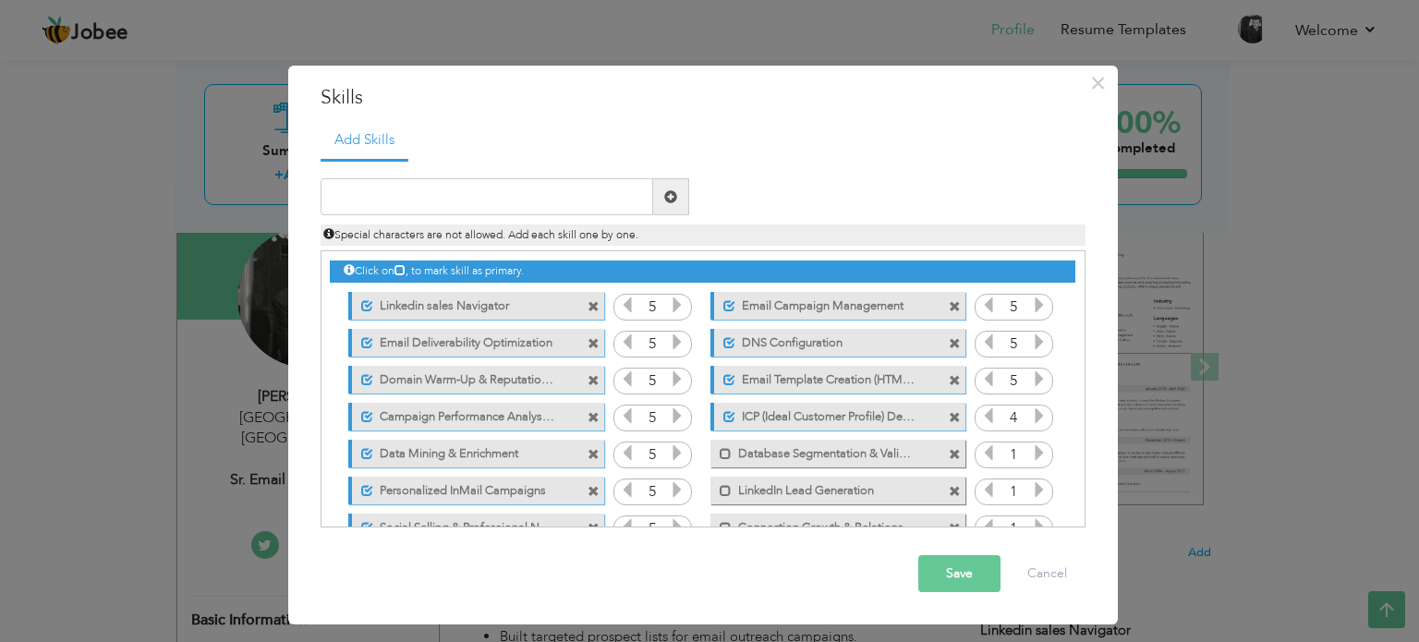
click at [1035, 410] on icon at bounding box center [1039, 415] width 17 height 17
click at [720, 448] on span at bounding box center [726, 454] width 12 height 12
click at [1037, 457] on icon at bounding box center [1039, 452] width 17 height 17
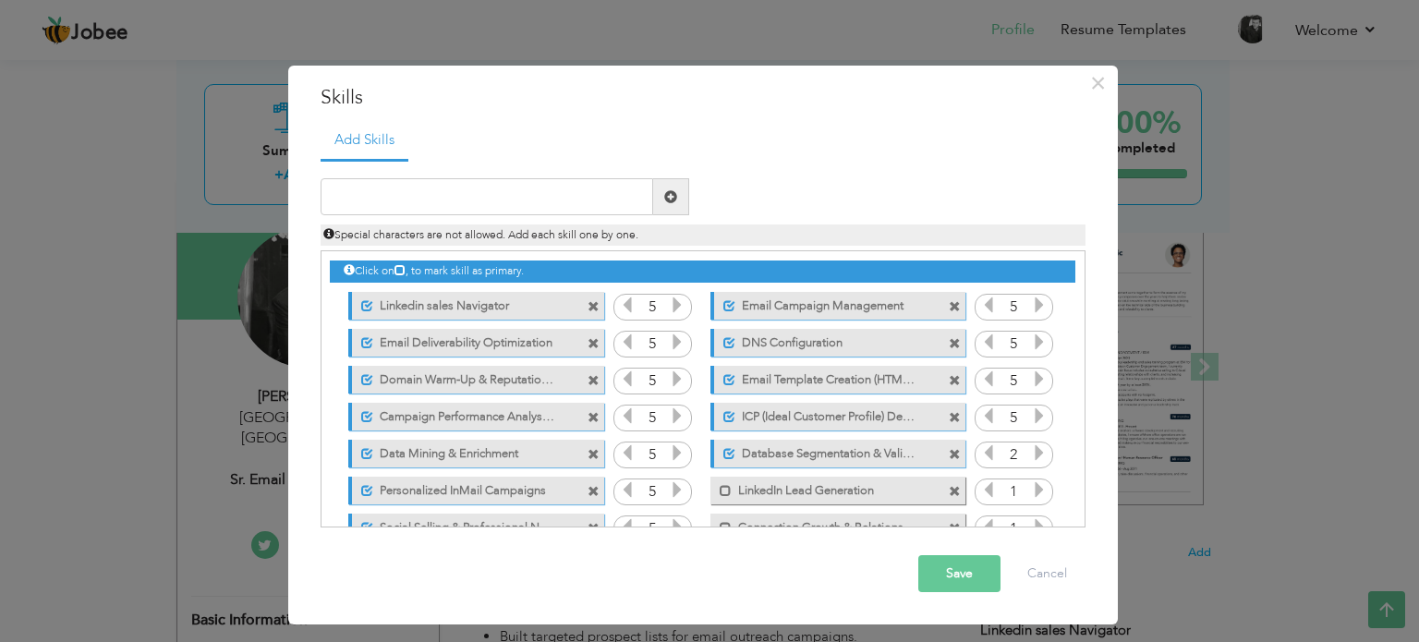
click at [1037, 457] on icon at bounding box center [1039, 452] width 17 height 17
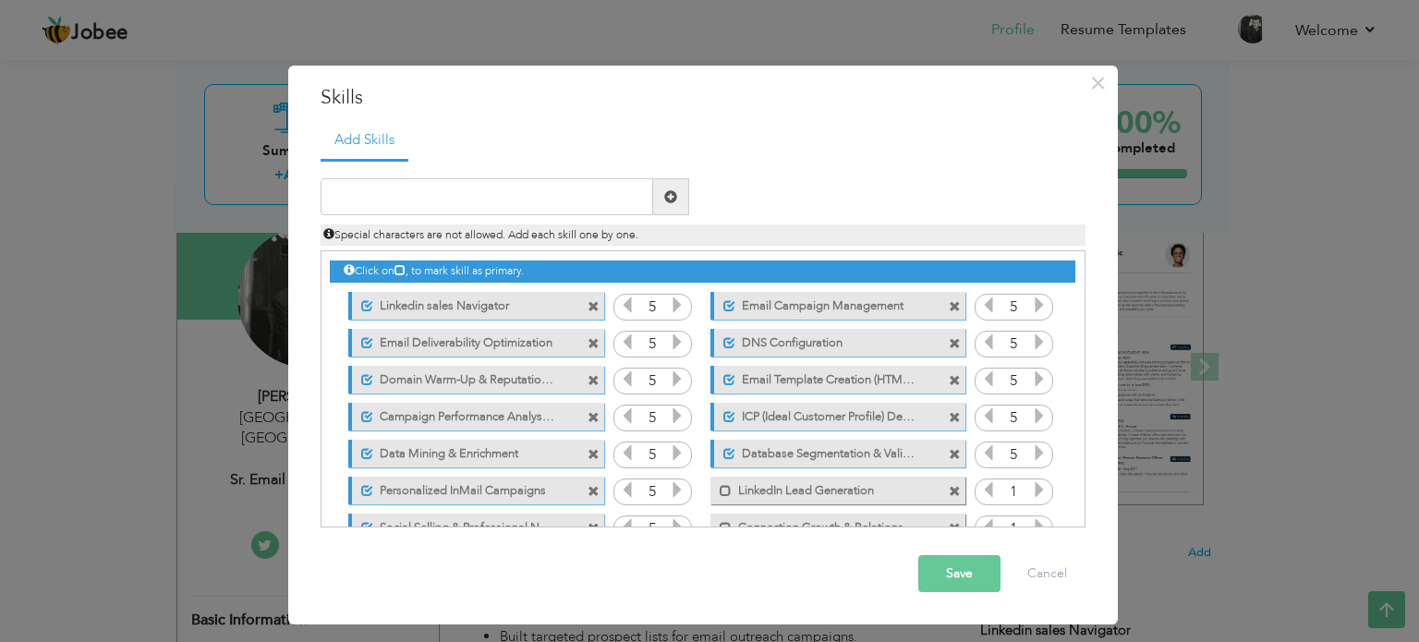
scroll to position [78, 0]
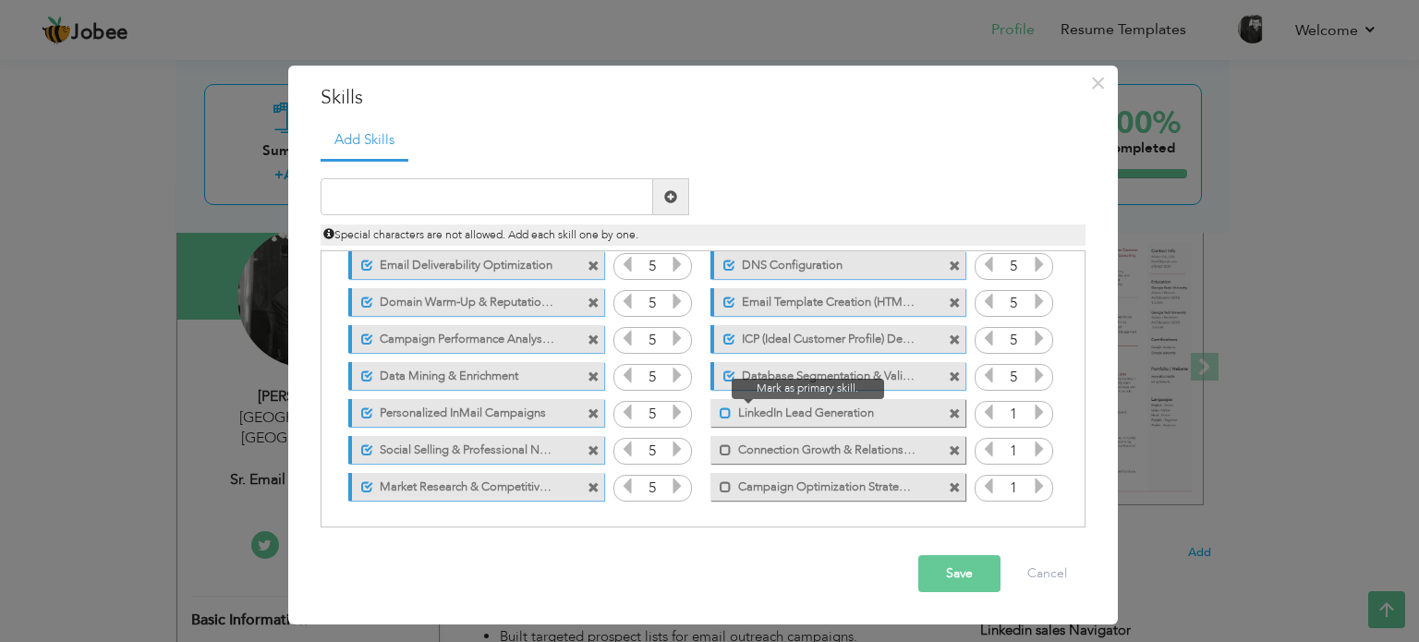
click at [720, 409] on span at bounding box center [726, 413] width 12 height 12
click at [1032, 417] on icon at bounding box center [1039, 412] width 17 height 17
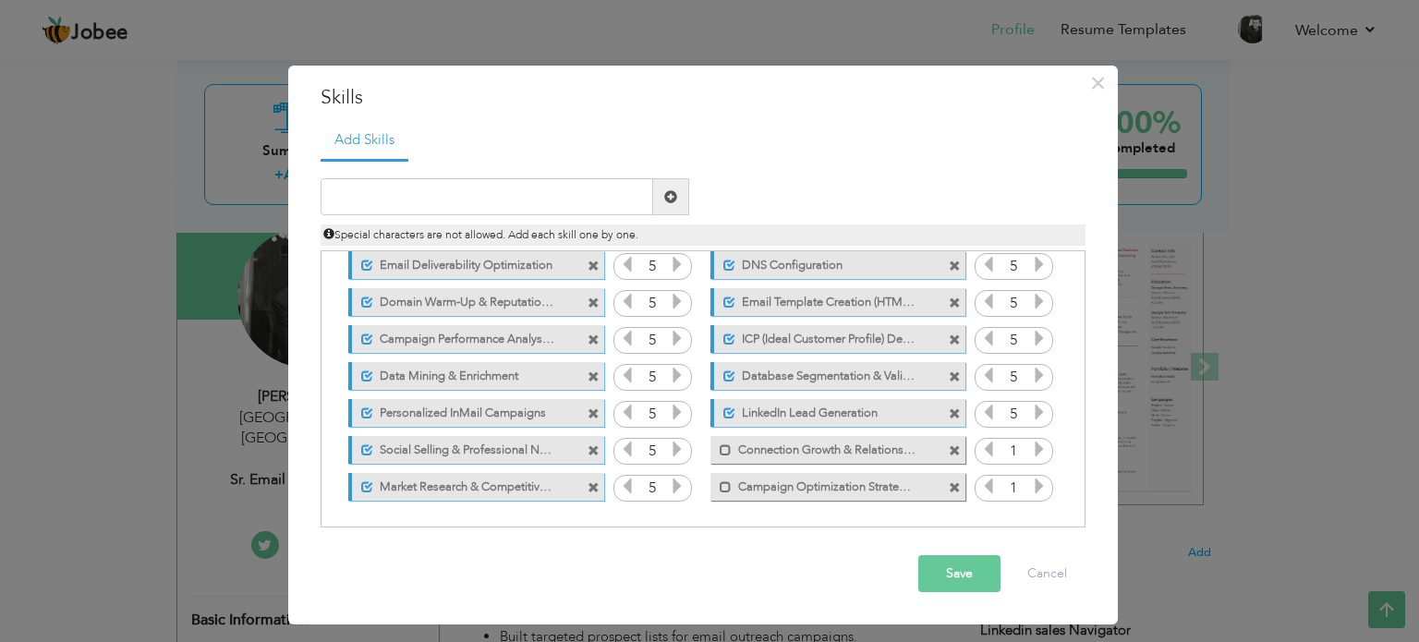
click at [1032, 417] on icon at bounding box center [1039, 412] width 17 height 17
click at [722, 448] on span at bounding box center [726, 450] width 12 height 12
click at [1035, 455] on icon at bounding box center [1039, 449] width 17 height 17
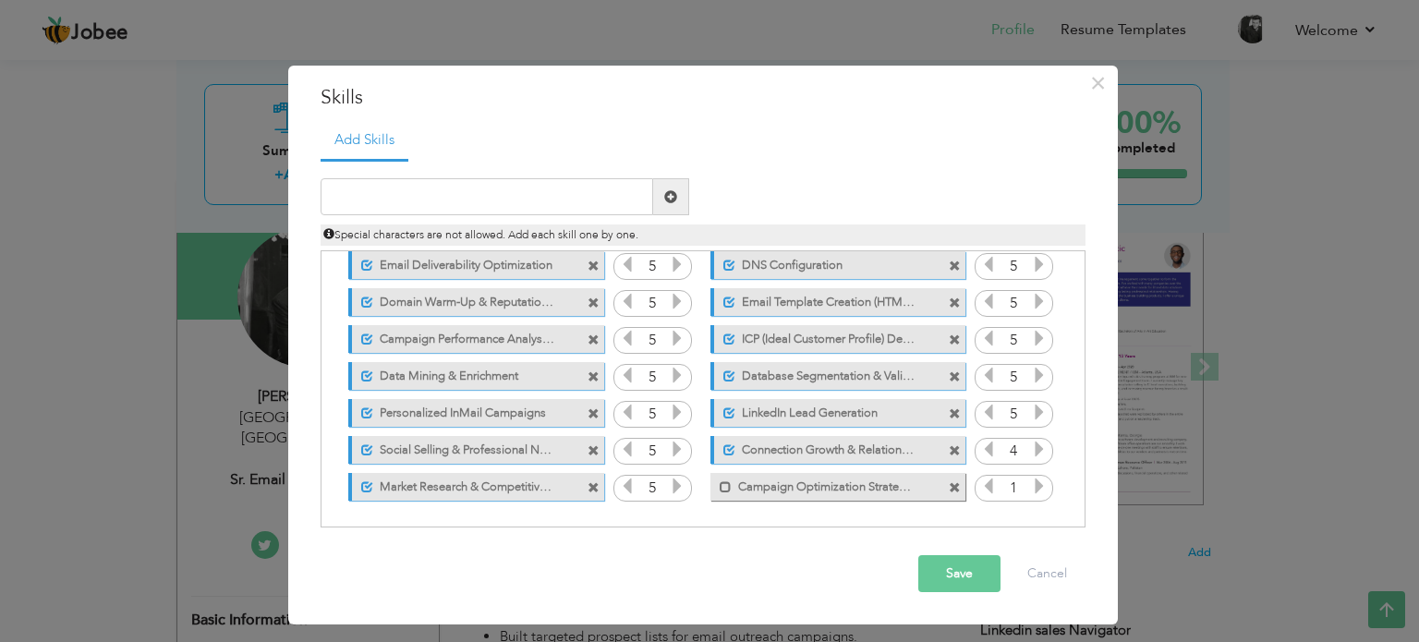
click at [1035, 455] on icon at bounding box center [1039, 449] width 17 height 17
click at [725, 481] on span at bounding box center [726, 487] width 12 height 12
click at [1038, 487] on icon at bounding box center [1039, 486] width 17 height 17
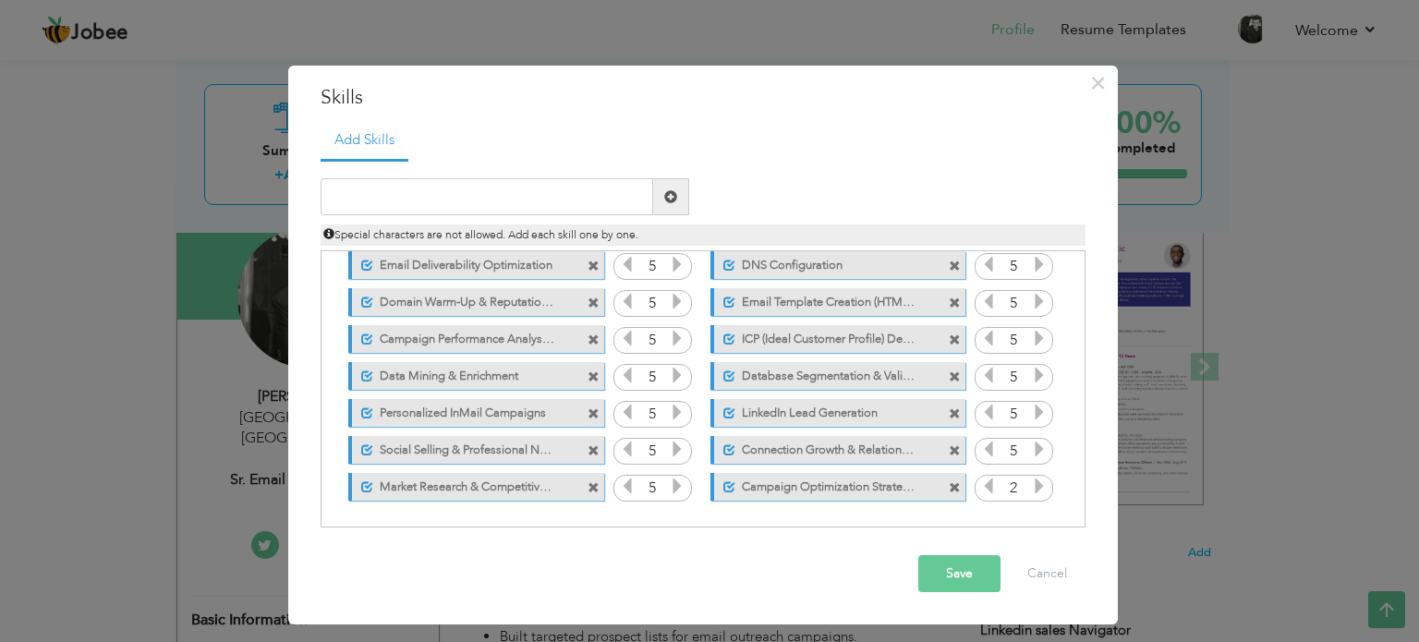
click at [1038, 487] on icon at bounding box center [1039, 486] width 17 height 17
click at [949, 579] on button "Save" at bounding box center [959, 573] width 82 height 37
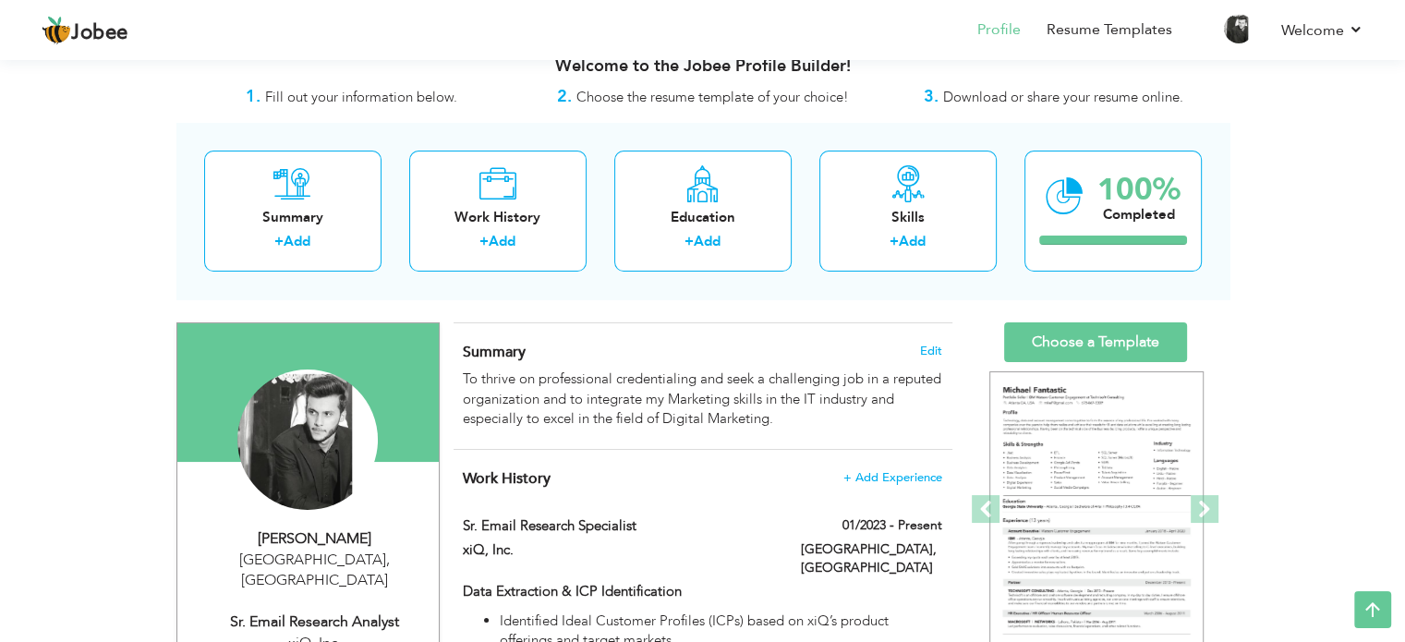
scroll to position [0, 0]
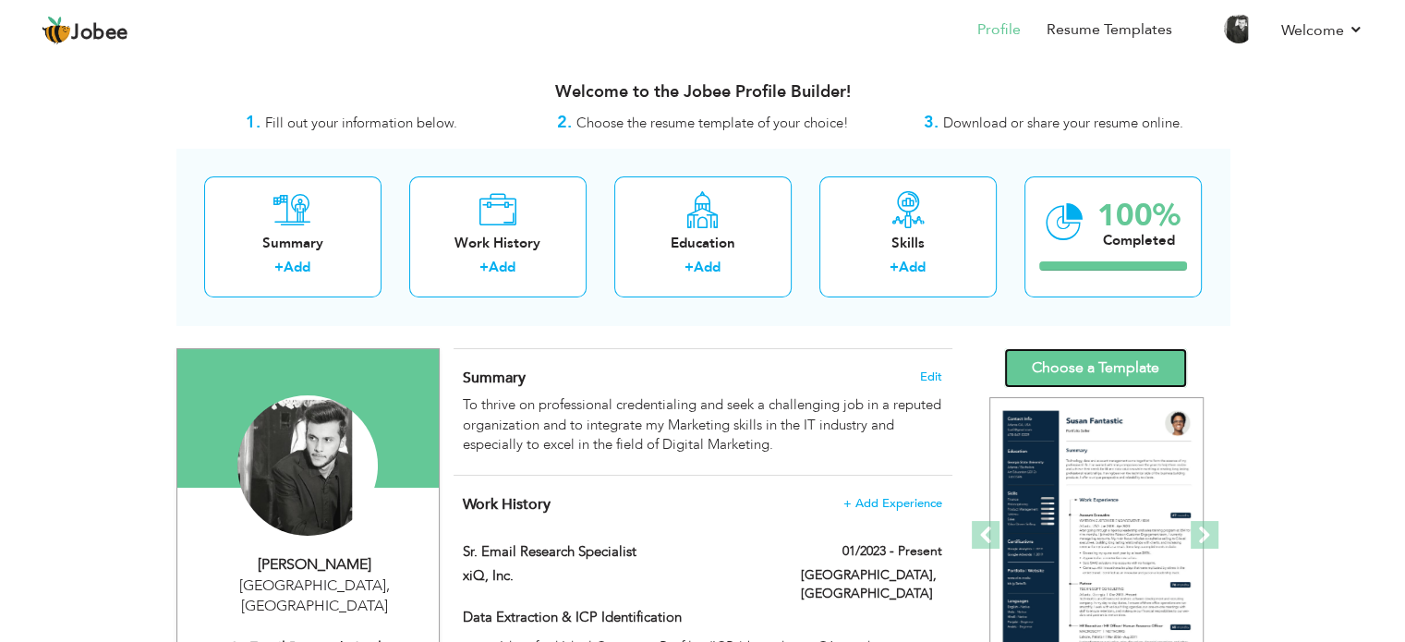
click at [1097, 384] on link "Choose a Template" at bounding box center [1095, 368] width 183 height 40
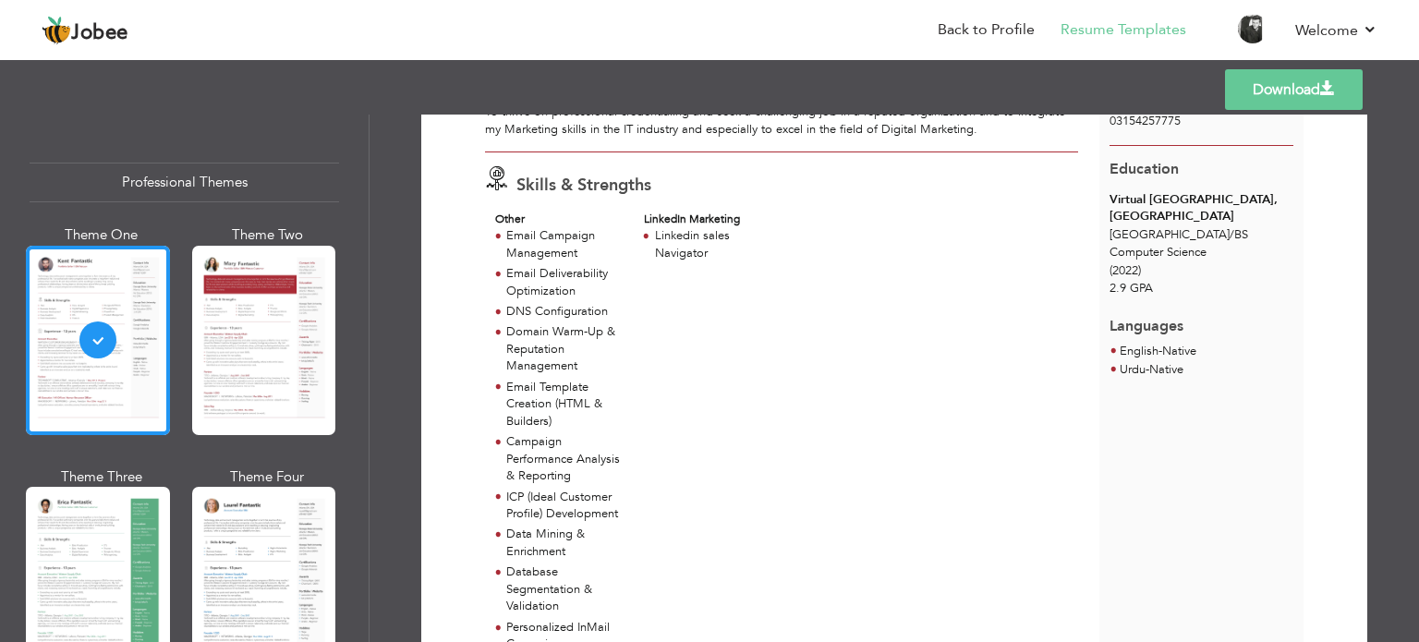
scroll to position [174, 0]
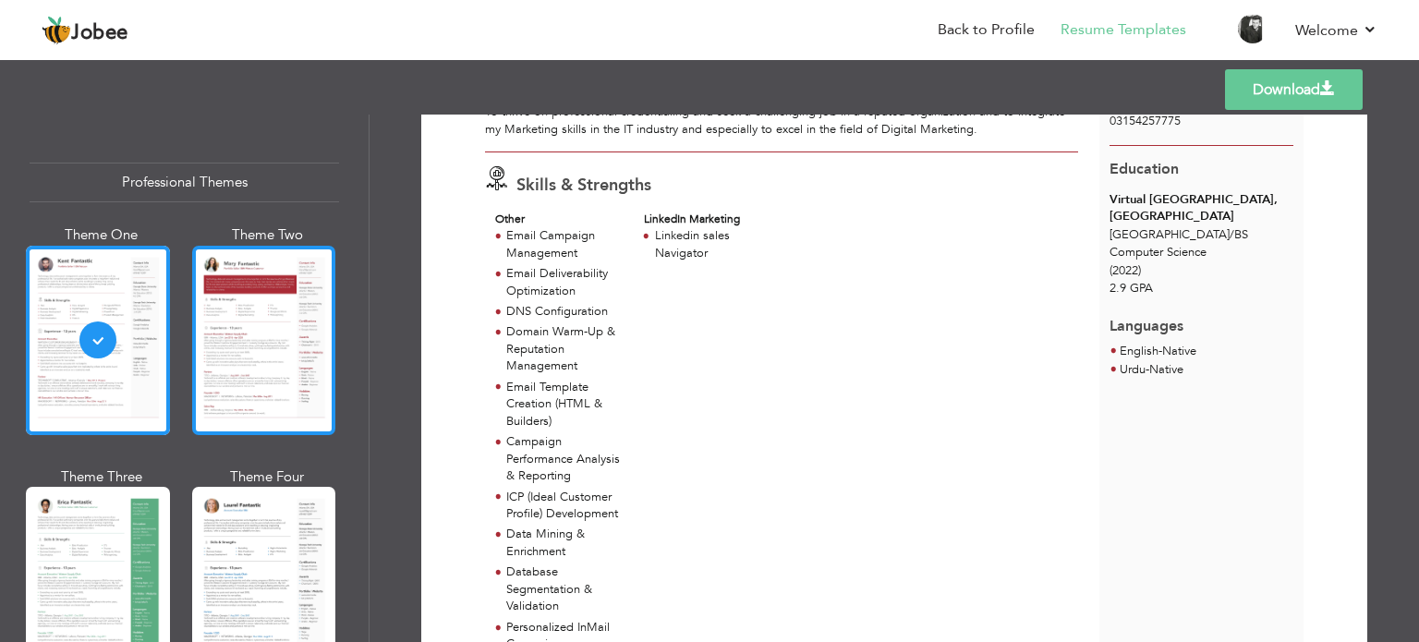
click at [273, 383] on div at bounding box center [264, 340] width 144 height 189
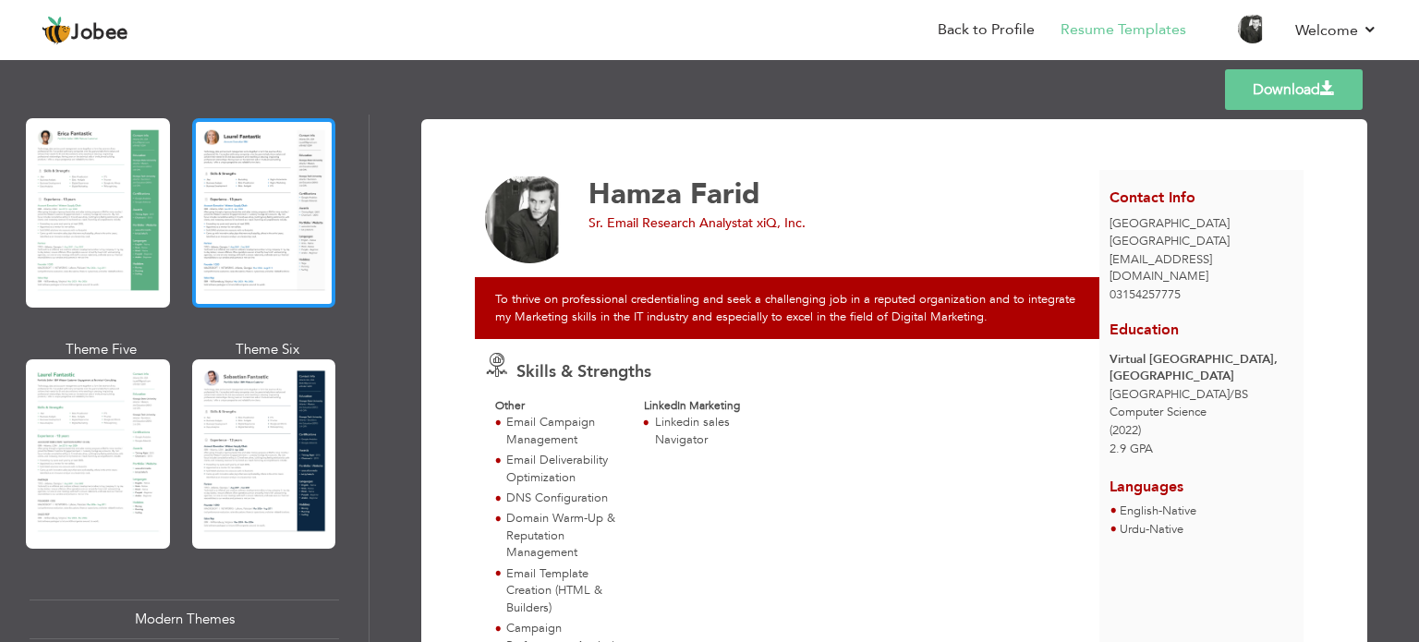
scroll to position [370, 0]
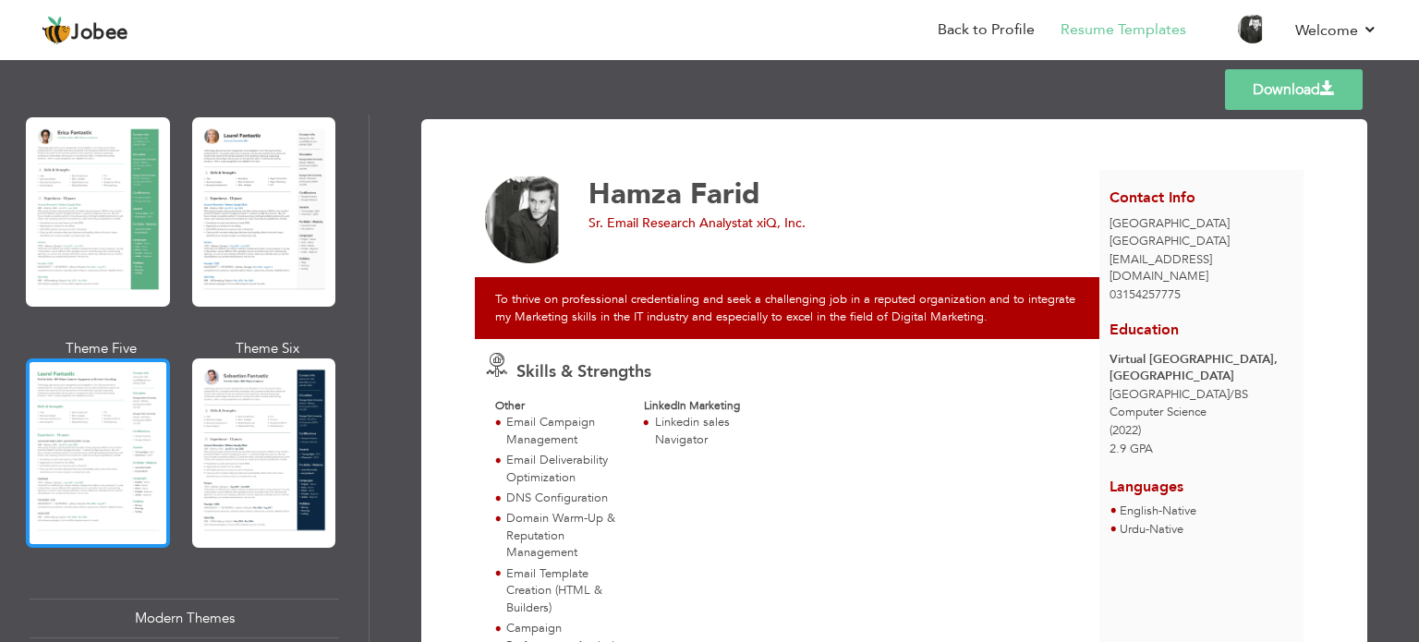
click at [109, 473] on div at bounding box center [98, 452] width 144 height 189
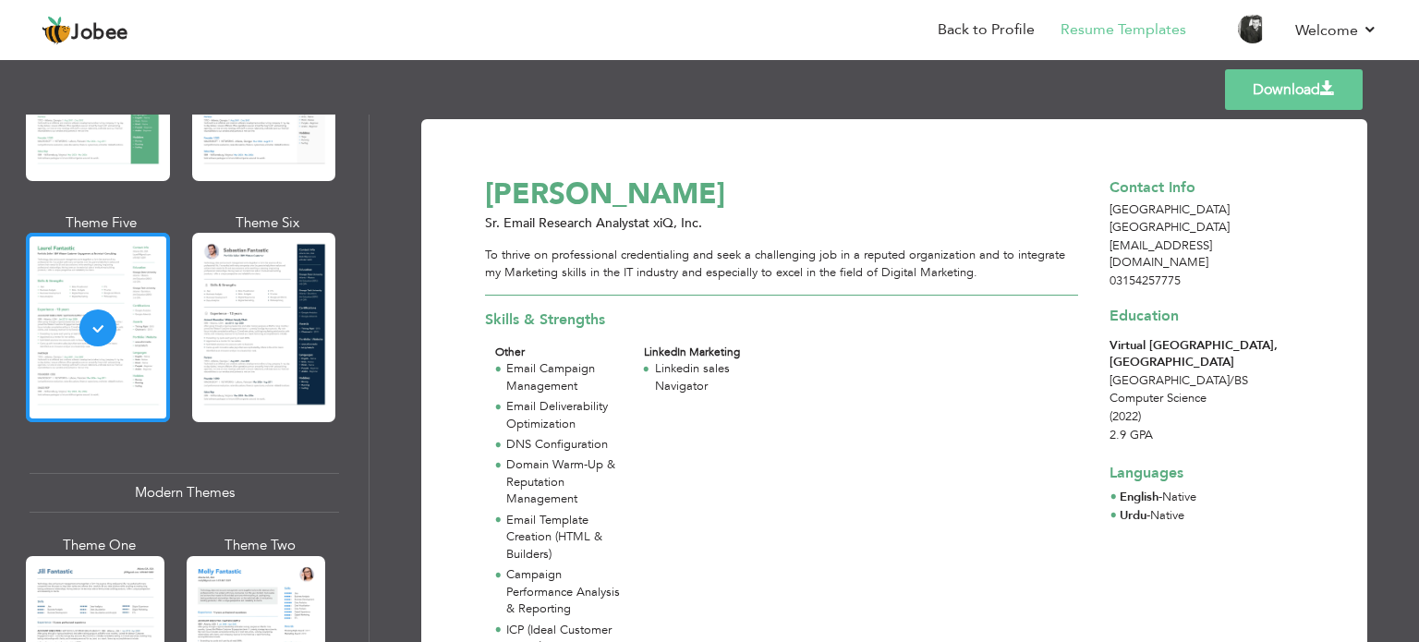
scroll to position [495, 0]
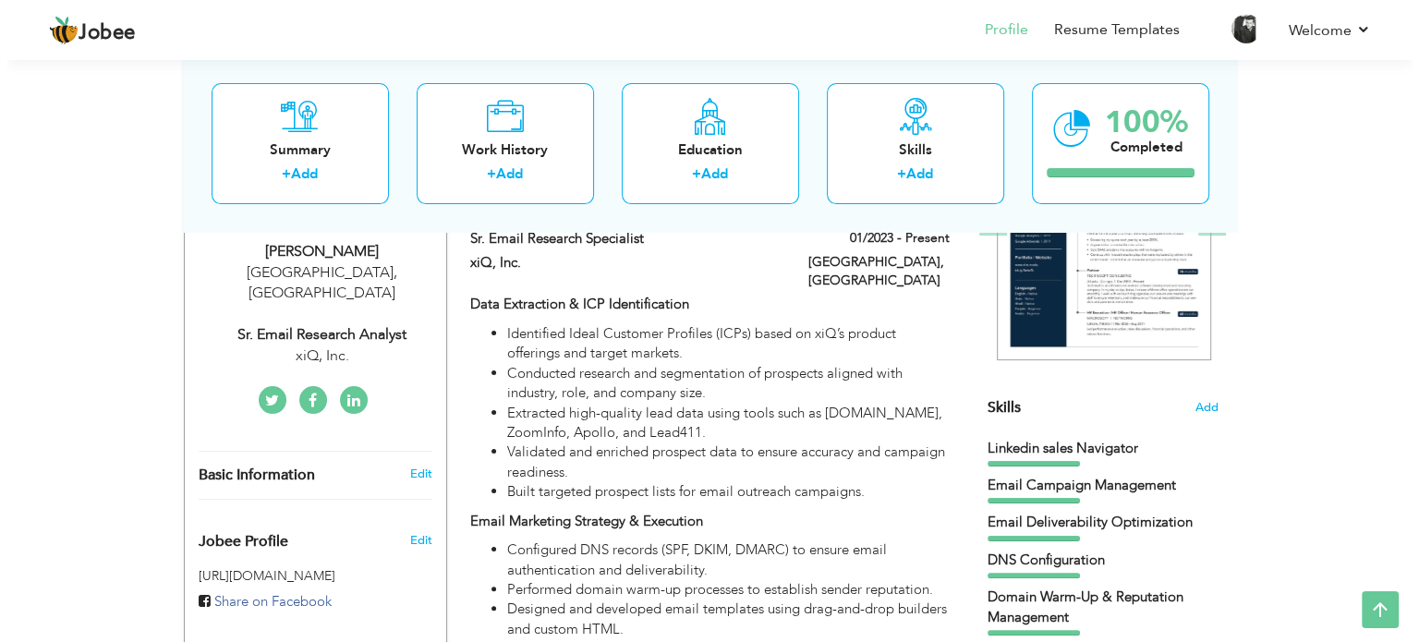
scroll to position [250, 0]
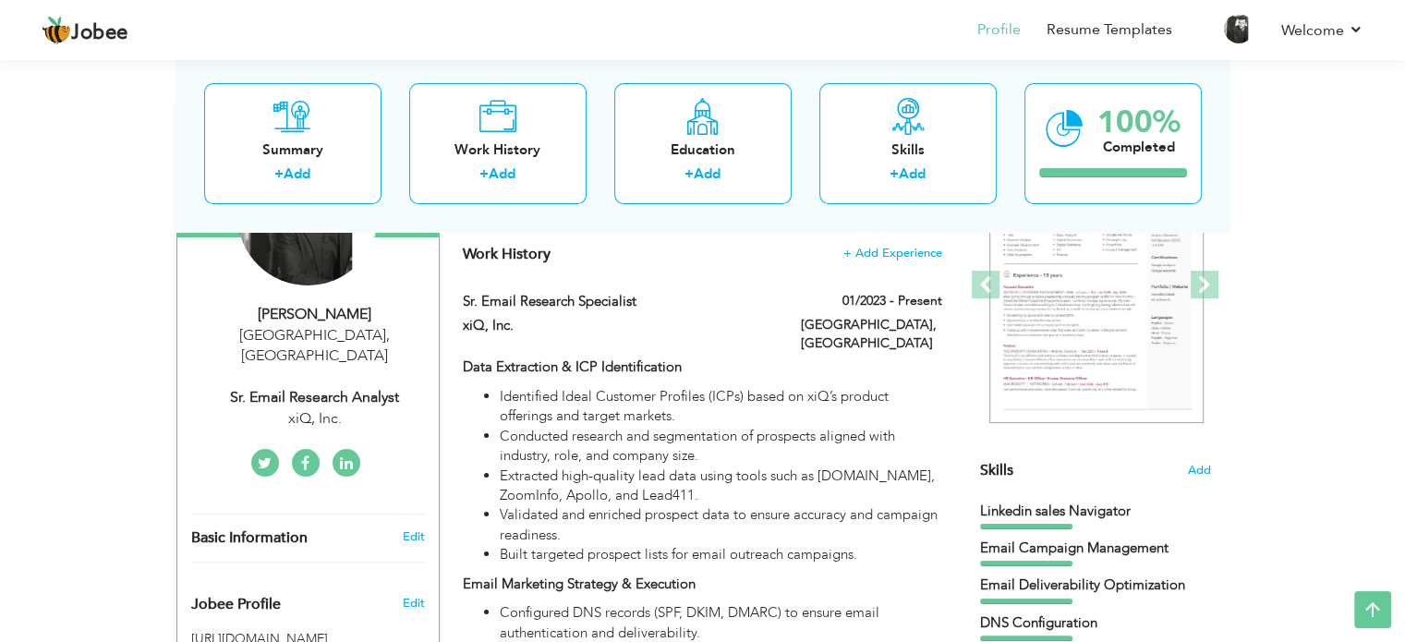
click at [1195, 479] on div "Skills Add" at bounding box center [1095, 289] width 231 height 383
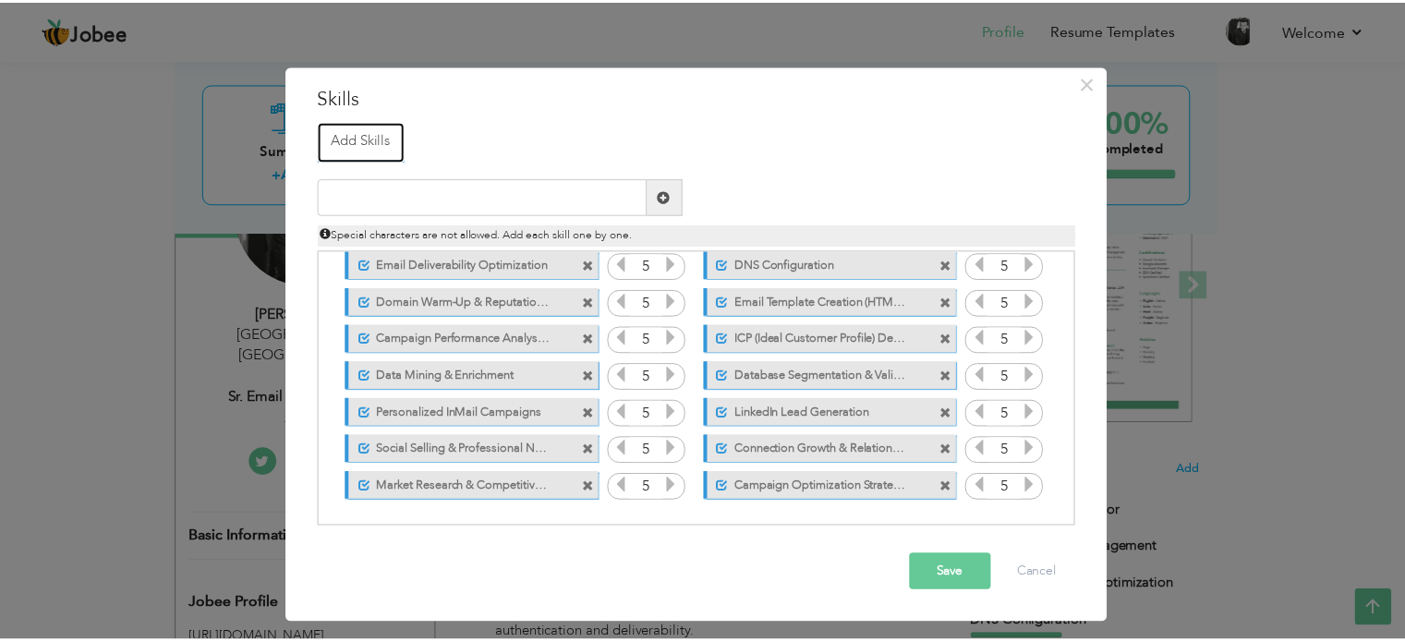
scroll to position [0, 0]
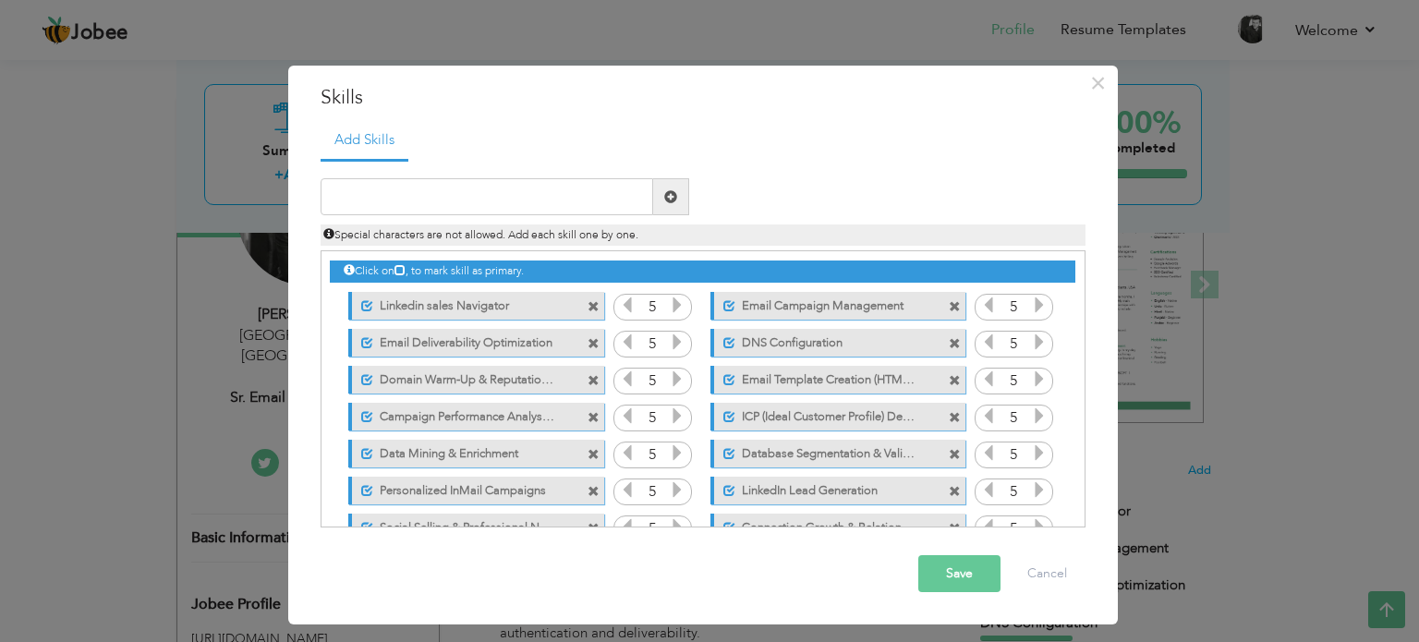
click at [582, 236] on span "Special characters are not allowed. Add each skill one by one." at bounding box center [480, 234] width 315 height 15
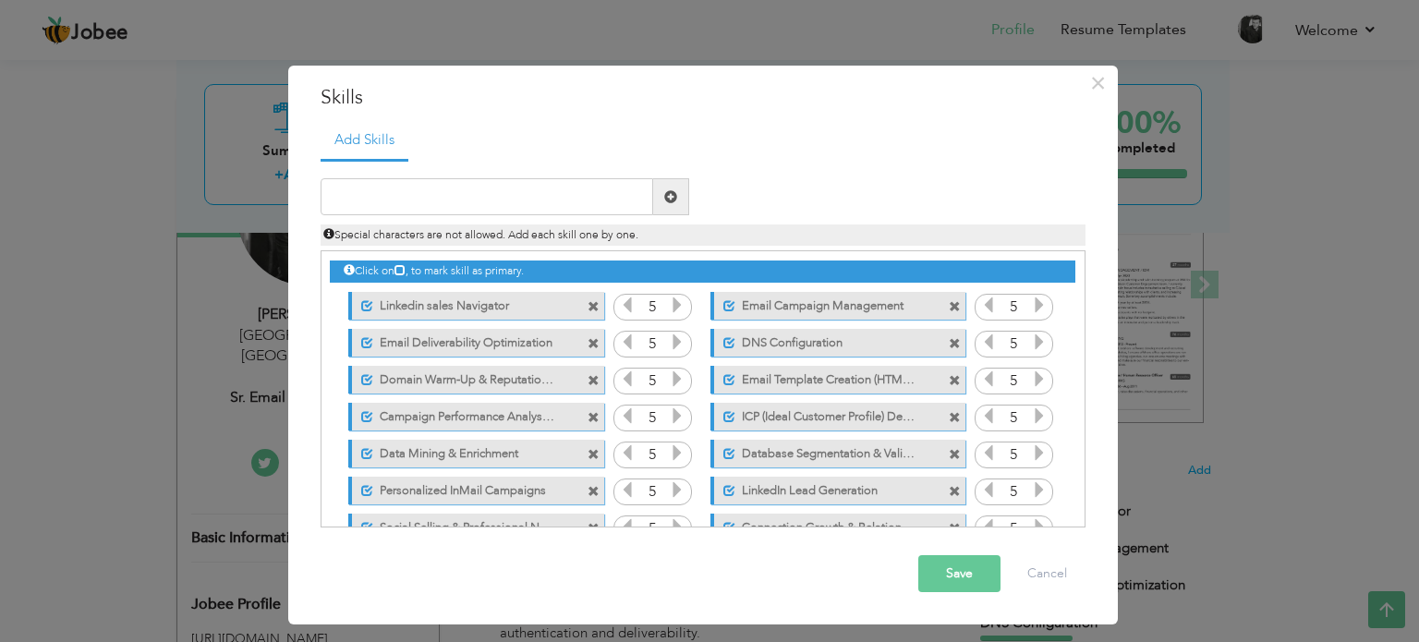
click at [582, 236] on span "Special characters are not allowed. Add each skill one by one." at bounding box center [480, 234] width 315 height 15
click at [1049, 580] on button "Cancel" at bounding box center [1047, 573] width 77 height 37
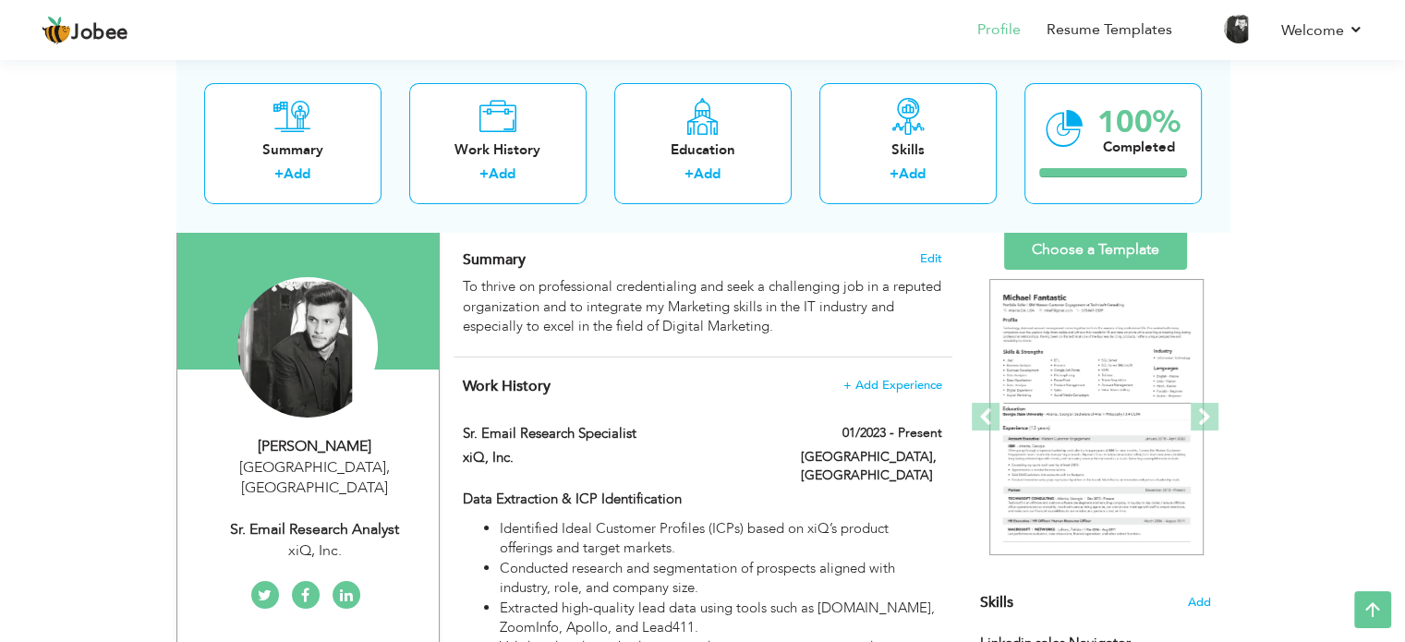
scroll to position [99, 0]
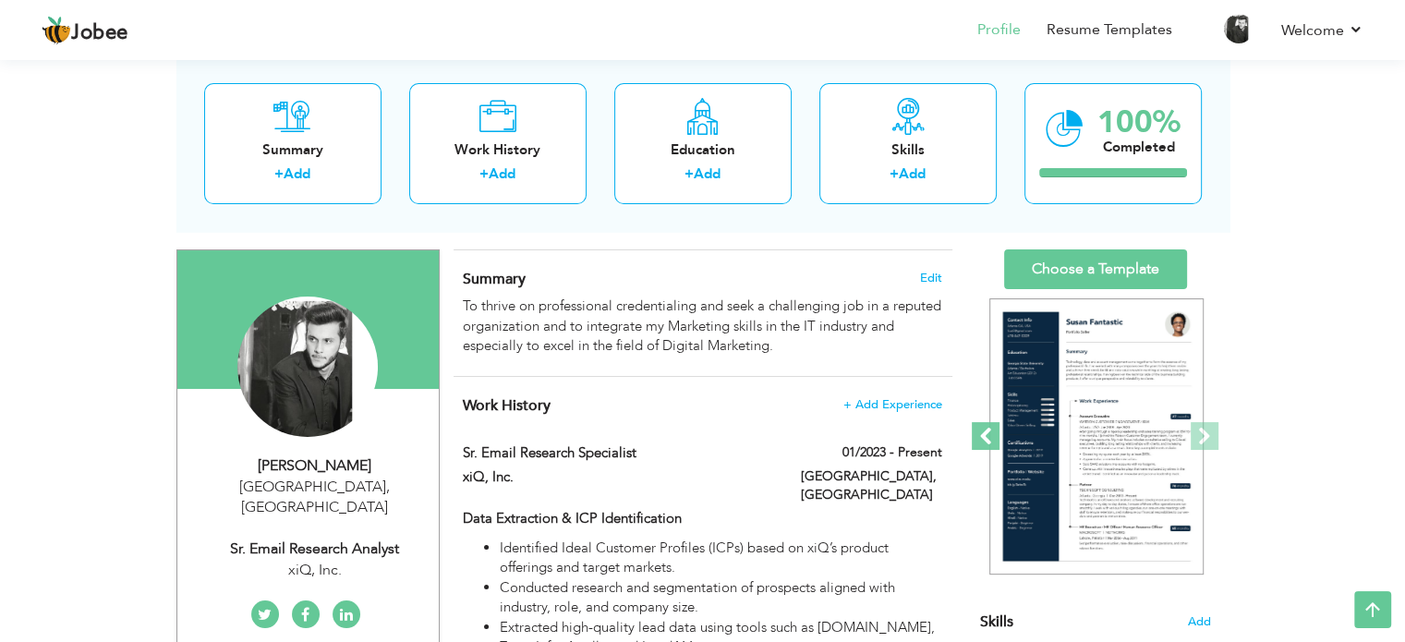
click at [982, 427] on span at bounding box center [986, 436] width 28 height 28
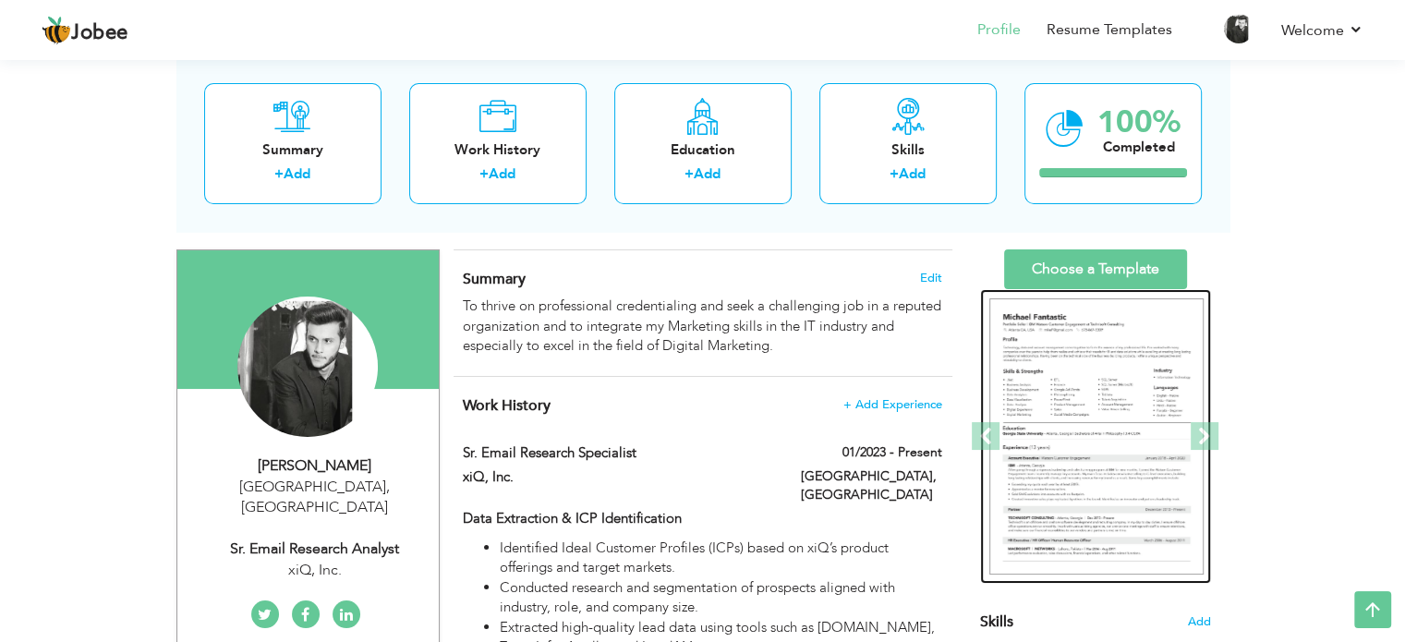
click at [1055, 417] on img at bounding box center [1096, 436] width 214 height 277
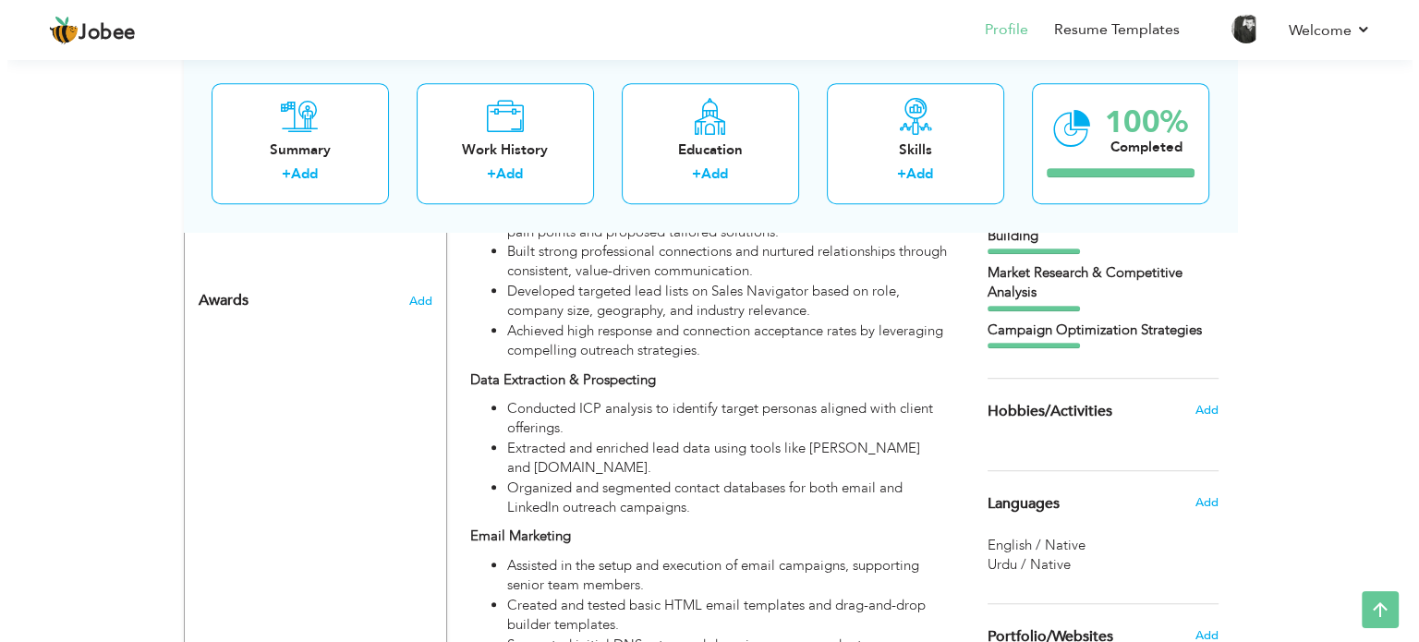
scroll to position [1168, 0]
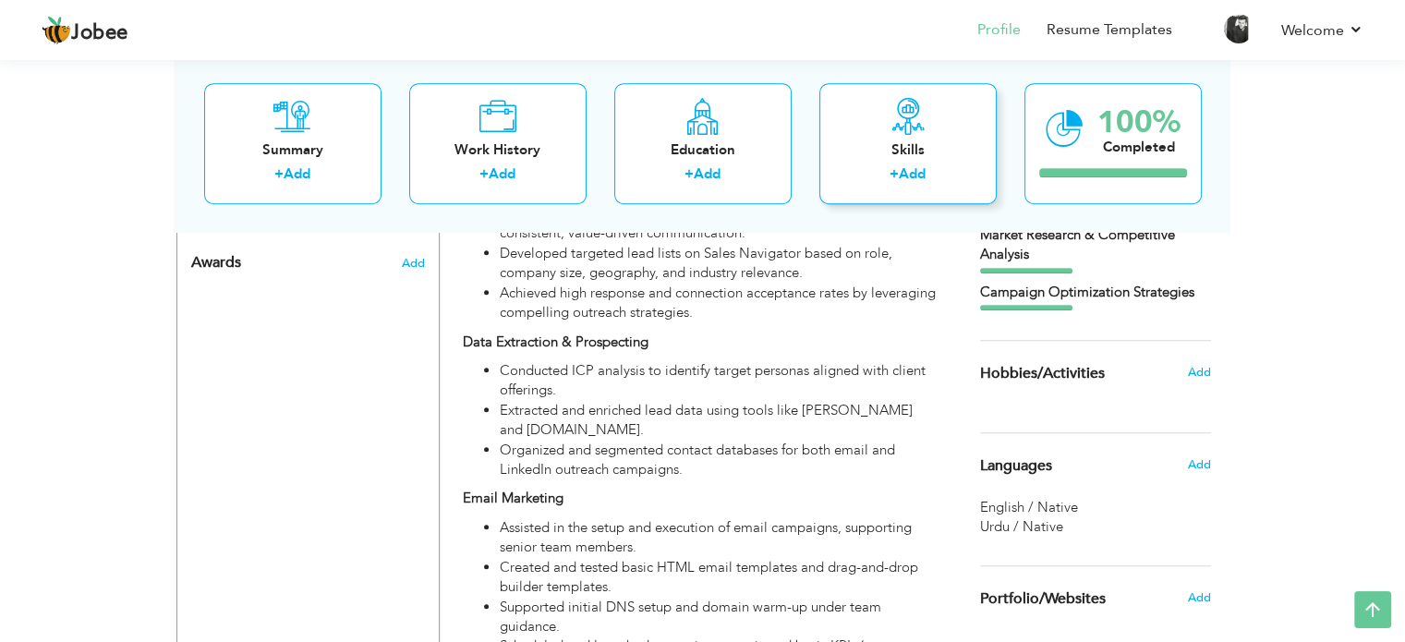
click at [907, 147] on div "Skills" at bounding box center [908, 149] width 148 height 19
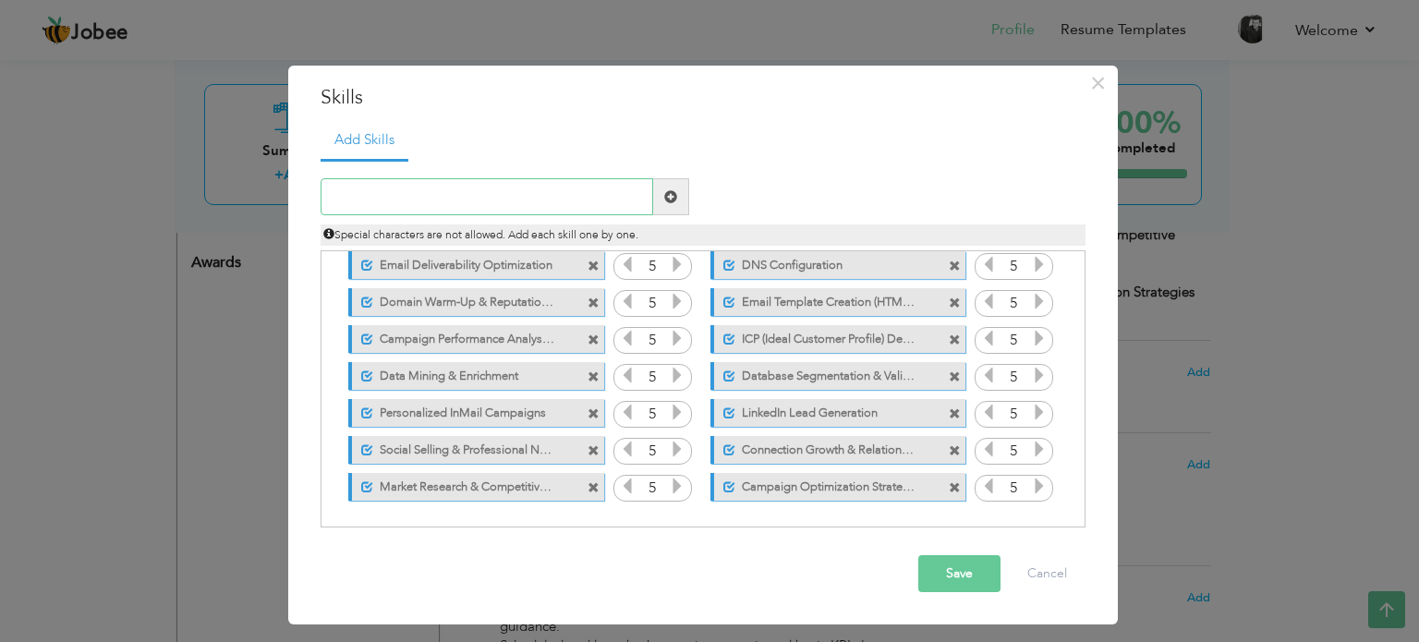
scroll to position [0, 0]
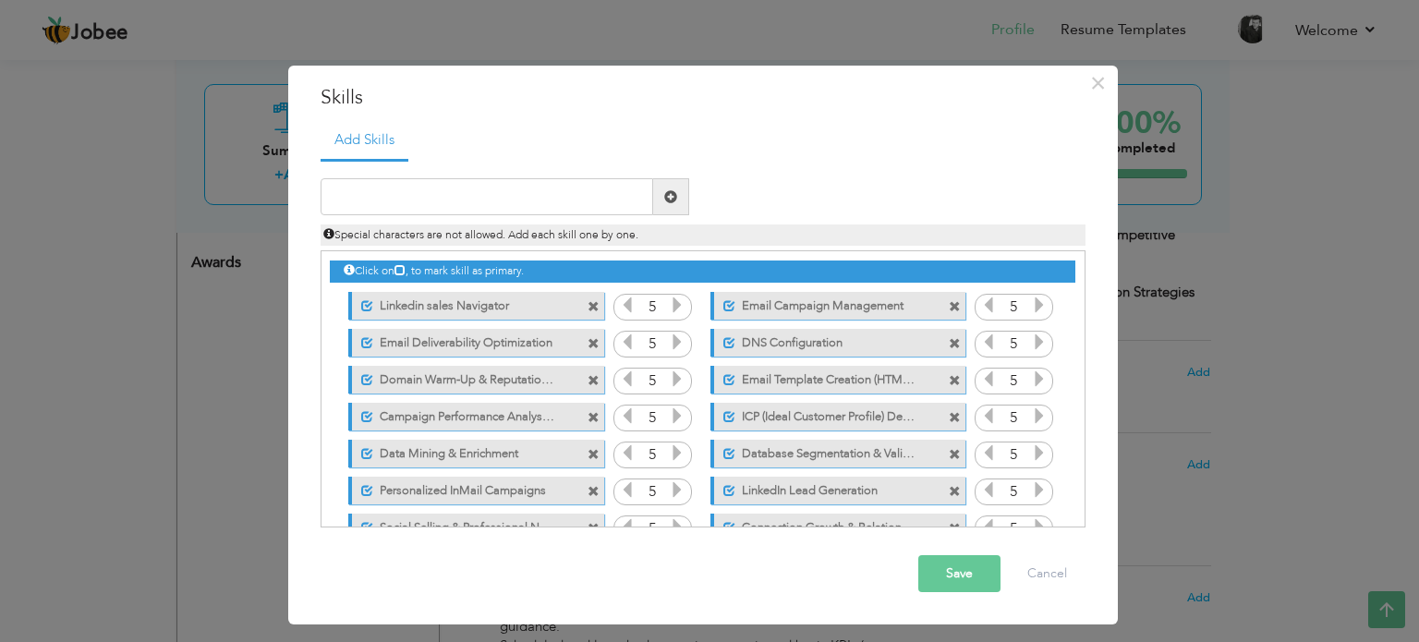
click at [438, 132] on ul "Add Skills" at bounding box center [703, 140] width 765 height 38
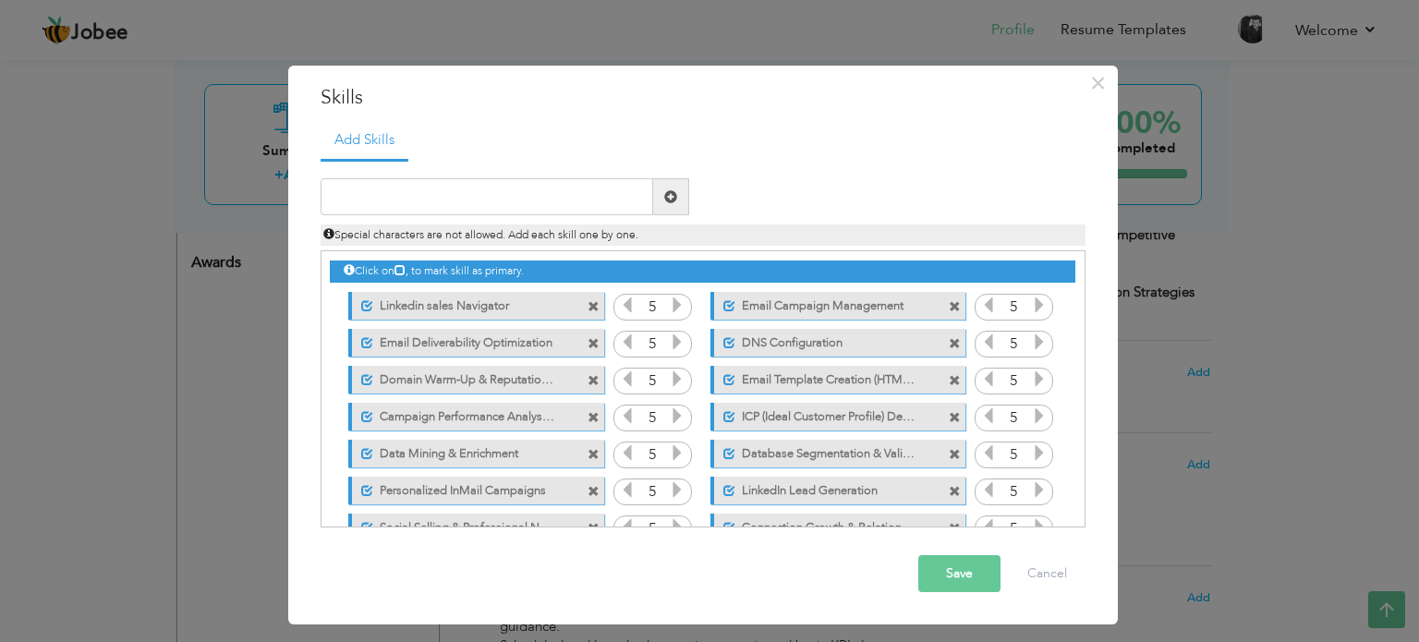
click at [438, 132] on ul "Add Skills" at bounding box center [703, 140] width 765 height 38
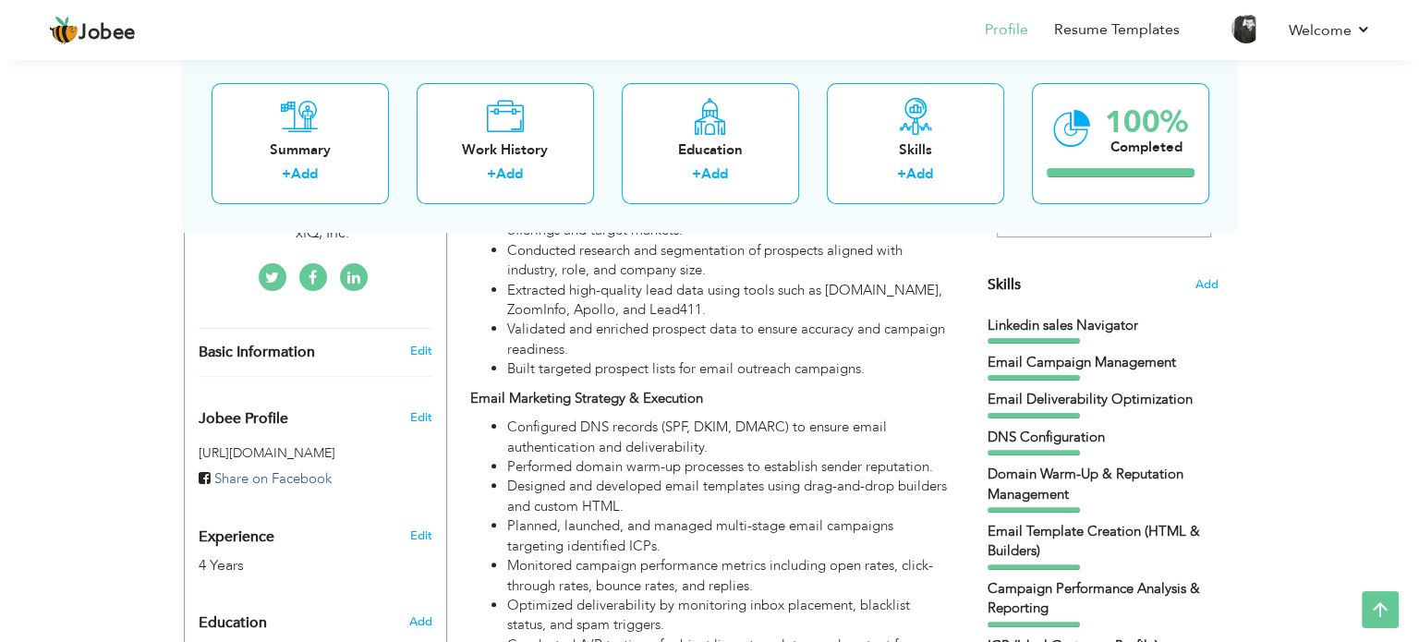
scroll to position [447, 0]
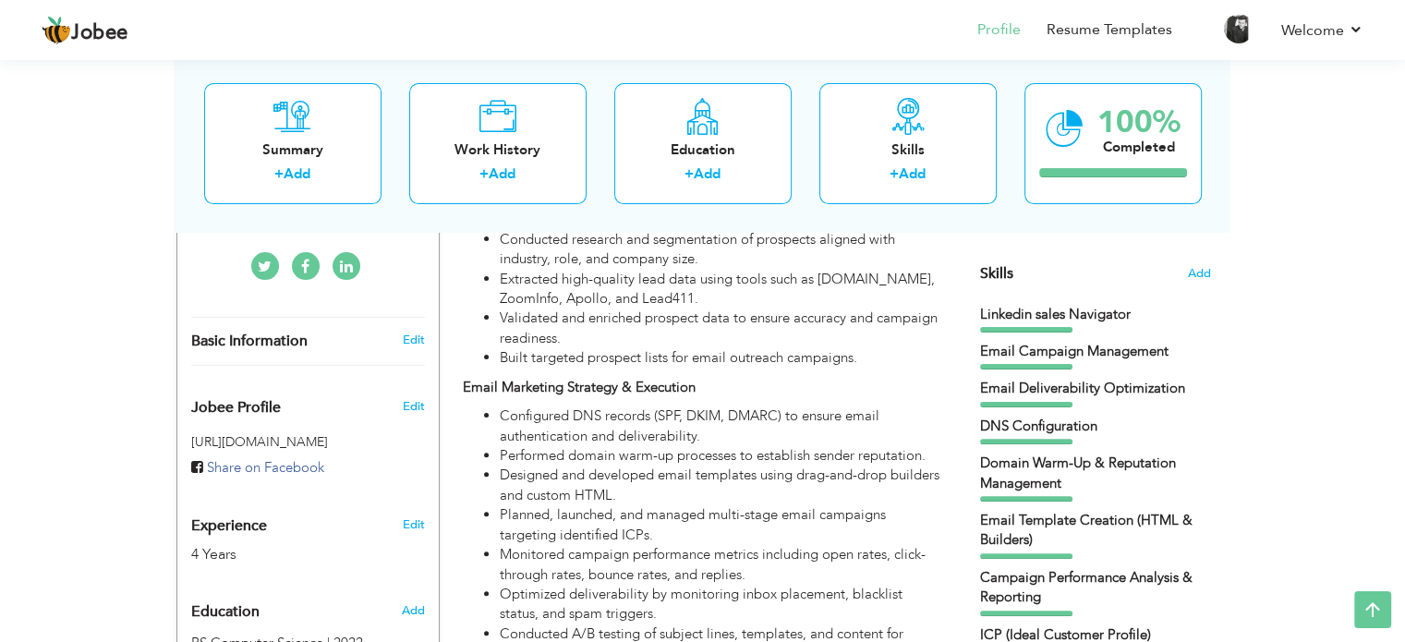
click at [992, 274] on span "Skills" at bounding box center [996, 273] width 33 height 20
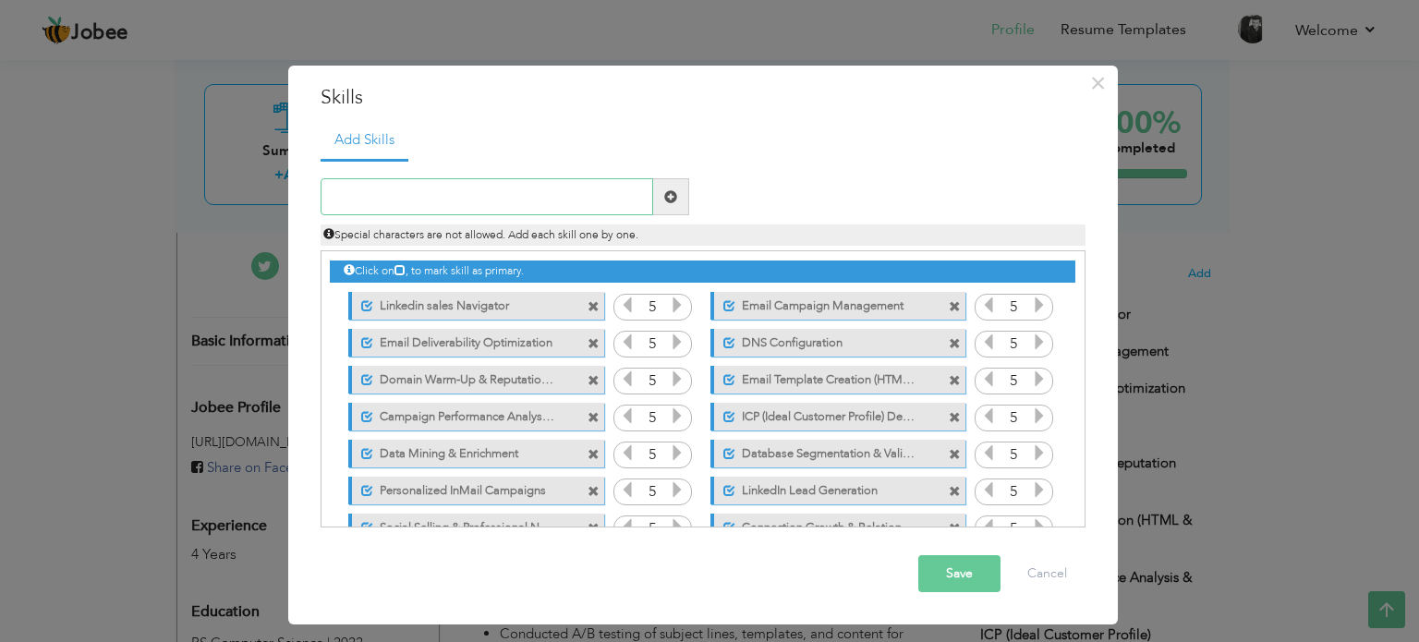
scroll to position [78, 0]
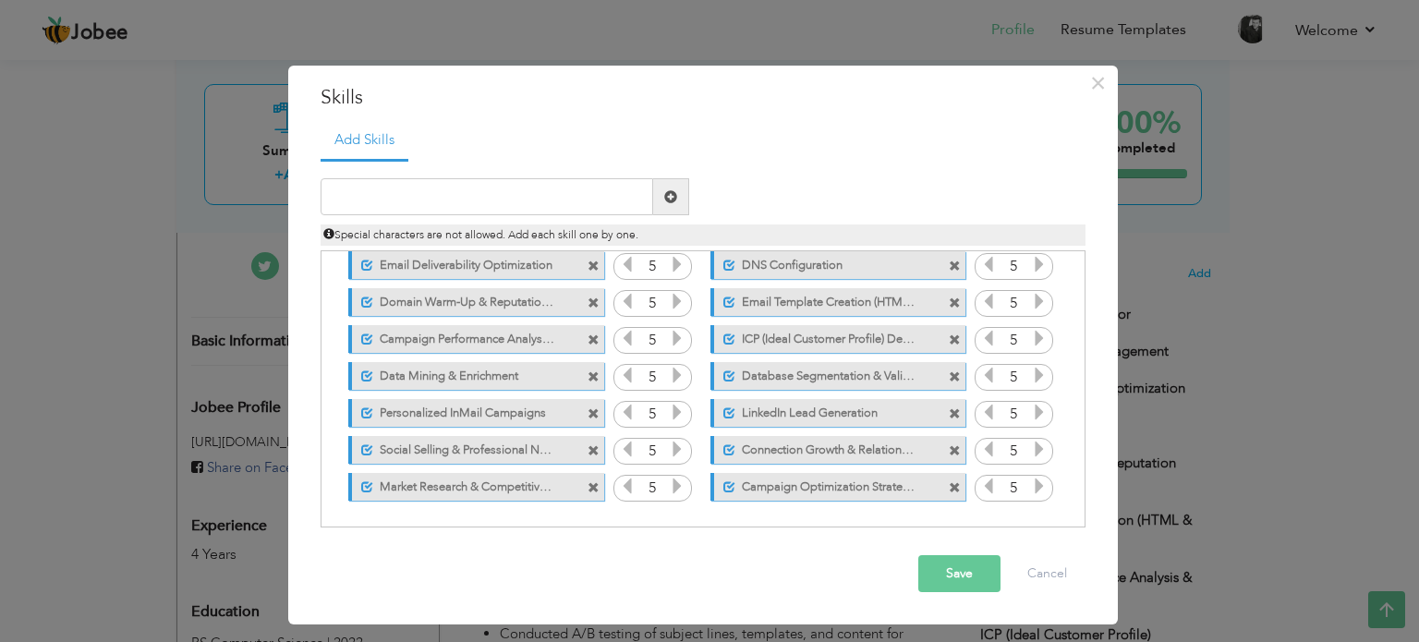
drag, startPoint x: 783, startPoint y: 298, endPoint x: 891, endPoint y: 300, distance: 107.2
click at [891, 300] on label "Email Template Creation (HTML & Builders)" at bounding box center [827, 299] width 184 height 23
drag, startPoint x: 891, startPoint y: 300, endPoint x: 721, endPoint y: 303, distance: 170.0
click at [721, 303] on div "Mark as primary skill." at bounding box center [837, 302] width 255 height 28
click at [721, 303] on span at bounding box center [726, 303] width 12 height 12
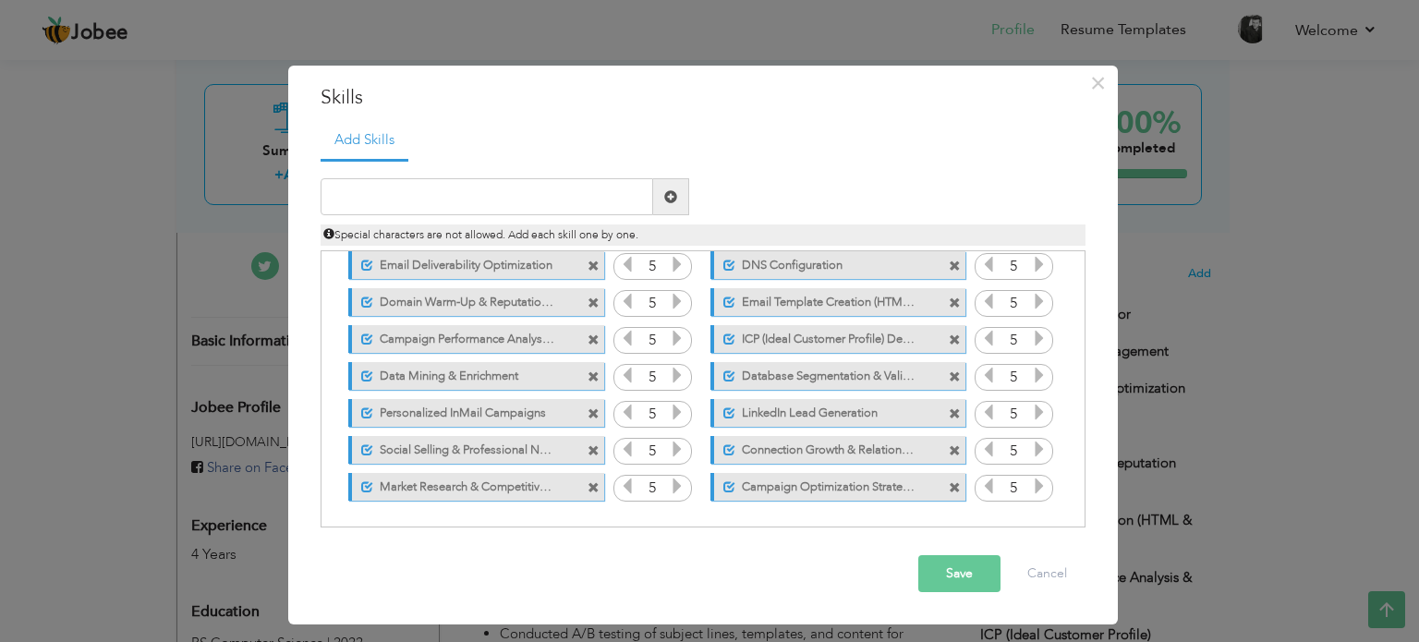
drag, startPoint x: 761, startPoint y: 298, endPoint x: 779, endPoint y: 457, distance: 159.9
click at [779, 457] on div "Click on , to mark skill as primary. Unmark as primary skill. Linkedin sales Na…" at bounding box center [702, 339] width 745 height 331
click at [971, 568] on button "Save" at bounding box center [959, 573] width 82 height 37
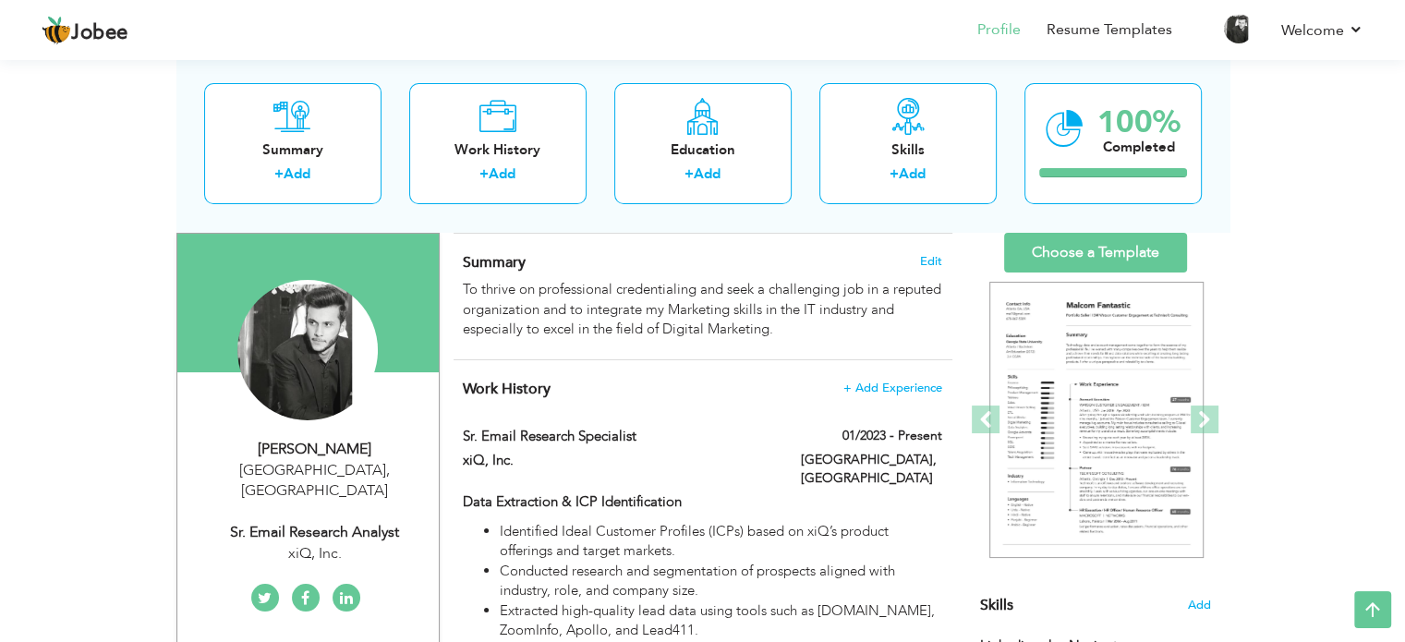
scroll to position [115, 0]
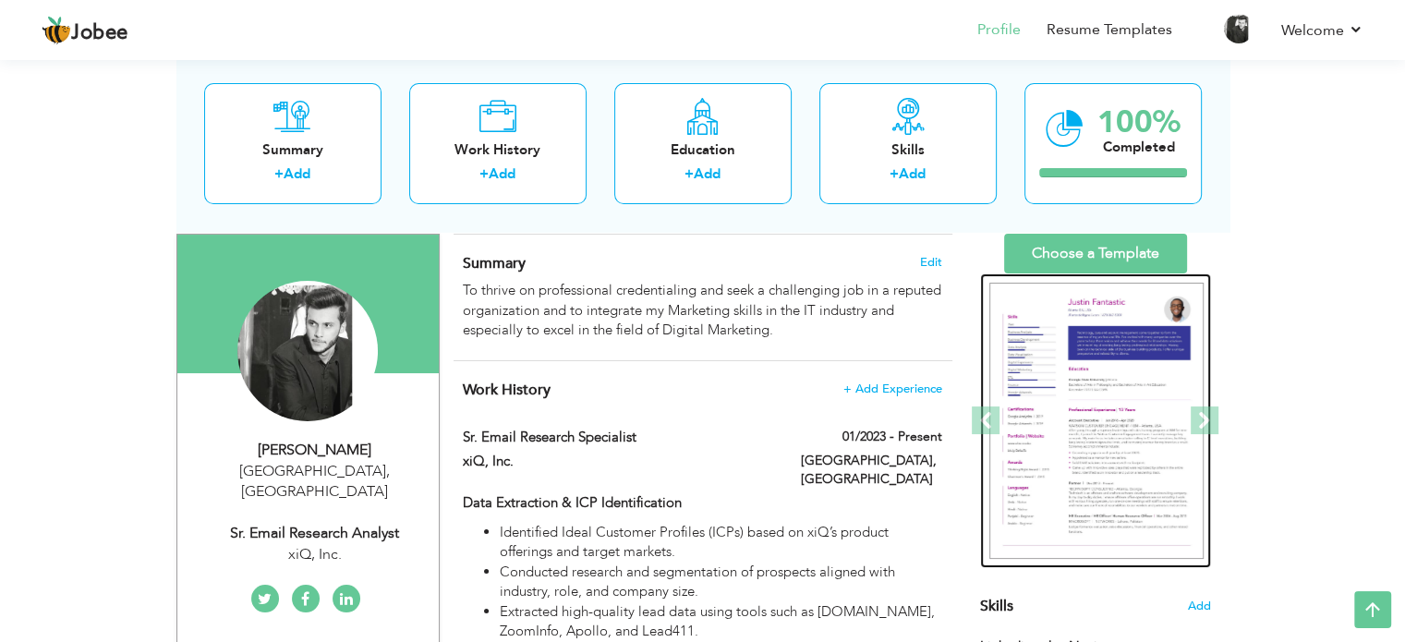
click at [1070, 380] on img at bounding box center [1096, 421] width 214 height 277
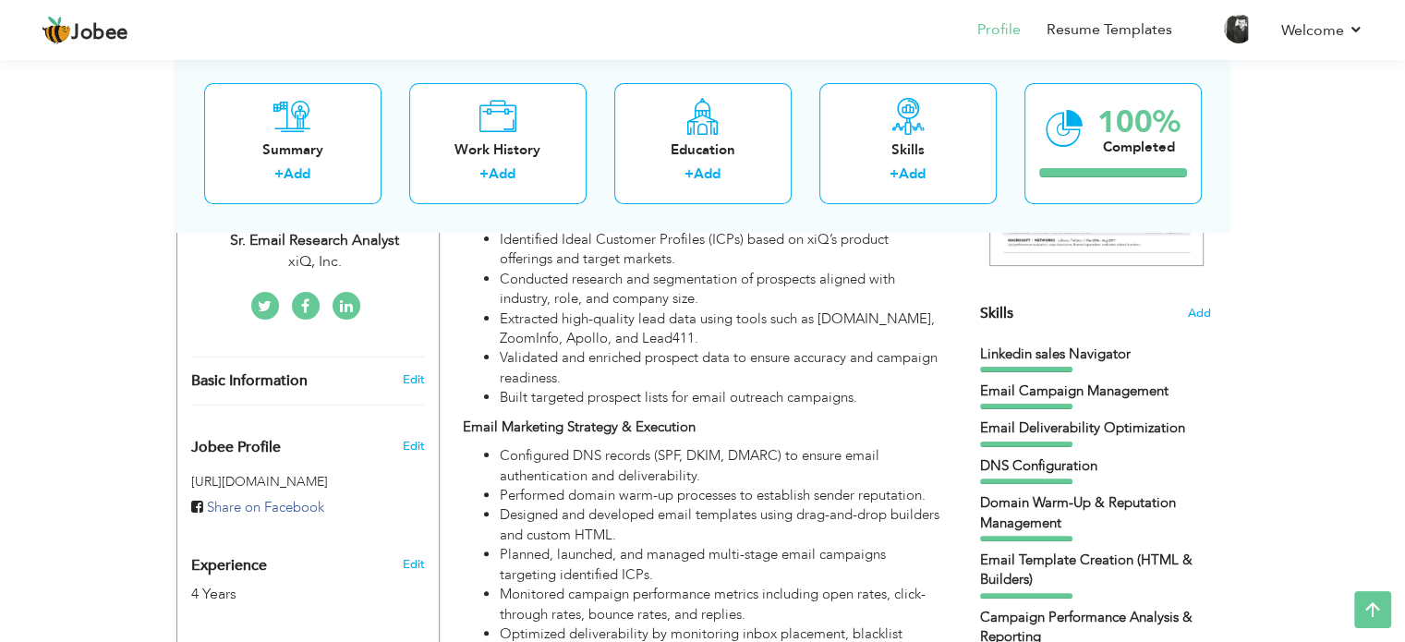
scroll to position [389, 0]
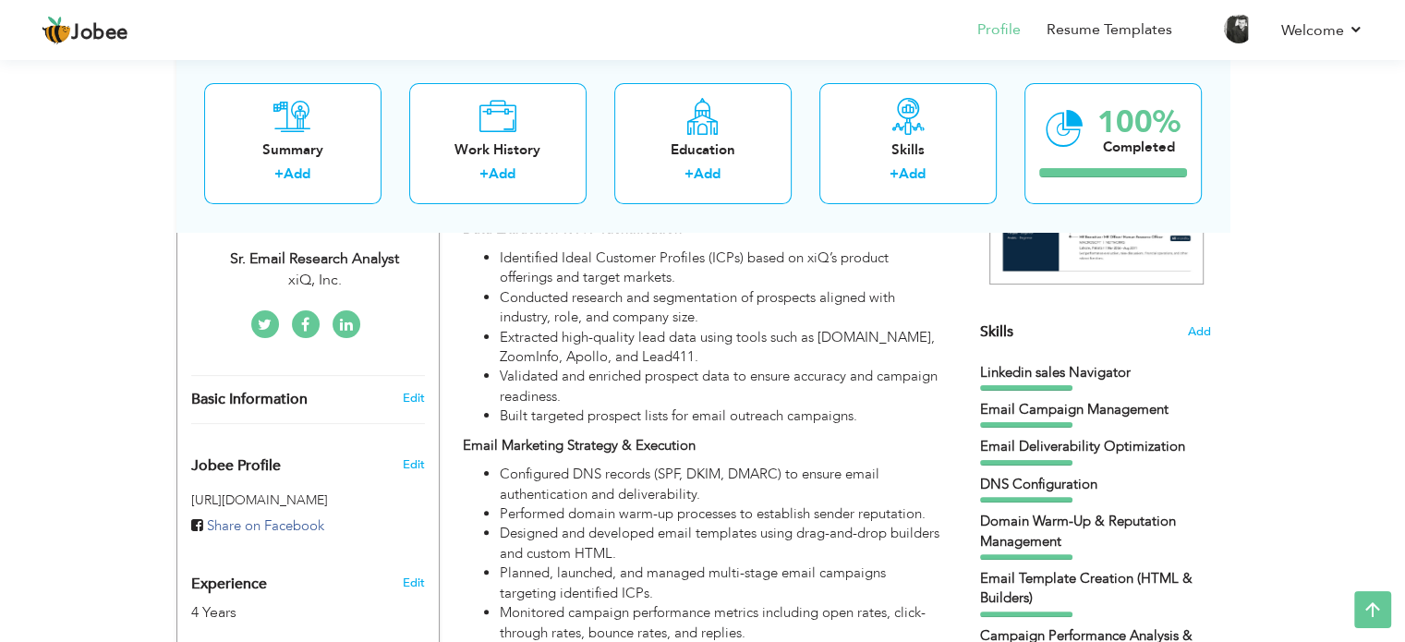
click at [983, 322] on span "Skills" at bounding box center [996, 331] width 33 height 20
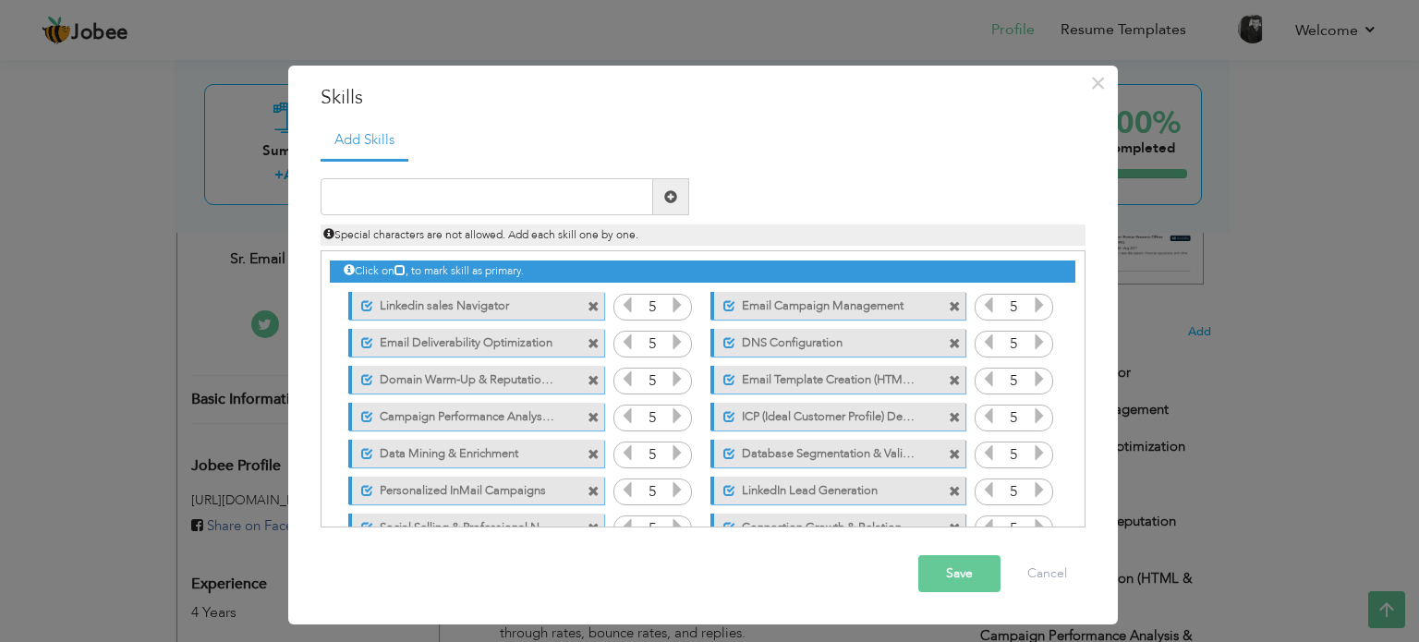
click at [590, 301] on span at bounding box center [594, 307] width 12 height 12
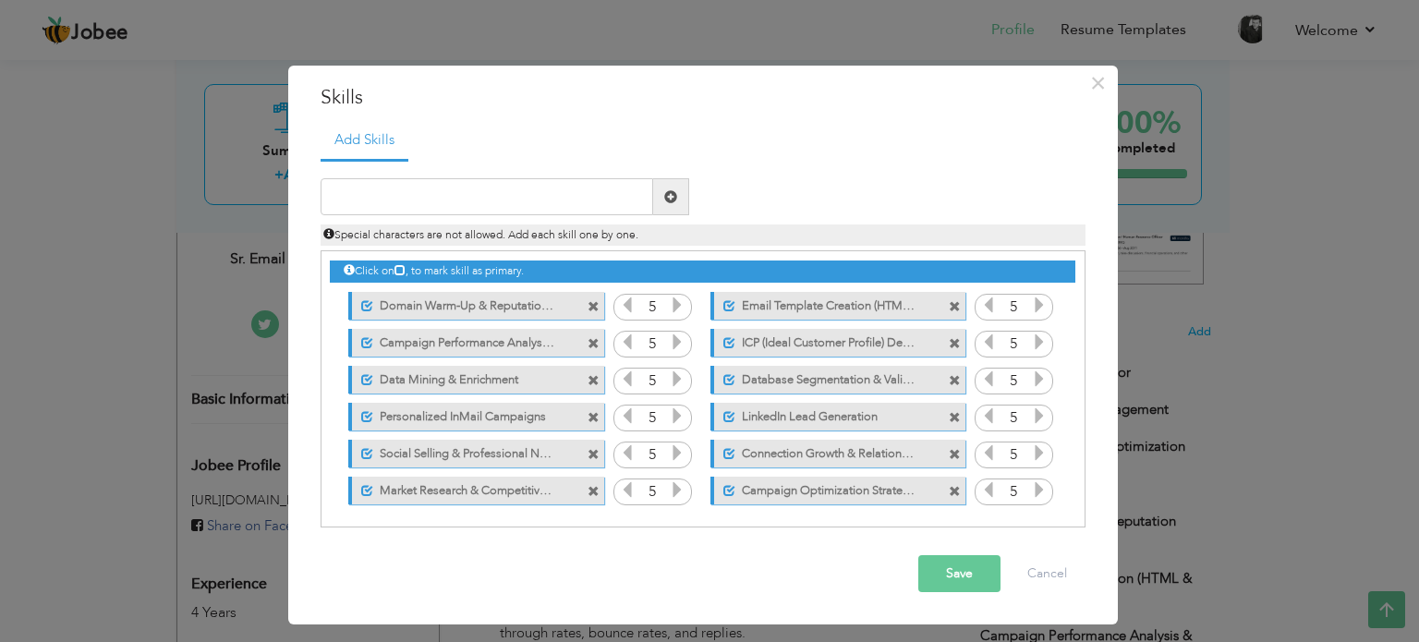
click at [590, 301] on span at bounding box center [594, 307] width 12 height 12
click at [949, 301] on span at bounding box center [955, 307] width 12 height 12
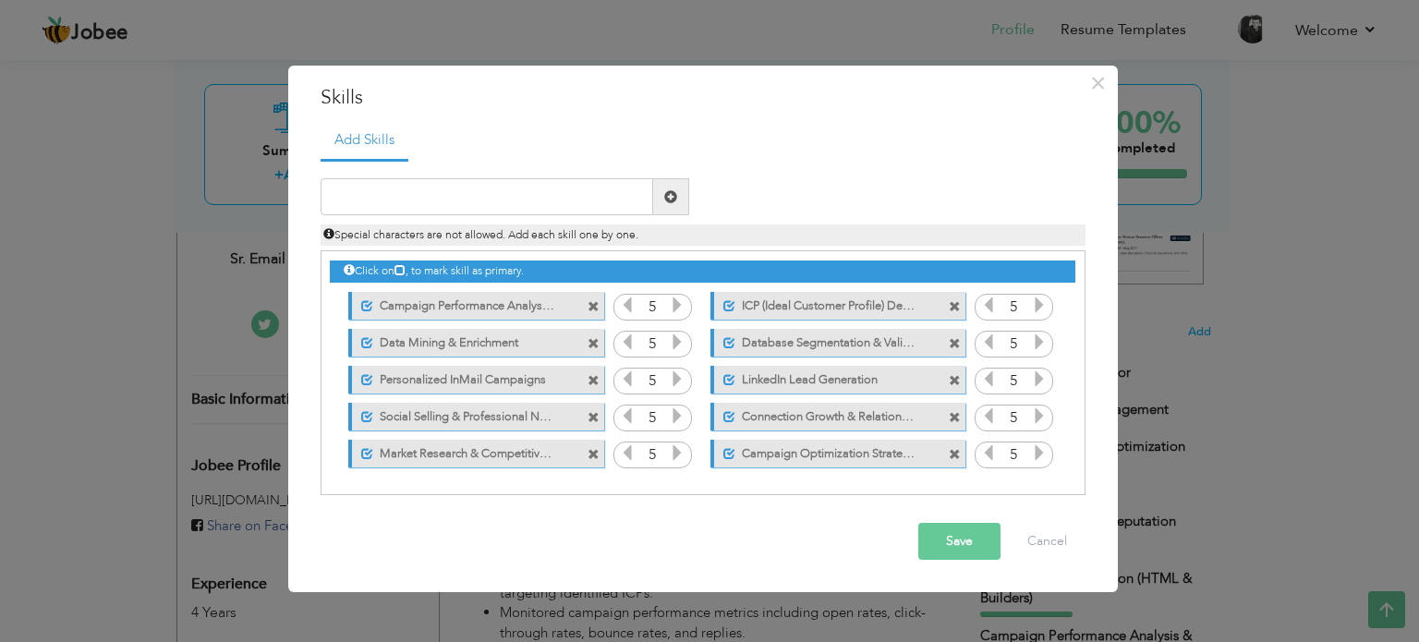
click at [590, 301] on span at bounding box center [594, 307] width 12 height 12
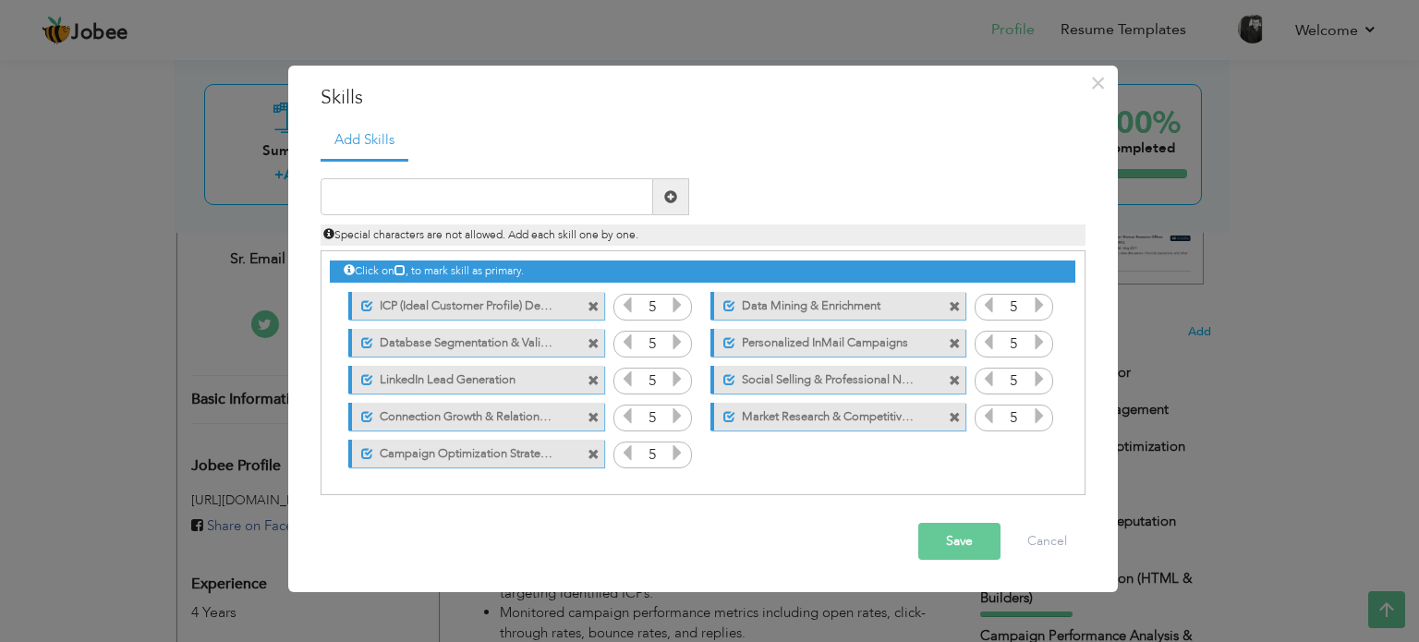
click at [590, 301] on span at bounding box center [594, 307] width 12 height 12
click at [949, 301] on span at bounding box center [955, 307] width 12 height 12
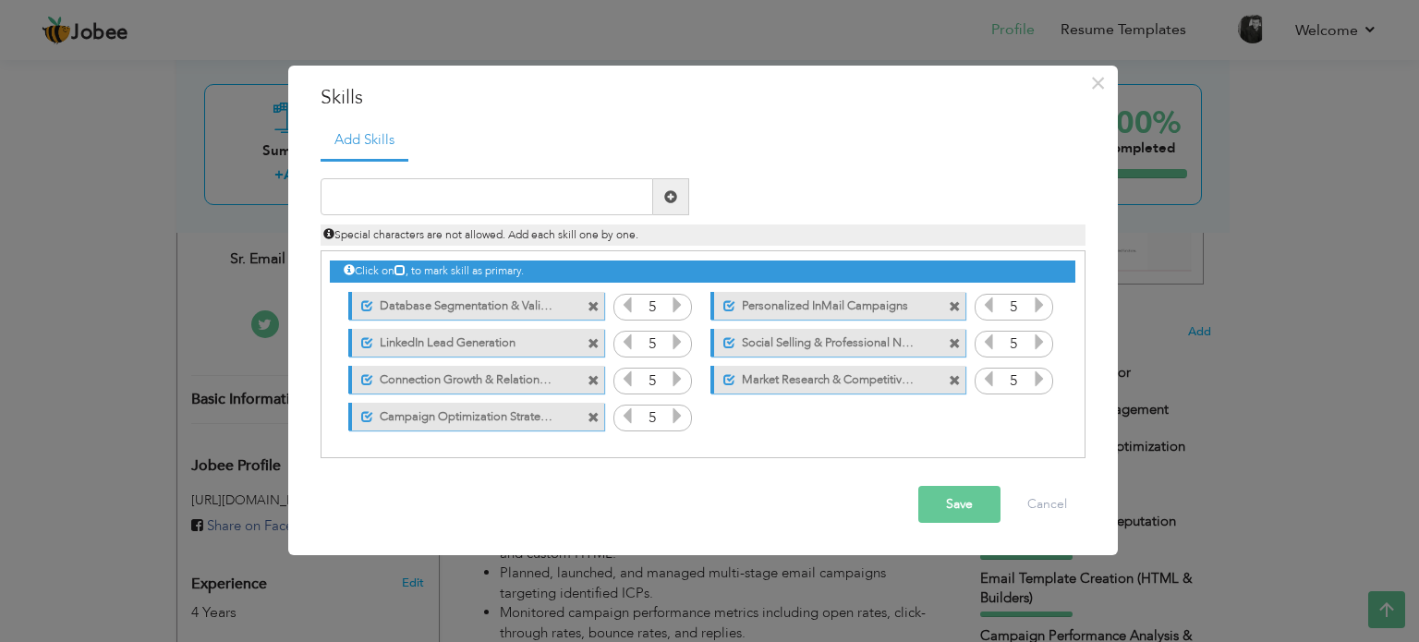
click at [590, 301] on span at bounding box center [594, 307] width 12 height 12
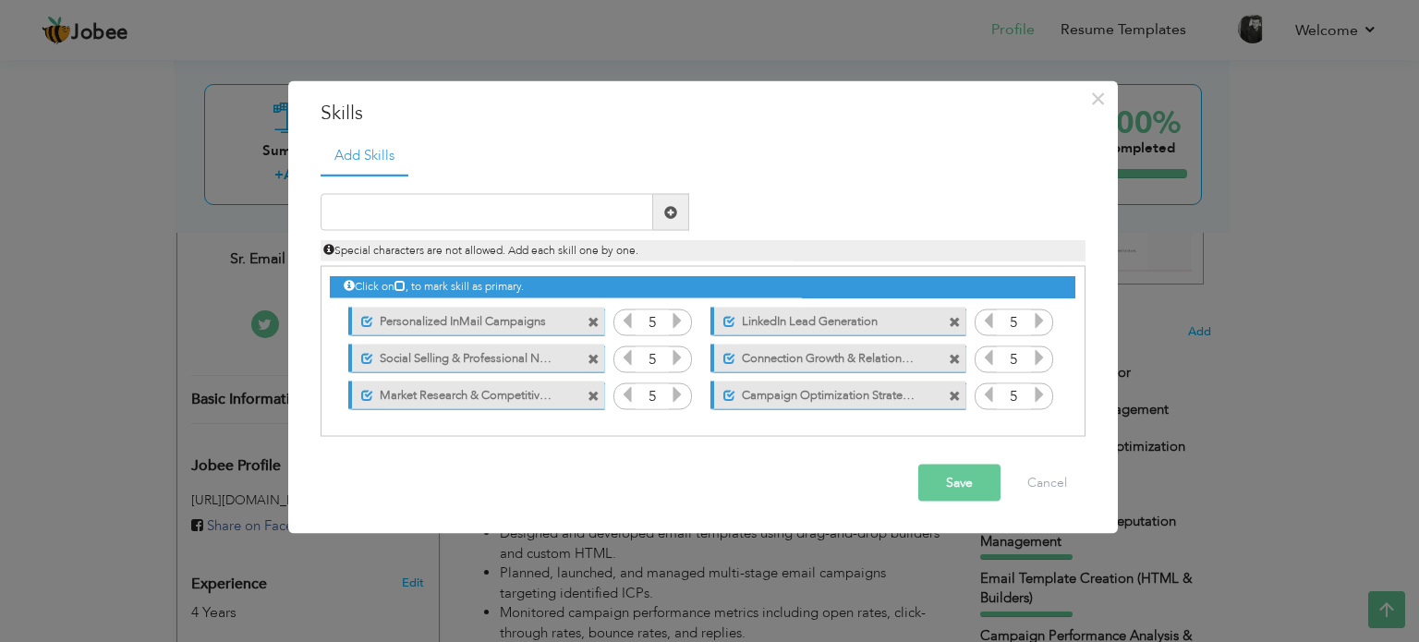
click at [590, 302] on div "Unmark as primary skill." at bounding box center [471, 320] width 283 height 37
drag, startPoint x: 590, startPoint y: 301, endPoint x: 591, endPoint y: 318, distance: 16.7
click at [591, 318] on div "Unmark as primary skill." at bounding box center [471, 320] width 283 height 37
click at [591, 318] on span at bounding box center [594, 322] width 12 height 12
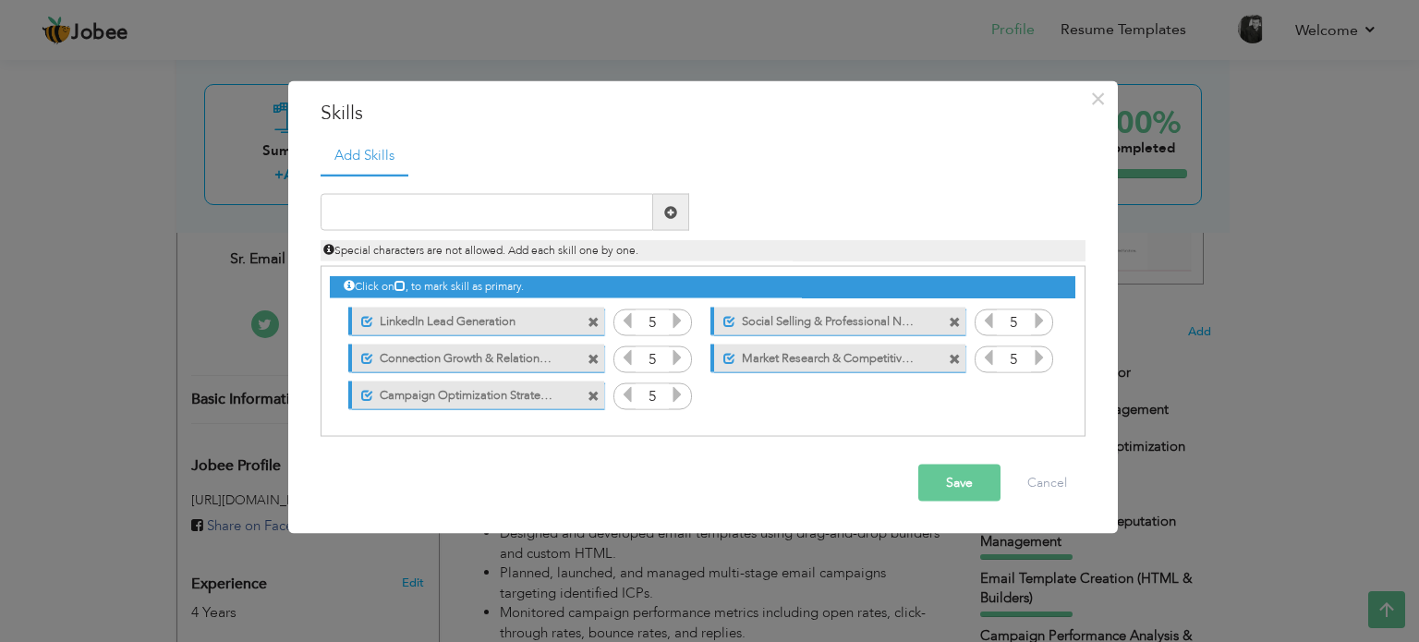
click at [591, 318] on span at bounding box center [594, 322] width 12 height 12
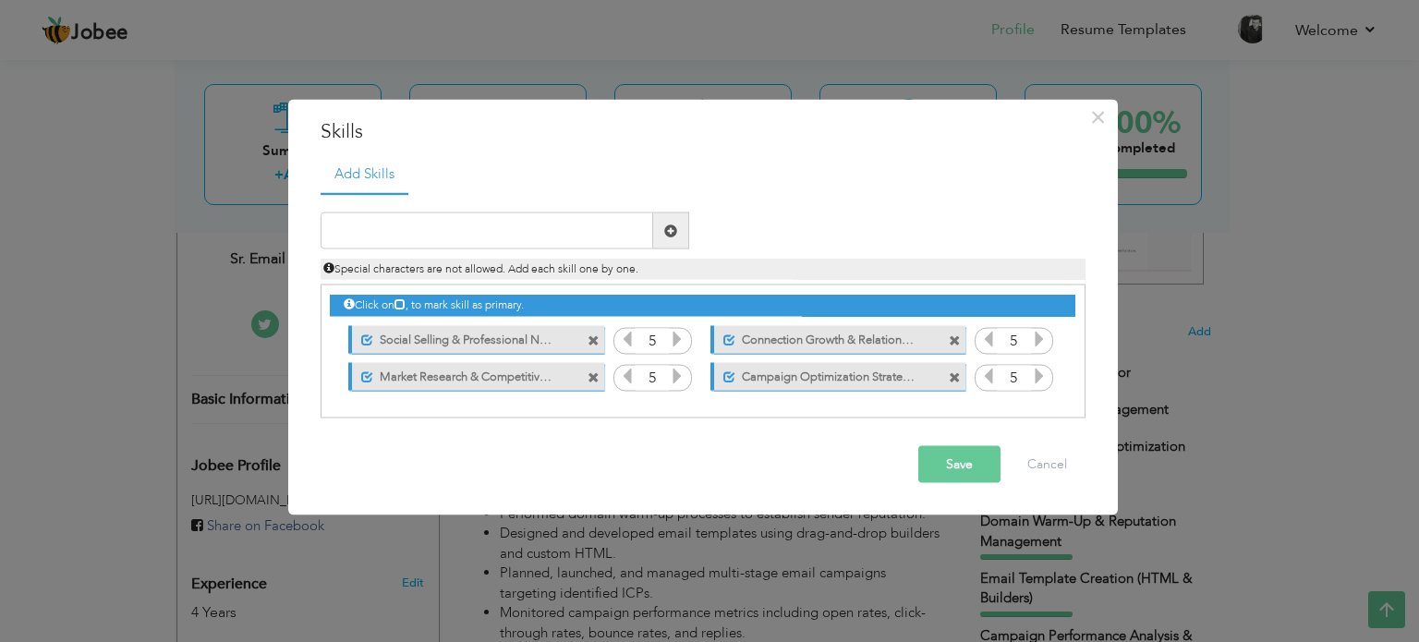
click at [591, 318] on div "Click on , to mark skill as primary. Unmark as primary skill. Linkedin sales Na…" at bounding box center [702, 339] width 745 height 109
drag, startPoint x: 591, startPoint y: 318, endPoint x: 593, endPoint y: 338, distance: 20.4
click at [593, 338] on div "Click on , to mark skill as primary. Unmark as primary skill. Linkedin sales Na…" at bounding box center [702, 339] width 745 height 109
click at [593, 338] on span at bounding box center [594, 340] width 12 height 12
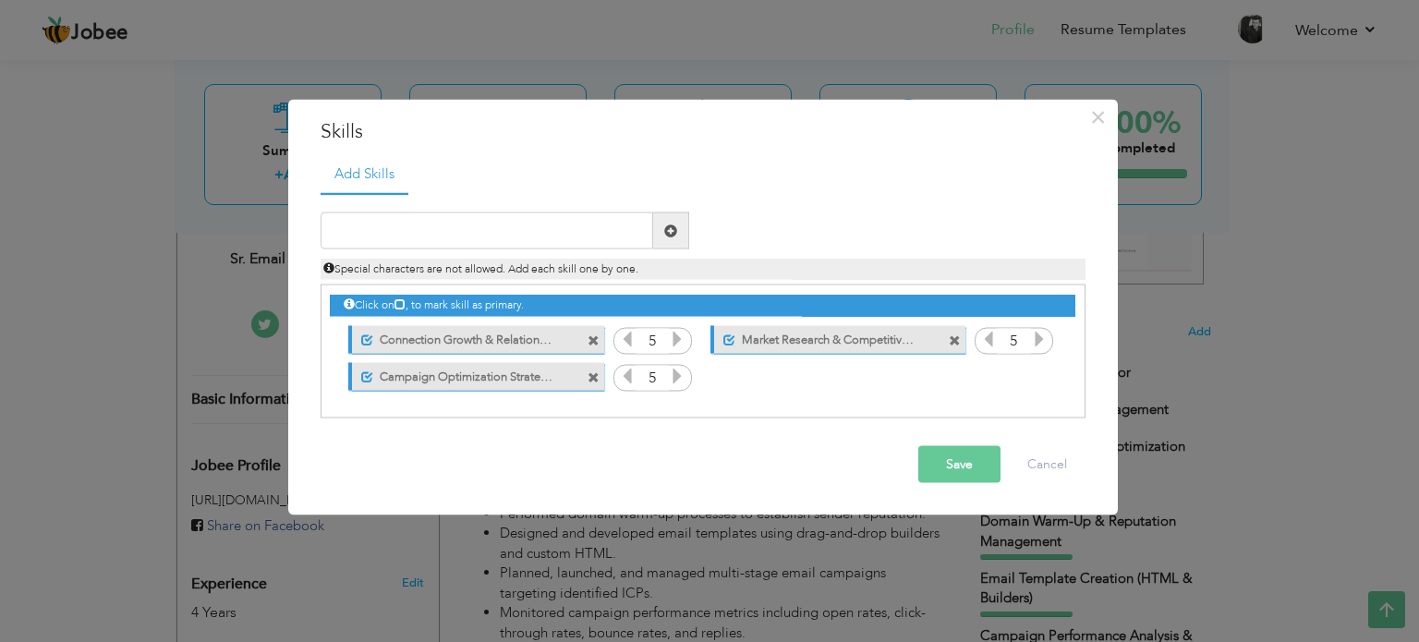
click at [593, 338] on span at bounding box center [594, 340] width 12 height 12
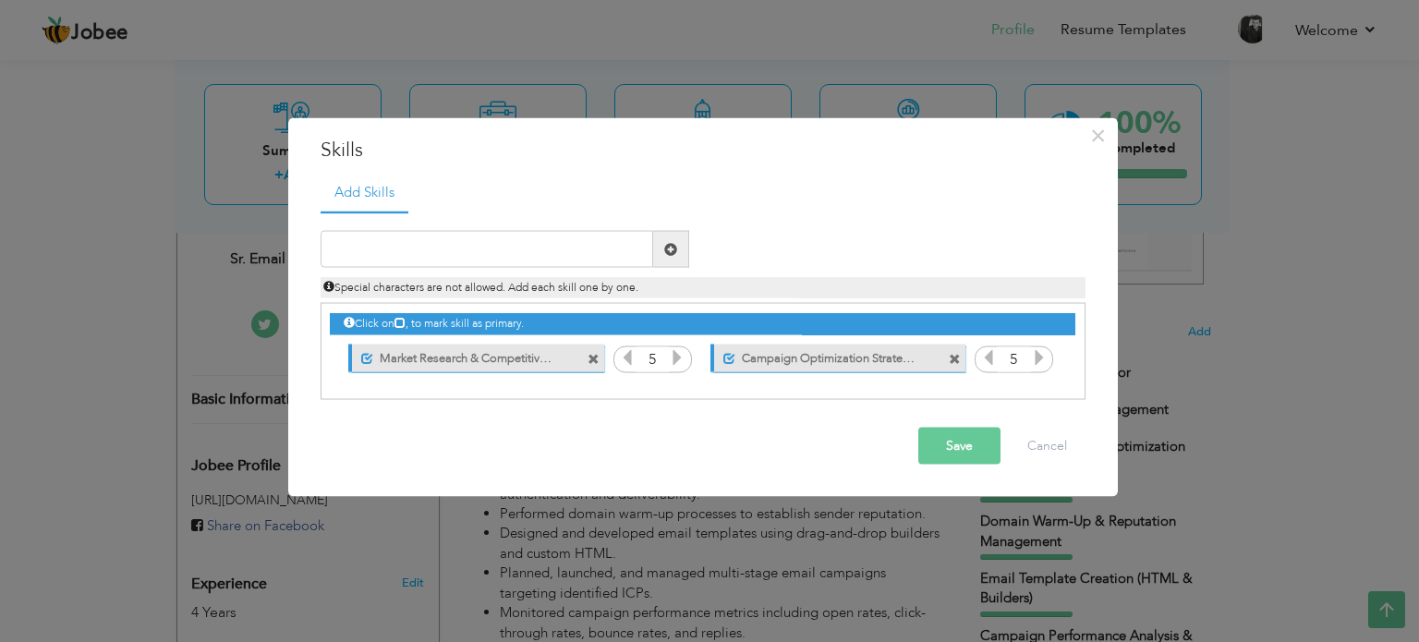
click at [593, 339] on div "Unmark as primary skill." at bounding box center [471, 357] width 283 height 37
click at [593, 362] on span at bounding box center [594, 359] width 12 height 12
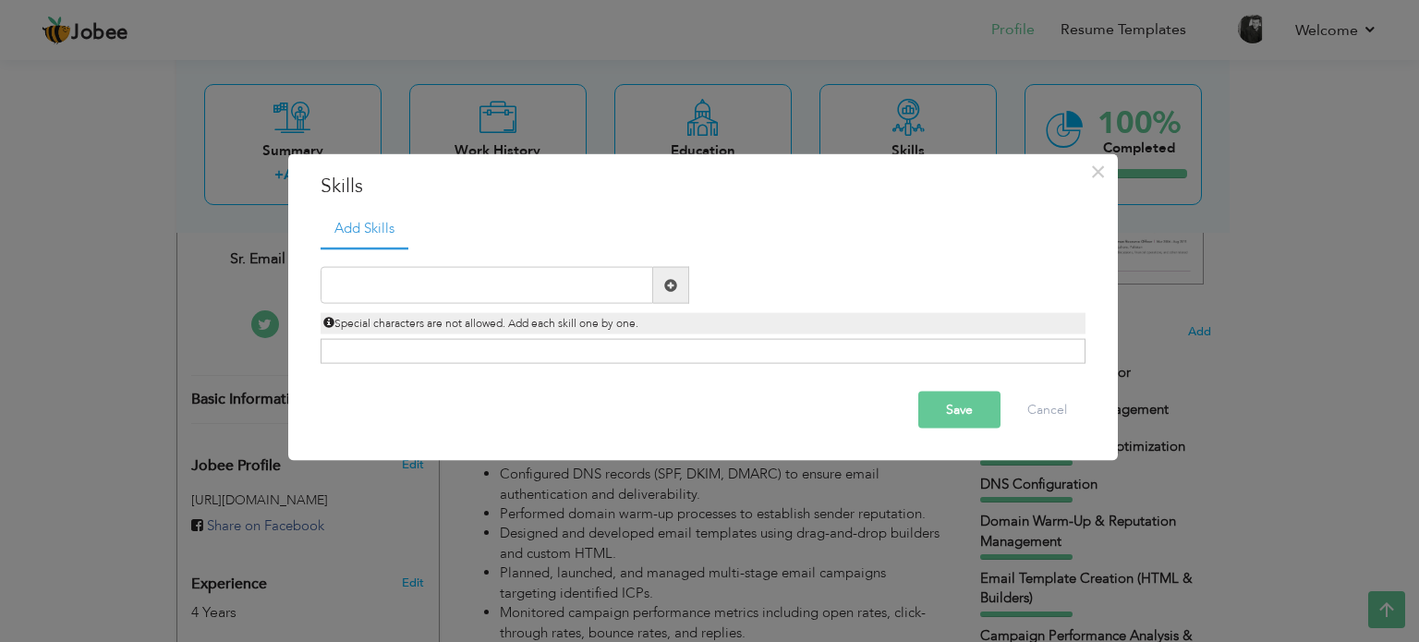
click at [954, 406] on button "Save" at bounding box center [959, 410] width 82 height 37
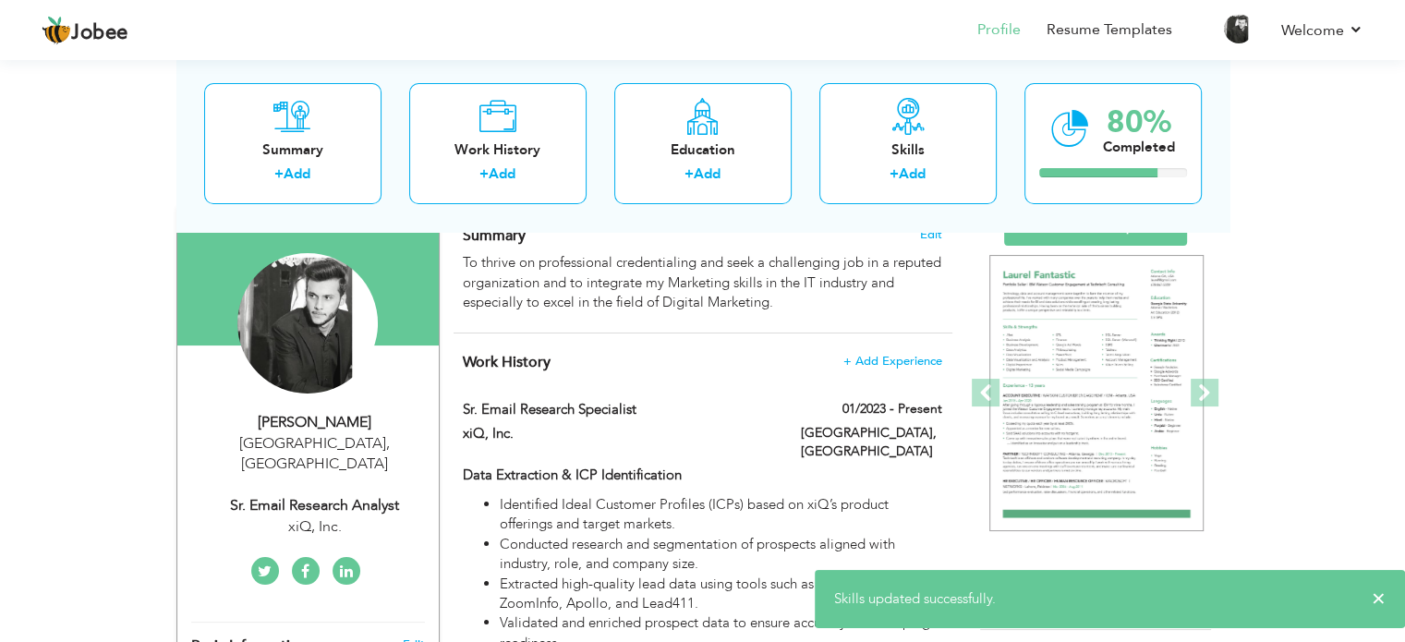
scroll to position [134, 0]
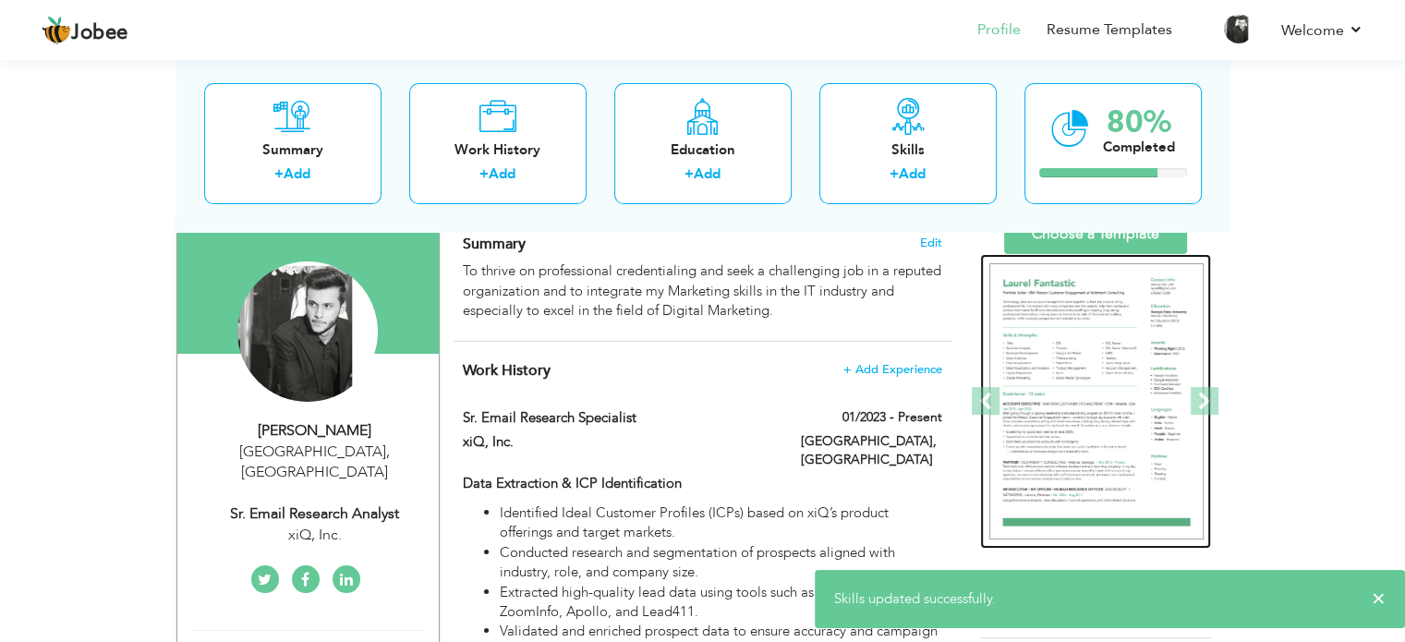
click at [1104, 303] on img at bounding box center [1096, 401] width 214 height 277
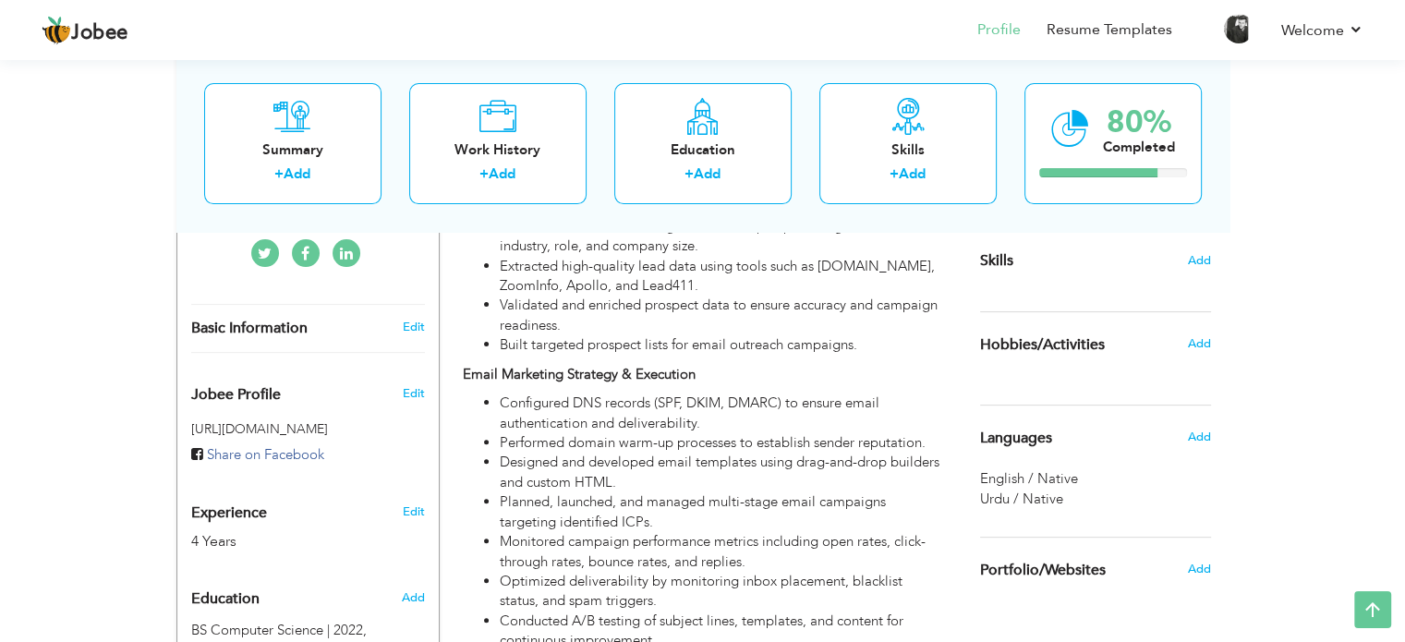
scroll to position [475, 0]
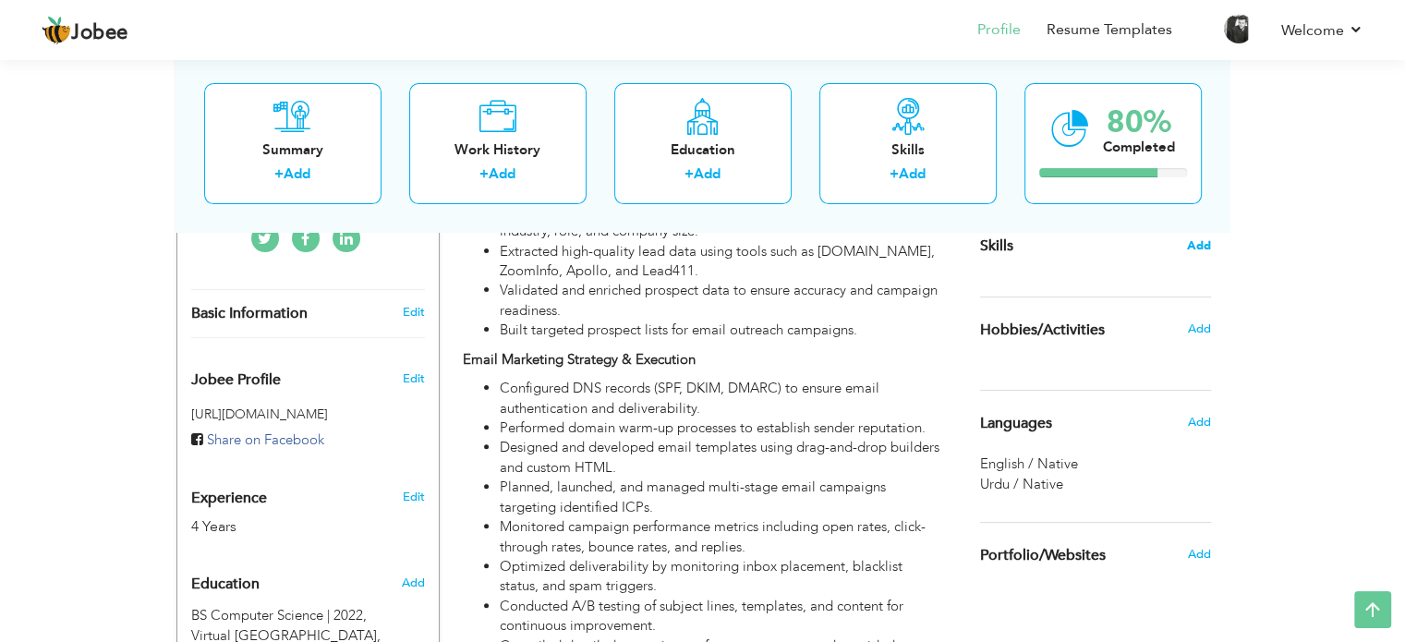
click at [1199, 244] on span "Add" at bounding box center [1199, 246] width 24 height 18
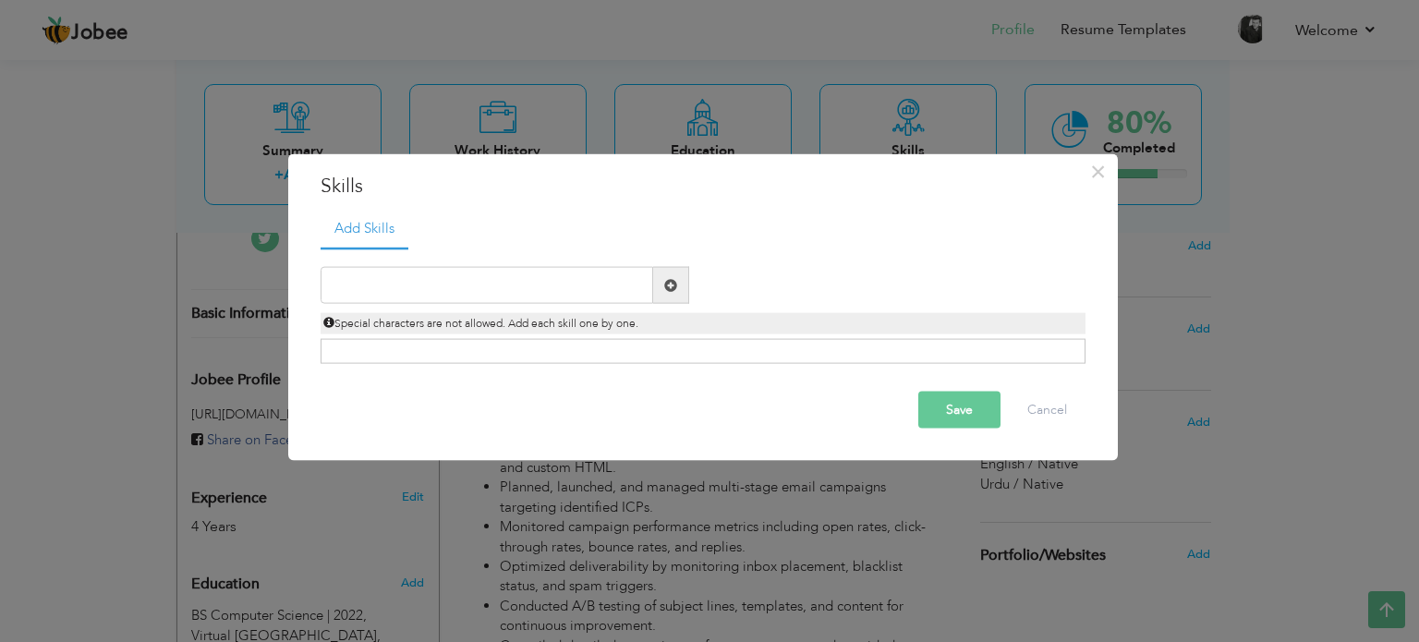
click at [643, 350] on div "Click on , to mark skill as primary." at bounding box center [703, 351] width 765 height 25
click at [555, 291] on input "text" at bounding box center [487, 285] width 333 height 37
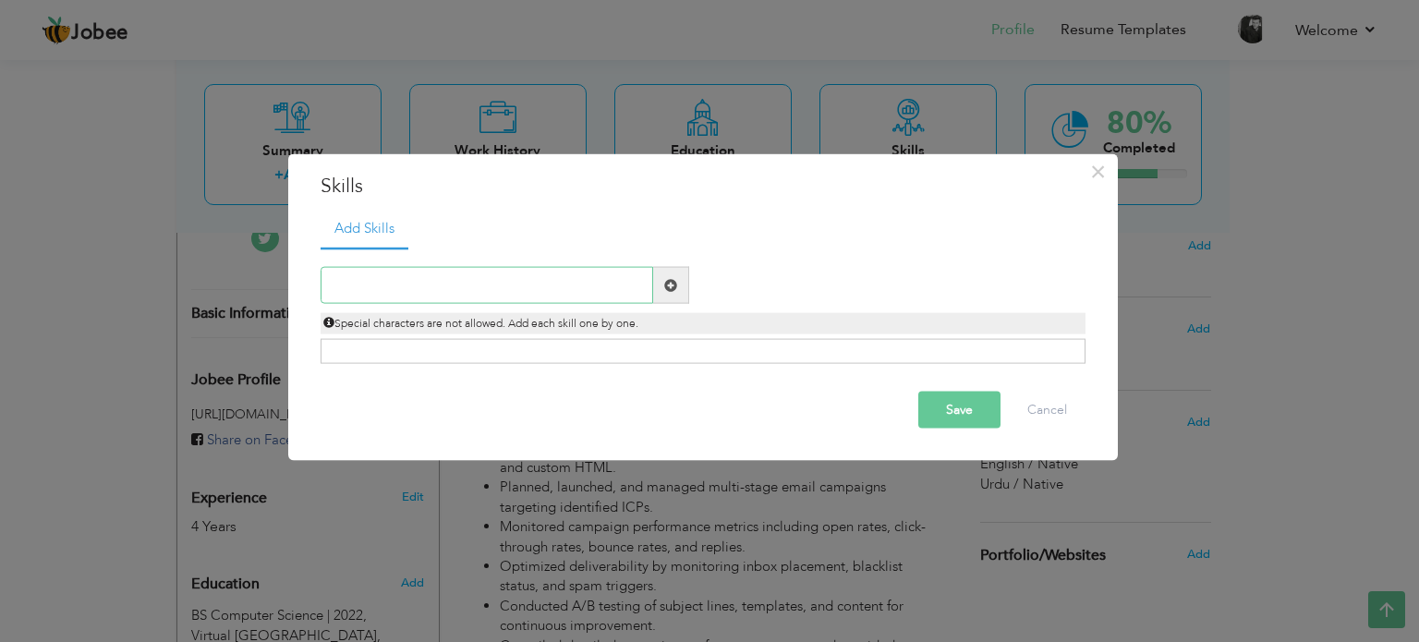
paste input "Email Campaign Management"
type input "Email Campaign Management"
click at [676, 280] on span at bounding box center [670, 284] width 13 height 13
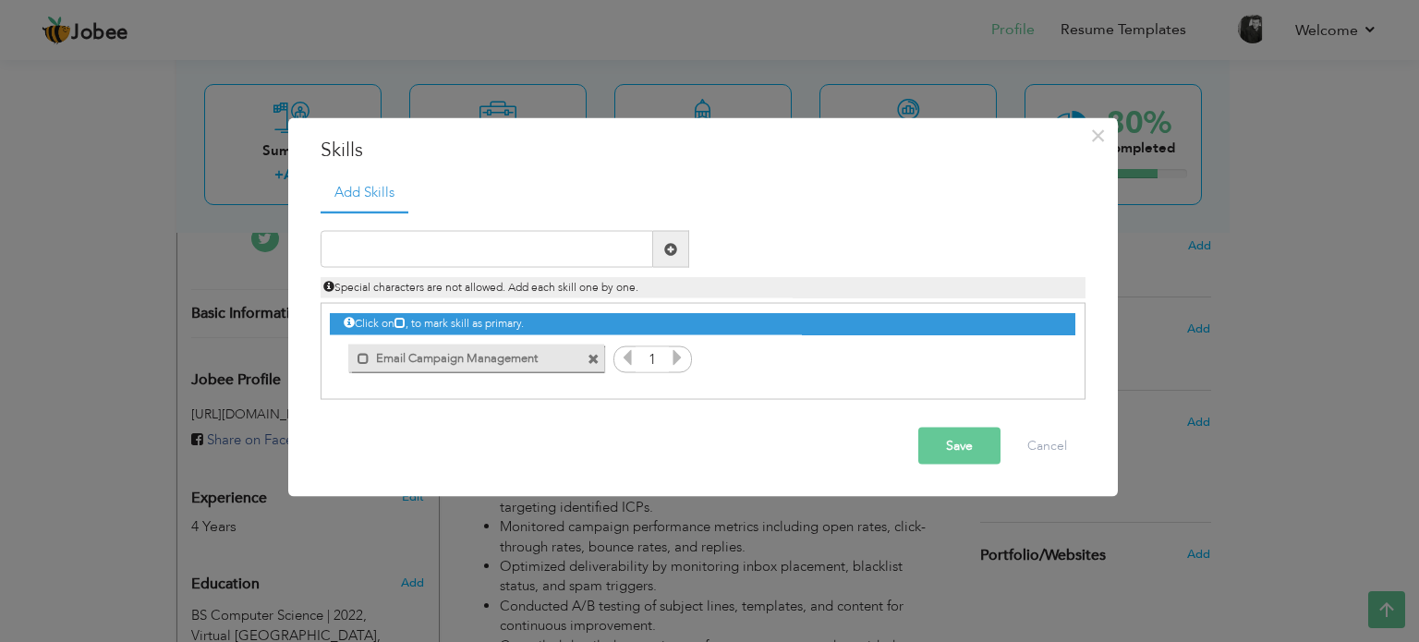
drag, startPoint x: 444, startPoint y: 361, endPoint x: 782, endPoint y: 376, distance: 337.5
click at [782, 376] on div "Click on , to mark skill as primary." at bounding box center [703, 351] width 765 height 97
click at [525, 249] on input "text" at bounding box center [487, 249] width 333 height 37
paste input "Email Deliverability Optimization"
type input "Email Deliverability Optimization"
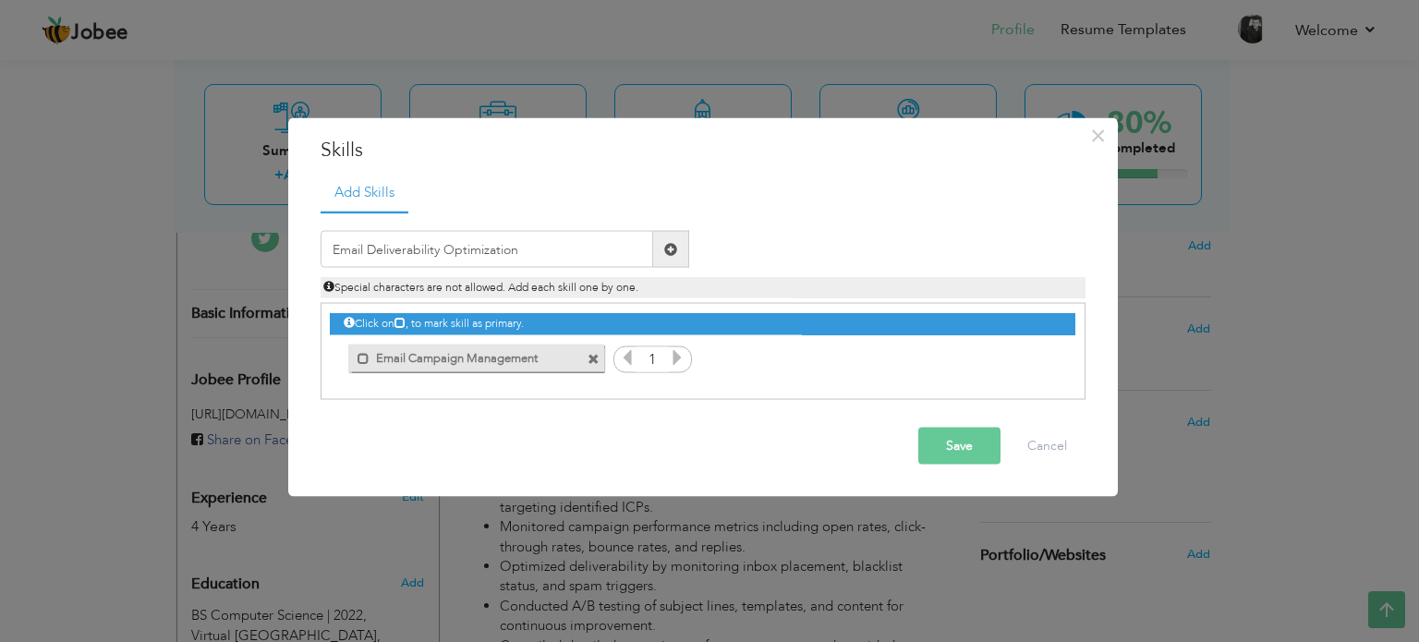
click at [665, 243] on span at bounding box center [670, 248] width 13 height 13
click at [524, 249] on input "text" at bounding box center [487, 249] width 333 height 37
paste input "DNS Configuration"
type input "DNS Configuration"
click at [680, 245] on span at bounding box center [671, 249] width 36 height 37
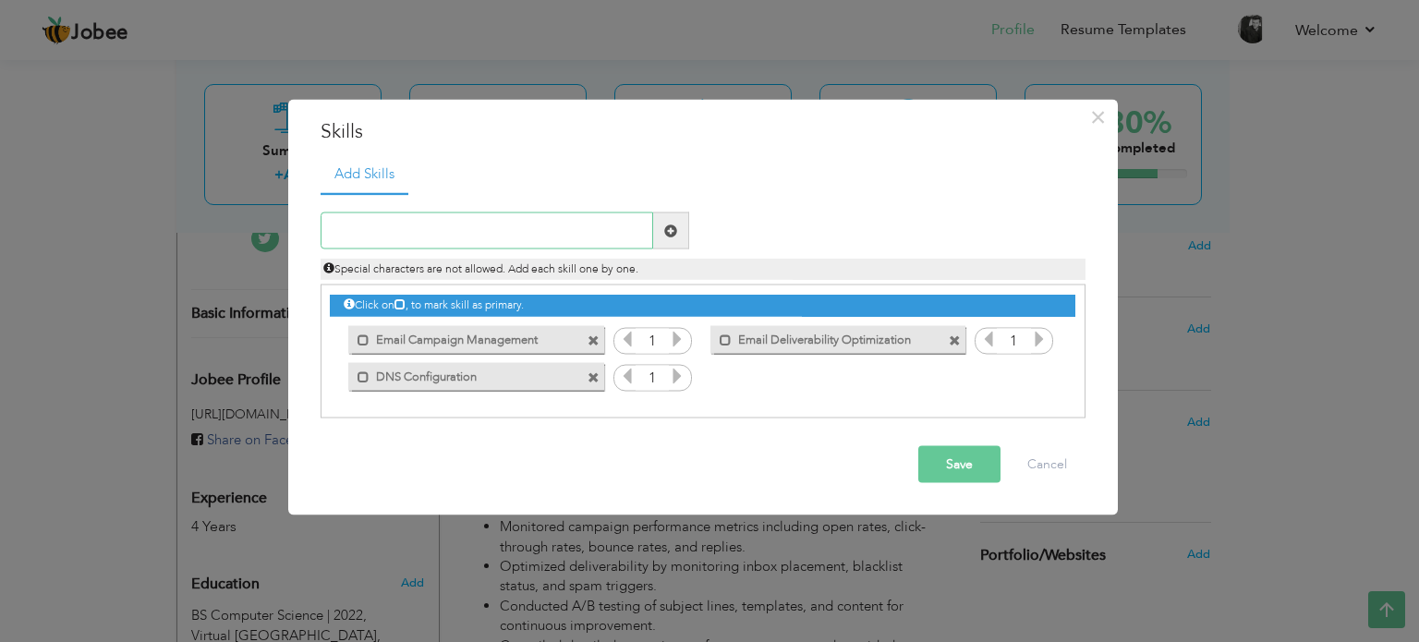
click at [588, 222] on input "text" at bounding box center [487, 230] width 333 height 37
paste input "Domain Warm-Up & Reputation Management"
type input "Domain Warm-Up & Reputation Management"
click at [675, 228] on span at bounding box center [670, 230] width 13 height 13
click at [514, 224] on input "text" at bounding box center [487, 230] width 333 height 37
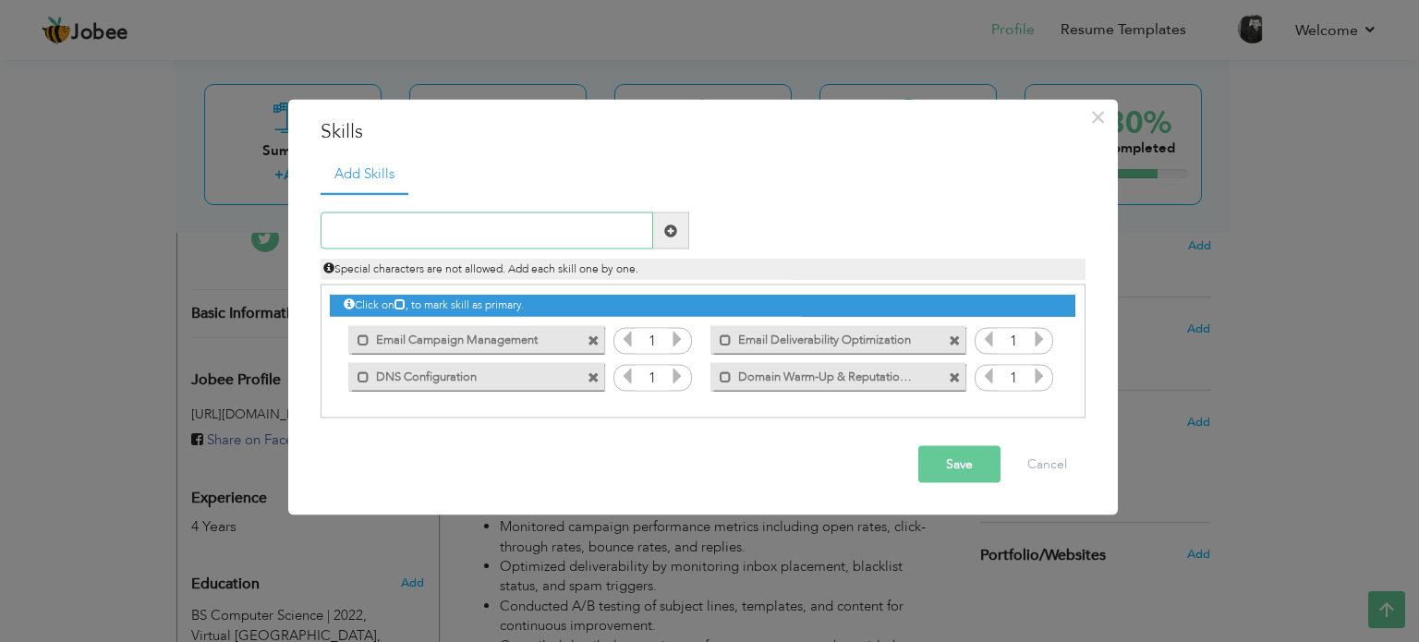
paste input "Email Template Creation (HTML & Builders)"
type input "Email Template Creation (HTML & Builders)"
click at [662, 228] on span at bounding box center [671, 230] width 36 height 37
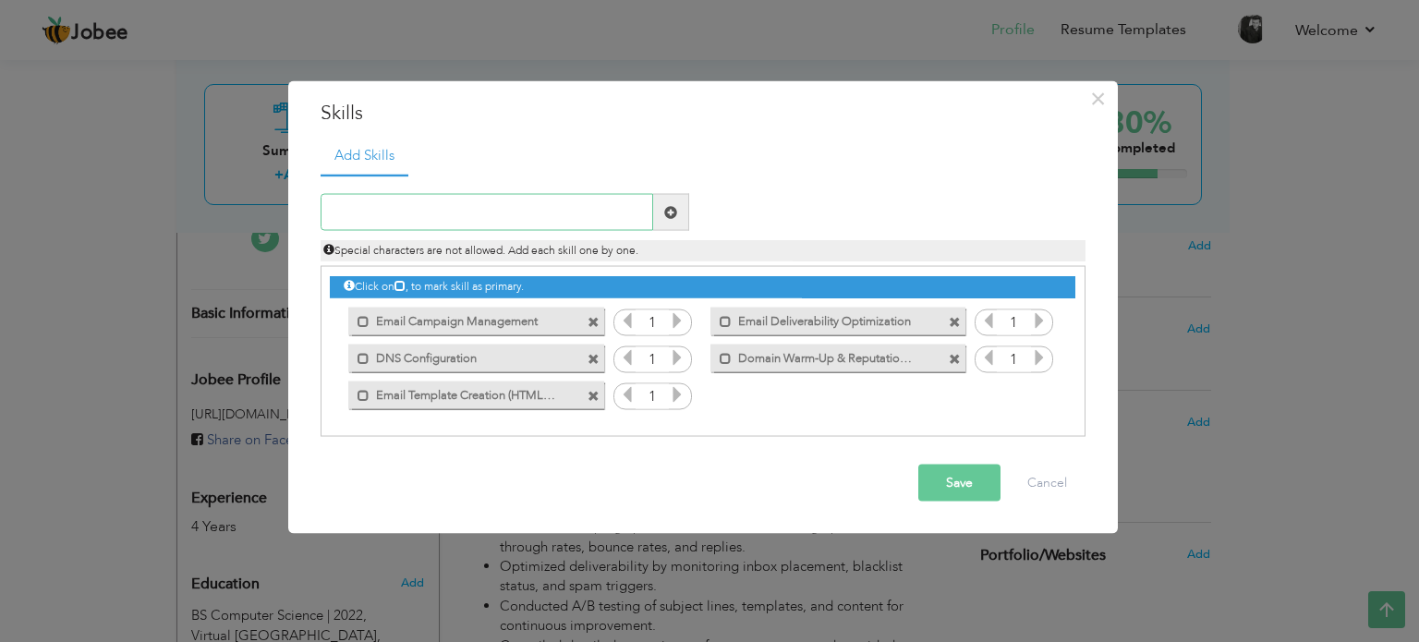
click at [529, 210] on input "text" at bounding box center [487, 212] width 333 height 37
paste input "Campaign Performance Analysis & Reporting"
type input "Campaign Performance Analysis & Reporting"
click at [668, 217] on span at bounding box center [670, 211] width 13 height 13
click at [950, 480] on button "Save" at bounding box center [959, 483] width 82 height 37
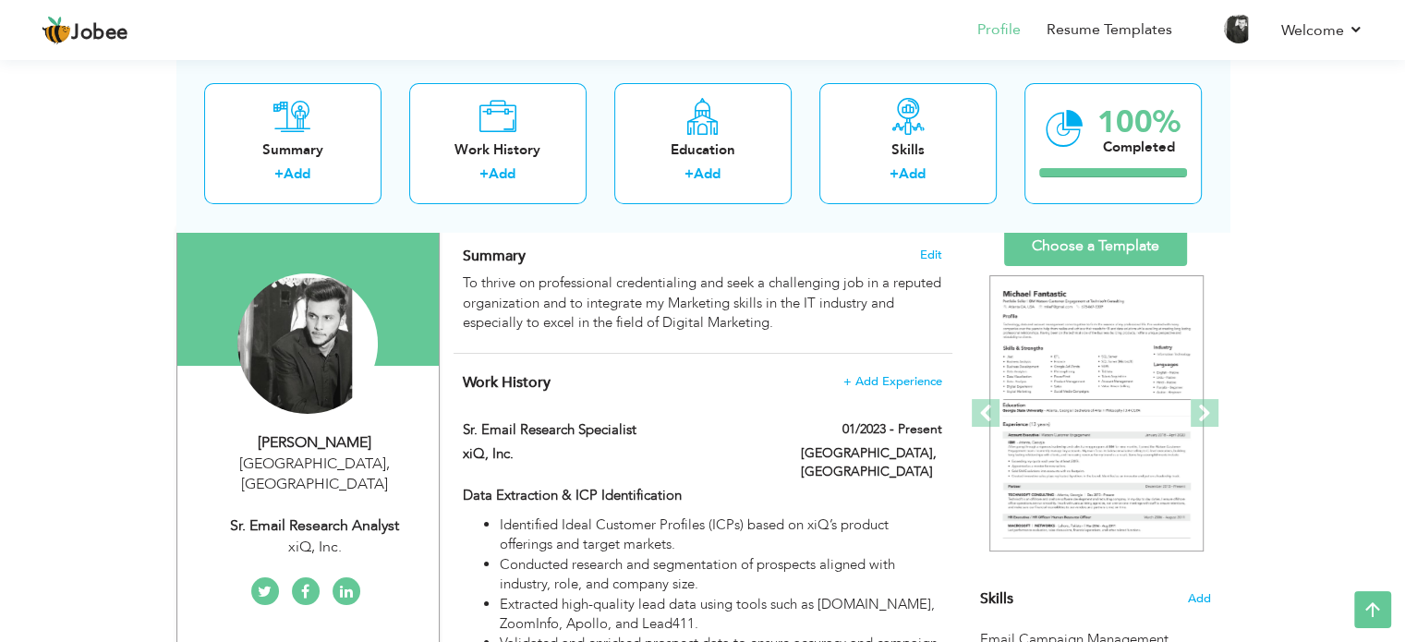
scroll to position [119, 0]
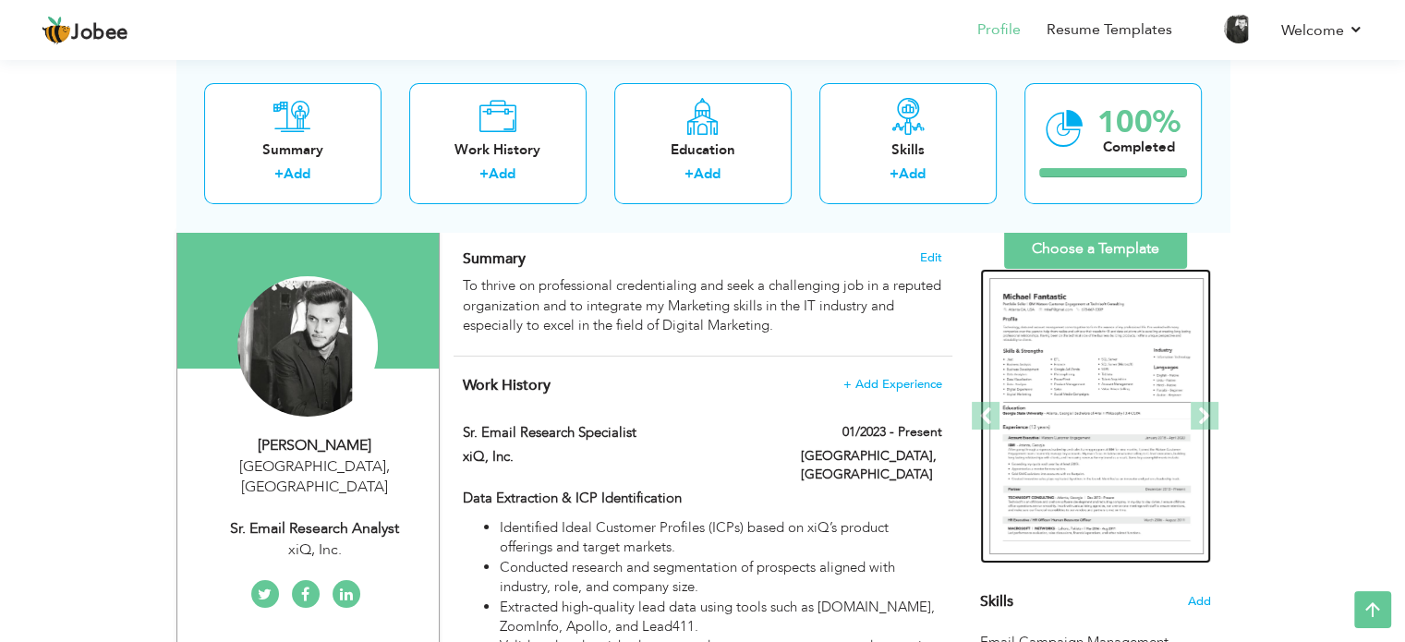
click at [1115, 387] on img at bounding box center [1096, 416] width 214 height 277
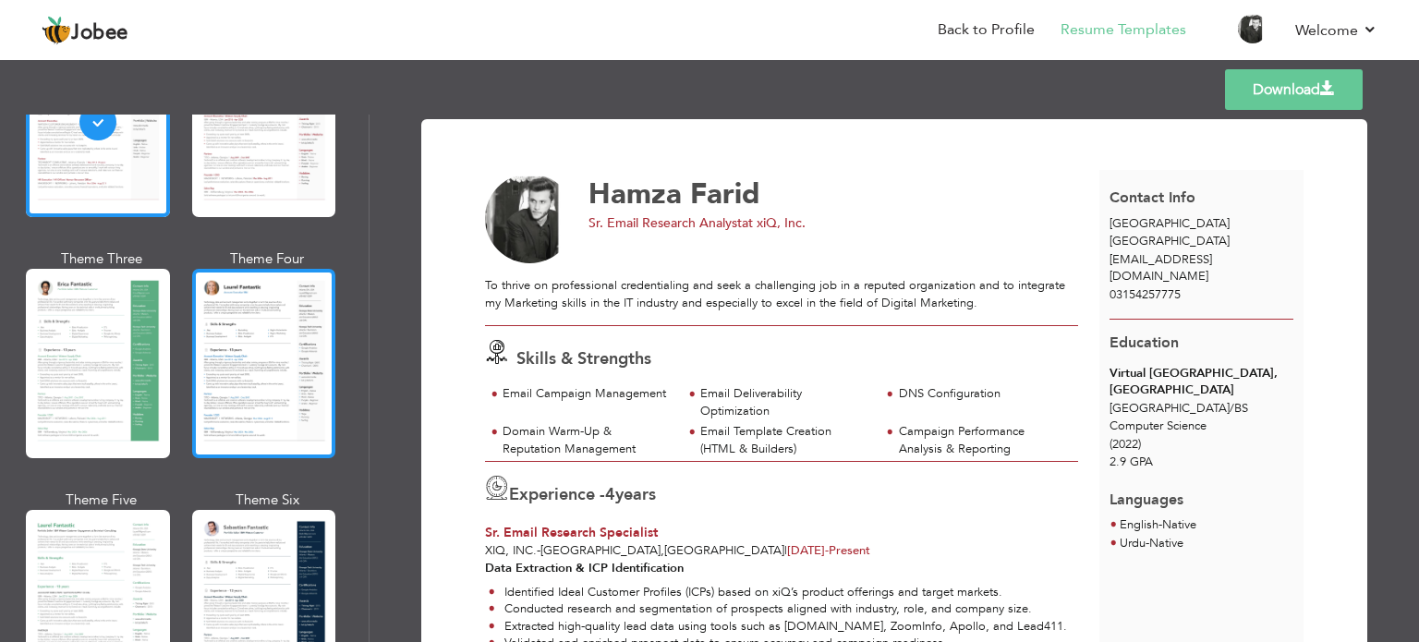
scroll to position [346, 0]
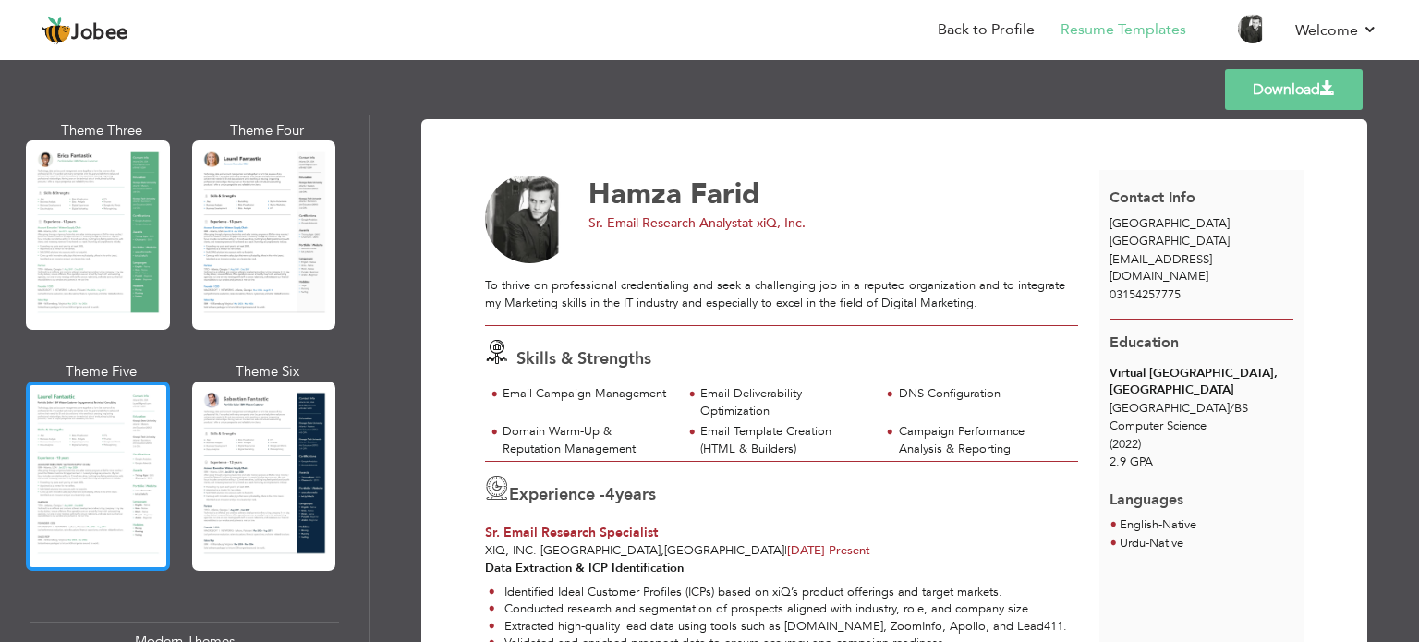
click at [100, 468] on div at bounding box center [98, 476] width 144 height 189
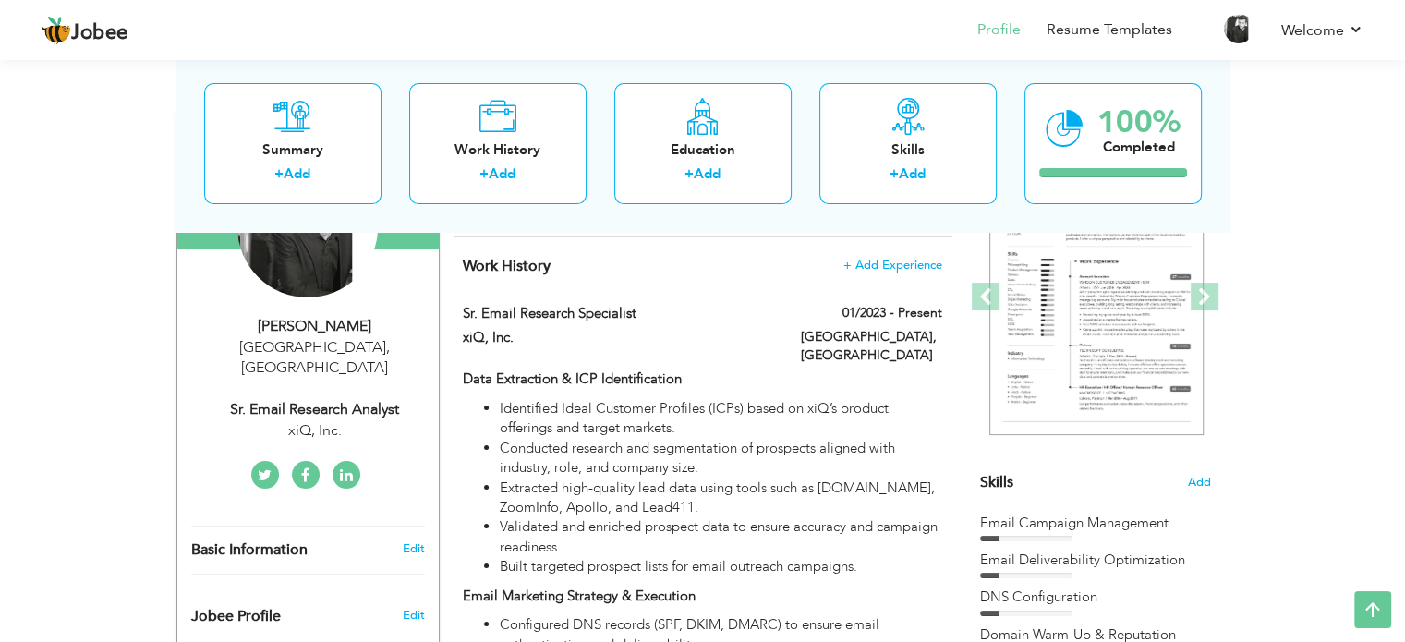
scroll to position [237, 0]
click at [1202, 479] on span "Add" at bounding box center [1199, 484] width 24 height 18
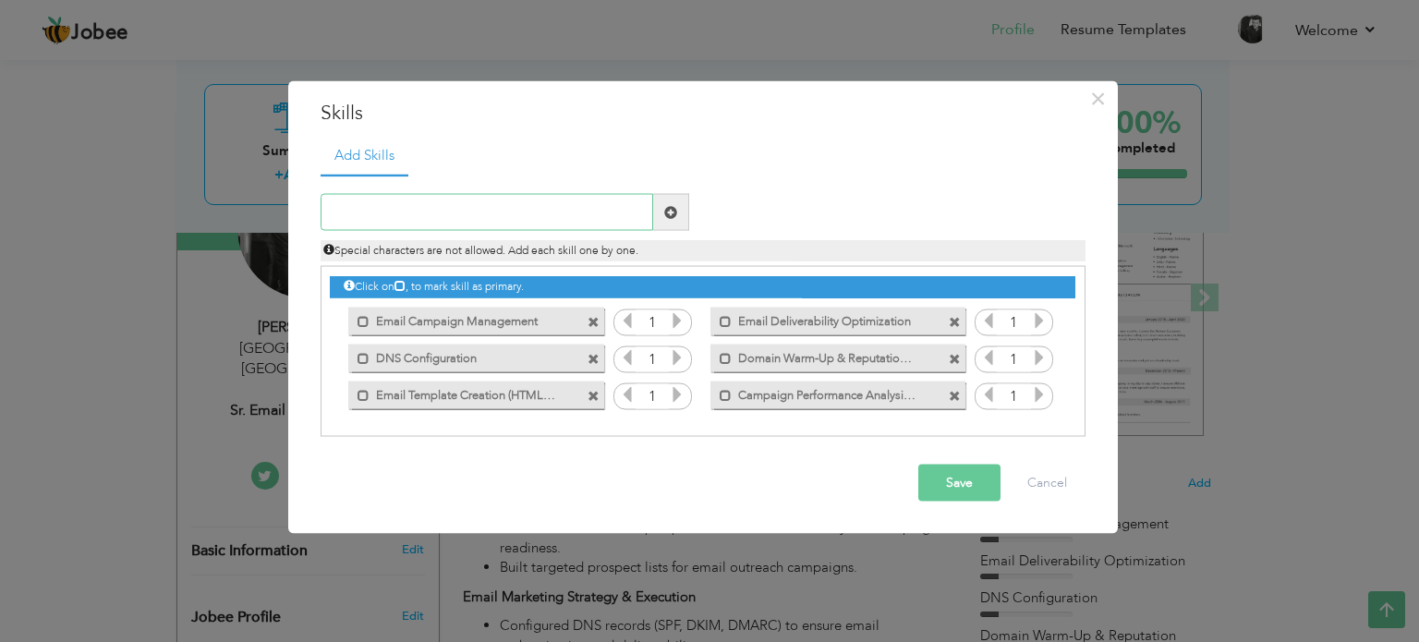
paste input "ICP (Ideal Customer Profile) Development"
type input "ICP (Ideal Customer Profile) Development"
click at [677, 208] on span at bounding box center [671, 212] width 36 height 37
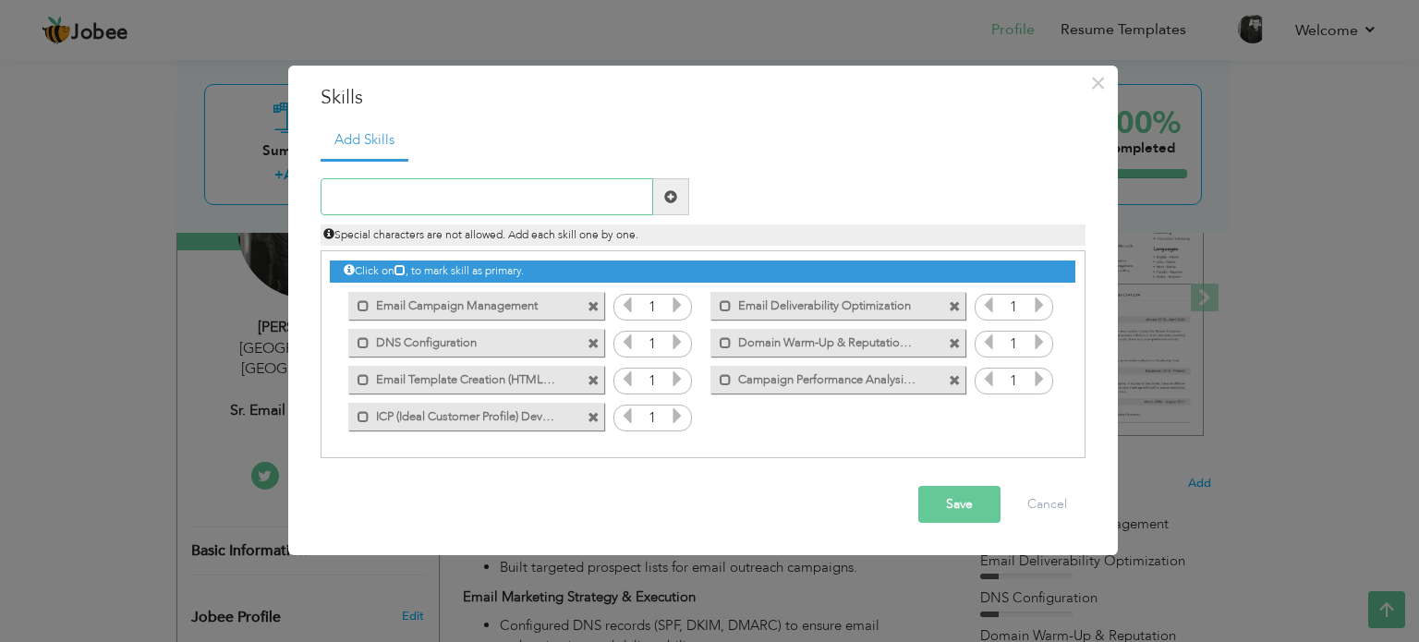
click at [567, 188] on input "text" at bounding box center [487, 196] width 333 height 37
paste input "Data Mining & Enrichment"
type input "Data Mining & Enrichment"
click at [684, 197] on span at bounding box center [671, 196] width 36 height 37
click at [551, 201] on input "text" at bounding box center [487, 196] width 333 height 37
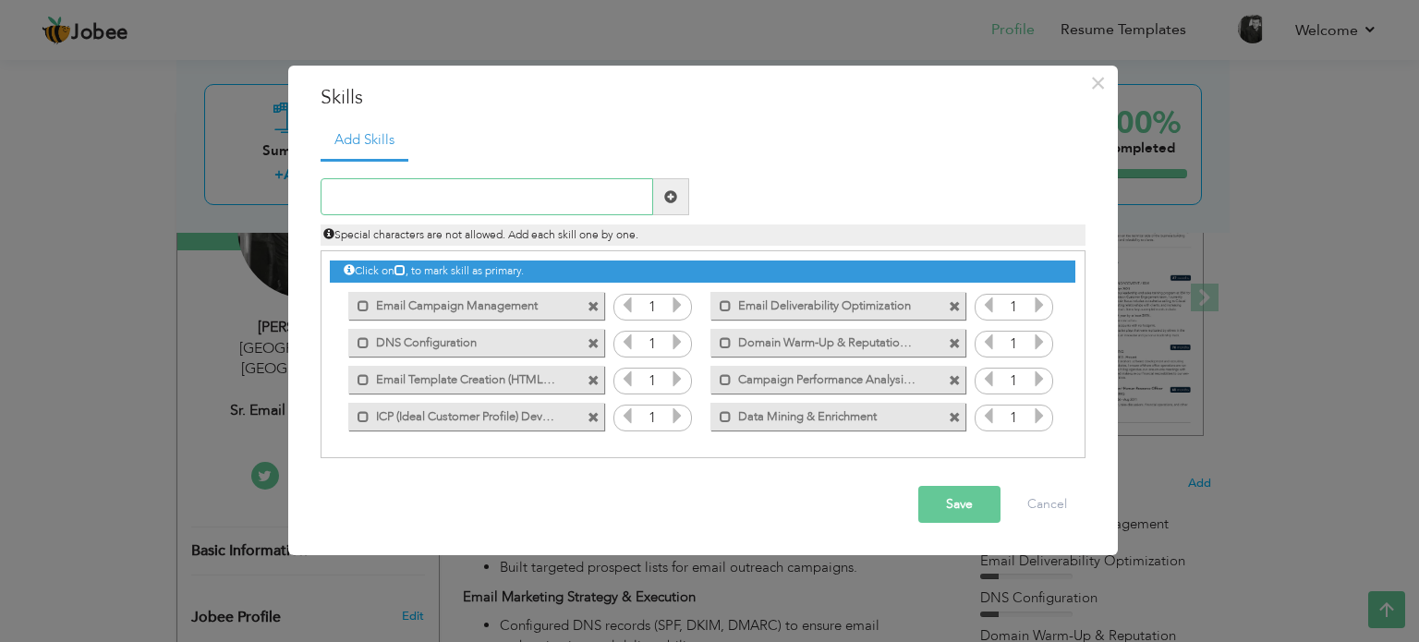
paste input "Database Segmentation & Validation"
type input "Database Segmentation & Validation"
click at [662, 203] on span at bounding box center [671, 196] width 36 height 37
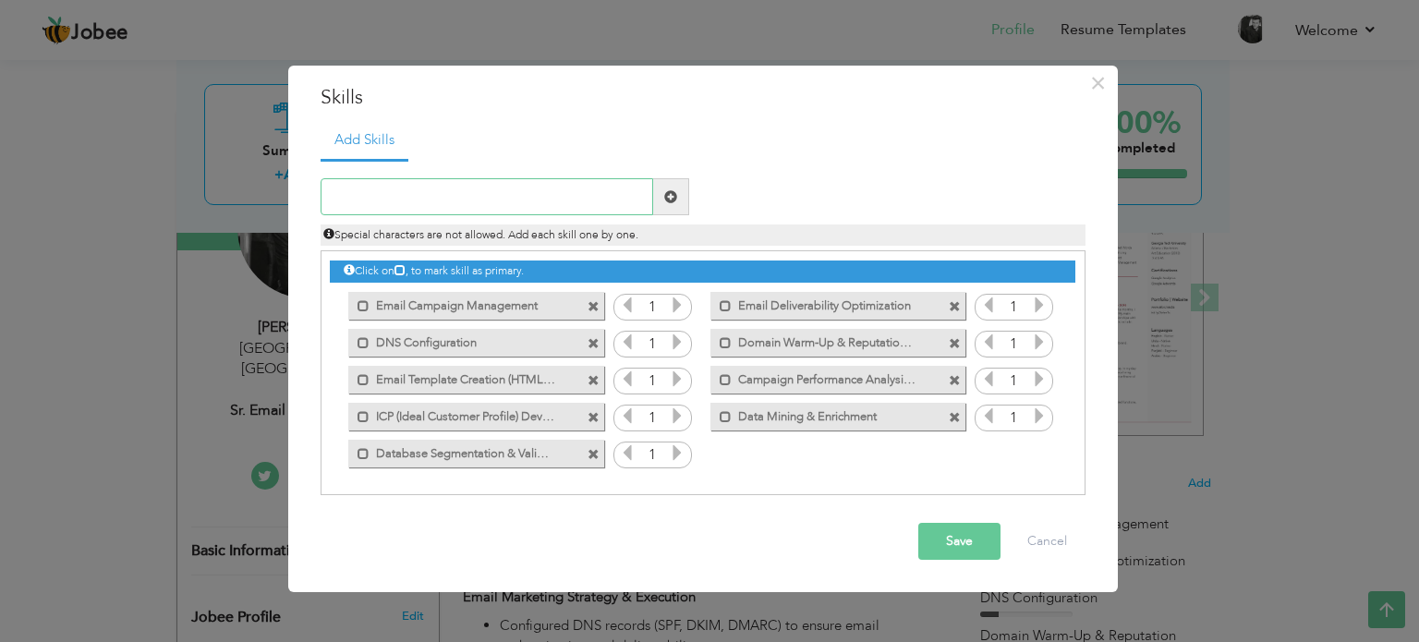
click at [529, 189] on input "text" at bounding box center [487, 196] width 333 height 37
paste input "Personalized InMail Campaigns"
type input "Personalized InMail Campaigns"
click at [680, 193] on span at bounding box center [671, 196] width 36 height 37
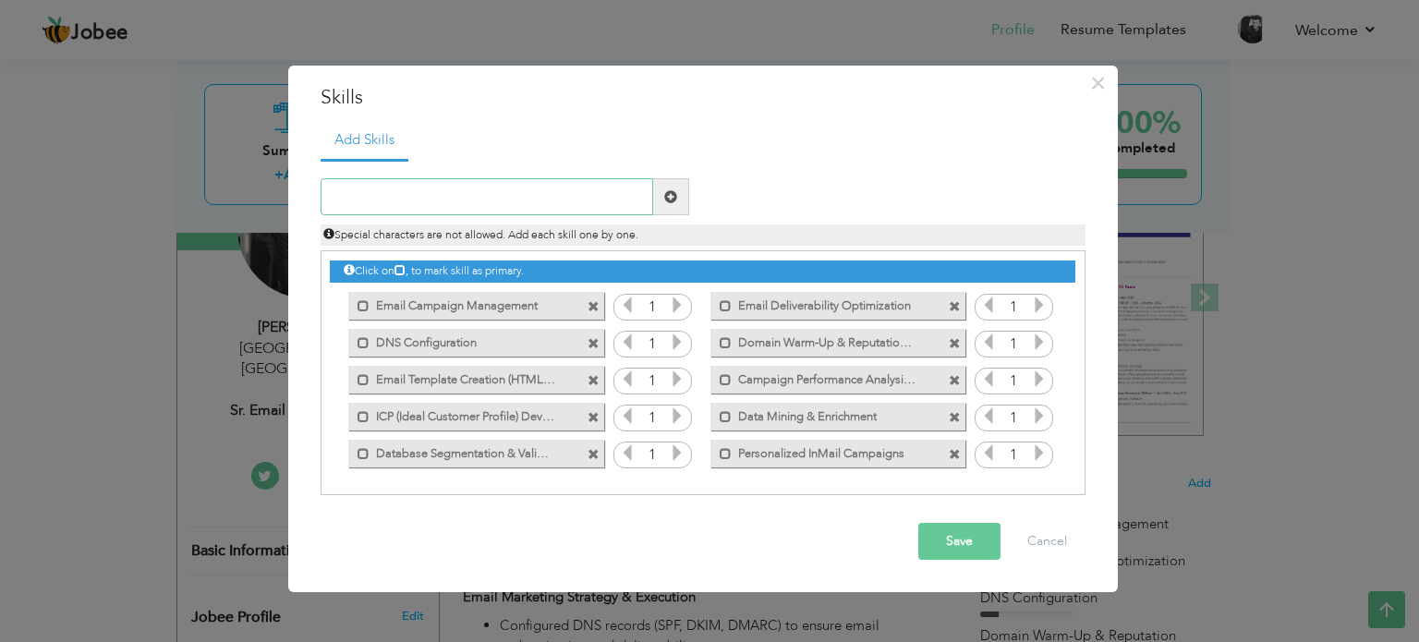
click at [585, 188] on input "text" at bounding box center [487, 196] width 333 height 37
paste input "Social Selling & Professional Networking"
type input "Social Selling & Professional Networking"
click at [669, 192] on span at bounding box center [670, 196] width 13 height 13
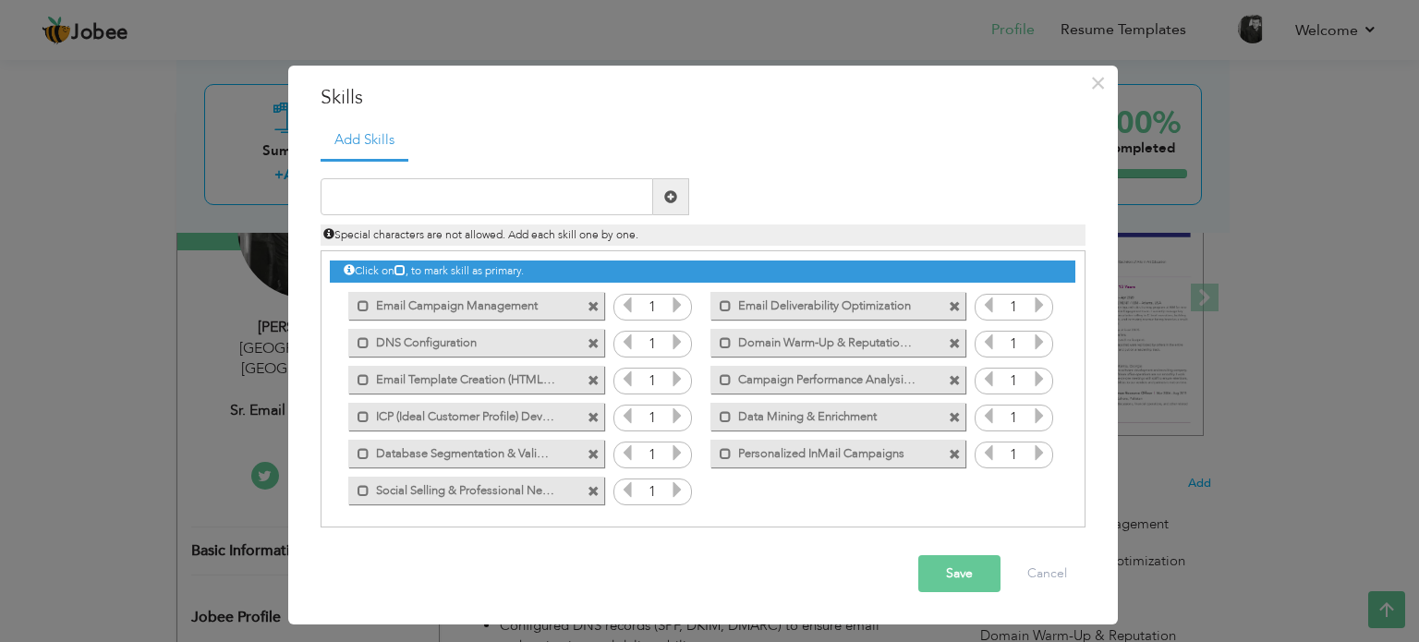
click at [950, 568] on button "Save" at bounding box center [959, 573] width 82 height 37
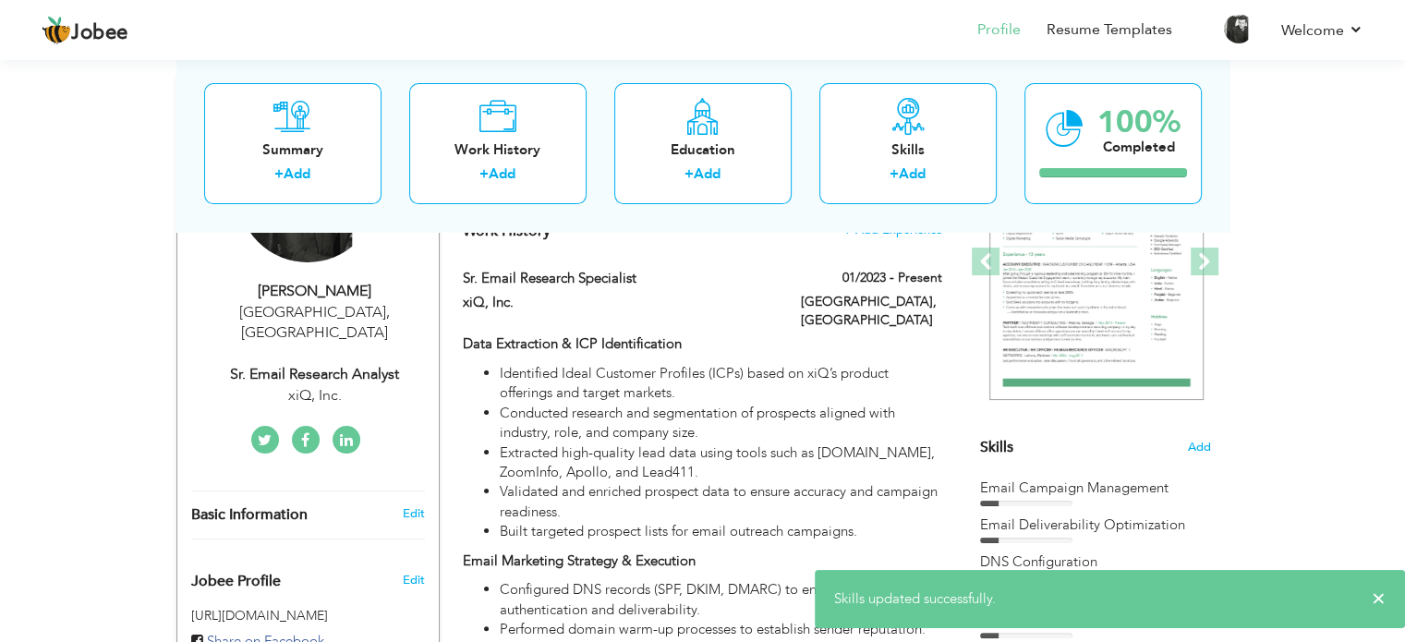
scroll to position [262, 0]
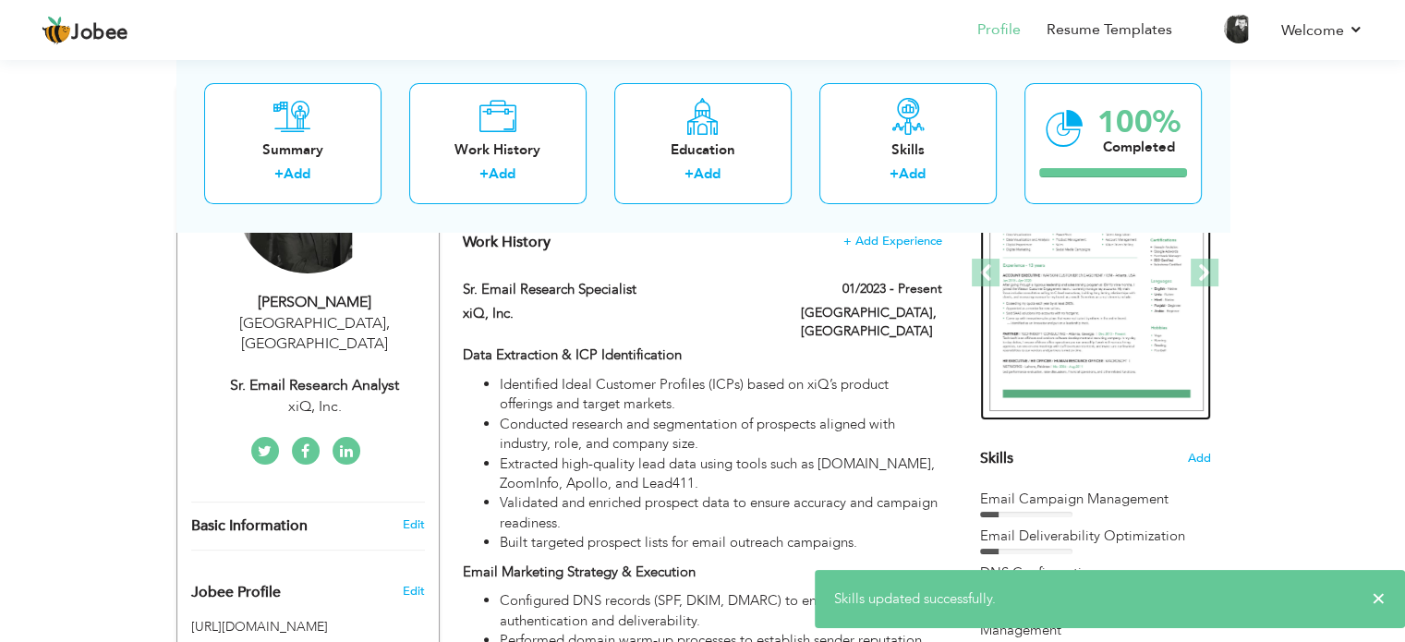
click at [1122, 361] on img at bounding box center [1096, 273] width 214 height 277
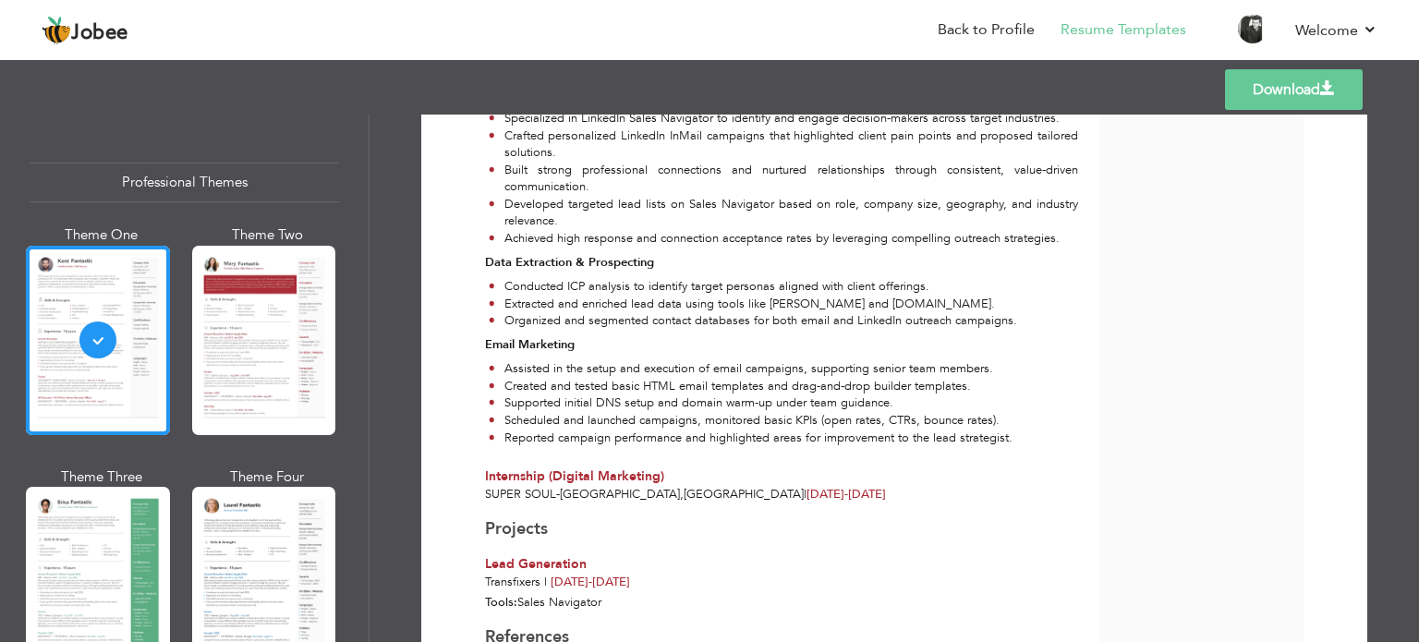
scroll to position [897, 0]
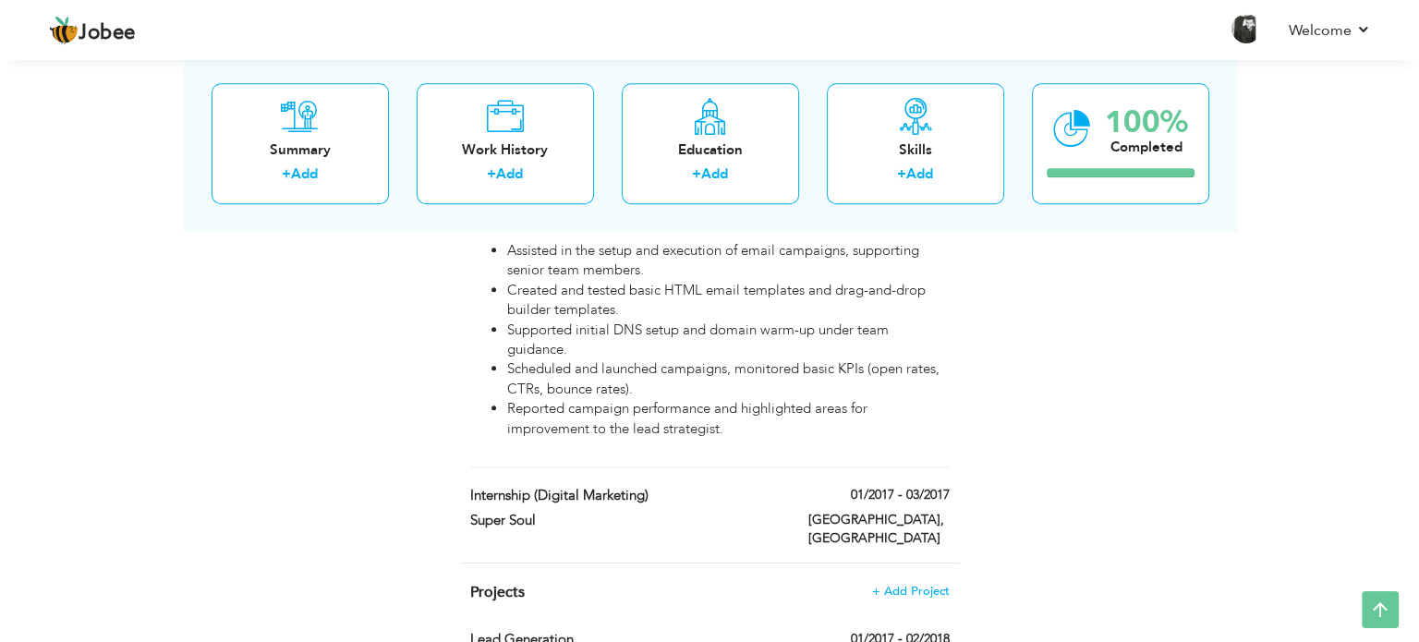
scroll to position [1498, 0]
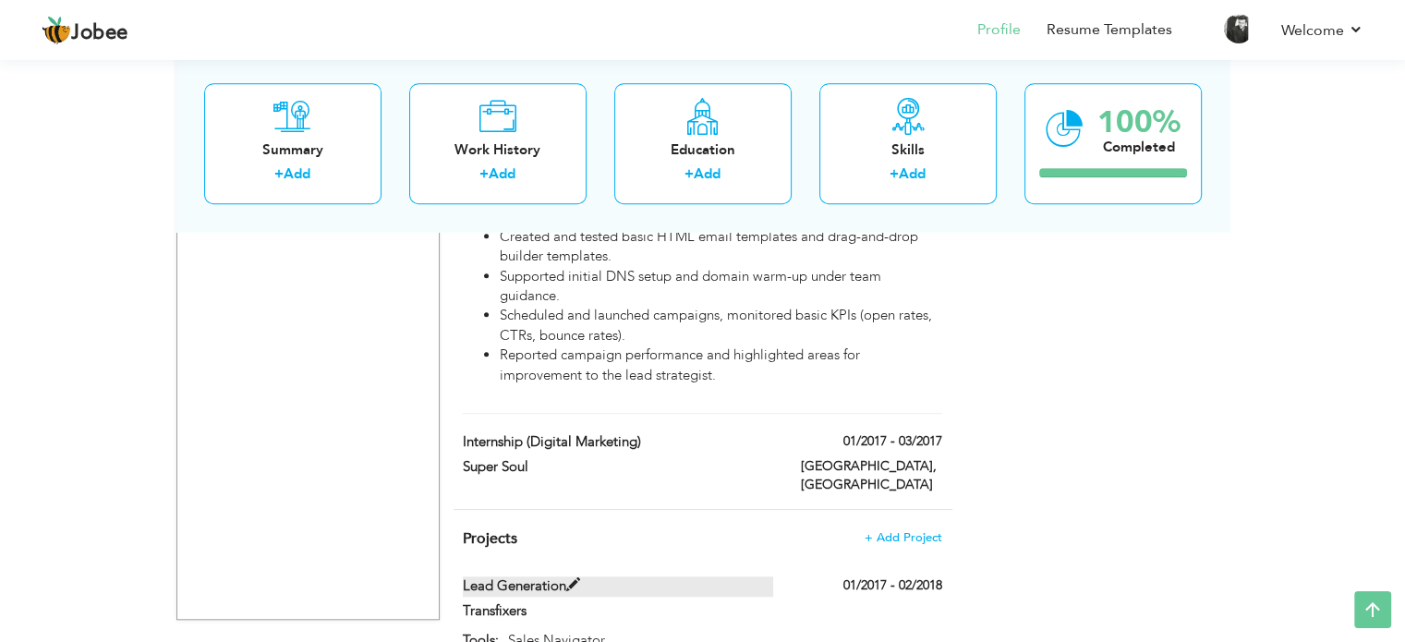
click at [508, 576] on label "Lead Generation" at bounding box center [618, 585] width 310 height 19
type input "Lead Generation"
type input "Transfixers"
type input "01/2017"
type input "02/2018"
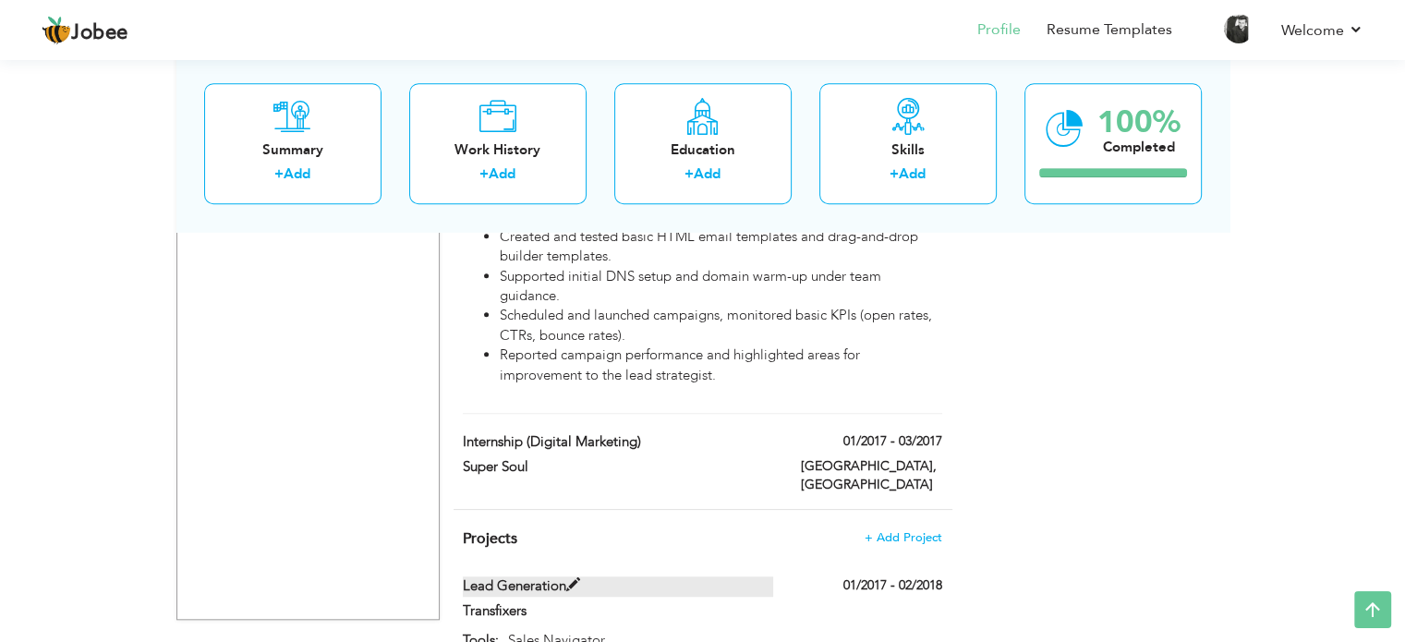
type input "Sales Navigator"
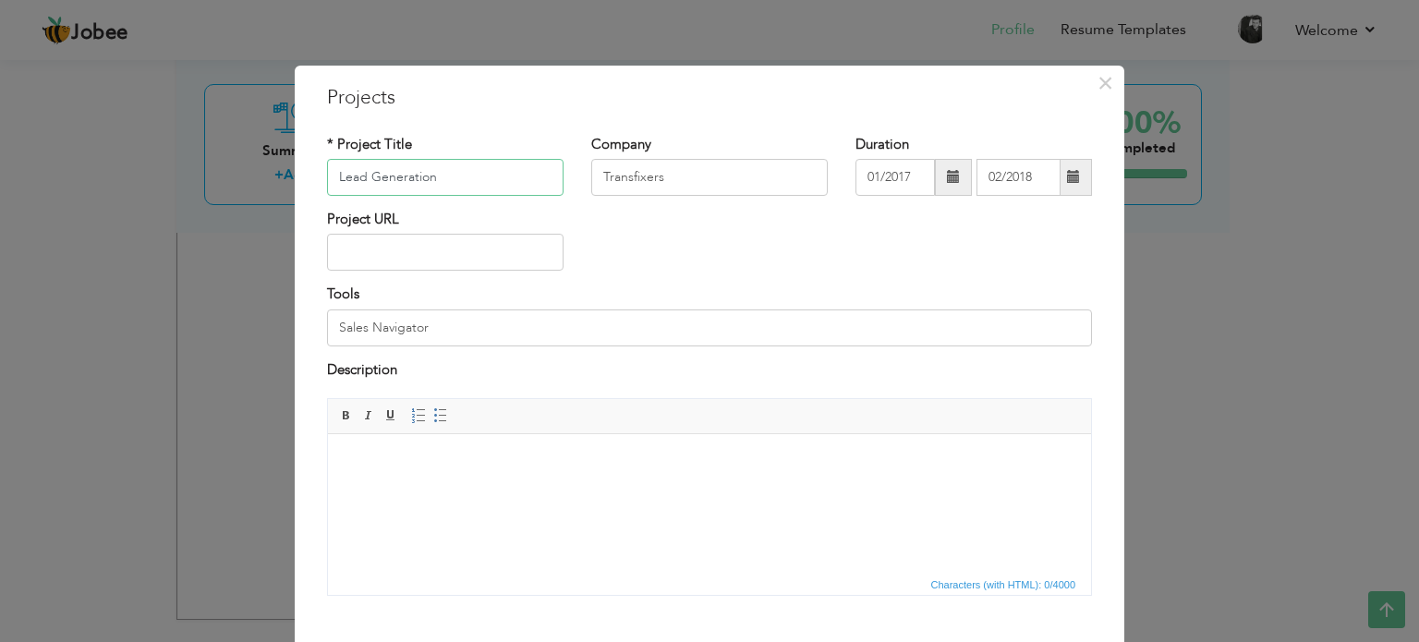
click at [391, 164] on input "Lead Generation" at bounding box center [445, 177] width 237 height 37
paste input "High-Deliverability Email Campaigns – xiQ (2023–2024)"
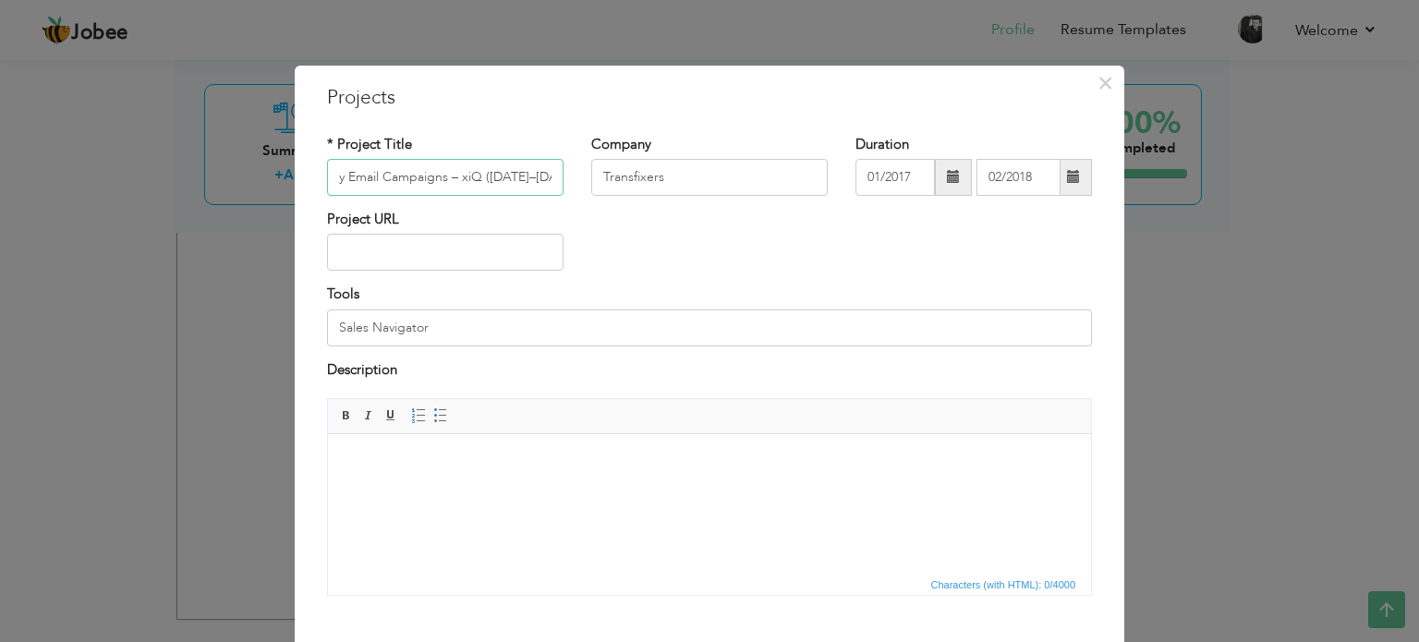
drag, startPoint x: 445, startPoint y: 173, endPoint x: 554, endPoint y: 174, distance: 109.0
click at [554, 174] on input "High-Deliverability Email Campaigns – xiQ (2023–2024)" at bounding box center [445, 177] width 237 height 37
type input "High-Deliverability Email Campaigns"
click at [702, 172] on input "Transfixers" at bounding box center [709, 177] width 237 height 37
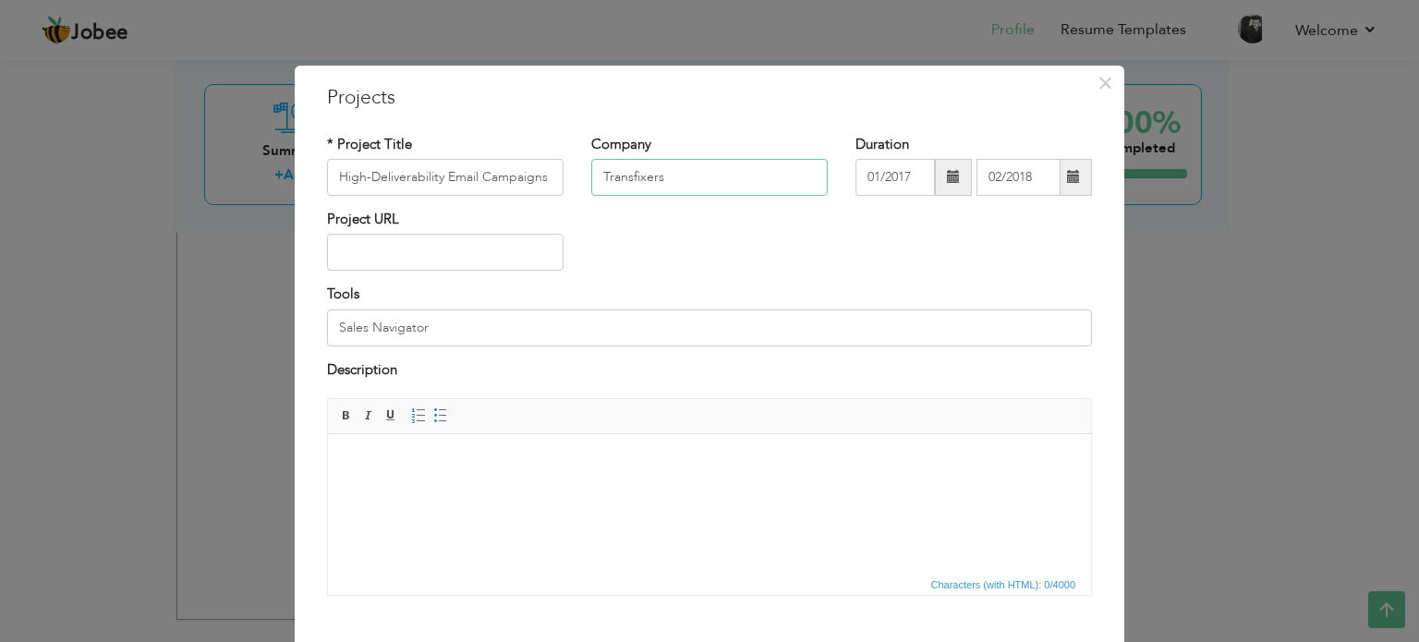
click at [702, 172] on input "Transfixers" at bounding box center [709, 177] width 237 height 37
type input "xiQ Inc"
click at [946, 184] on span at bounding box center [953, 177] width 37 height 37
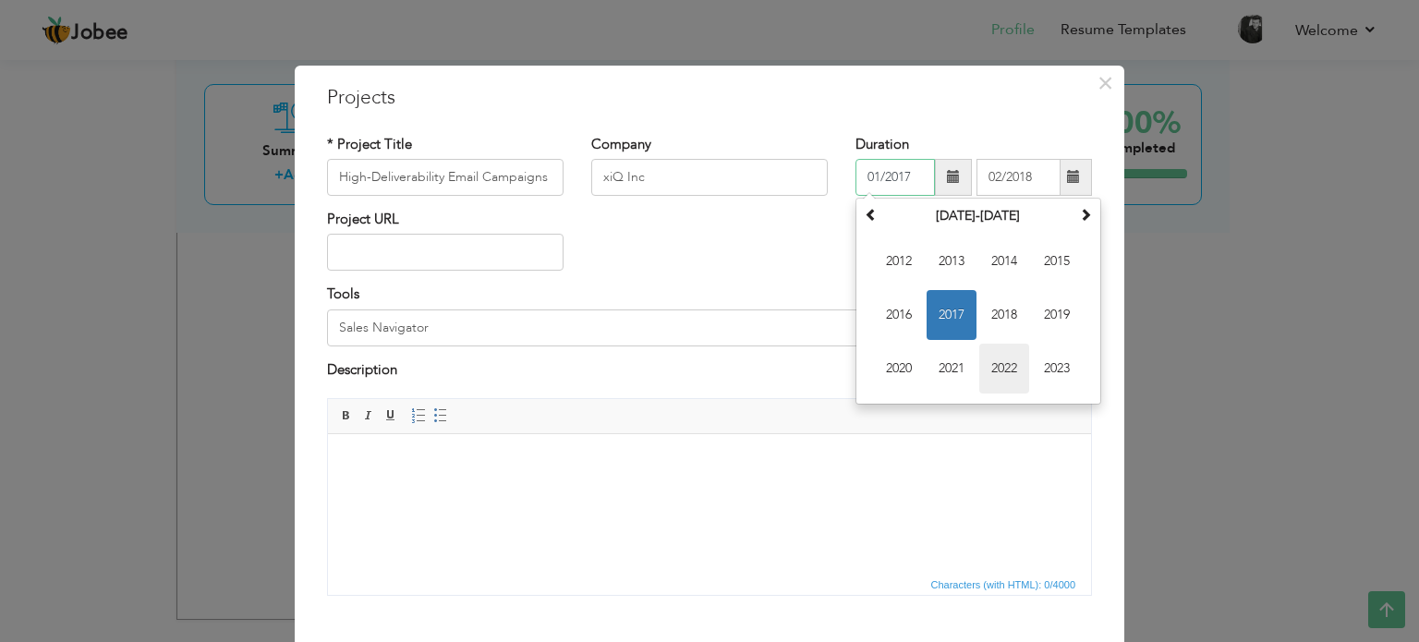
click at [995, 370] on span "2022" at bounding box center [1004, 369] width 50 height 50
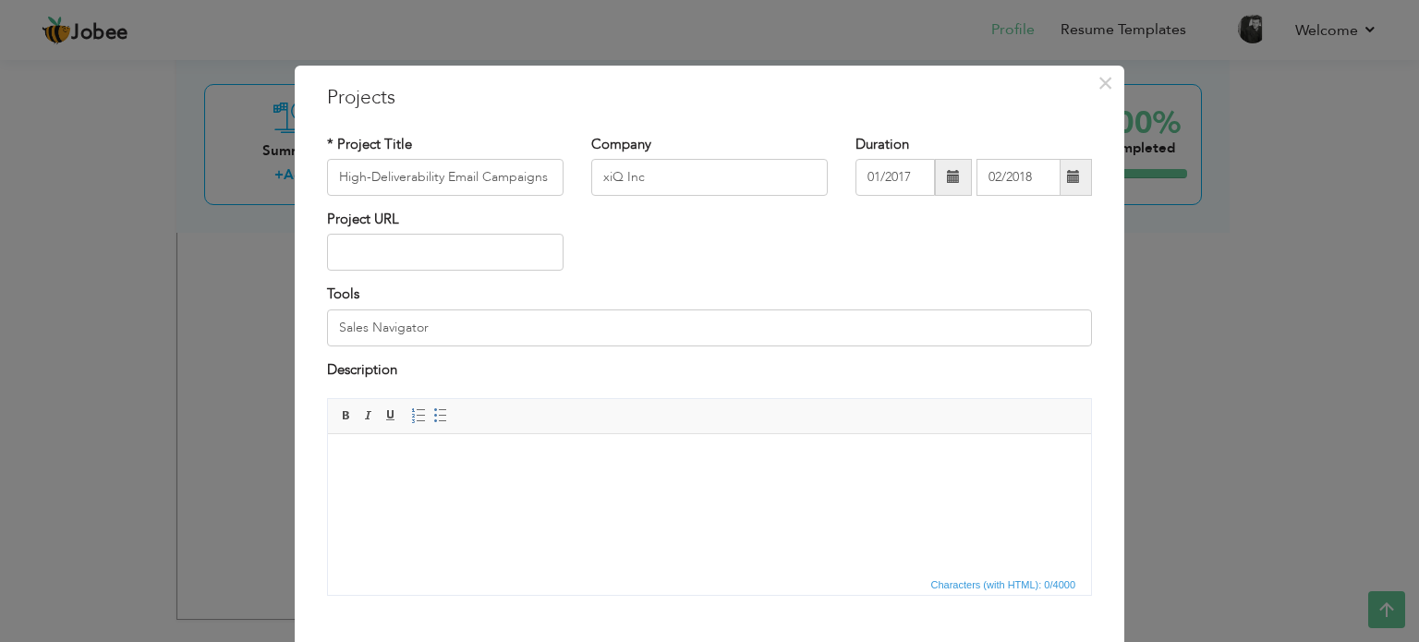
click at [1067, 173] on span at bounding box center [1073, 176] width 13 height 13
click at [947, 174] on span at bounding box center [953, 176] width 13 height 13
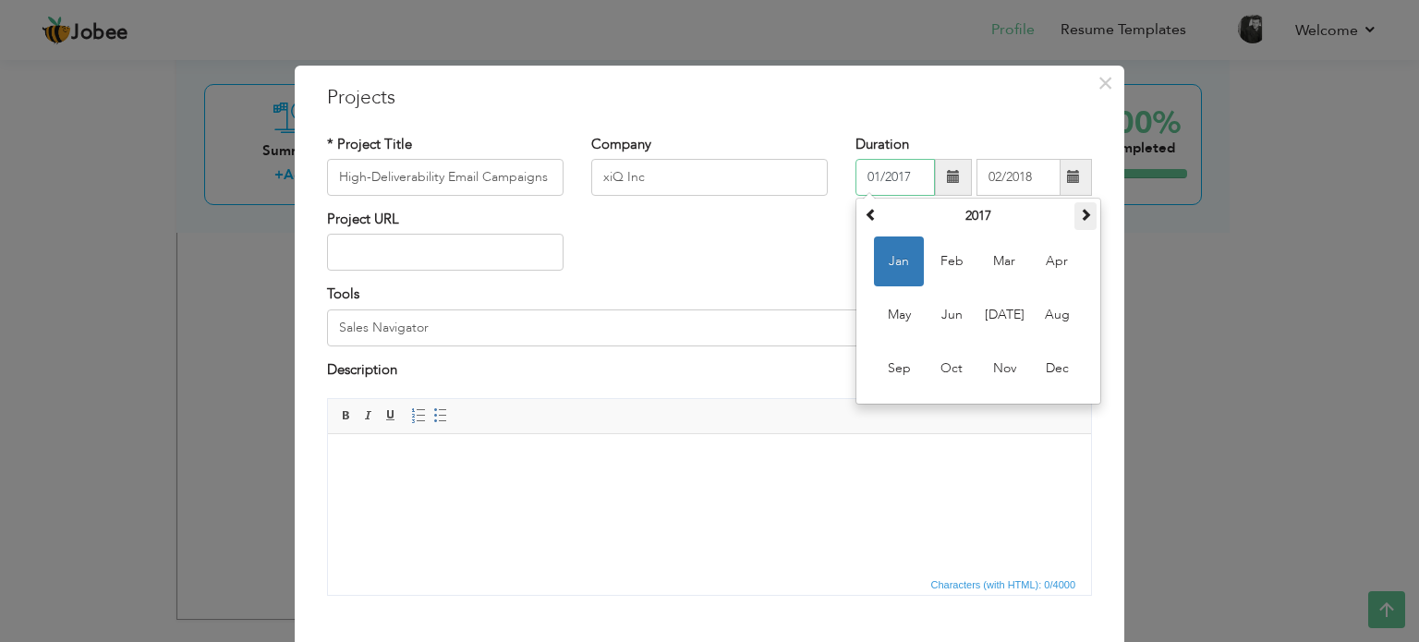
click at [1074, 224] on th at bounding box center [1085, 216] width 22 height 28
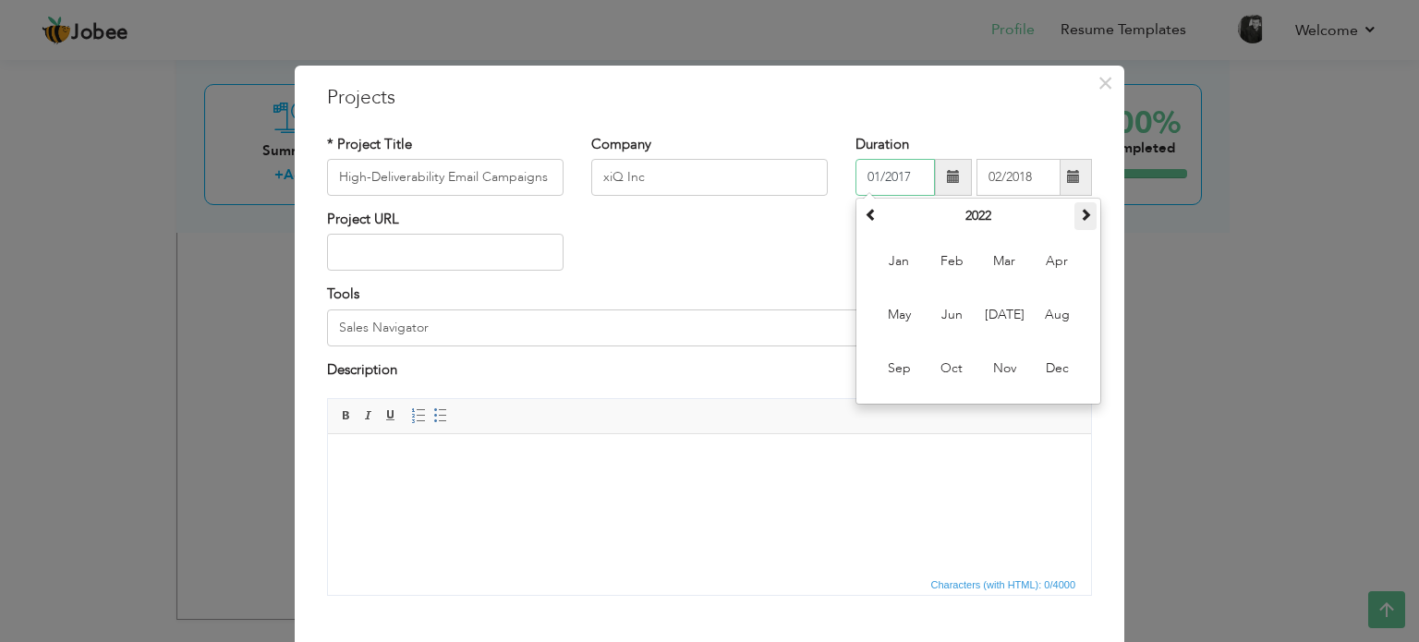
click at [1074, 224] on th at bounding box center [1085, 216] width 22 height 28
click at [1072, 181] on span at bounding box center [1073, 176] width 13 height 13
click at [947, 176] on span at bounding box center [953, 176] width 13 height 13
click at [1076, 222] on th at bounding box center [1085, 216] width 22 height 28
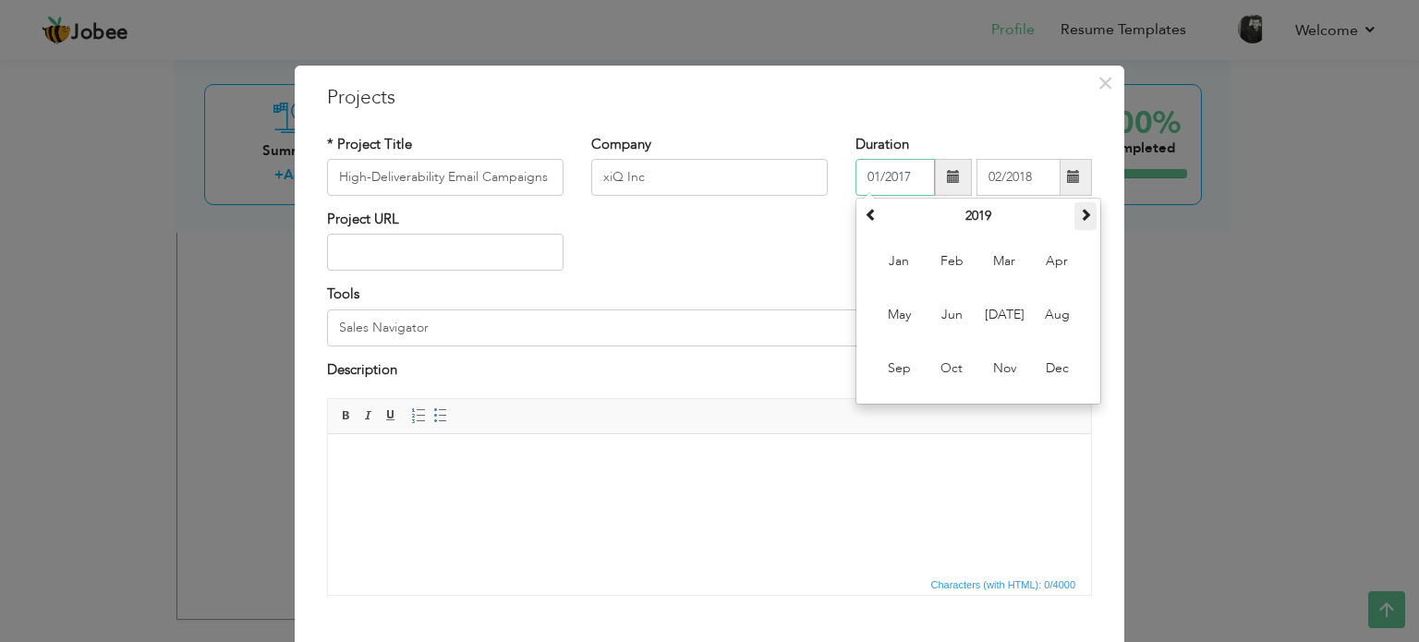
click at [1076, 222] on th at bounding box center [1085, 216] width 22 height 28
click at [887, 267] on span "Jan" at bounding box center [899, 262] width 50 height 50
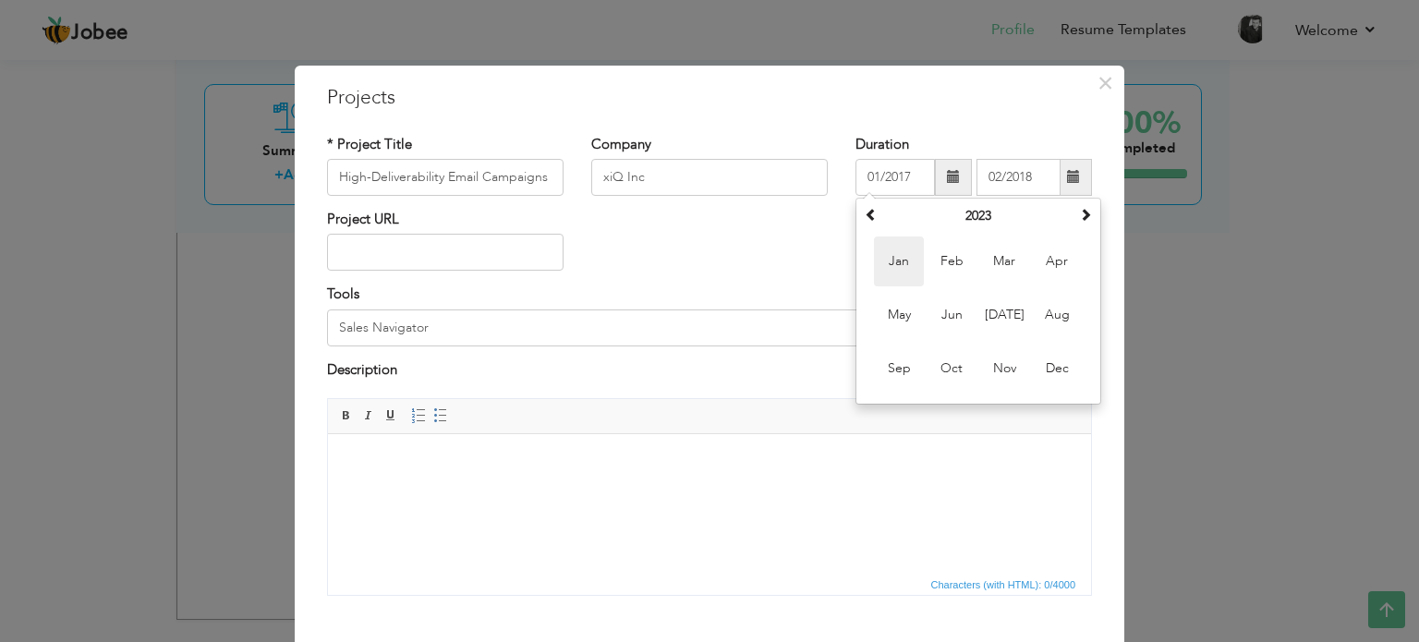
type input "01/2023"
click at [1067, 176] on span at bounding box center [1073, 176] width 13 height 13
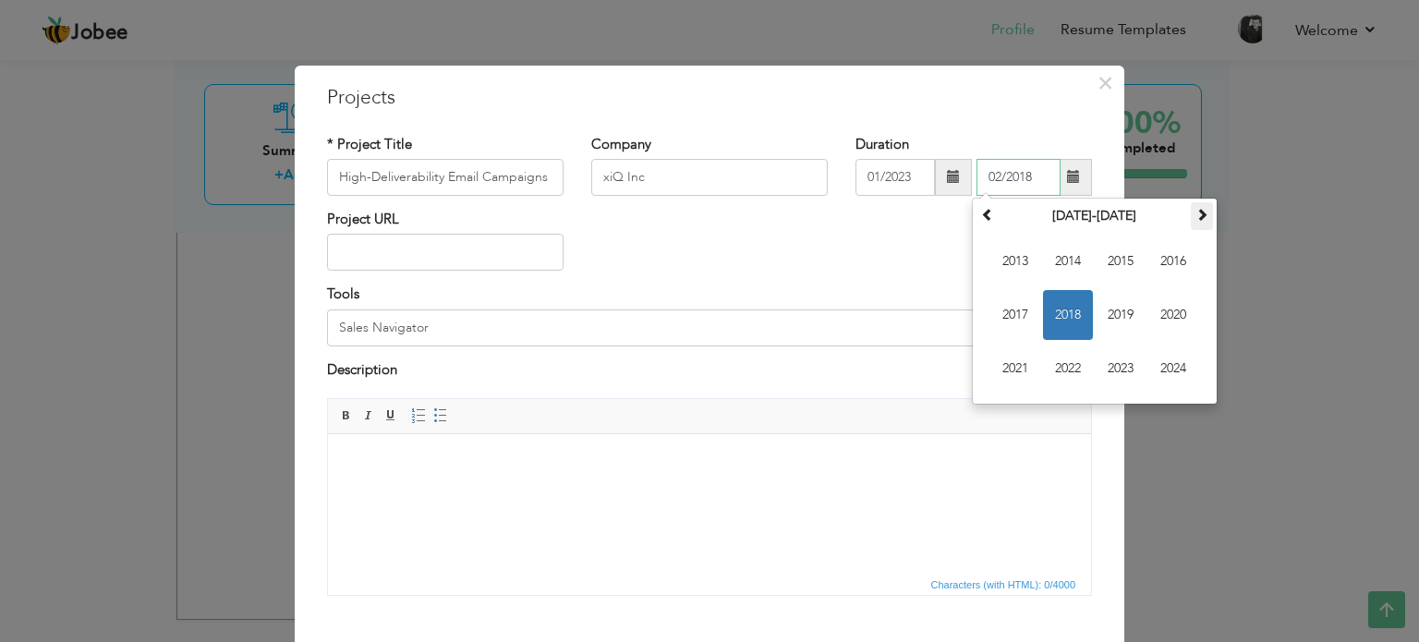
click at [1195, 212] on span at bounding box center [1201, 214] width 13 height 13
click at [1112, 265] on span "2025" at bounding box center [1121, 262] width 50 height 50
click at [1164, 328] on span "Aug" at bounding box center [1173, 315] width 50 height 50
type input "08/2025"
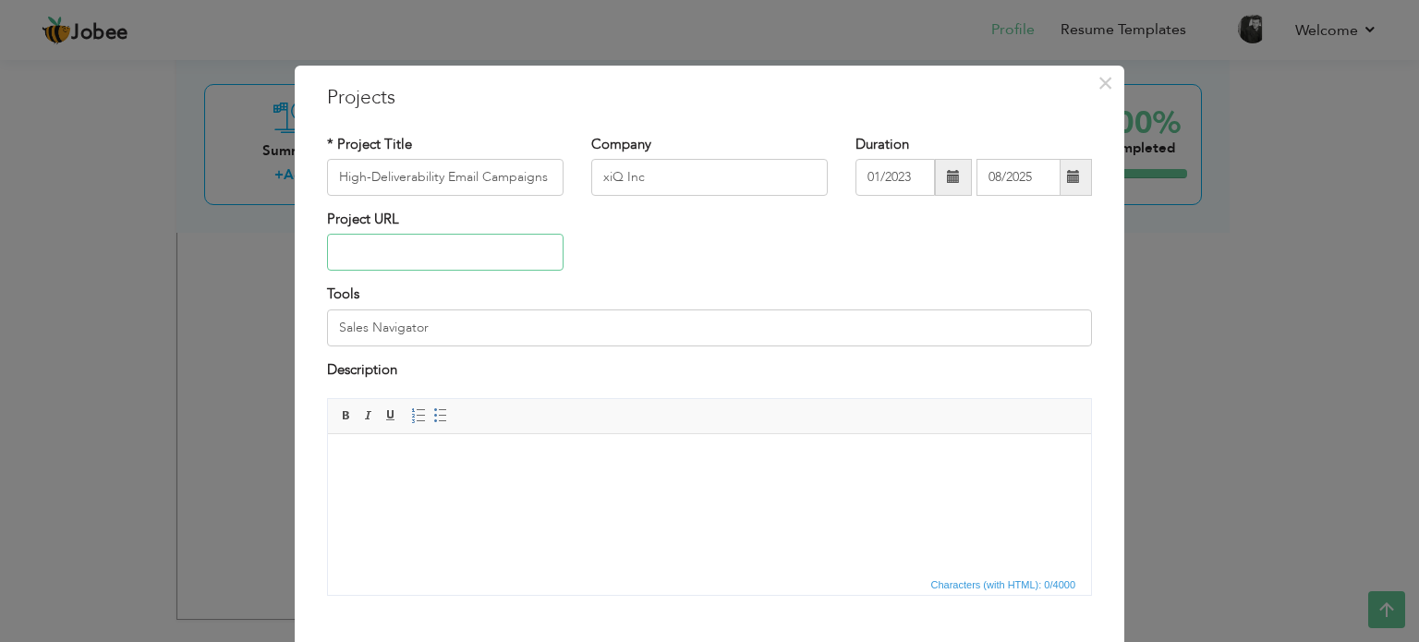
click at [503, 259] on input "text" at bounding box center [445, 252] width 237 height 37
type input "[DOMAIN_NAME]"
click at [491, 343] on input "Sales Navigator" at bounding box center [709, 327] width 765 height 37
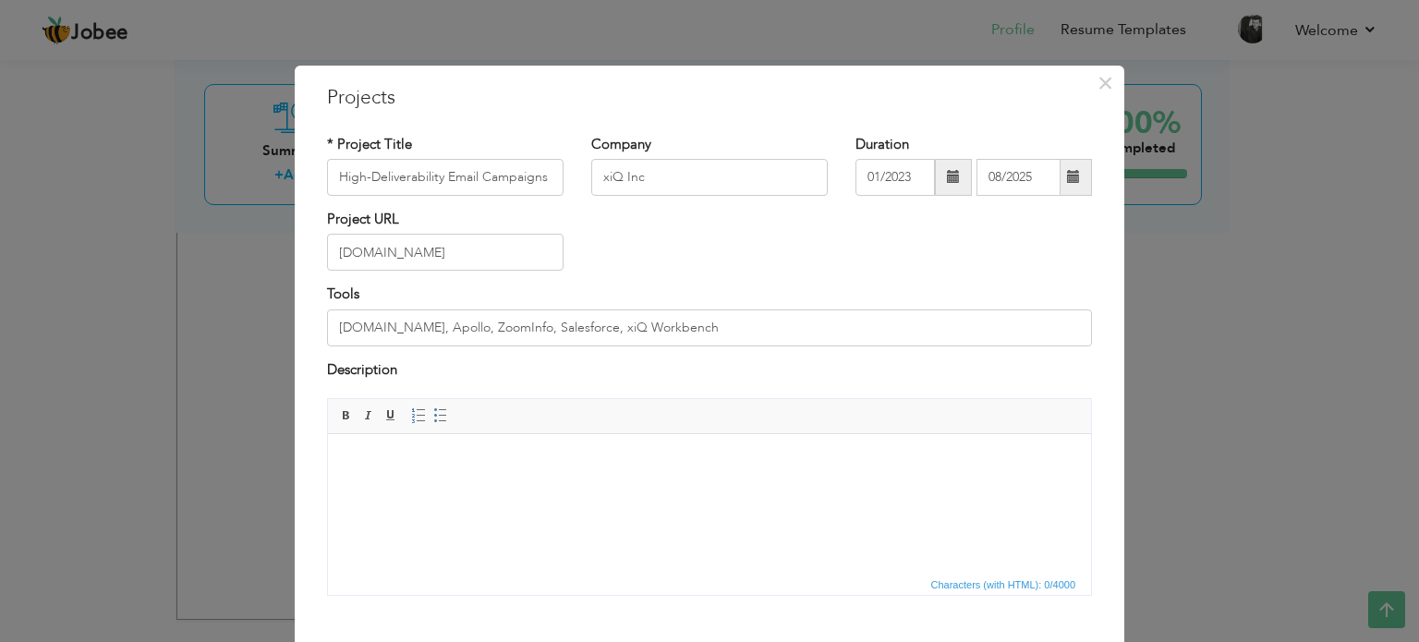
click at [466, 483] on html at bounding box center [709, 462] width 763 height 56
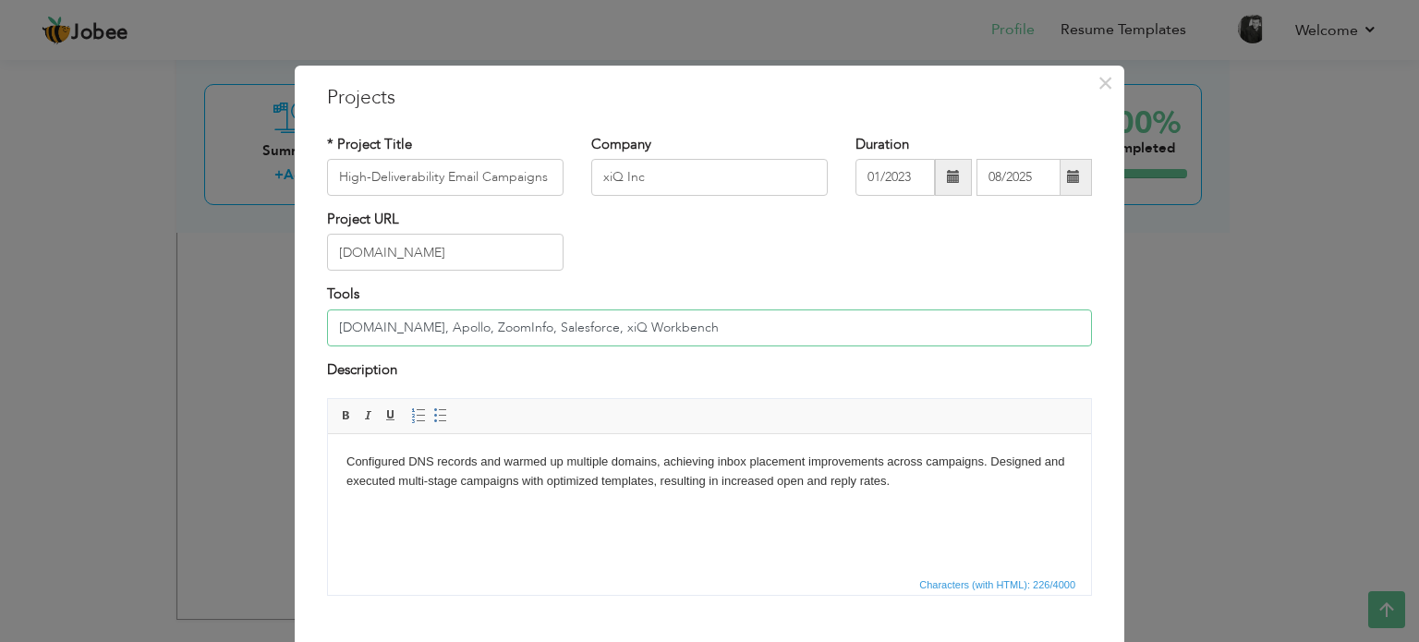
drag, startPoint x: 488, startPoint y: 328, endPoint x: 313, endPoint y: 331, distance: 174.6
click at [313, 331] on div "Tools Snov.io, Apollo, ZoomInfo, Salesforce, xiQ Workbench" at bounding box center [709, 322] width 793 height 75
type input "Salesforce, xiQ Workbench"
click at [585, 468] on body "Configured DNS records and warmed up multiple domains, achieving inbox placemen…" at bounding box center [709, 472] width 726 height 39
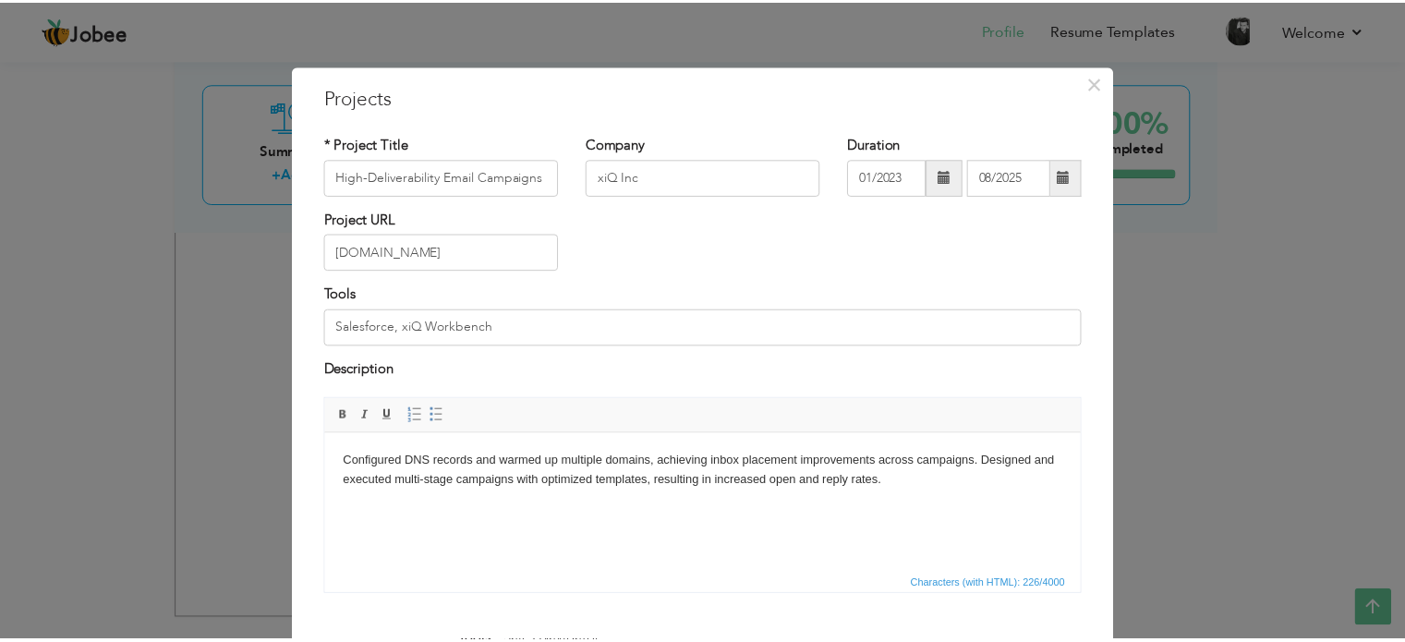
scroll to position [103, 0]
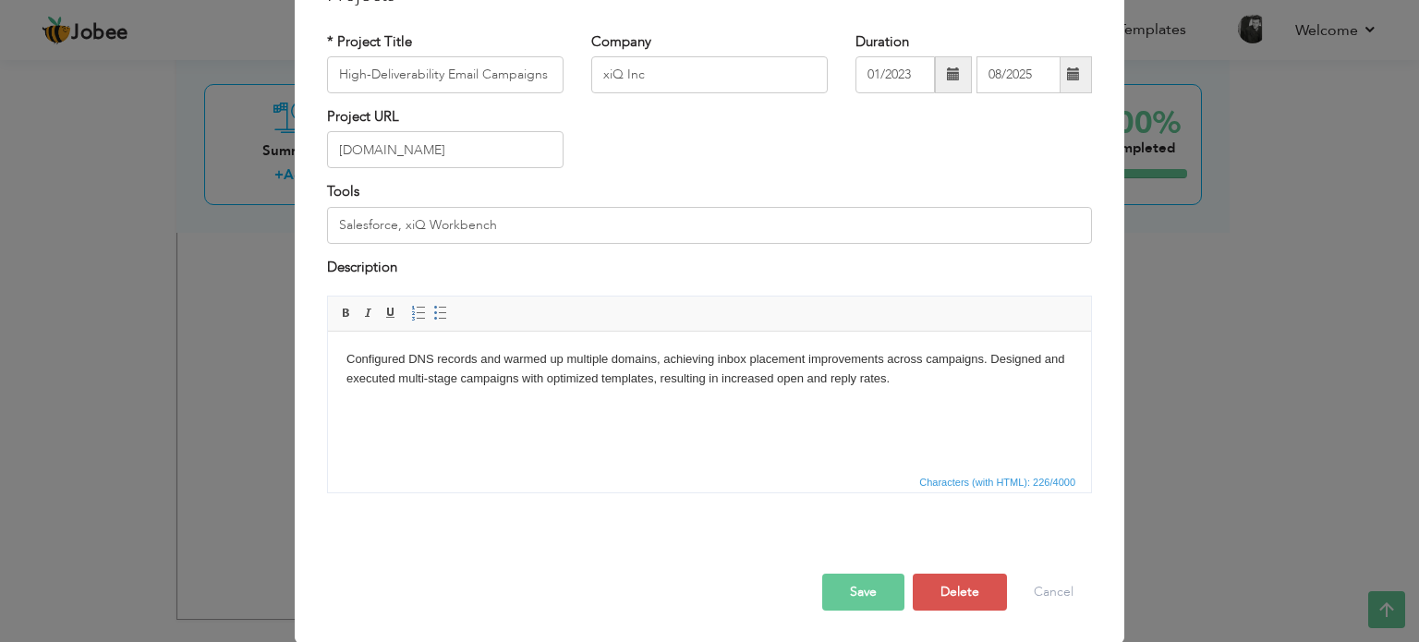
click at [843, 580] on button "Save" at bounding box center [863, 592] width 82 height 37
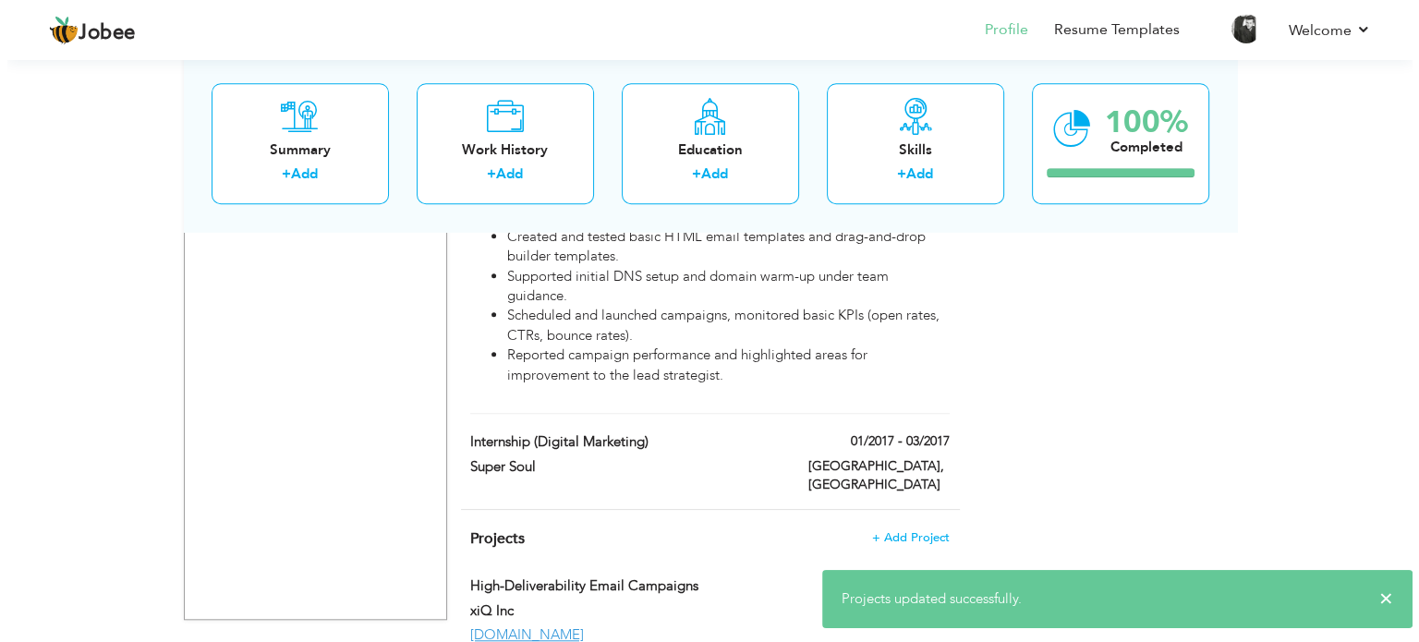
scroll to position [1595, 0]
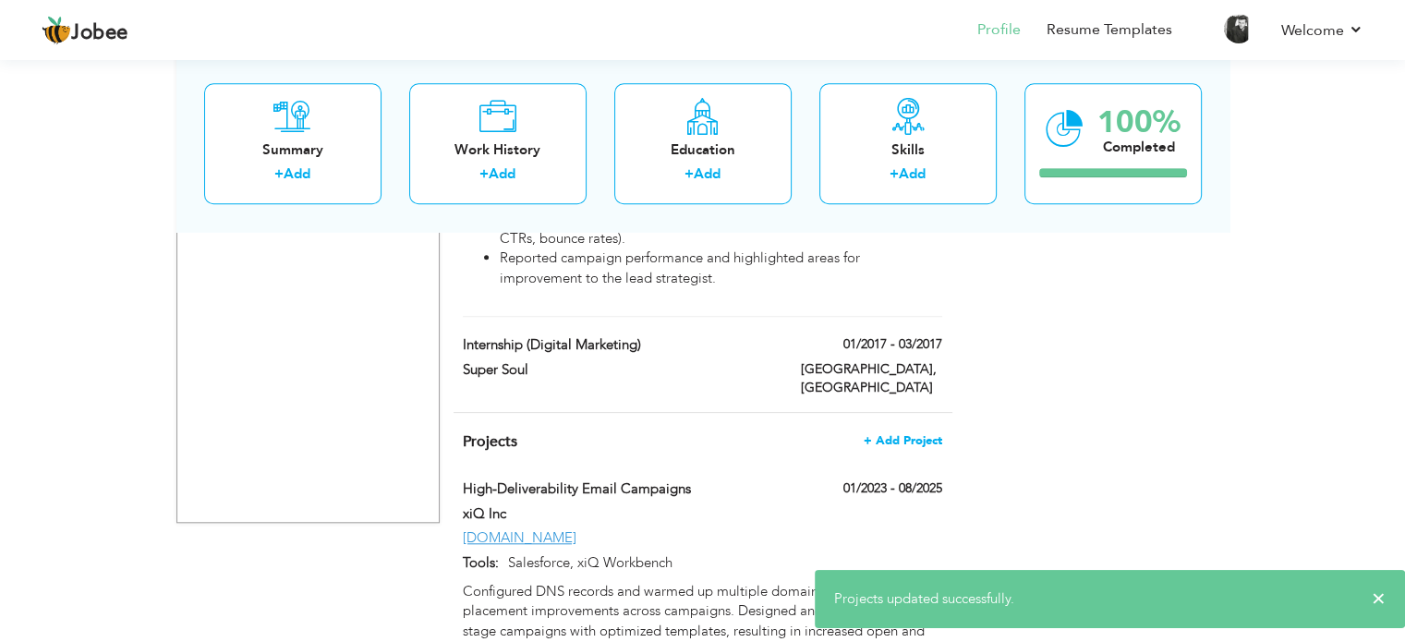
click at [892, 434] on span "+ Add Project" at bounding box center [903, 440] width 79 height 13
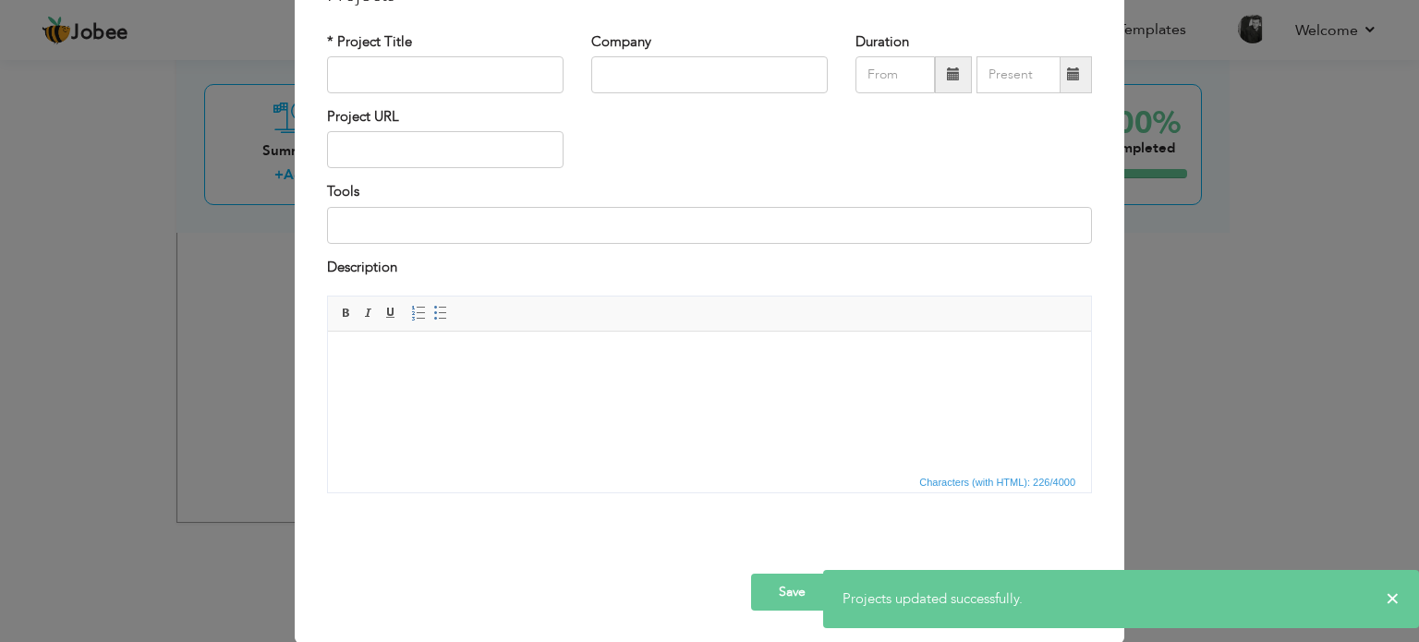
scroll to position [0, 0]
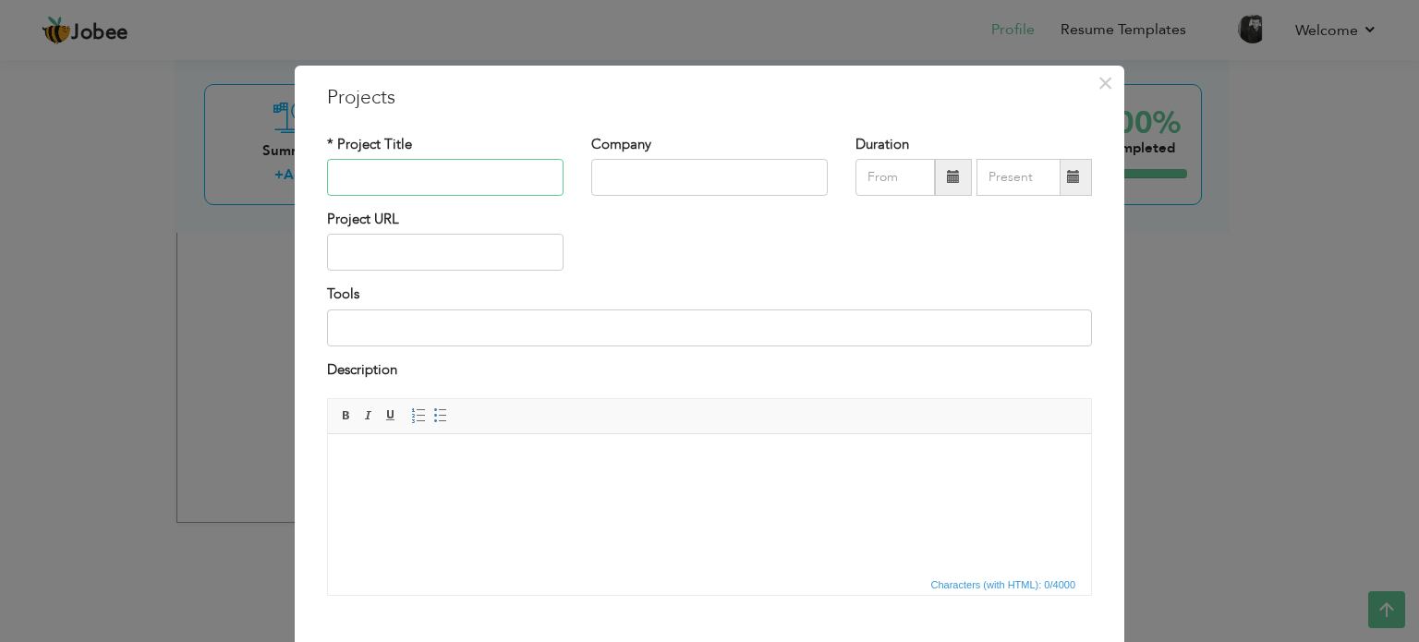
paste input "Targeted Prospect Data Extraction"
type input "Targeted Prospect Data Extraction"
click at [656, 173] on input "text" at bounding box center [709, 177] width 237 height 37
type input "xiQ Inc"
click at [947, 176] on span at bounding box center [953, 176] width 13 height 13
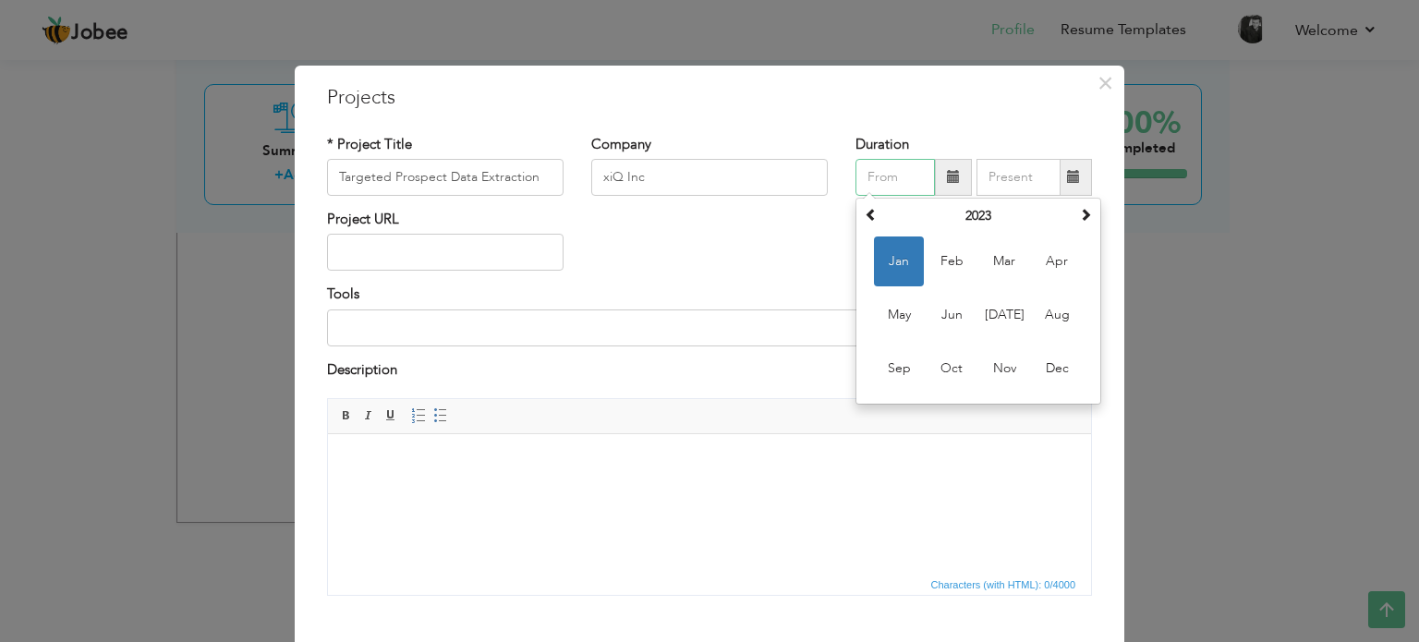
click at [898, 268] on span "Jan" at bounding box center [899, 262] width 50 height 50
type input "01/2023"
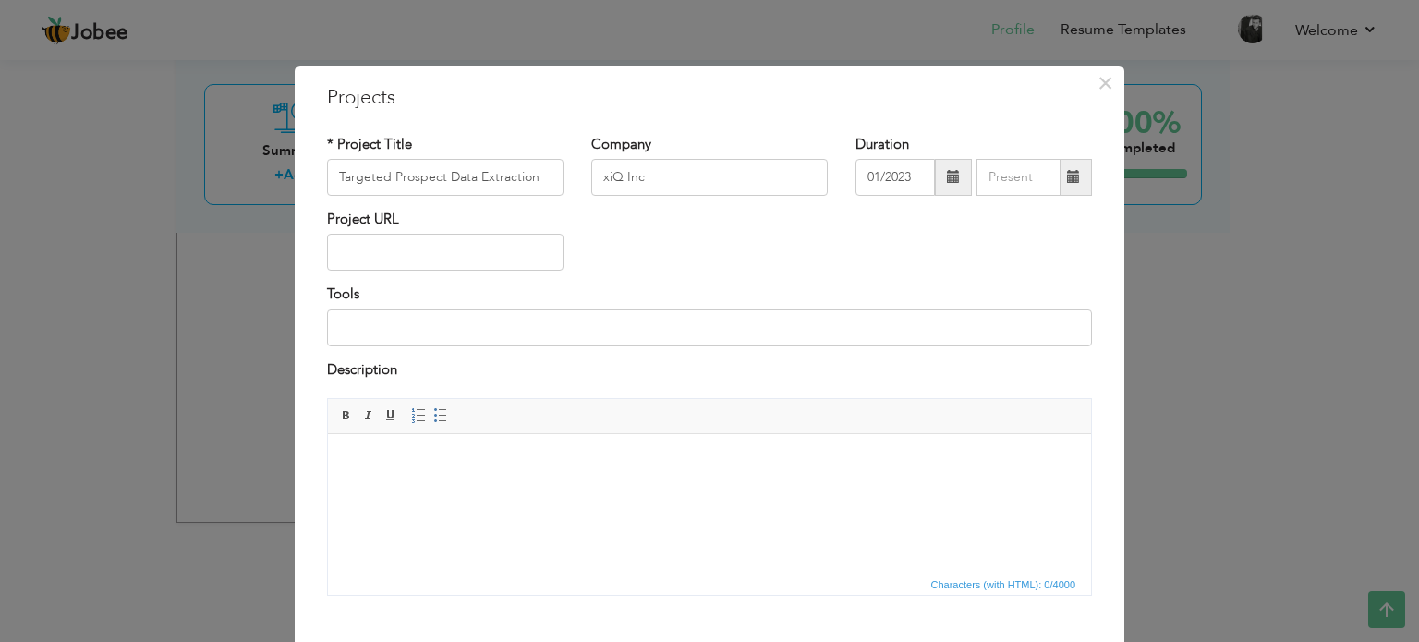
click at [1068, 172] on span at bounding box center [1073, 176] width 13 height 13
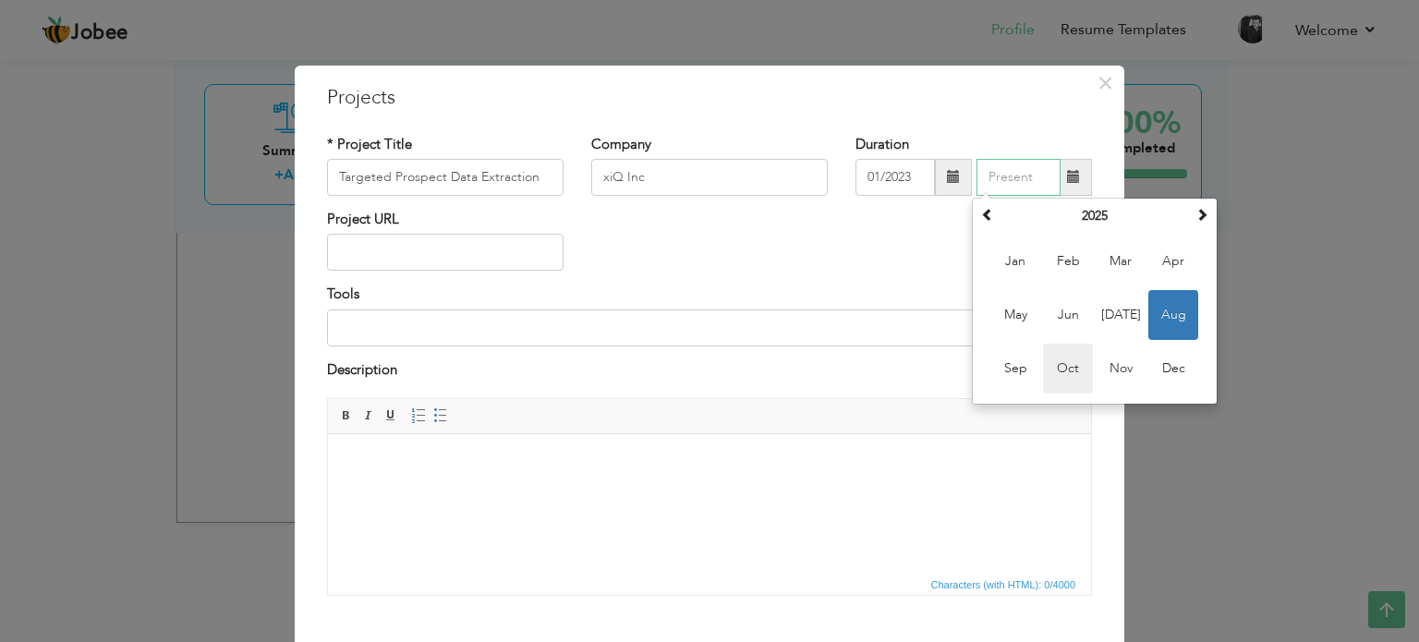
click at [1061, 368] on span "Oct" at bounding box center [1068, 369] width 50 height 50
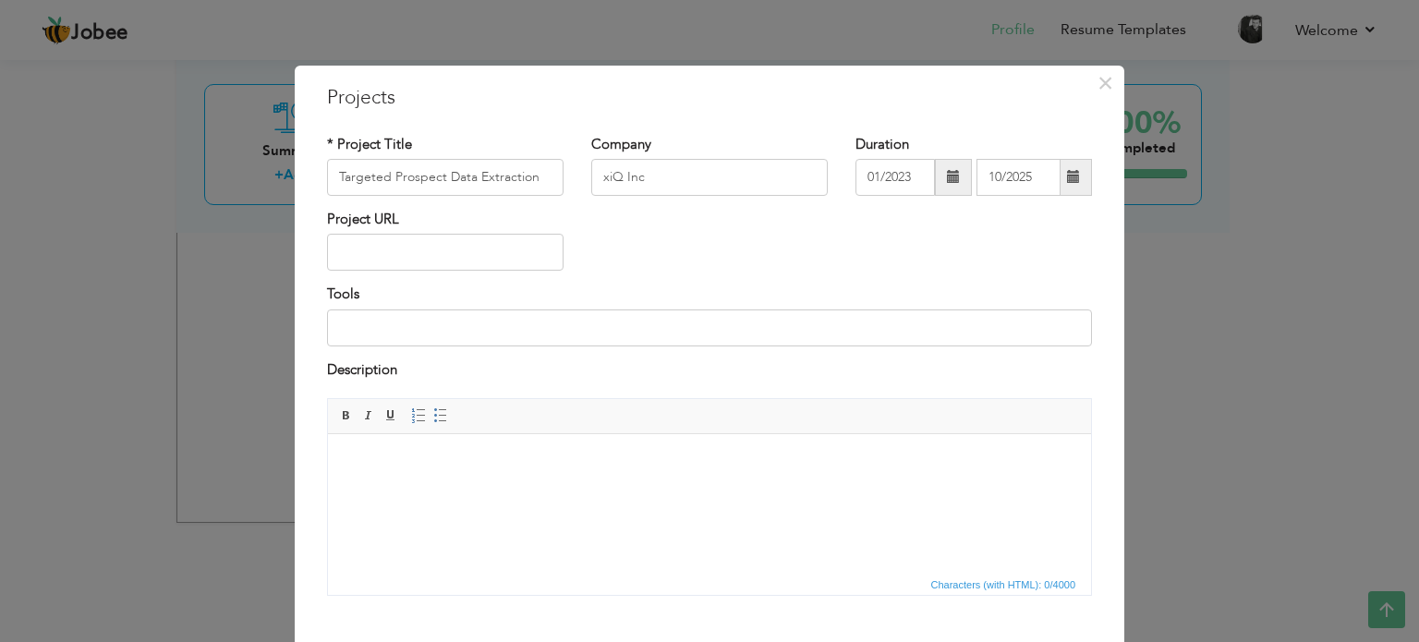
click at [1067, 179] on span at bounding box center [1073, 176] width 13 height 13
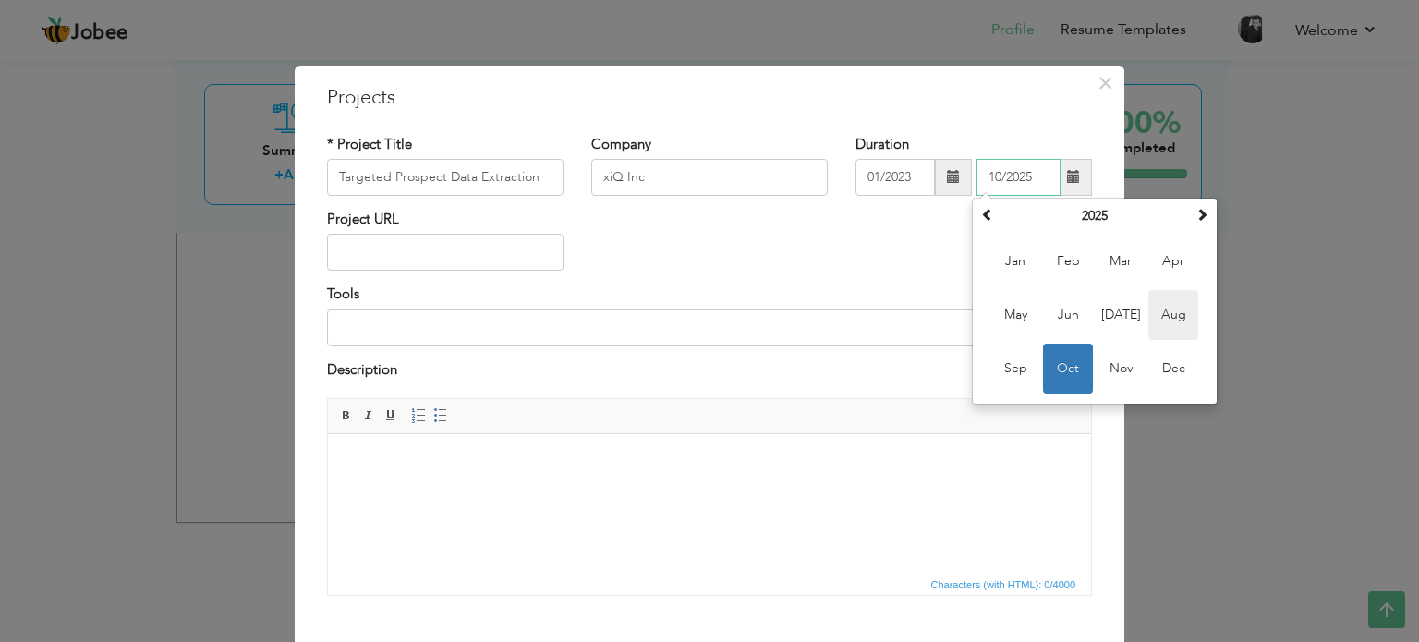
click at [1181, 319] on span "Aug" at bounding box center [1173, 315] width 50 height 50
type input "08/2025"
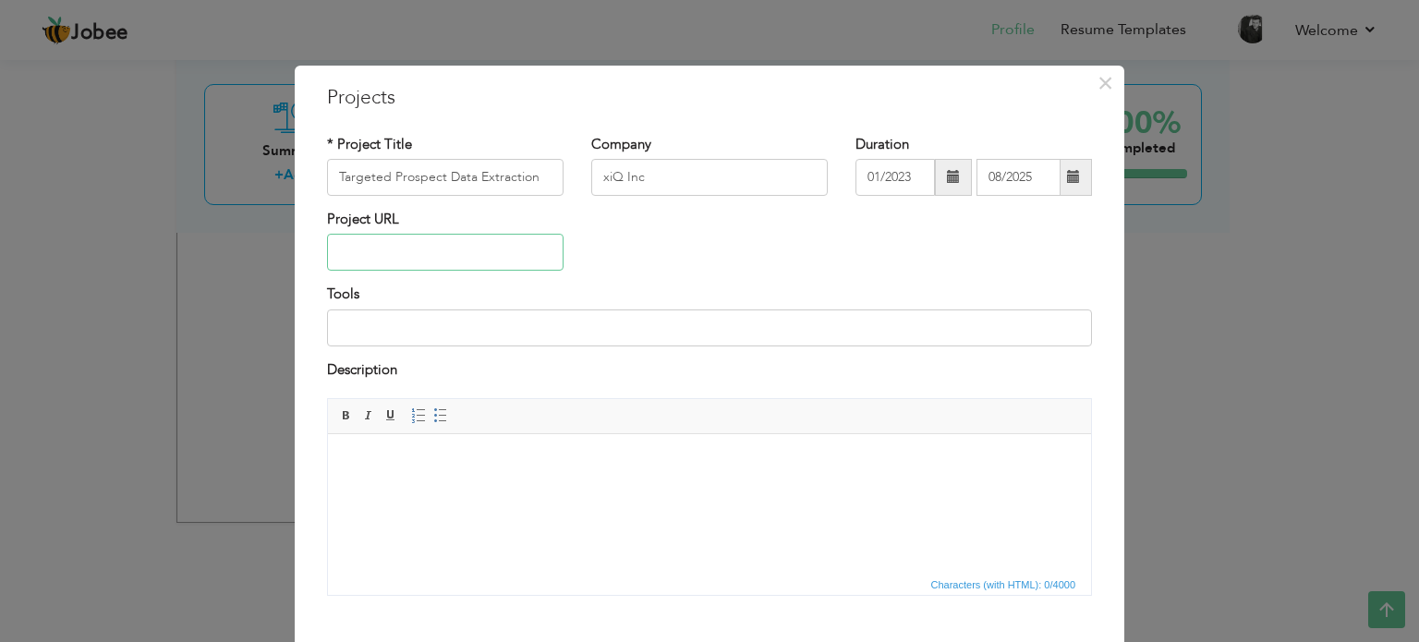
click at [511, 251] on input "text" at bounding box center [445, 252] width 237 height 37
type input "[DOMAIN_NAME]"
click at [503, 334] on input at bounding box center [709, 327] width 765 height 37
type input "[DOMAIN_NAME], [PERSON_NAME], Lead411"
click at [491, 464] on body at bounding box center [709, 462] width 726 height 19
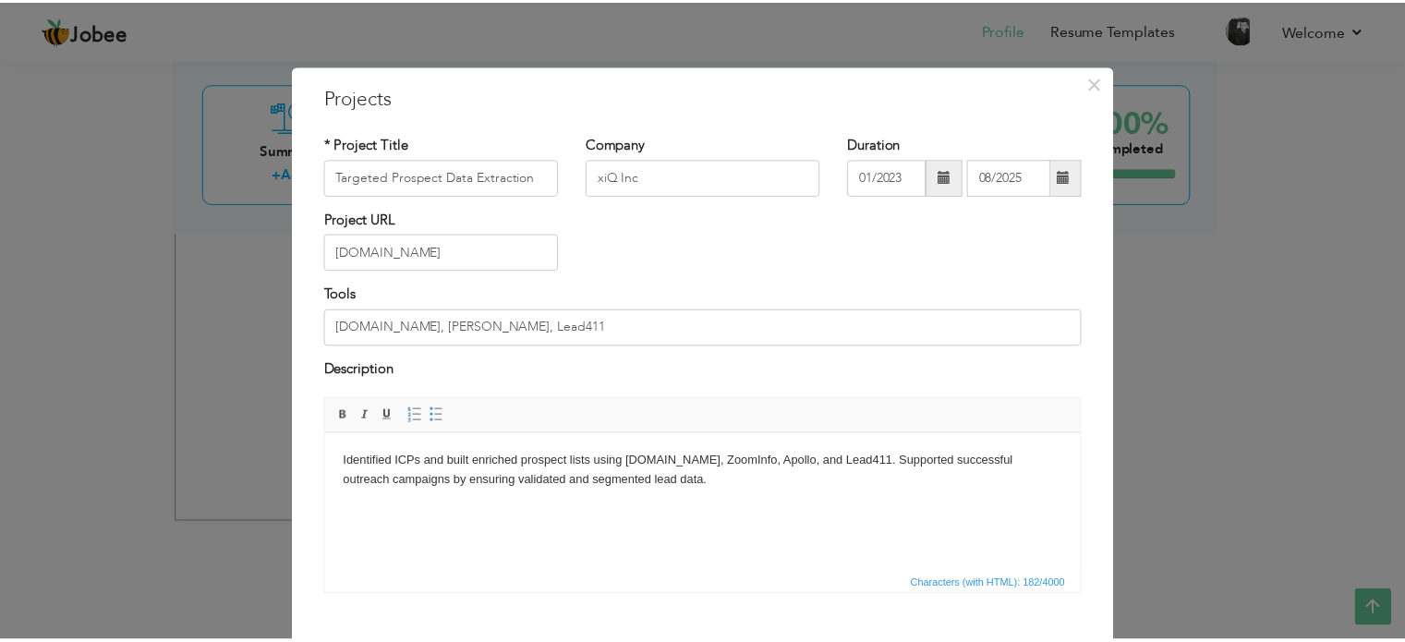
scroll to position [103, 0]
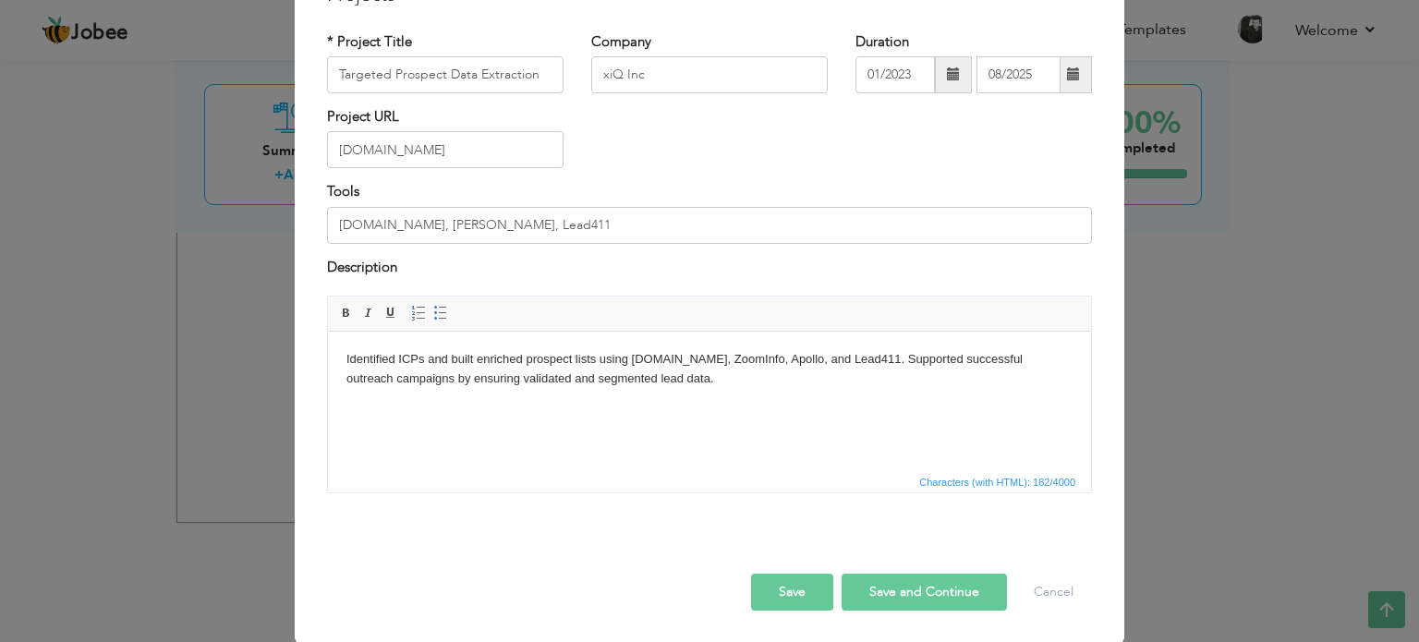
click at [766, 576] on button "Save" at bounding box center [792, 592] width 82 height 37
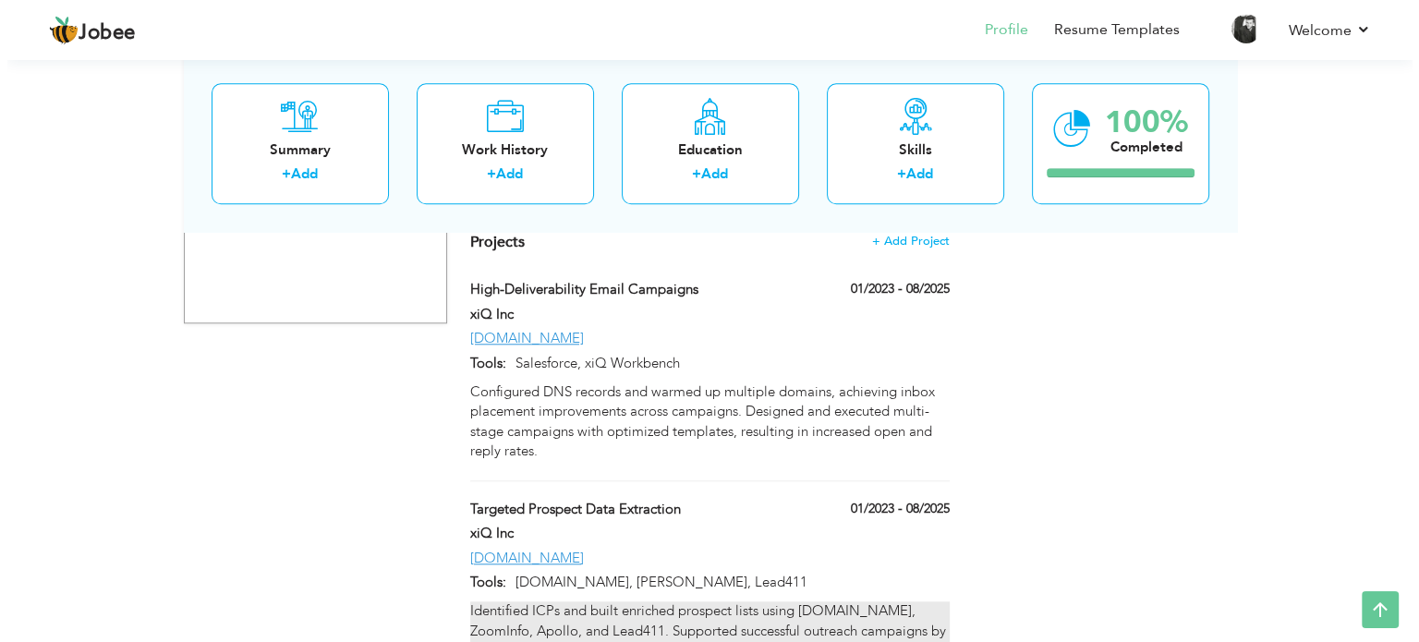
scroll to position [1656, 0]
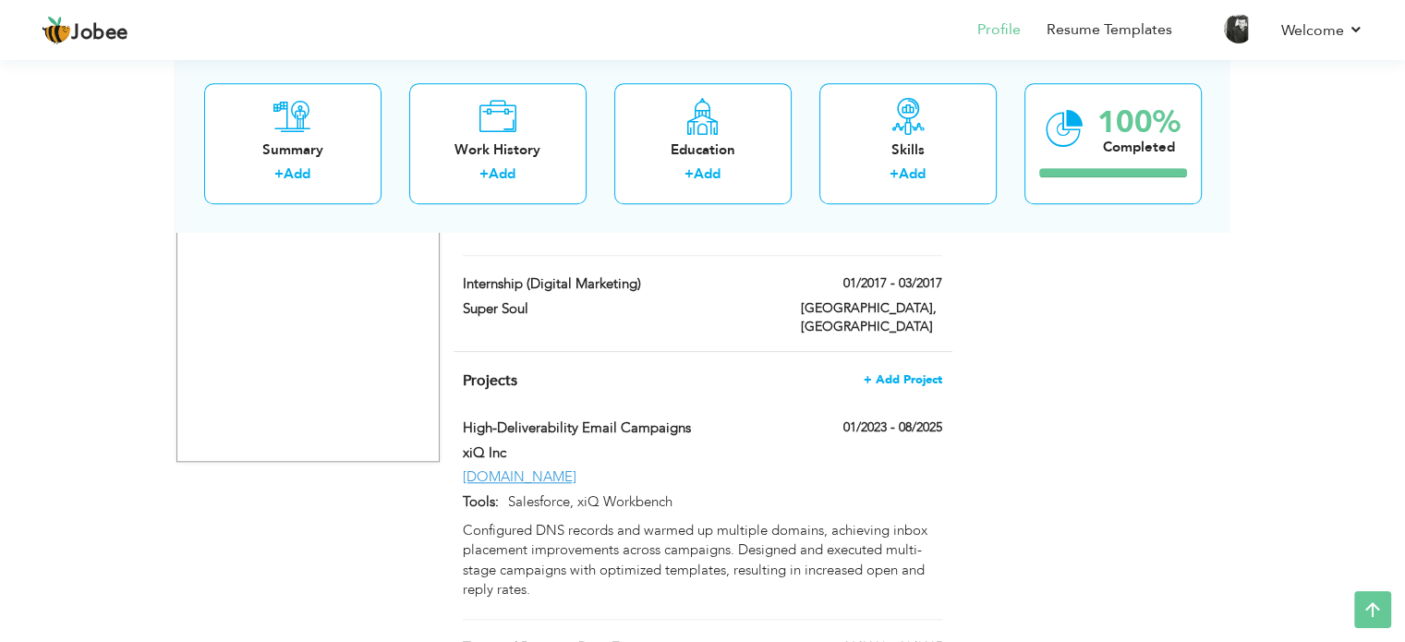
click at [891, 373] on span "+ Add Project" at bounding box center [903, 379] width 79 height 13
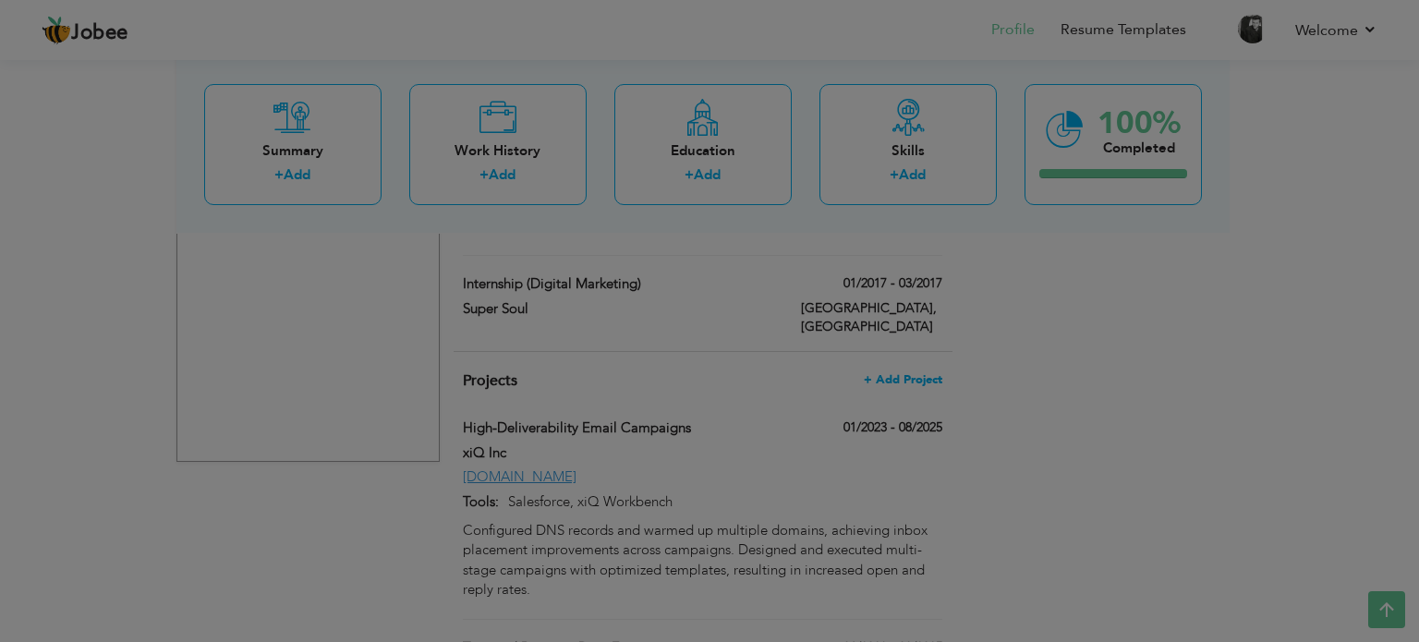
scroll to position [0, 0]
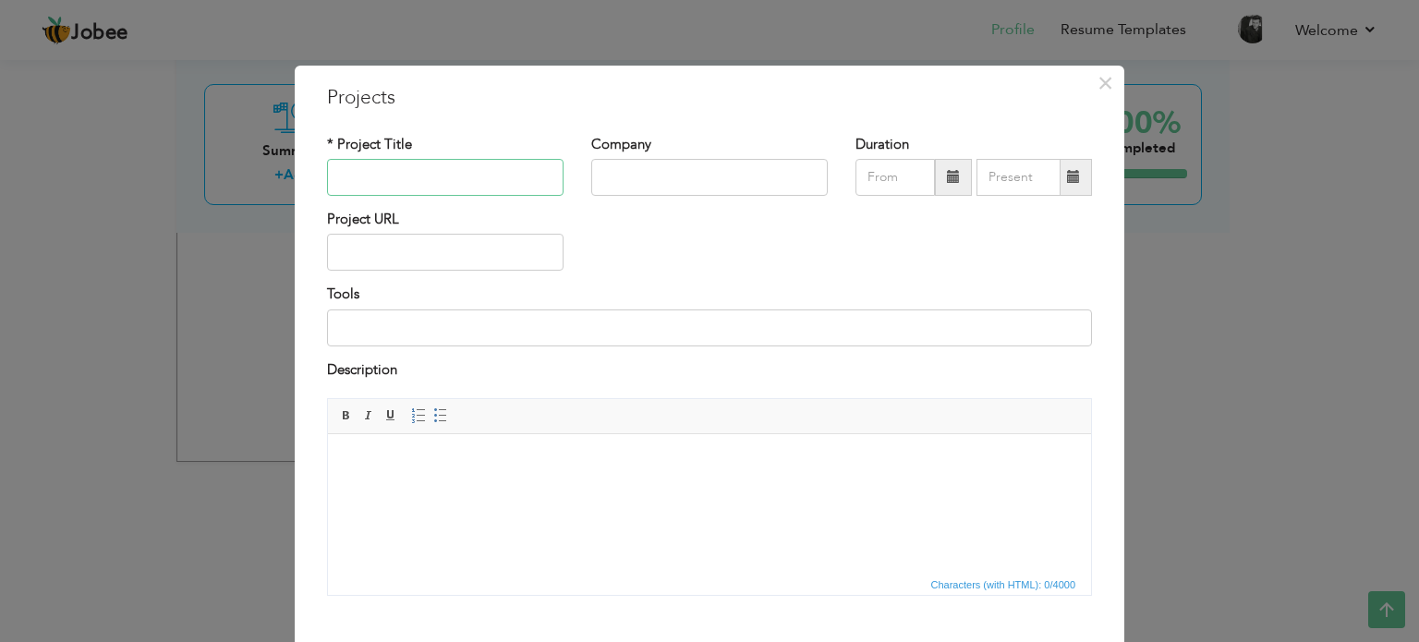
paste input "LinkedIn InMail Outreach – AdRank Digital"
drag, startPoint x: 461, startPoint y: 179, endPoint x: 563, endPoint y: 179, distance: 101.6
click at [563, 179] on div "* Project Title LinkedIn InMail Outreach – AdRank Digital" at bounding box center [445, 172] width 264 height 75
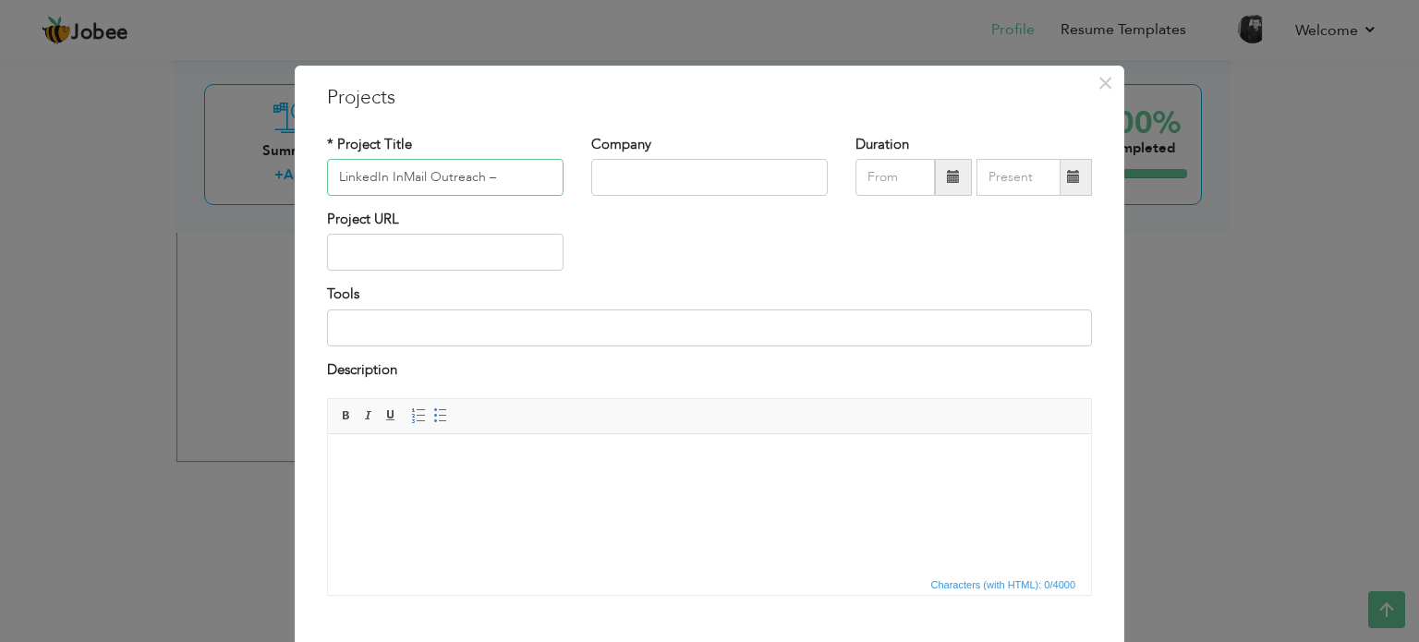
type input "LinkedIn InMail Outreach –"
click at [613, 172] on input "text" at bounding box center [709, 177] width 237 height 37
paste input "AdRank Digital"
type input "AdRank Digital"
drag, startPoint x: 488, startPoint y: 180, endPoint x: 474, endPoint y: 180, distance: 13.9
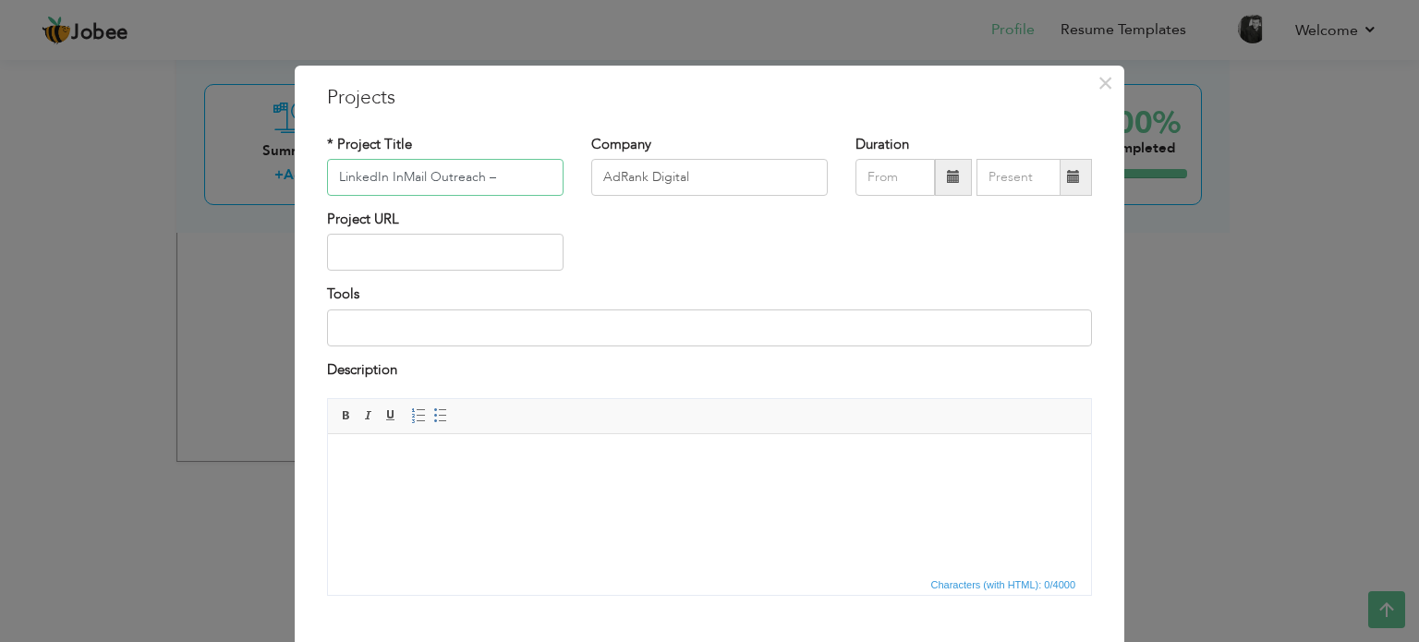
click at [474, 180] on input "LinkedIn InMail Outreach –" at bounding box center [445, 177] width 237 height 37
type input "LinkedIn InMail Outreach"
click at [948, 188] on span at bounding box center [953, 177] width 37 height 37
click at [935, 168] on span at bounding box center [953, 177] width 37 height 37
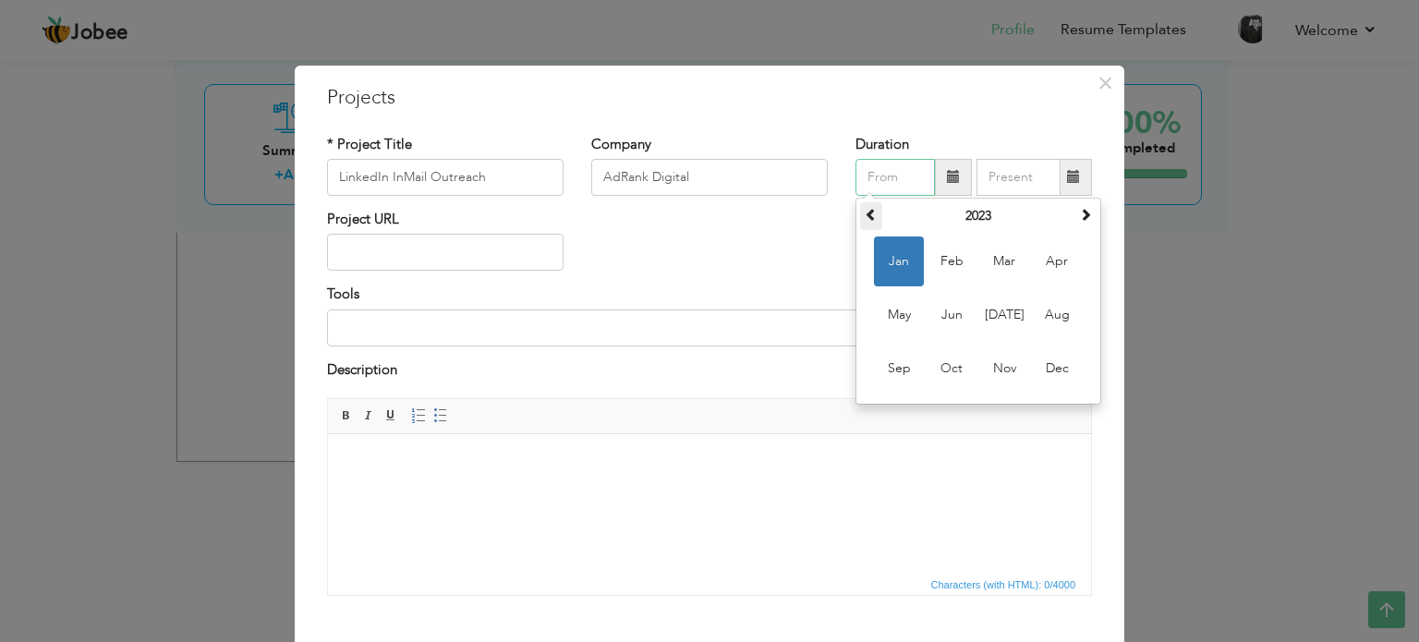
click at [865, 213] on span at bounding box center [871, 214] width 13 height 13
click at [894, 269] on span "Jan" at bounding box center [899, 262] width 50 height 50
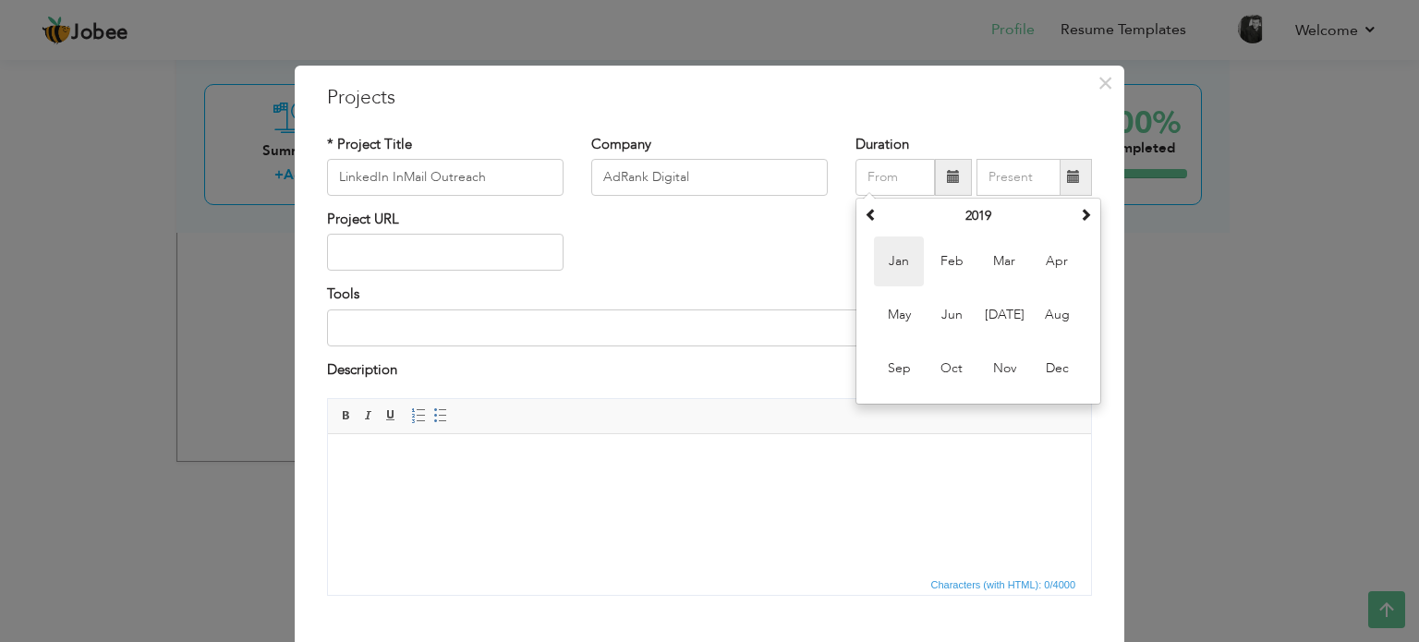
type input "01/2019"
click at [1067, 174] on span at bounding box center [1073, 176] width 13 height 13
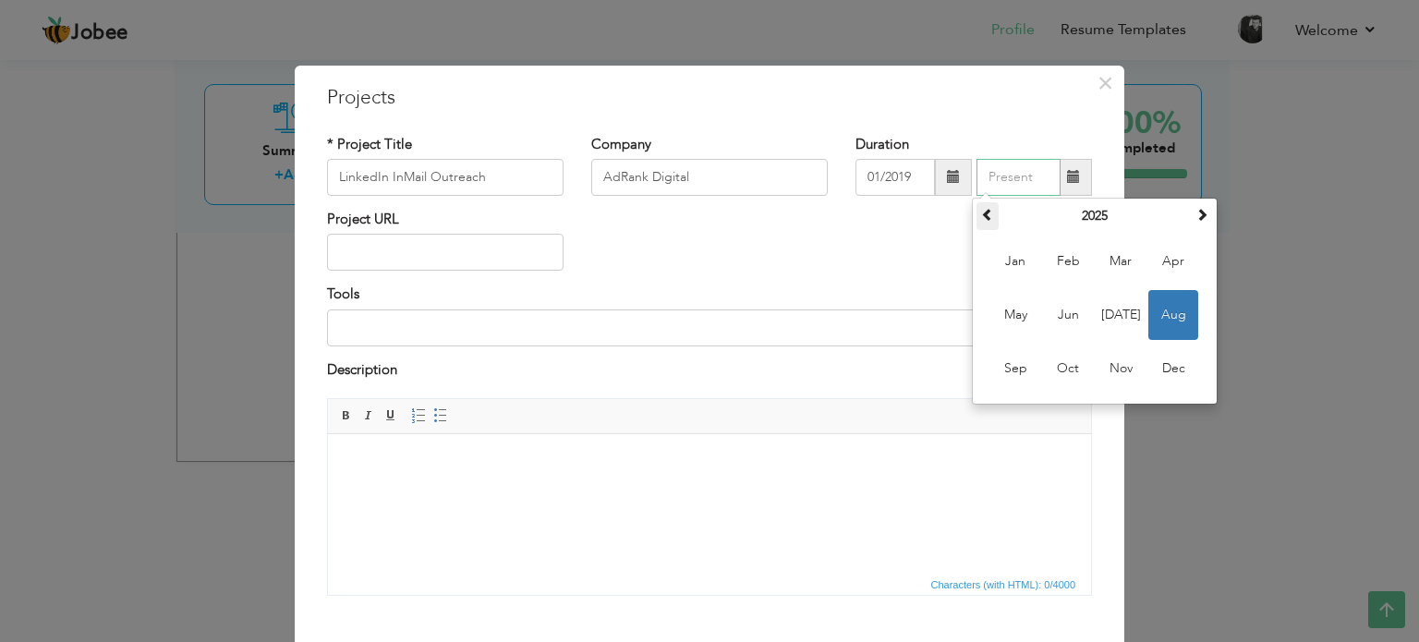
click at [981, 219] on span at bounding box center [987, 214] width 13 height 13
click at [1174, 358] on span "Dec" at bounding box center [1173, 369] width 50 height 50
type input "12/2022"
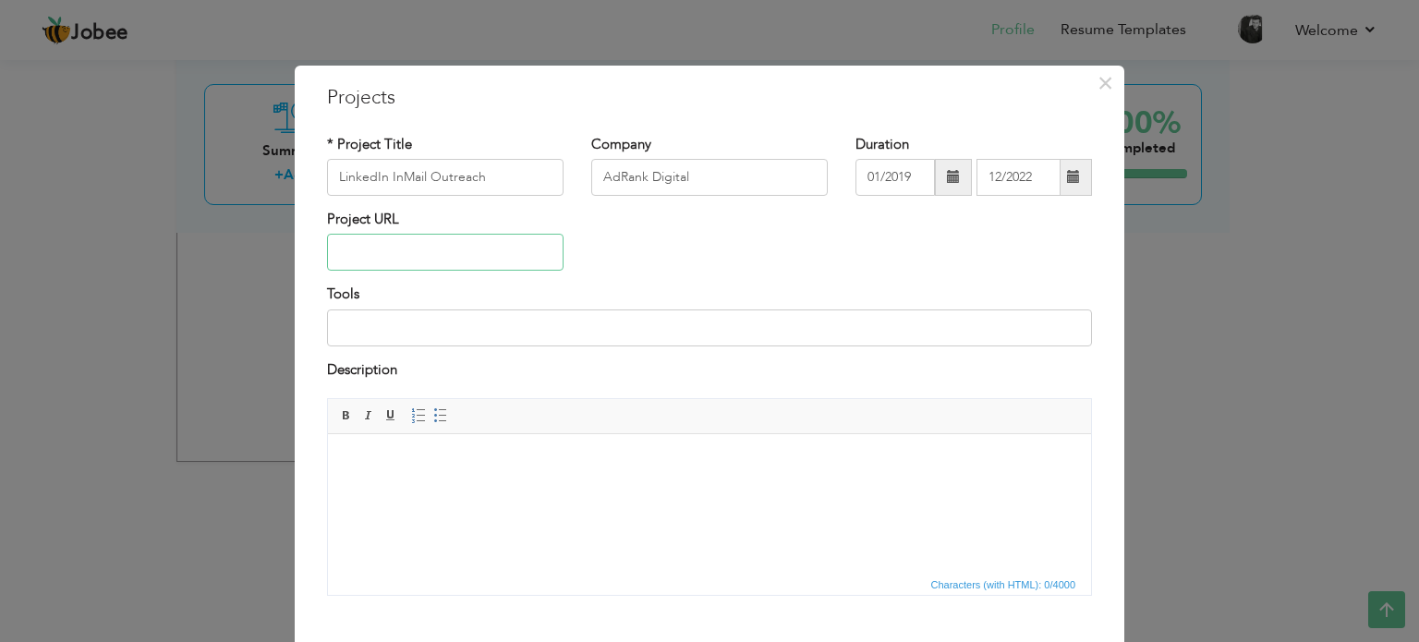
click at [506, 256] on input "text" at bounding box center [445, 252] width 237 height 37
type input "[DOMAIN_NAME]"
click at [519, 460] on body at bounding box center [709, 462] width 726 height 19
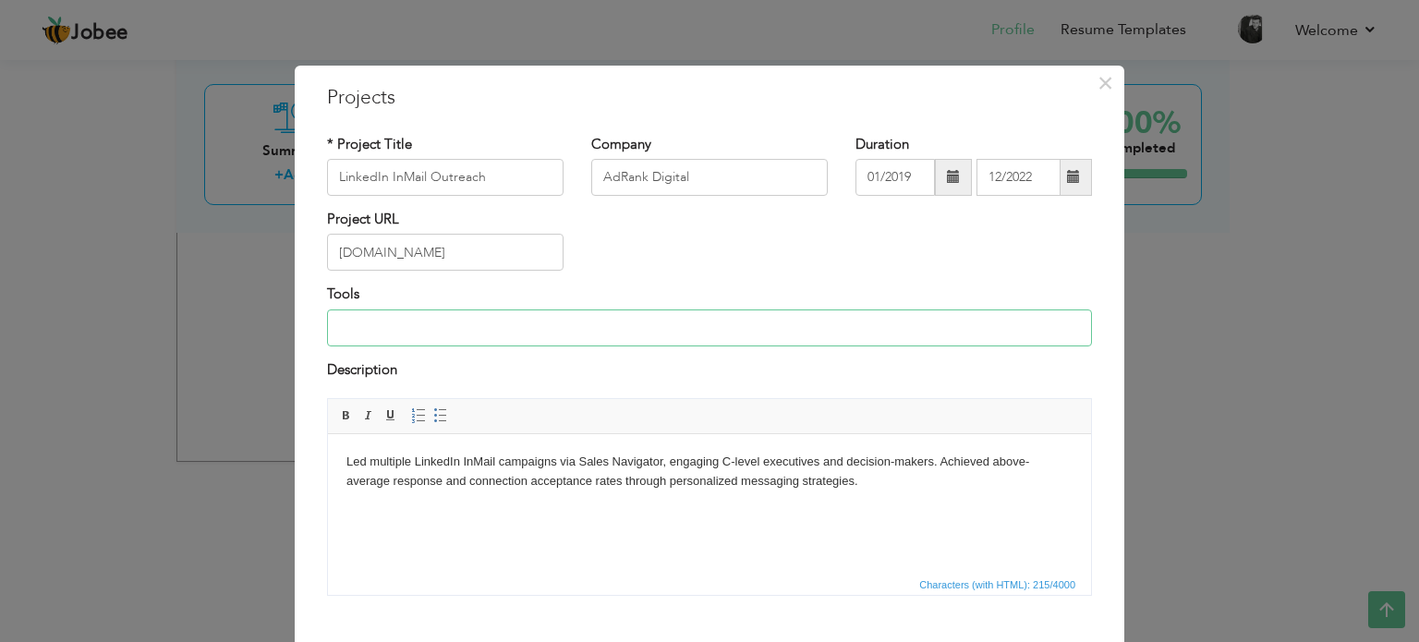
click at [450, 332] on input at bounding box center [709, 327] width 765 height 37
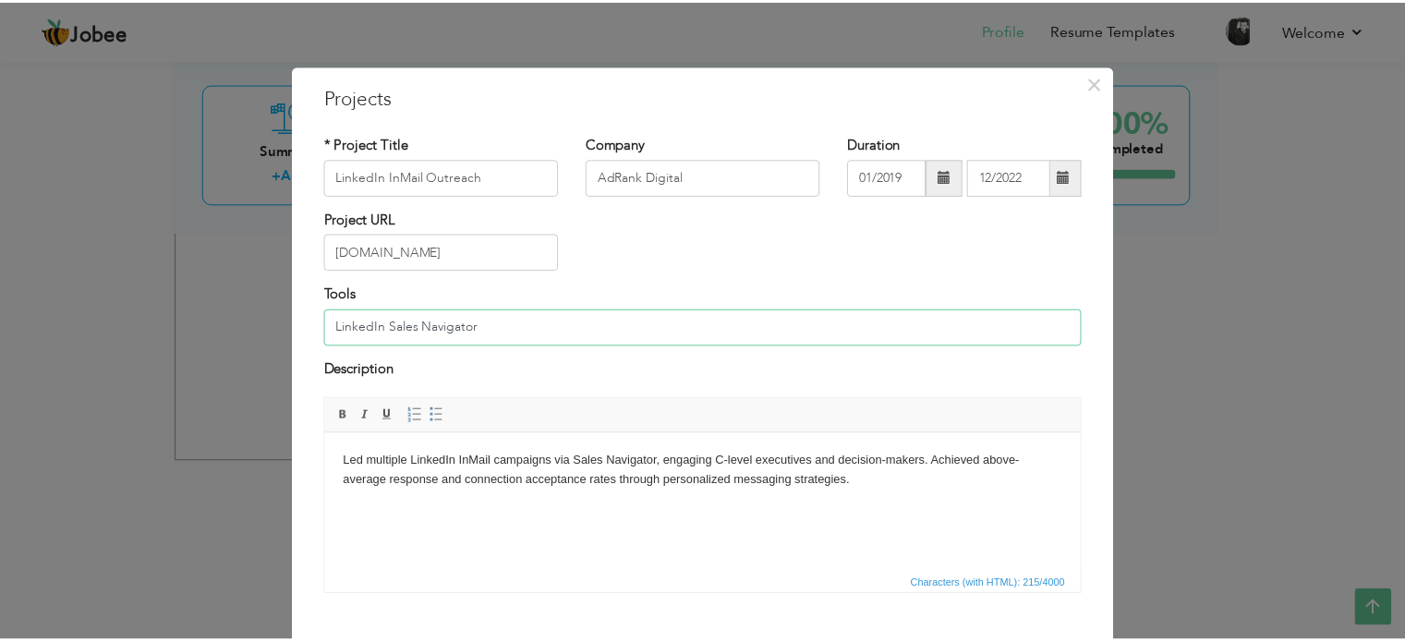
scroll to position [103, 0]
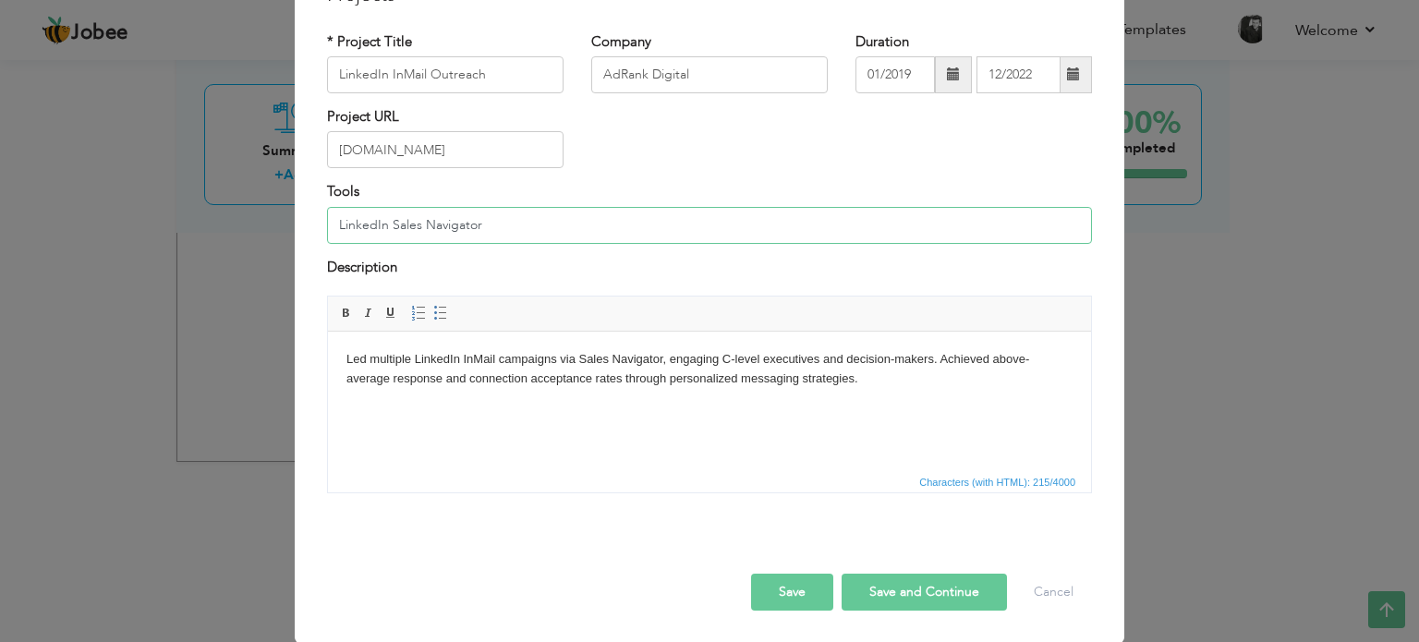
type input "LinkedIn Sales Navigator"
click at [776, 587] on button "Save" at bounding box center [792, 592] width 82 height 37
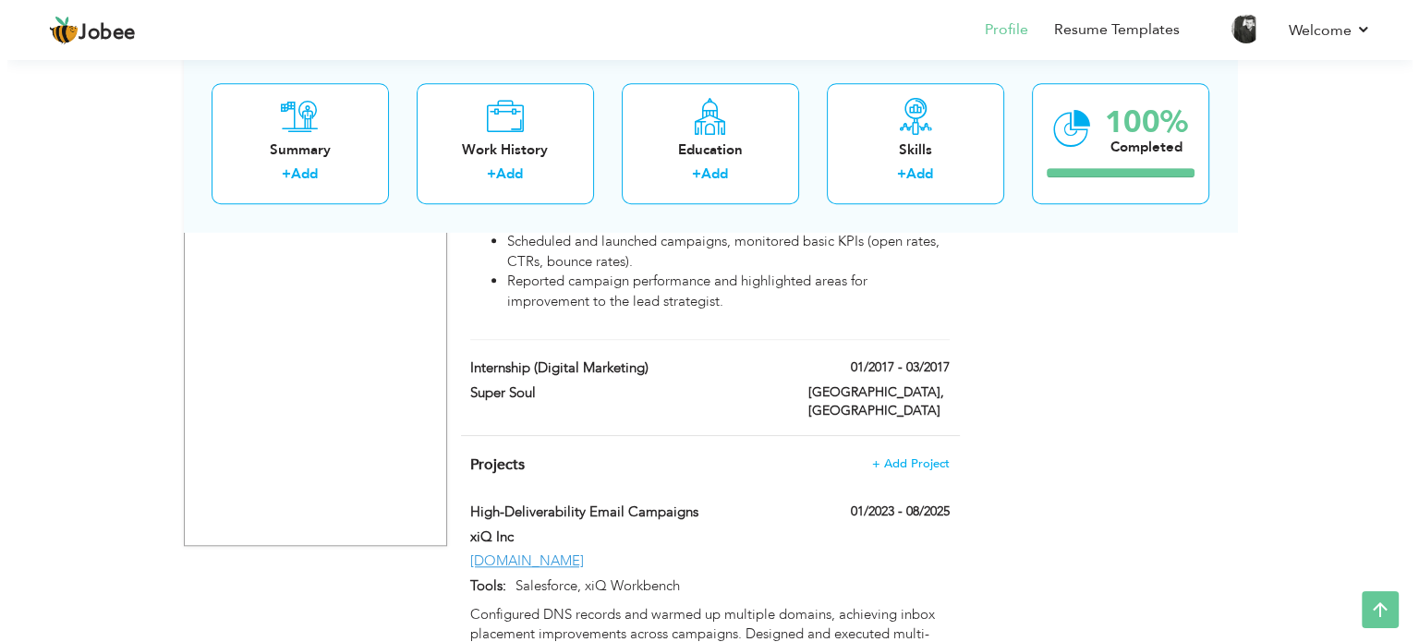
scroll to position [1571, 0]
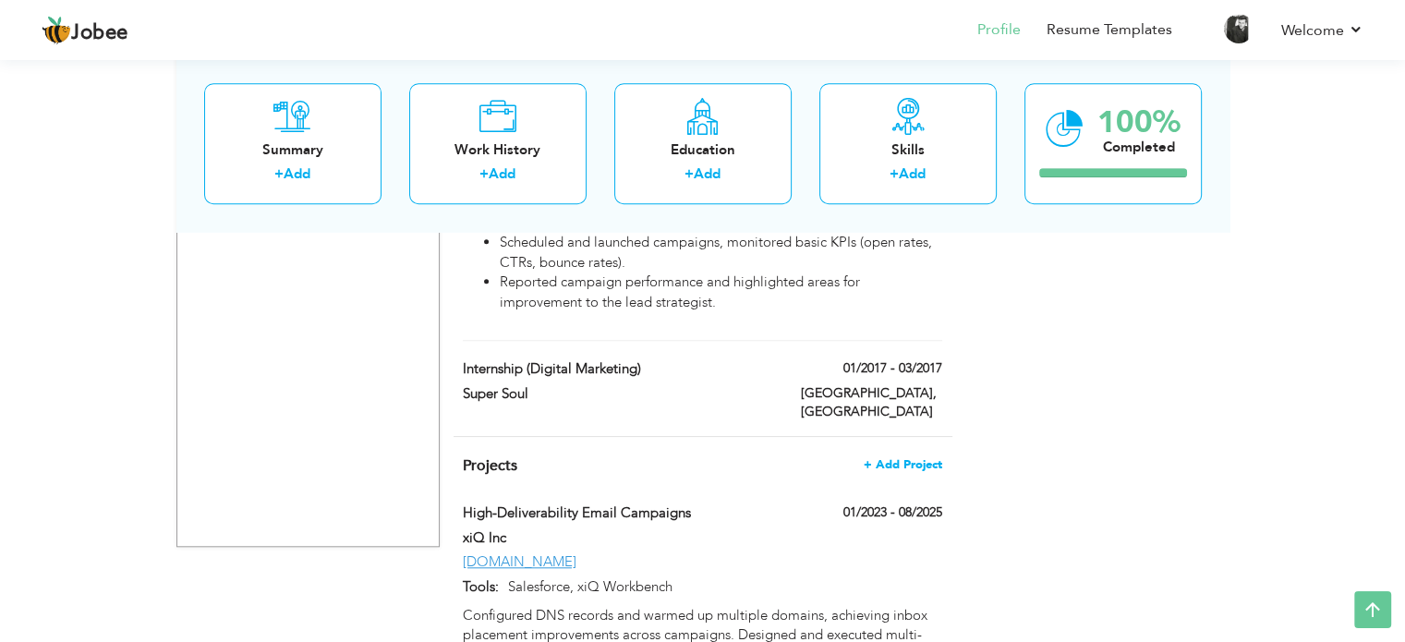
click at [898, 458] on span "+ Add Project" at bounding box center [903, 464] width 79 height 13
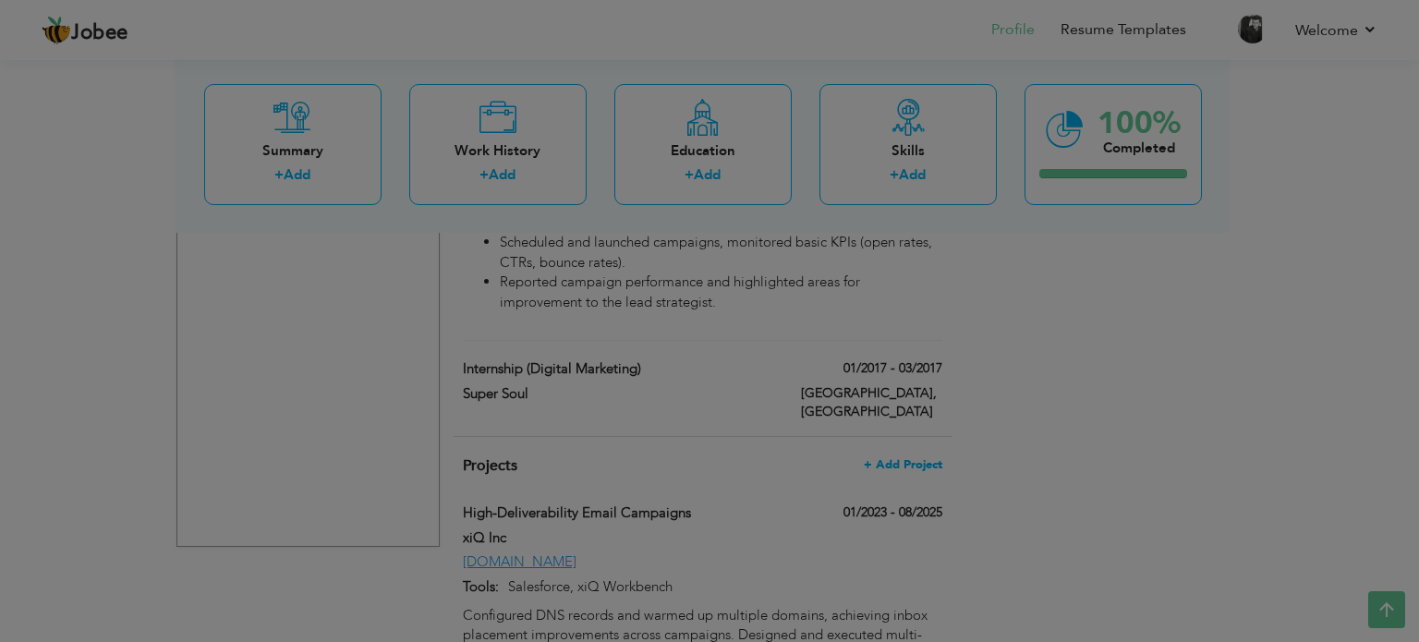
scroll to position [0, 0]
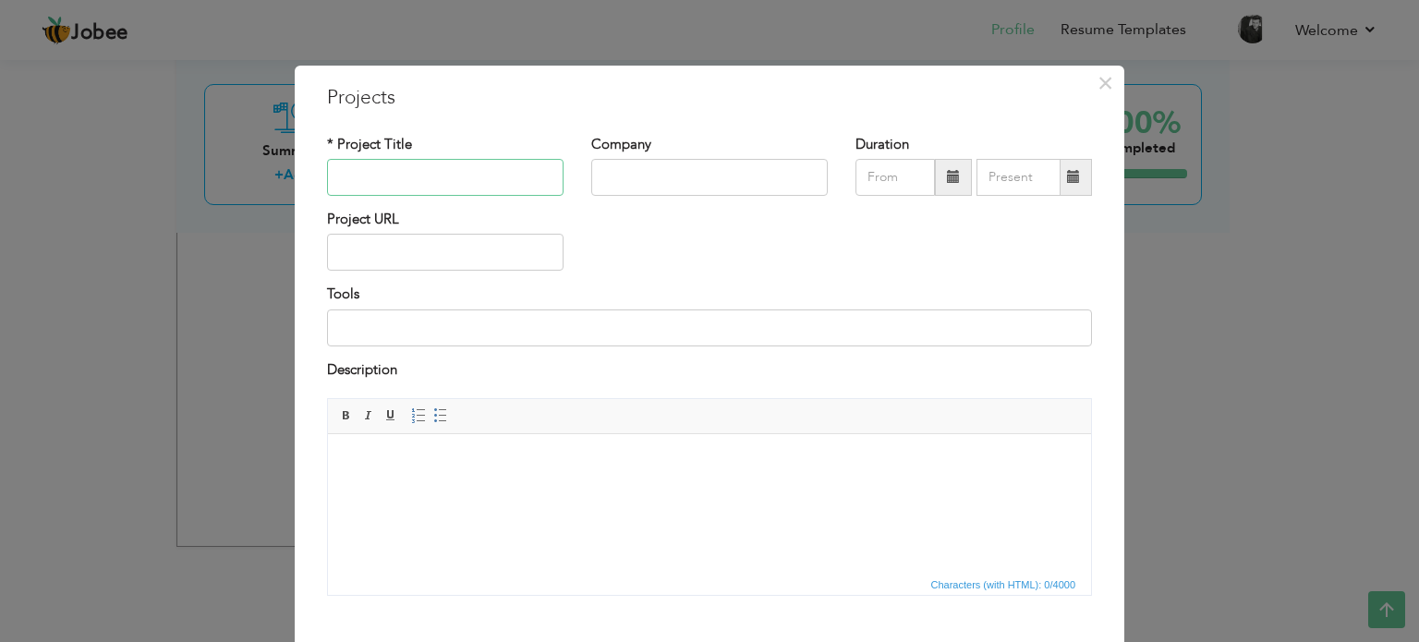
paste input "Email Campaign Execution"
type input "Email Campaign Execution"
click at [600, 171] on input "text" at bounding box center [709, 177] width 237 height 37
type input "AdRank Solutions"
click at [964, 177] on div at bounding box center [973, 177] width 237 height 37
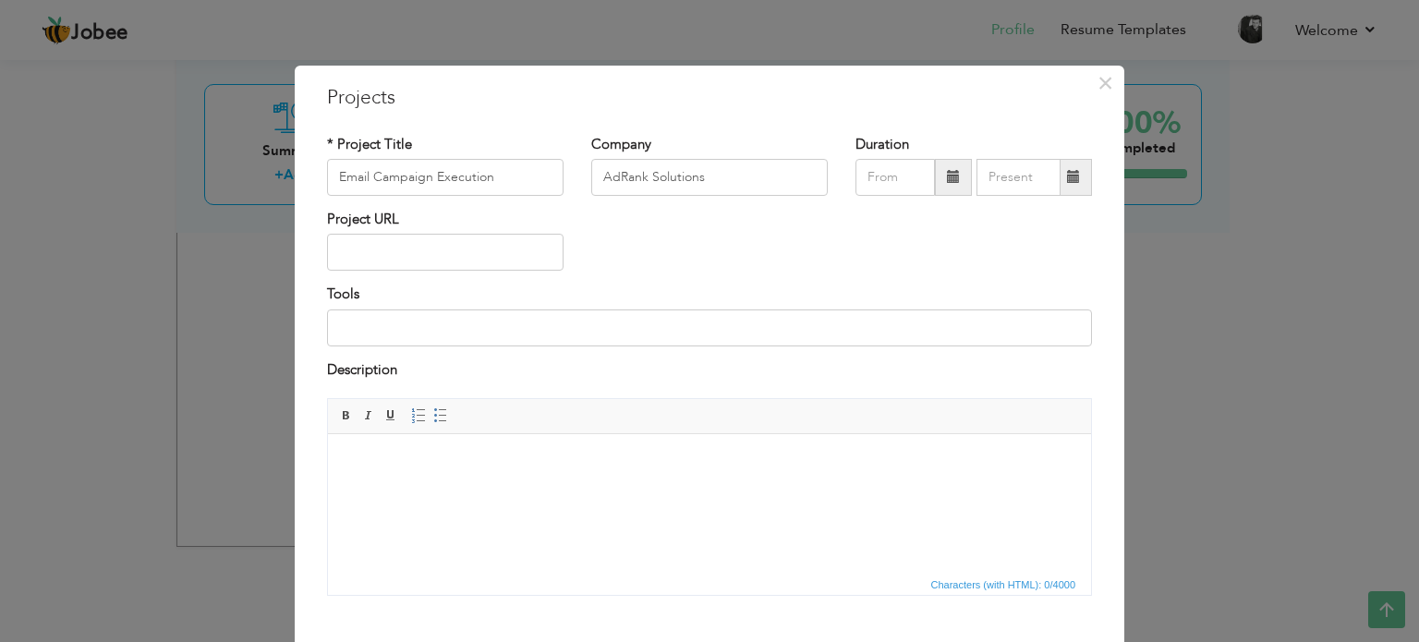
click at [957, 177] on span at bounding box center [953, 177] width 37 height 37
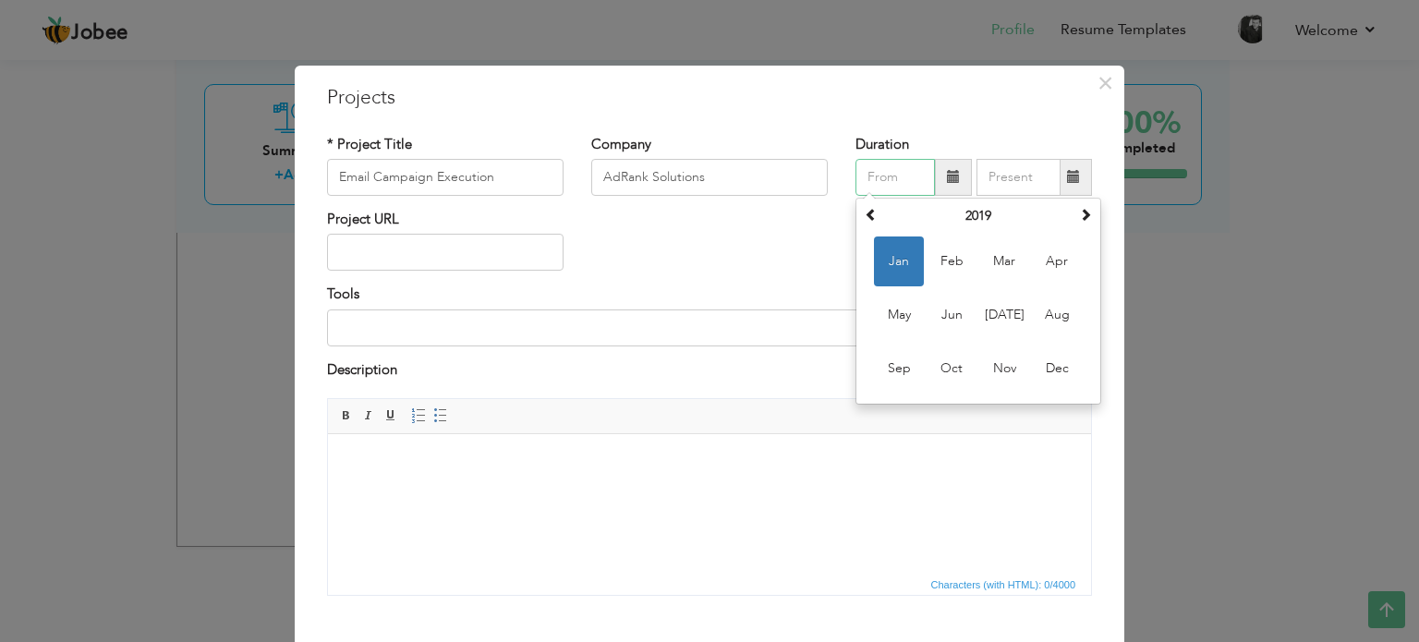
click at [897, 264] on span "Jan" at bounding box center [899, 262] width 50 height 50
type input "01/2019"
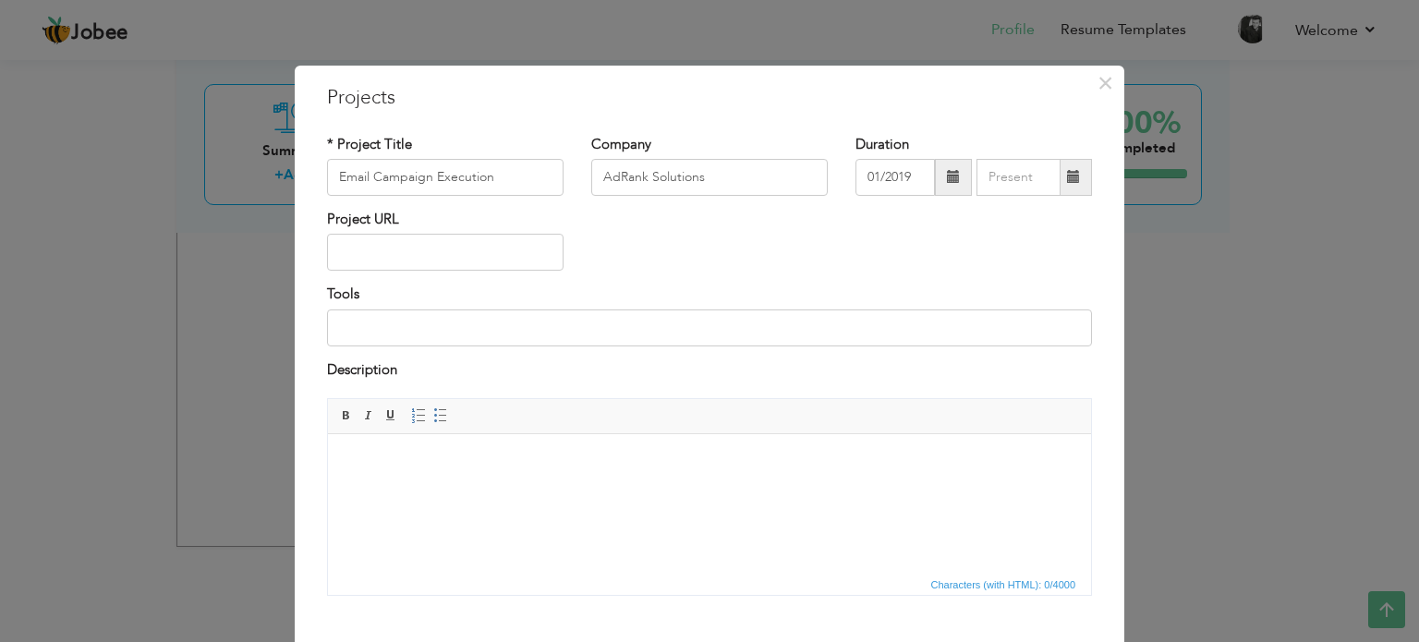
click at [1067, 180] on span at bounding box center [1073, 176] width 13 height 13
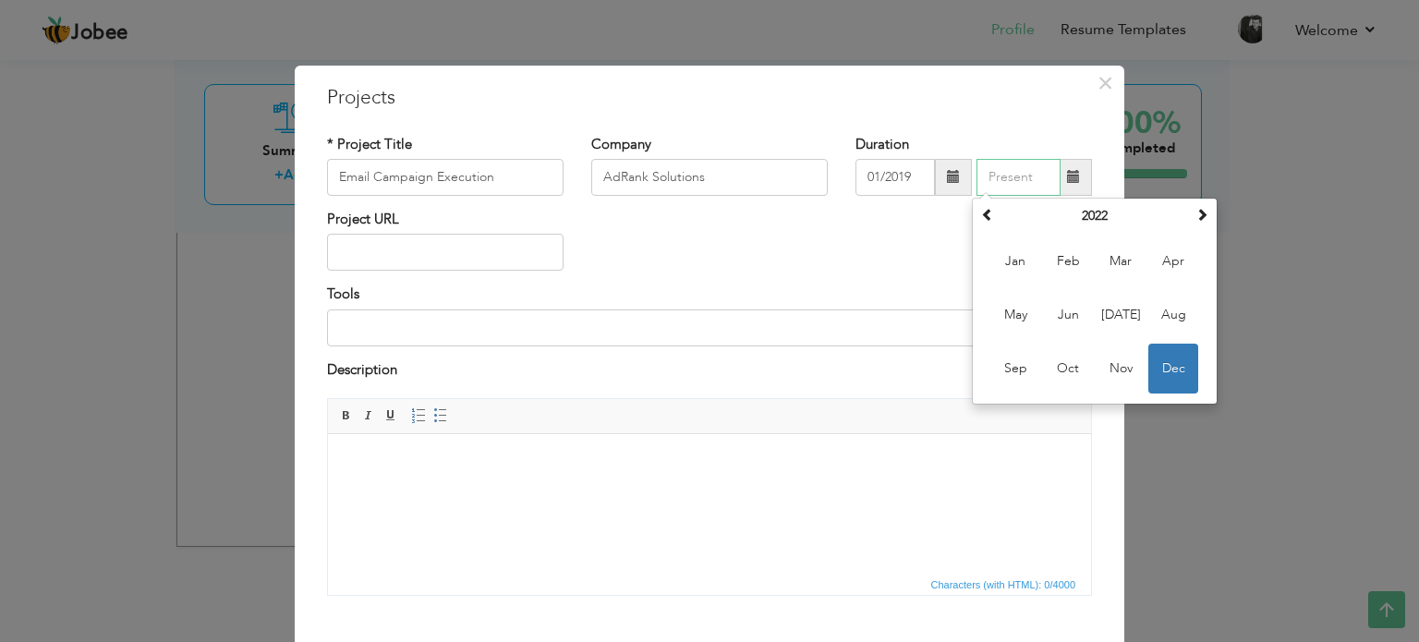
click at [1168, 370] on span "Dec" at bounding box center [1173, 369] width 50 height 50
type input "12/2022"
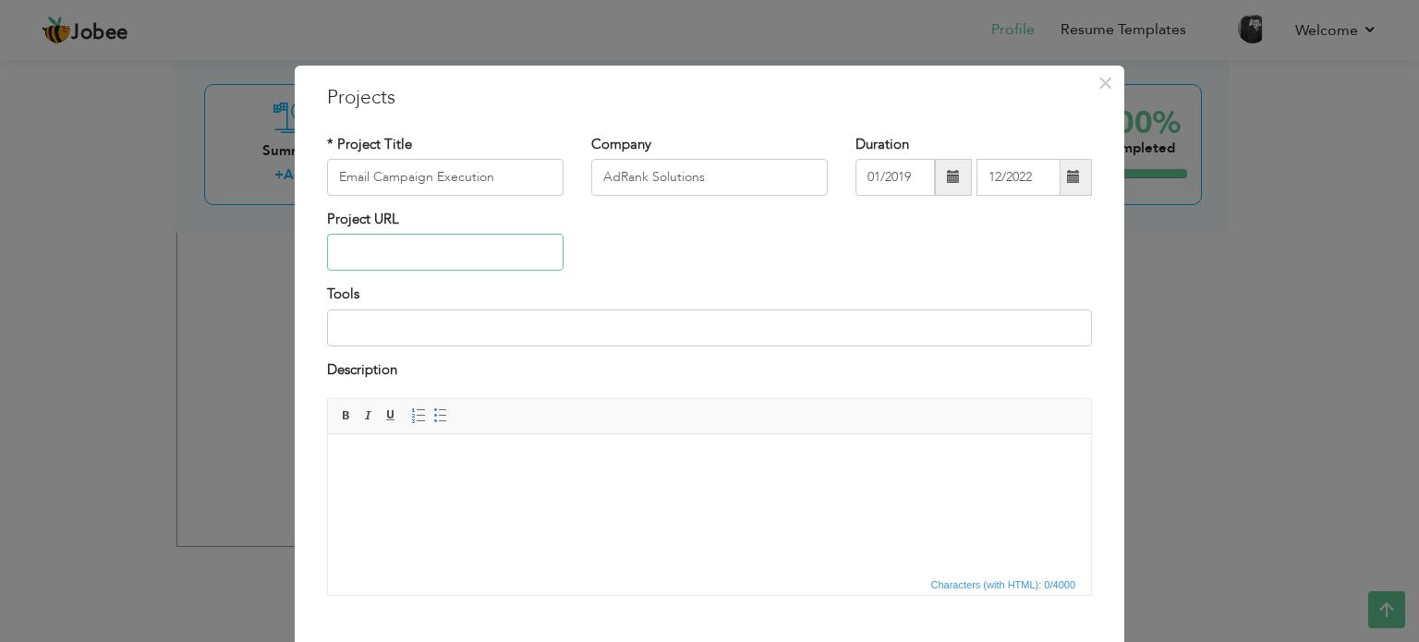
click at [503, 252] on input "text" at bounding box center [445, 252] width 237 height 37
type input "[DOMAIN_NAME]"
click at [506, 475] on html at bounding box center [709, 462] width 763 height 56
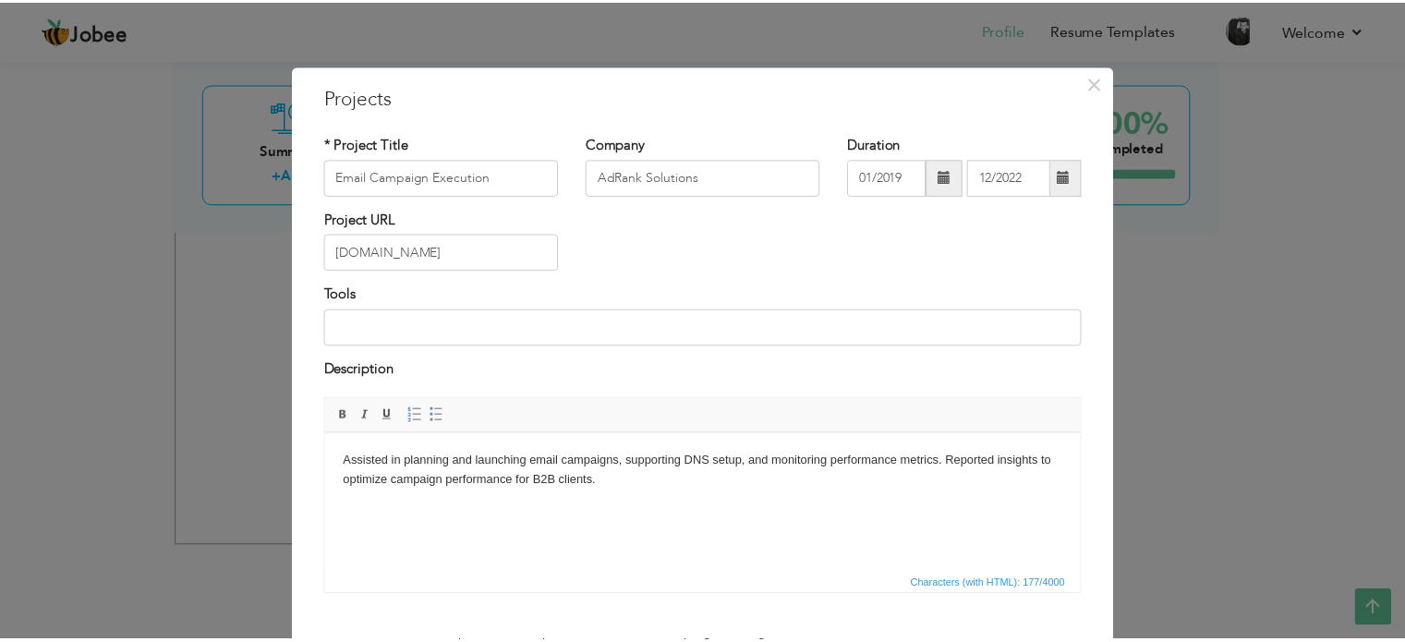
scroll to position [103, 0]
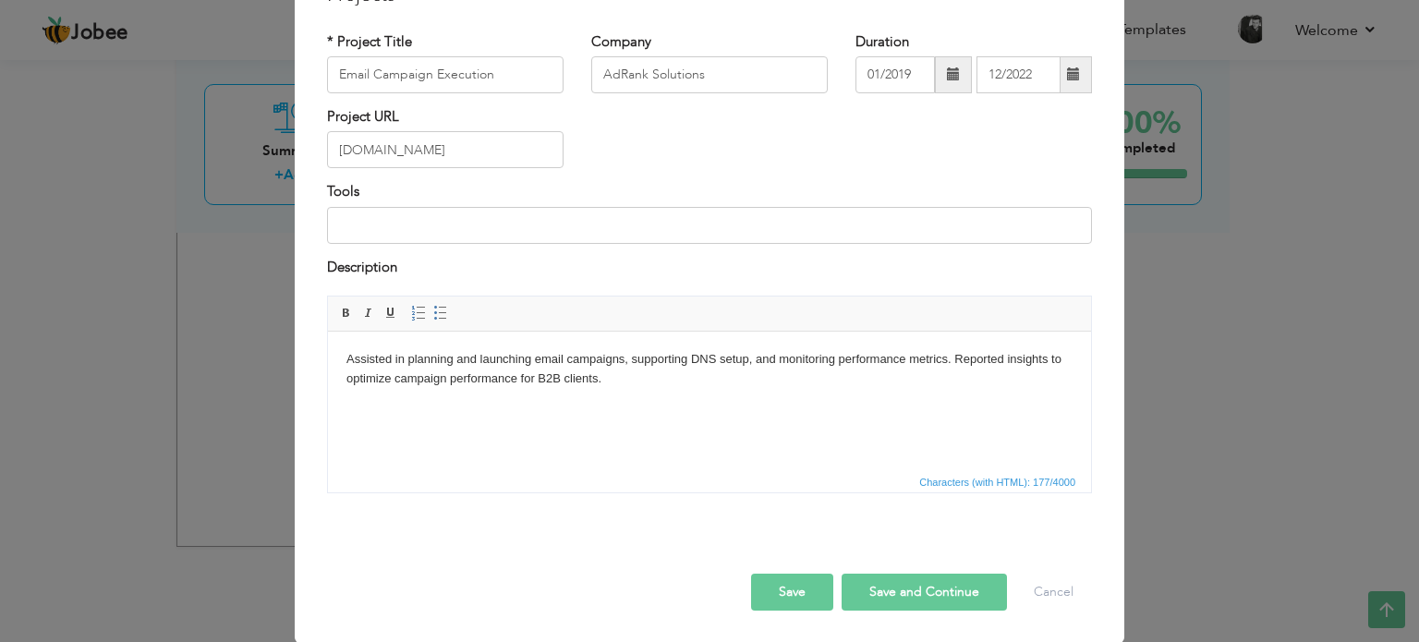
click at [795, 591] on button "Save" at bounding box center [792, 592] width 82 height 37
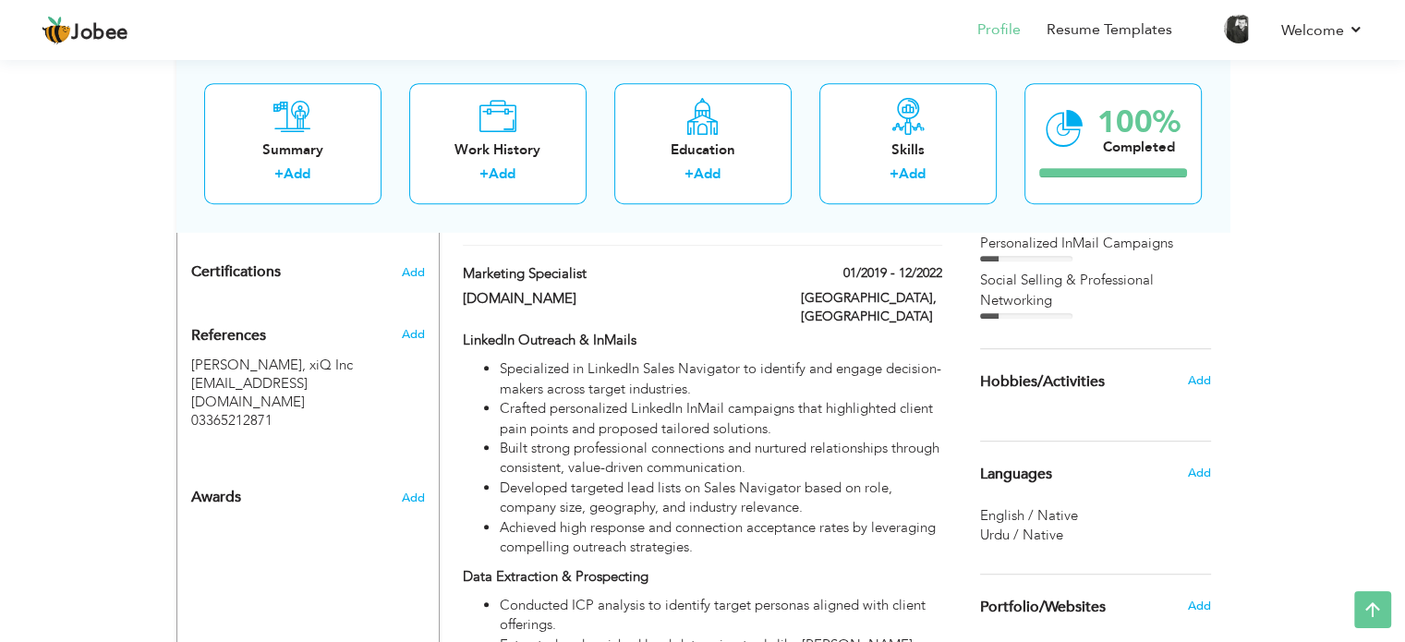
scroll to position [932, 0]
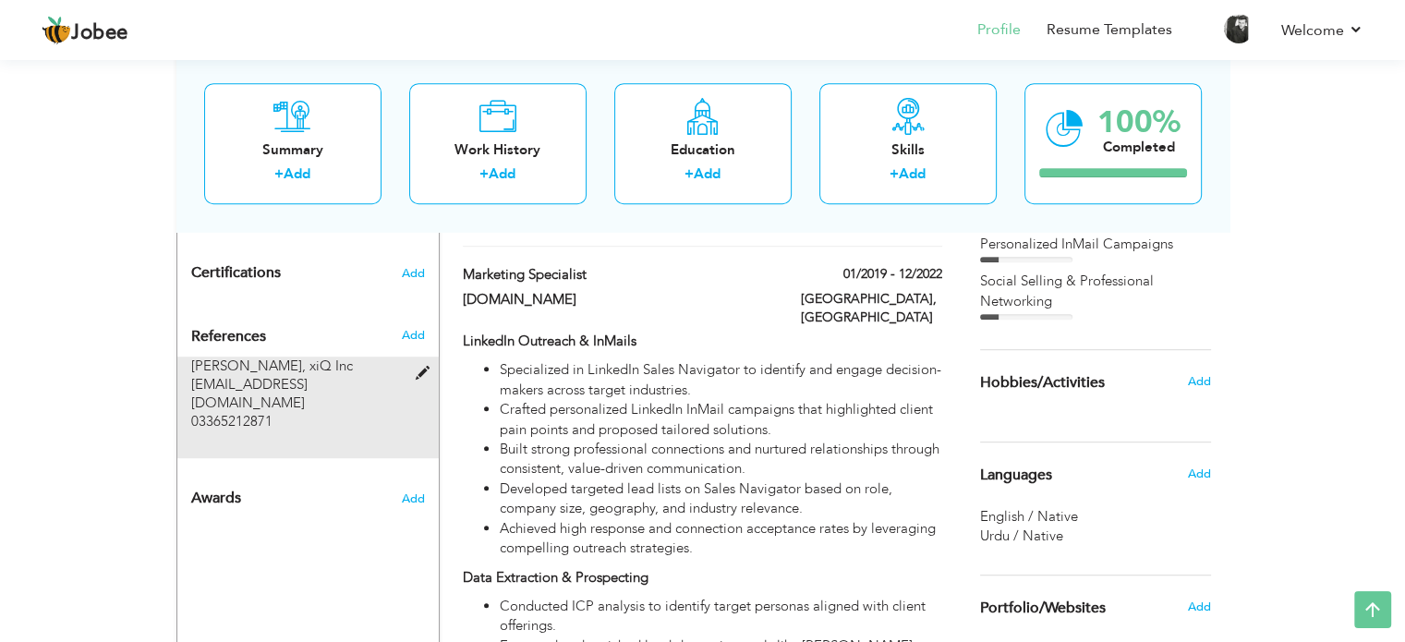
click at [419, 367] on span at bounding box center [426, 374] width 23 height 14
type input "[PERSON_NAME]"
type input "xiQ Inc"
type input "[EMAIL_ADDRESS][DOMAIN_NAME]"
type input "03365212871"
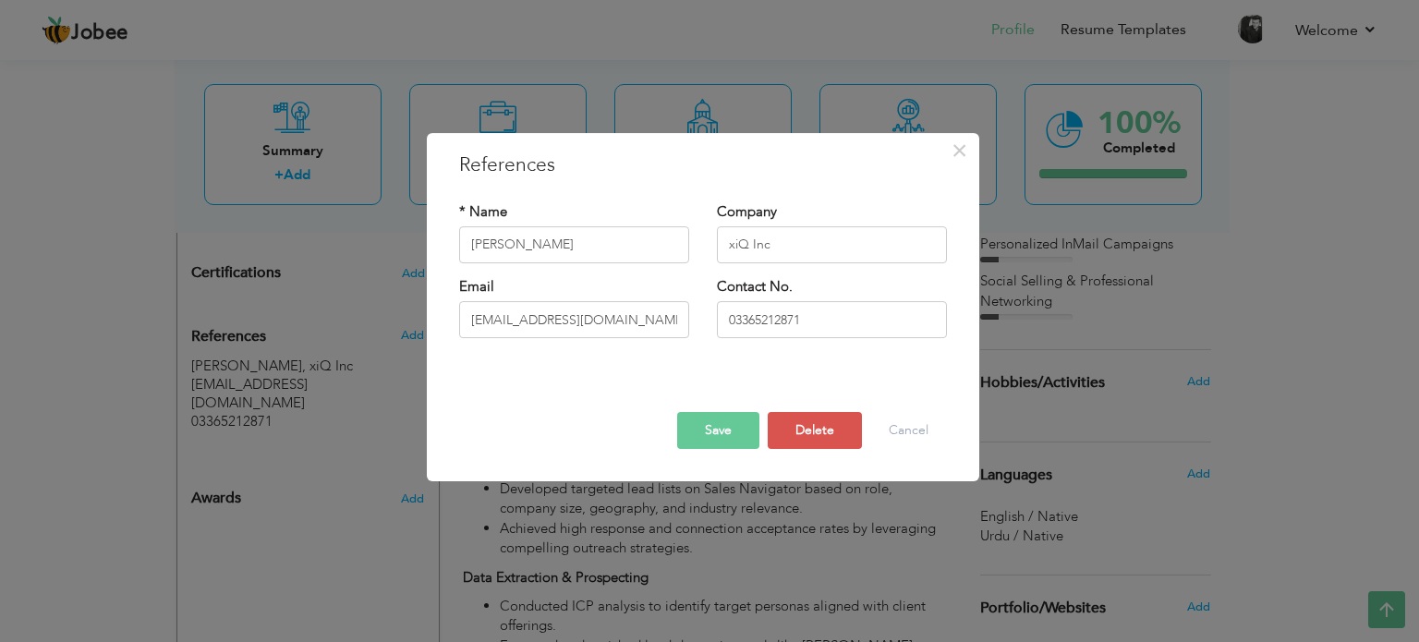
click at [722, 428] on button "Save" at bounding box center [718, 430] width 82 height 37
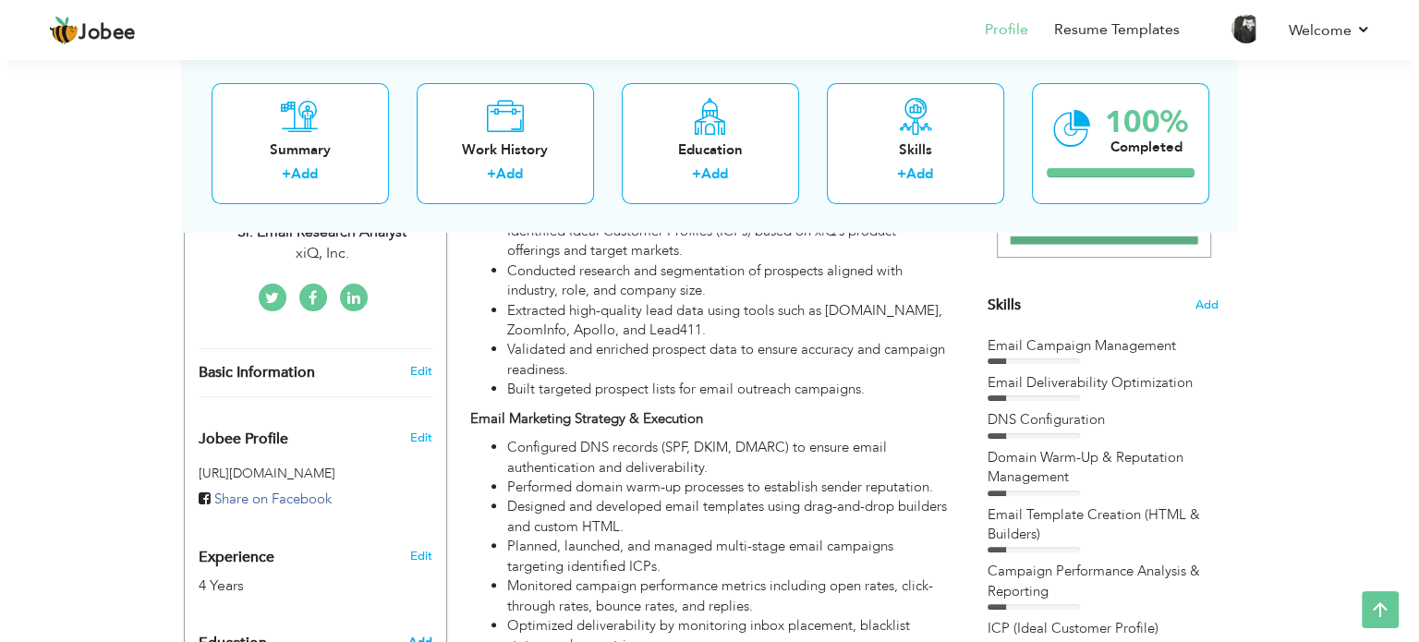
scroll to position [414, 0]
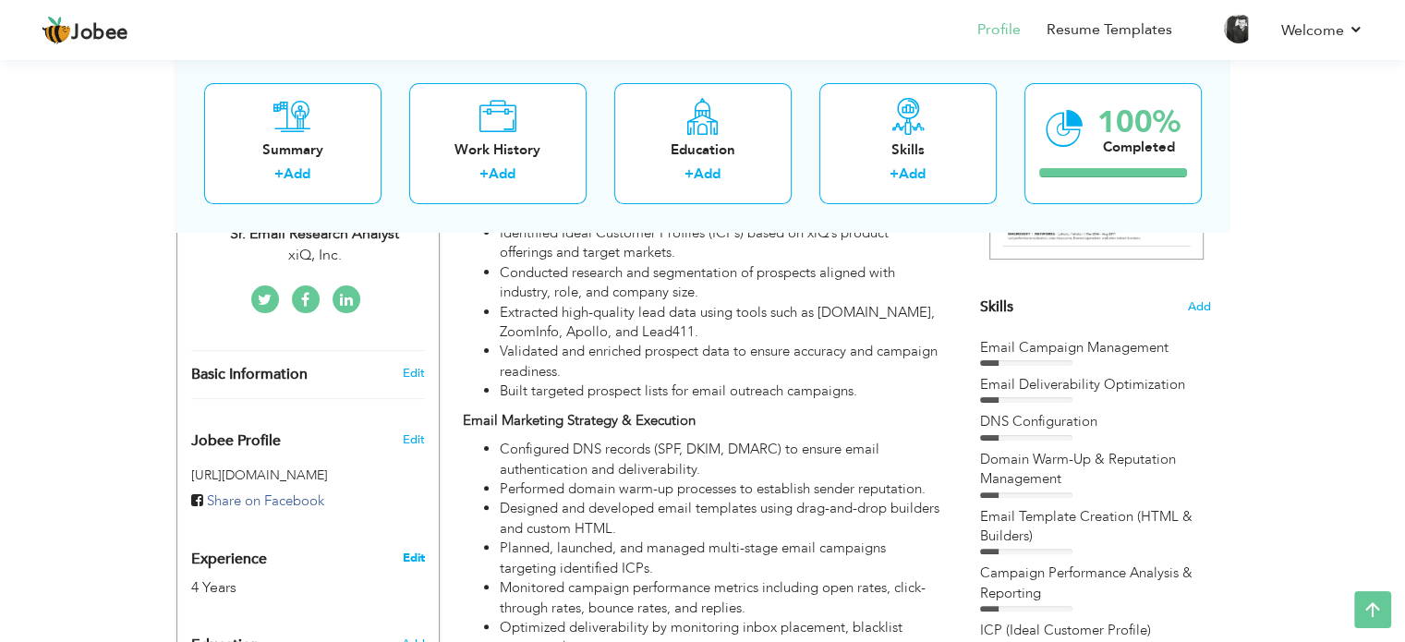
click at [406, 550] on link "Edit" at bounding box center [413, 558] width 22 height 17
type input "Hamza"
type input "Farid"
type input "03154257775"
select select "number:166"
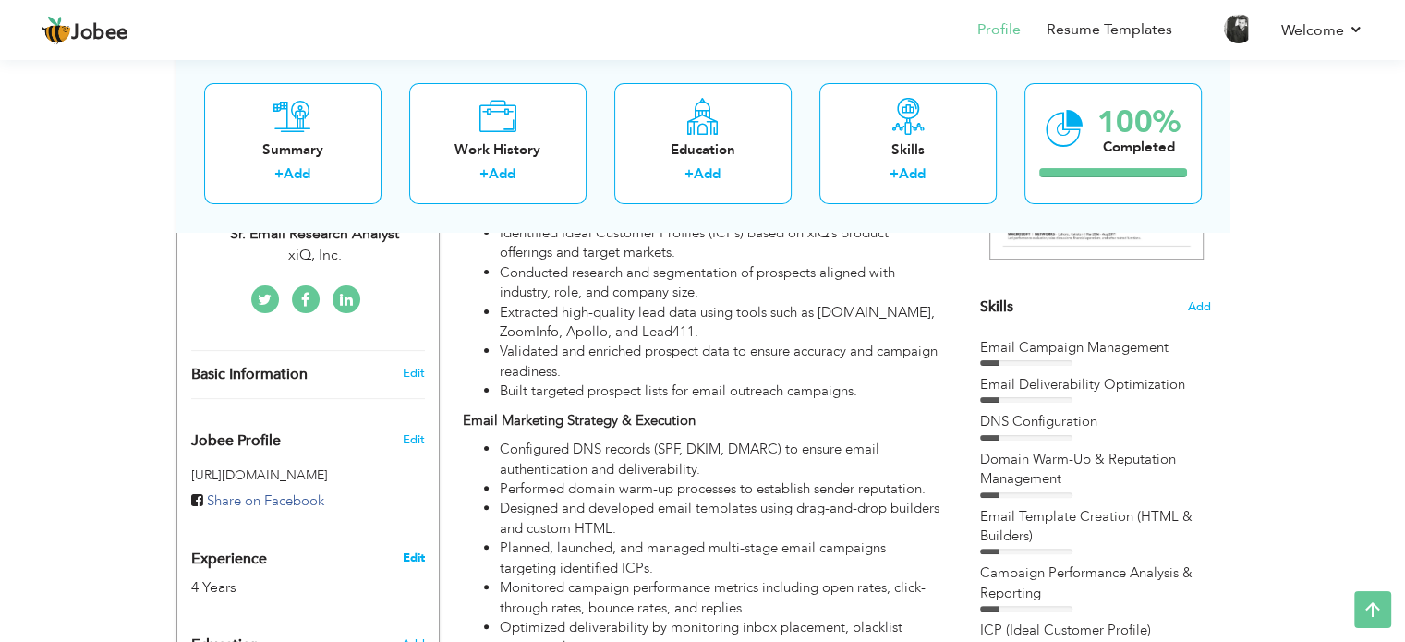
type input "[GEOGRAPHIC_DATA]"
select select "number:6"
type input "xiQ, Inc."
type input "Sr. Email Research Analyst"
type input "https://www.linkedin.com/in/hamza-farid/"
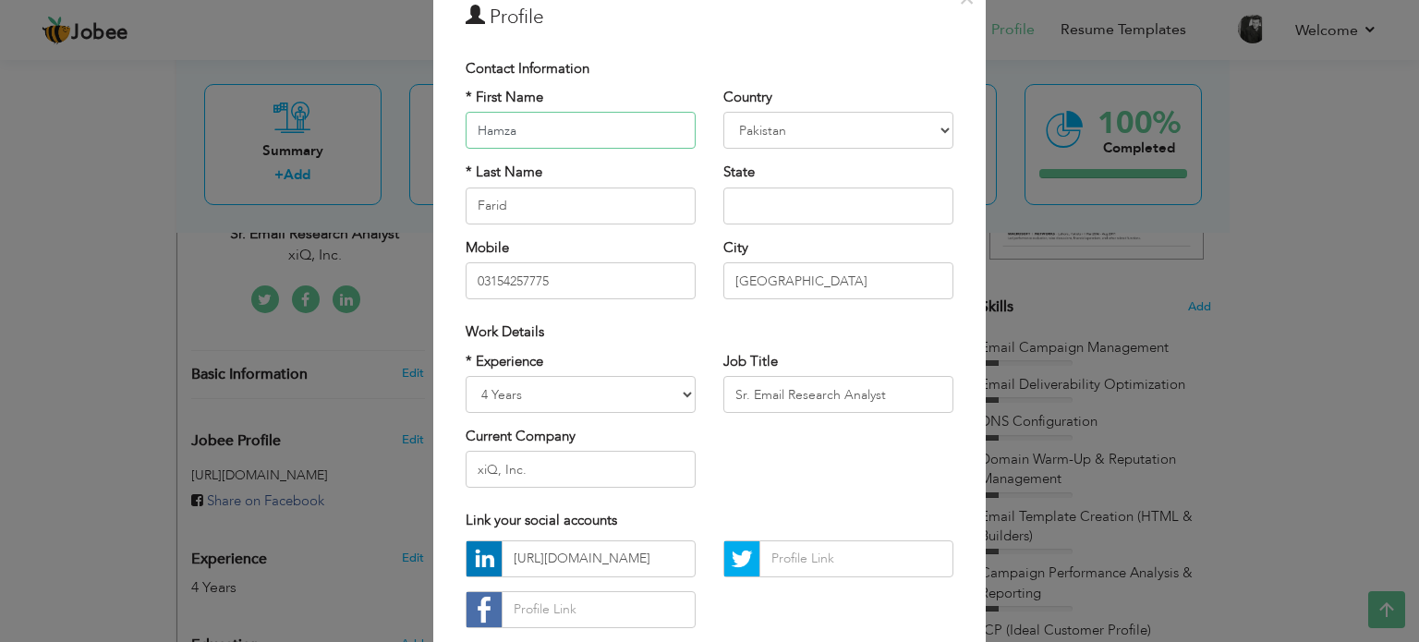
scroll to position [87, 0]
click at [636, 384] on select "Entry Level Less than 1 Year 1 Year 2 Years 3 Years 4 Years 5 Years 6 Years 7 Y…" at bounding box center [581, 392] width 230 height 37
select select "number:8"
click at [466, 374] on select "Entry Level Less than 1 Year 1 Year 2 Years 3 Years 4 Years 5 Years 6 Years 7 Y…" at bounding box center [581, 392] width 230 height 37
click at [726, 409] on input "Sr. Email Research Analyst" at bounding box center [838, 392] width 230 height 37
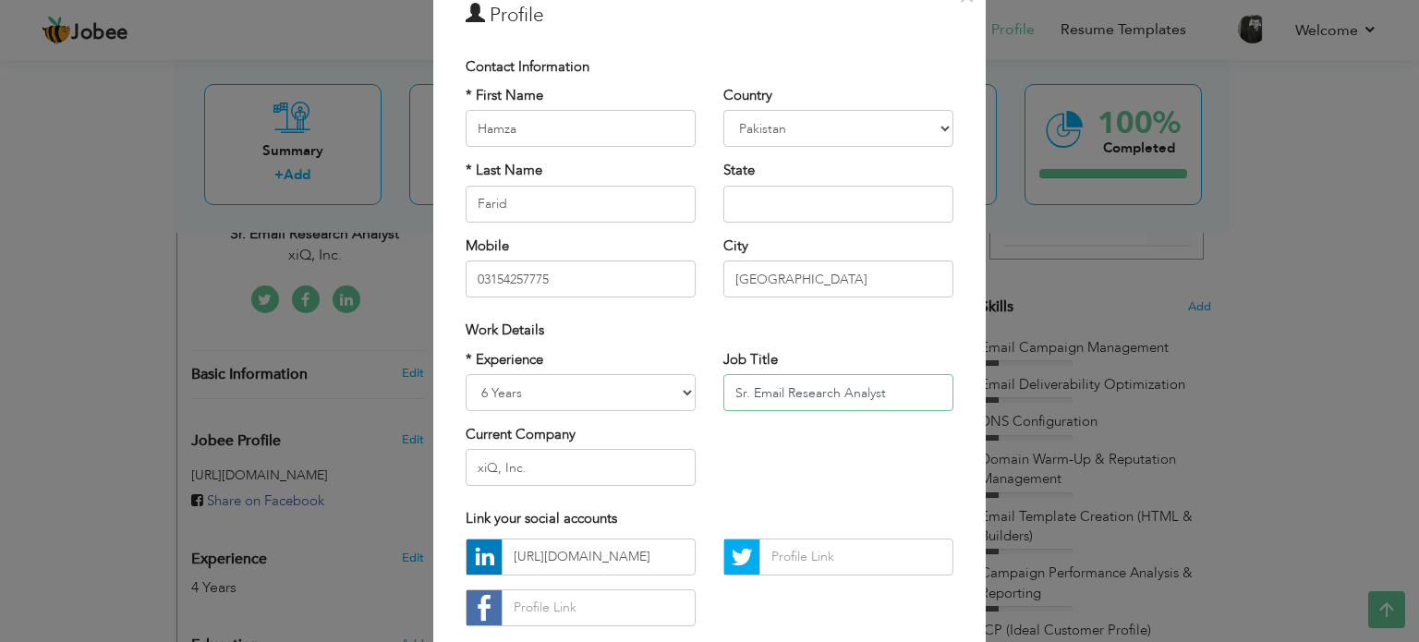
drag, startPoint x: 782, startPoint y: 389, endPoint x: 930, endPoint y: 388, distance: 148.7
click at [930, 388] on input "Sr. Email Research Analyst" at bounding box center [838, 392] width 230 height 37
type input "Sr. Email Marketing Specialist"
click at [916, 467] on div "* Experience Entry Level Less than 1 Year 1 Year 2 Years 3 Years 4 Years 5 Year…" at bounding box center [710, 425] width 516 height 151
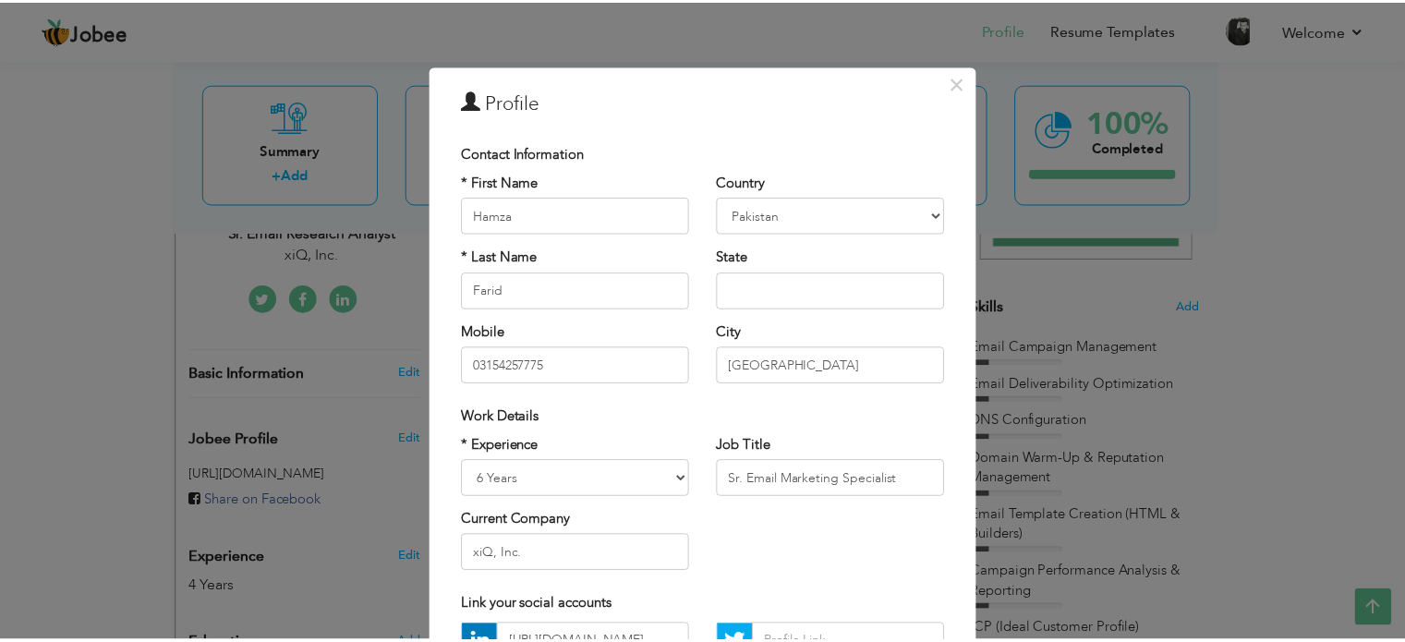
scroll to position [196, 0]
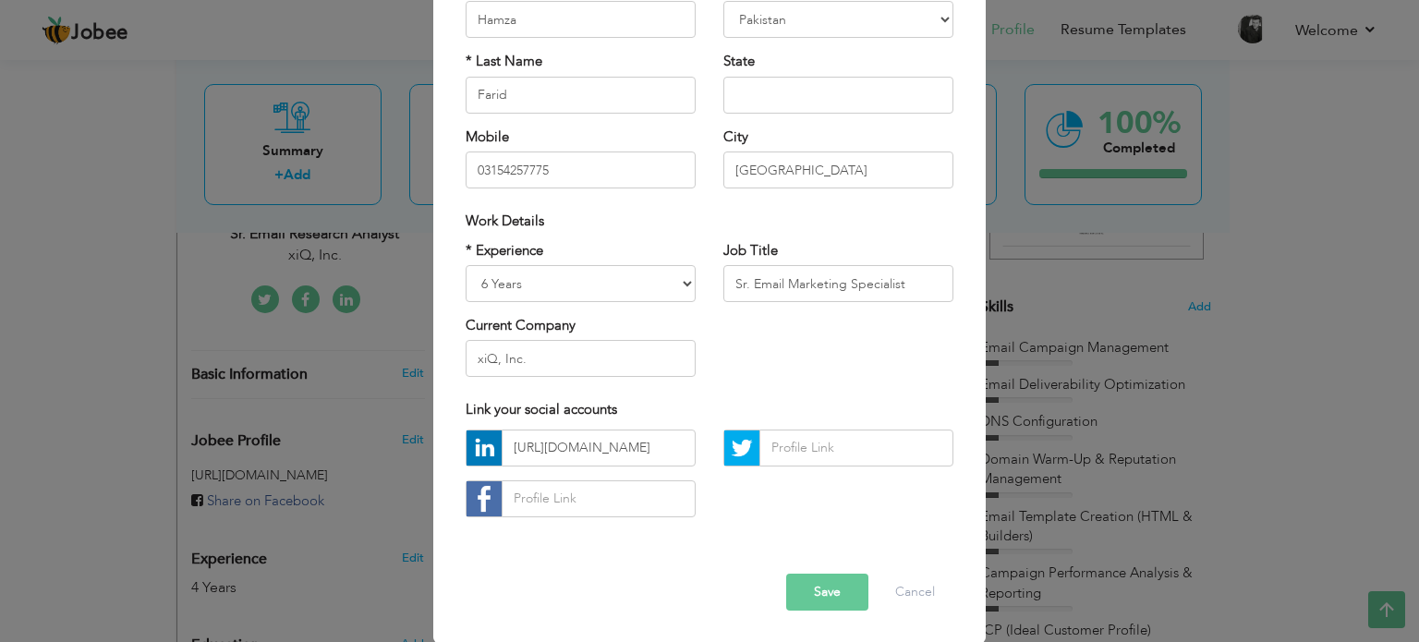
click at [828, 594] on button "Save" at bounding box center [827, 592] width 82 height 37
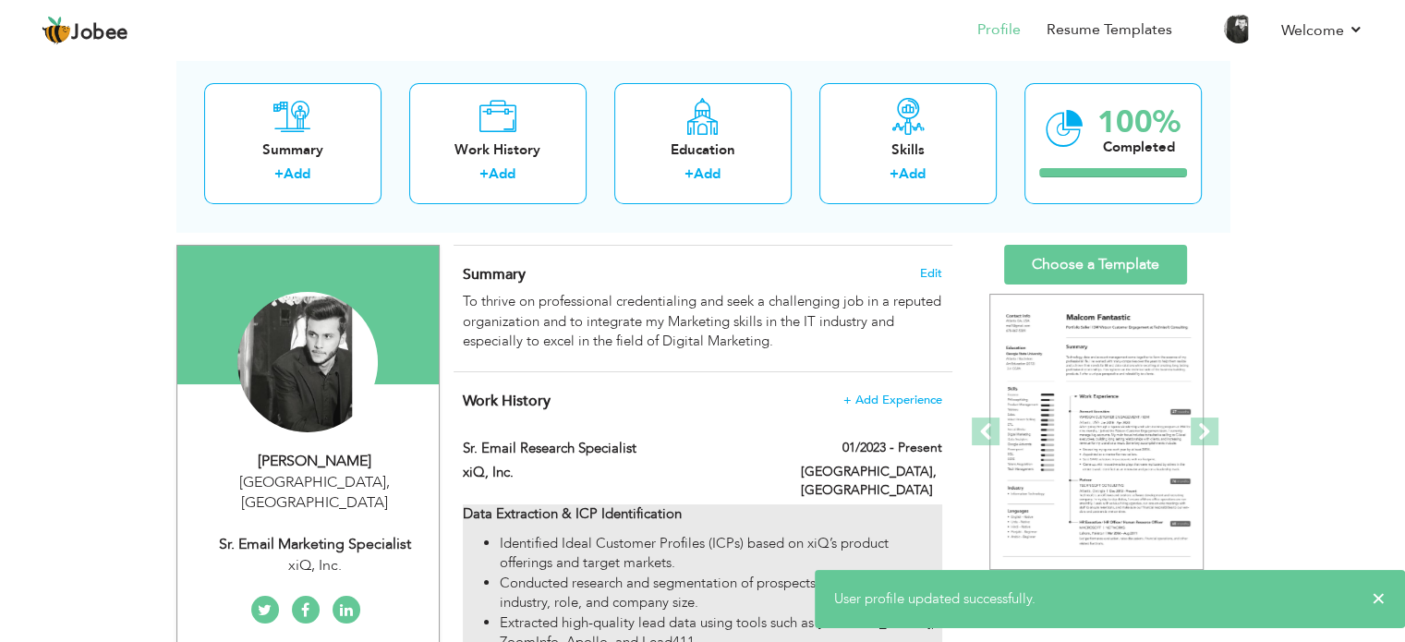
scroll to position [0, 0]
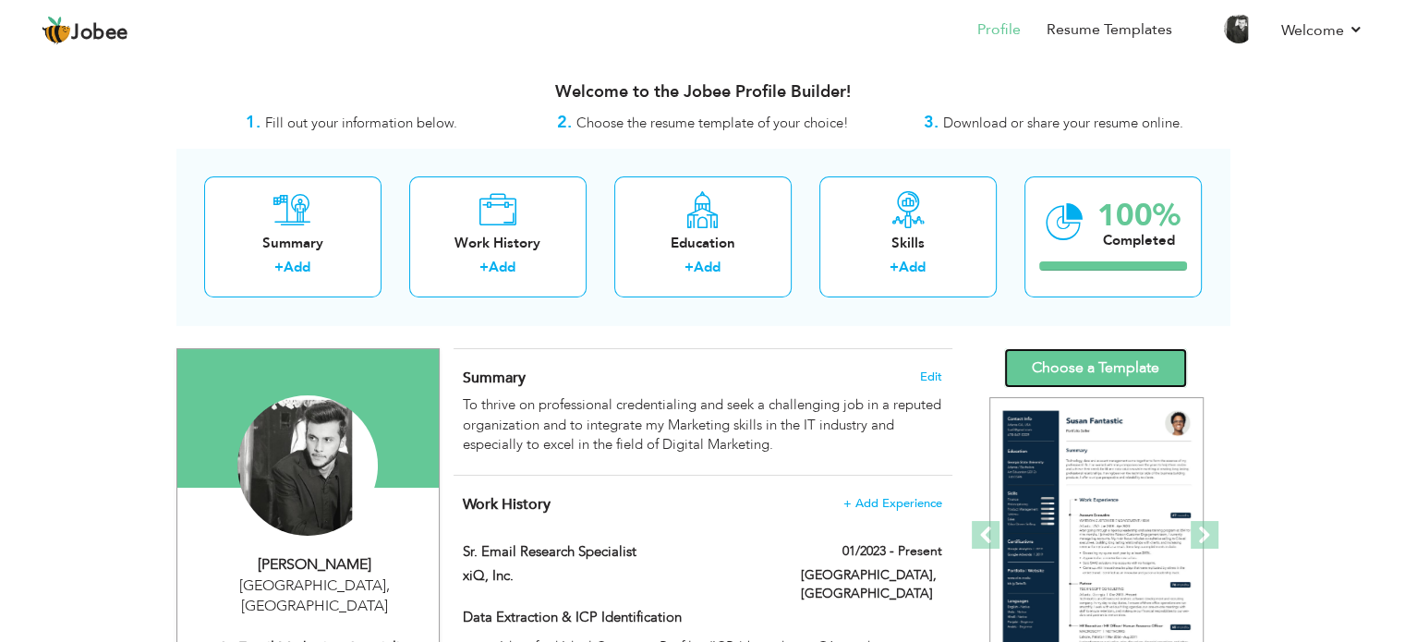
click at [1049, 359] on link "Choose a Template" at bounding box center [1095, 368] width 183 height 40
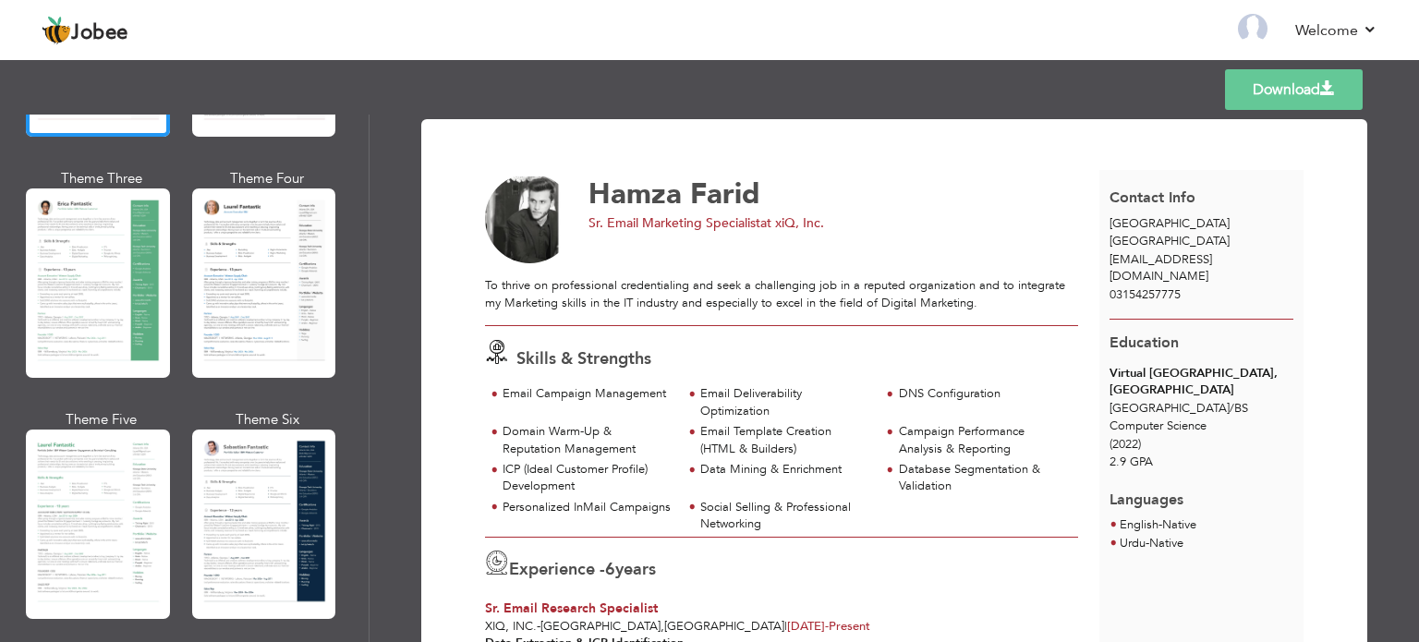
scroll to position [351, 0]
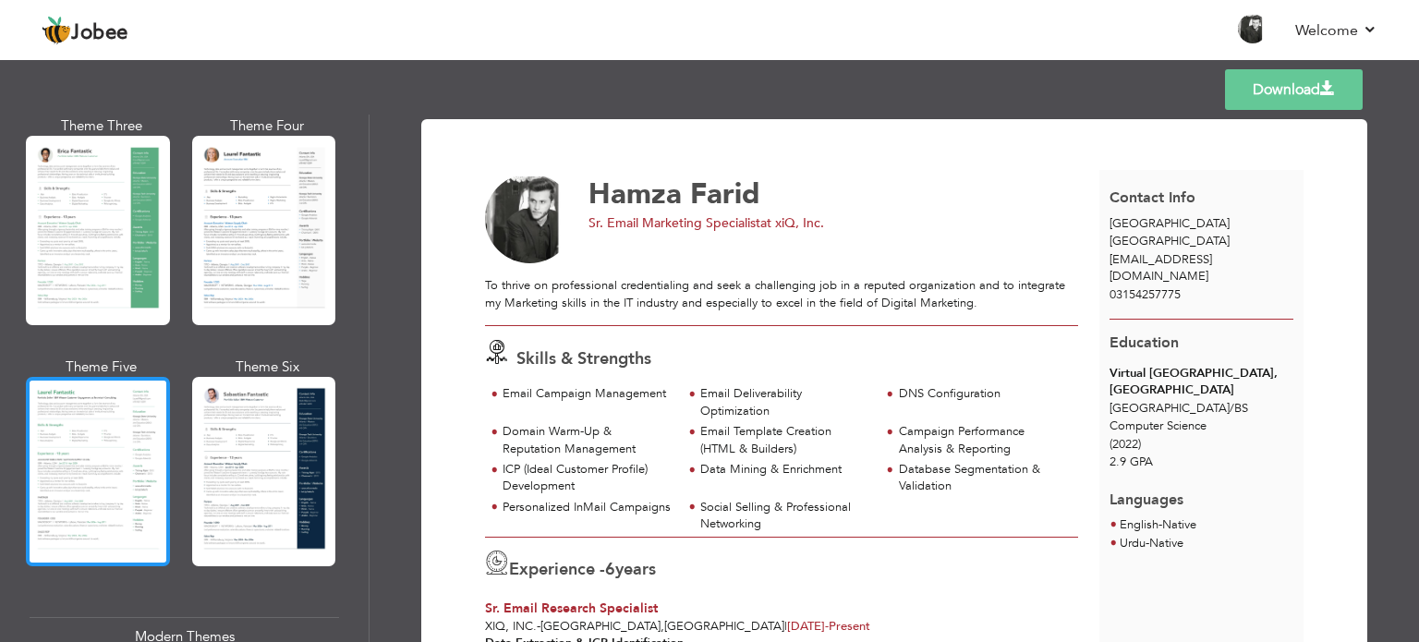
click at [105, 458] on div at bounding box center [98, 471] width 144 height 189
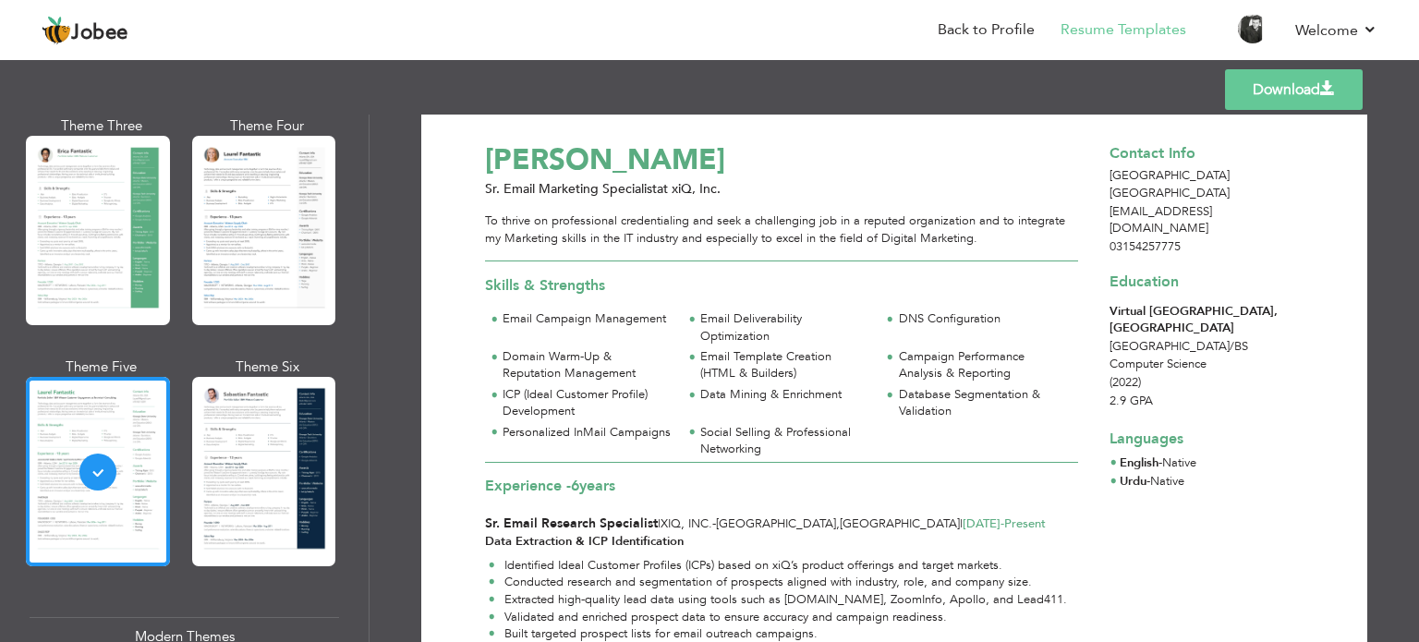
scroll to position [0, 0]
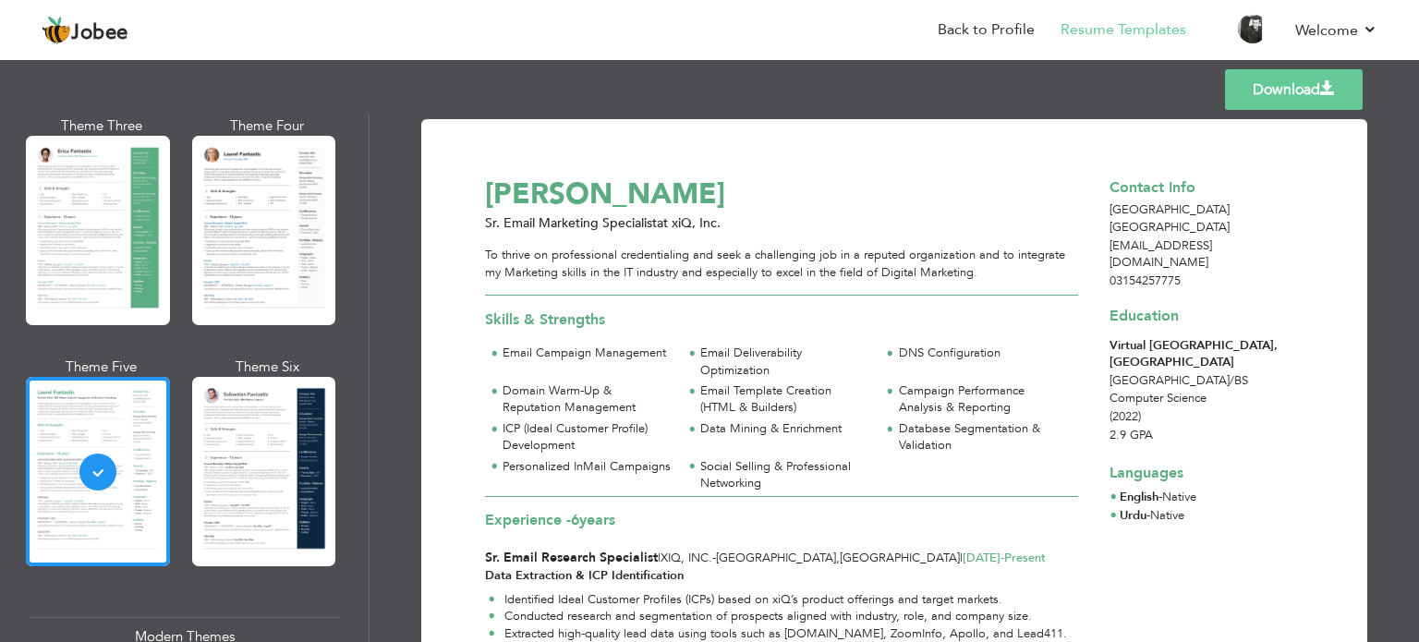
click at [1305, 87] on link "Download" at bounding box center [1294, 89] width 138 height 41
